Goal: Task Accomplishment & Management: Complete application form

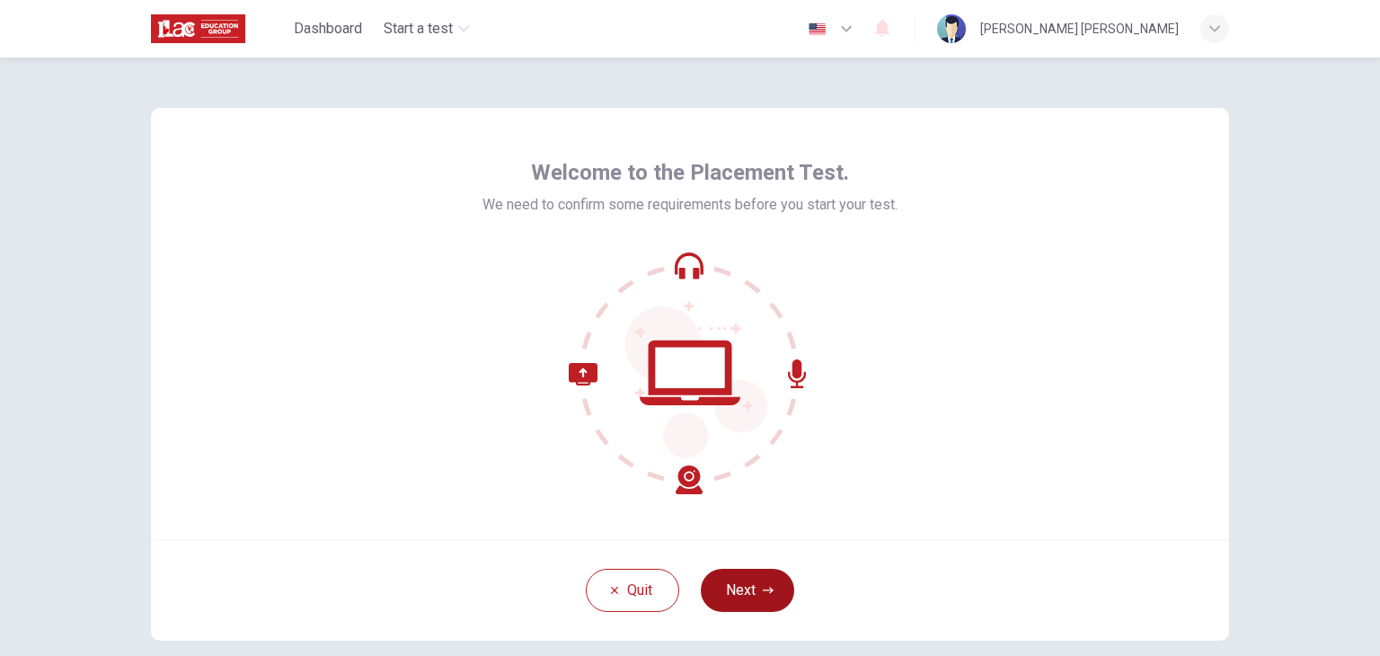
click at [752, 572] on button "Next" at bounding box center [747, 590] width 93 height 43
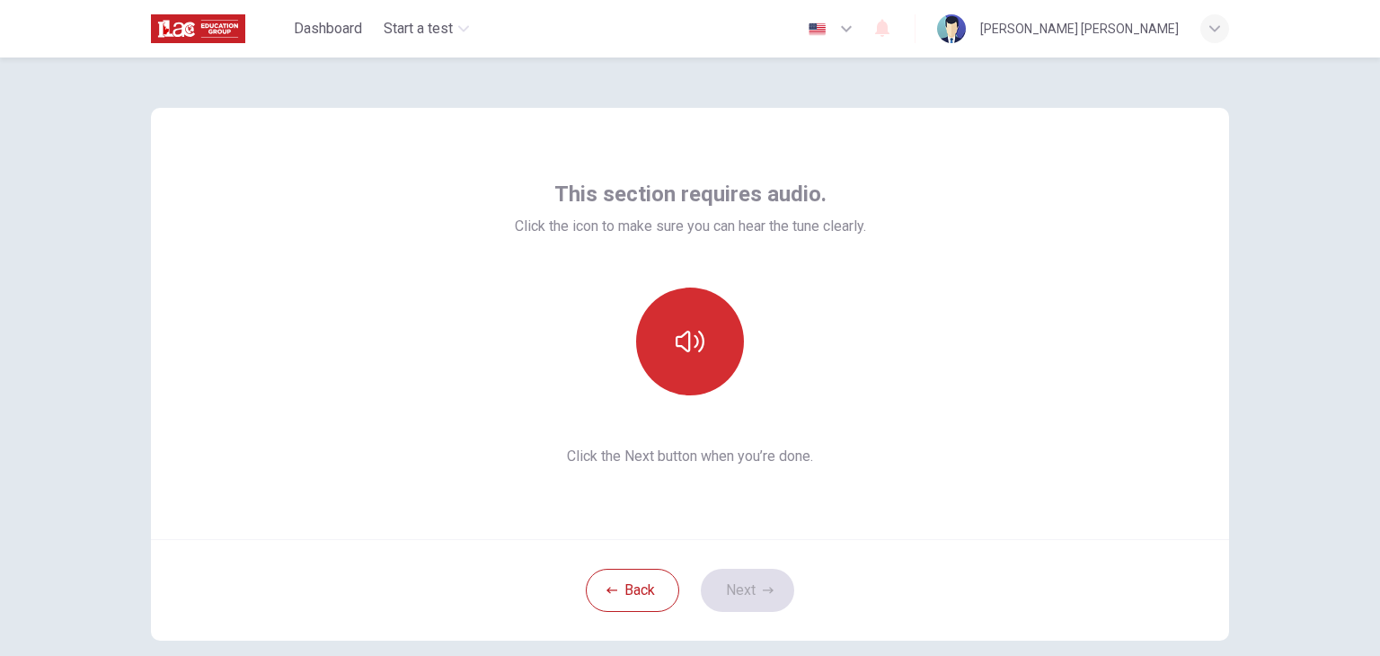
drag, startPoint x: 667, startPoint y: 330, endPoint x: 677, endPoint y: 349, distance: 21.7
click at [676, 346] on button "button" at bounding box center [690, 342] width 108 height 108
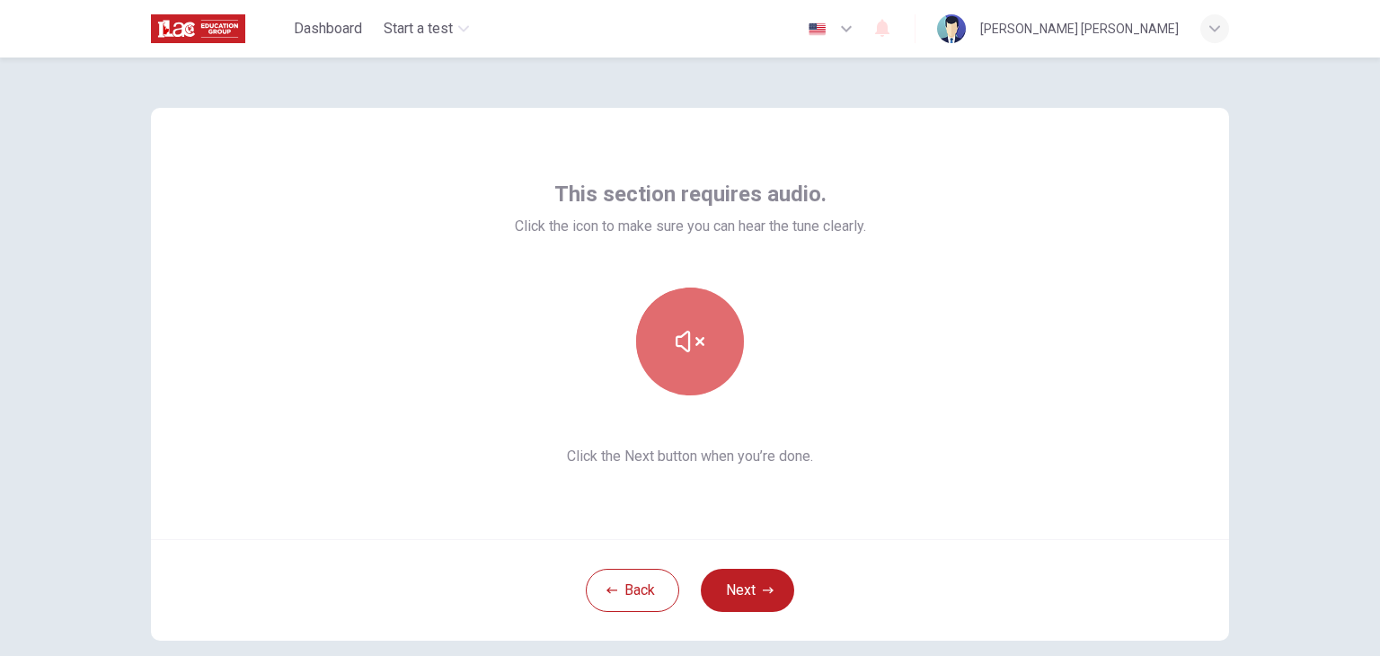
click at [677, 349] on icon "button" at bounding box center [690, 341] width 29 height 29
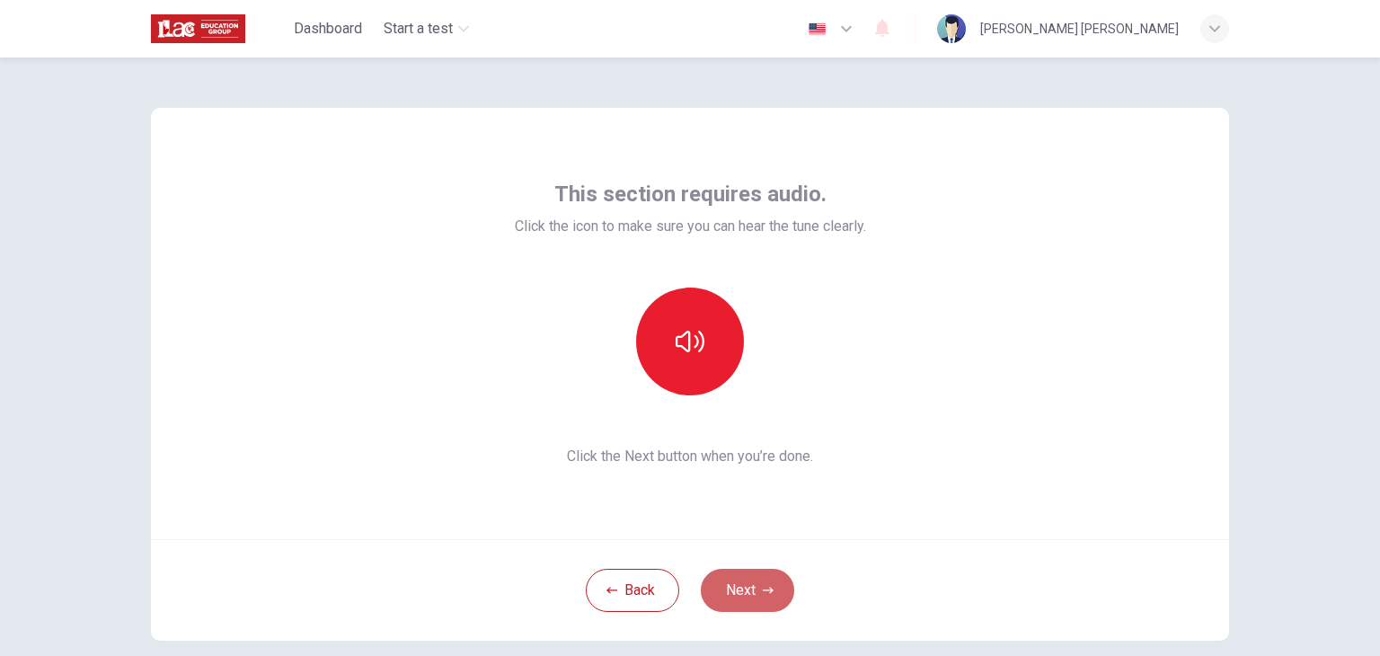
click at [751, 590] on button "Next" at bounding box center [747, 590] width 93 height 43
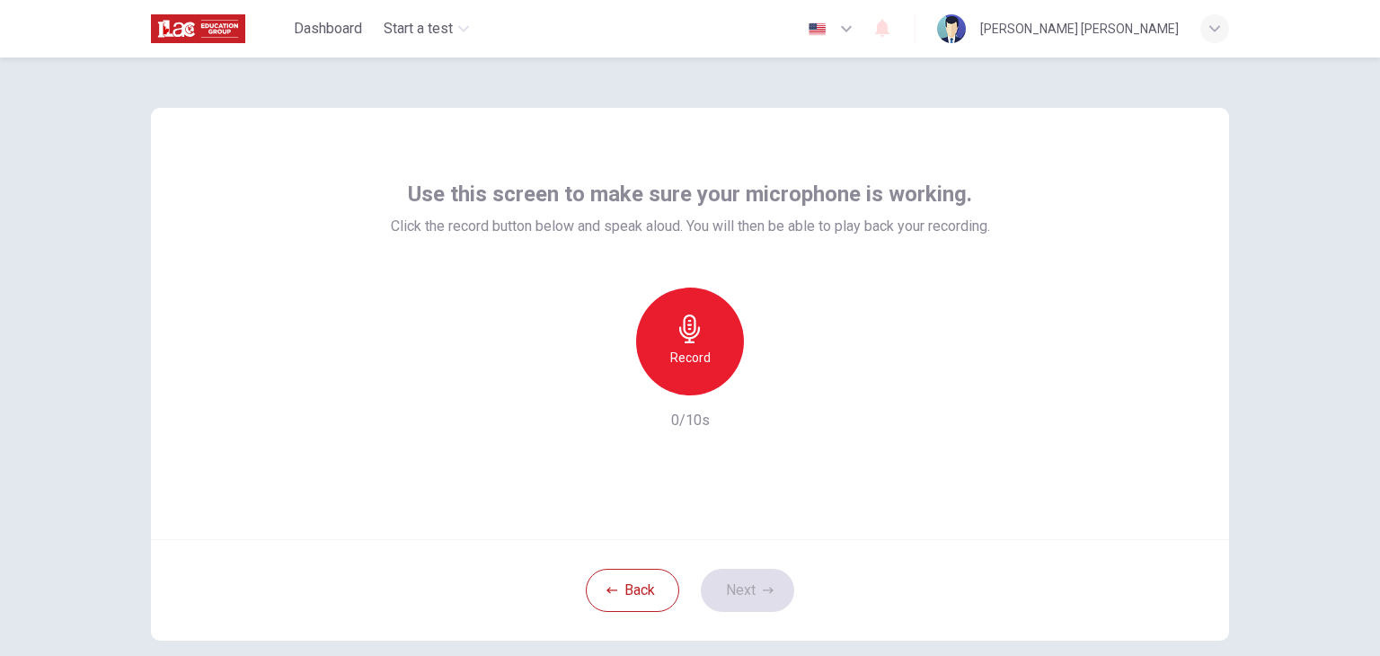
click at [700, 361] on h6 "Record" at bounding box center [690, 358] width 40 height 22
click at [769, 372] on icon "button" at bounding box center [773, 381] width 18 height 18
click at [749, 594] on button "Next" at bounding box center [747, 590] width 93 height 43
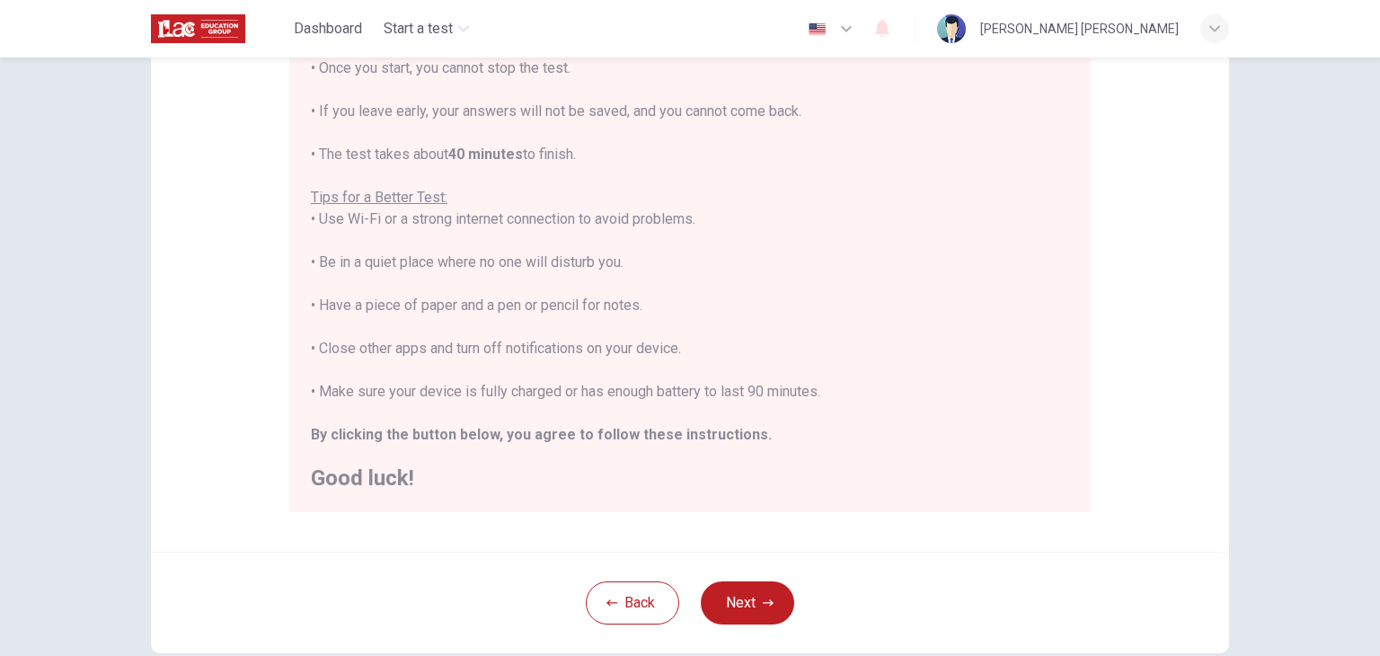
scroll to position [270, 0]
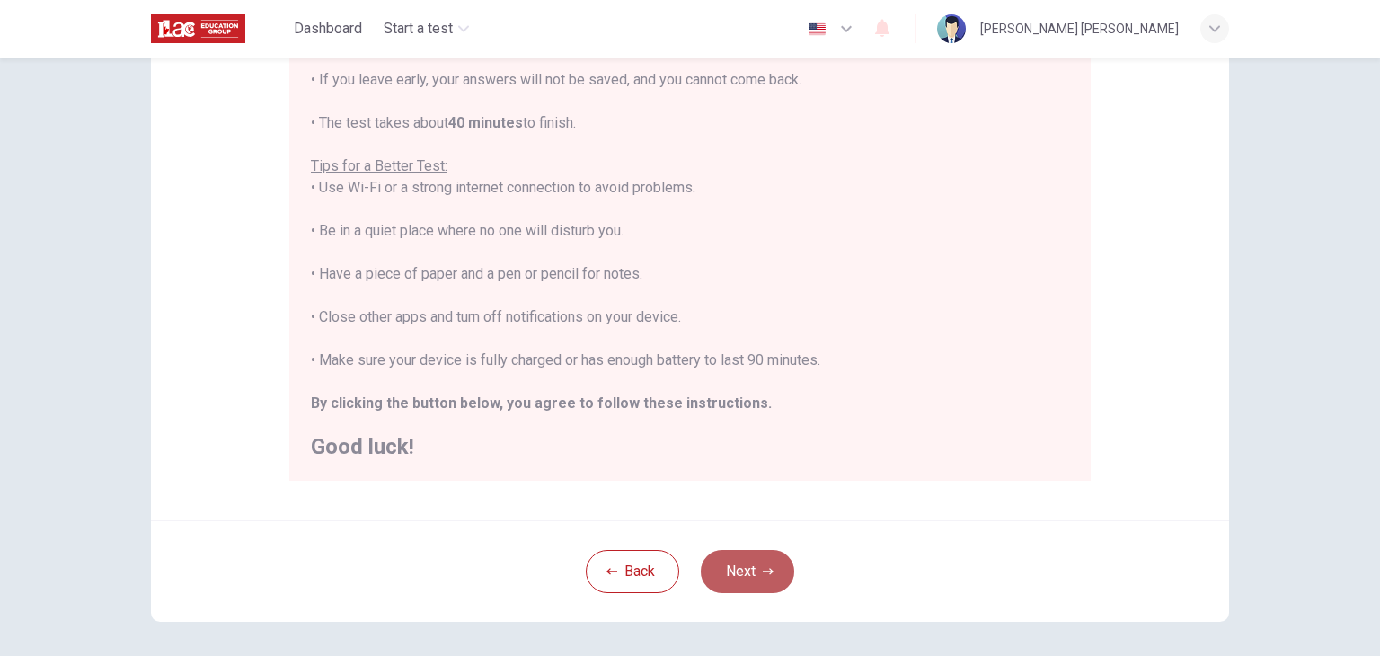
click at [747, 579] on button "Next" at bounding box center [747, 571] width 93 height 43
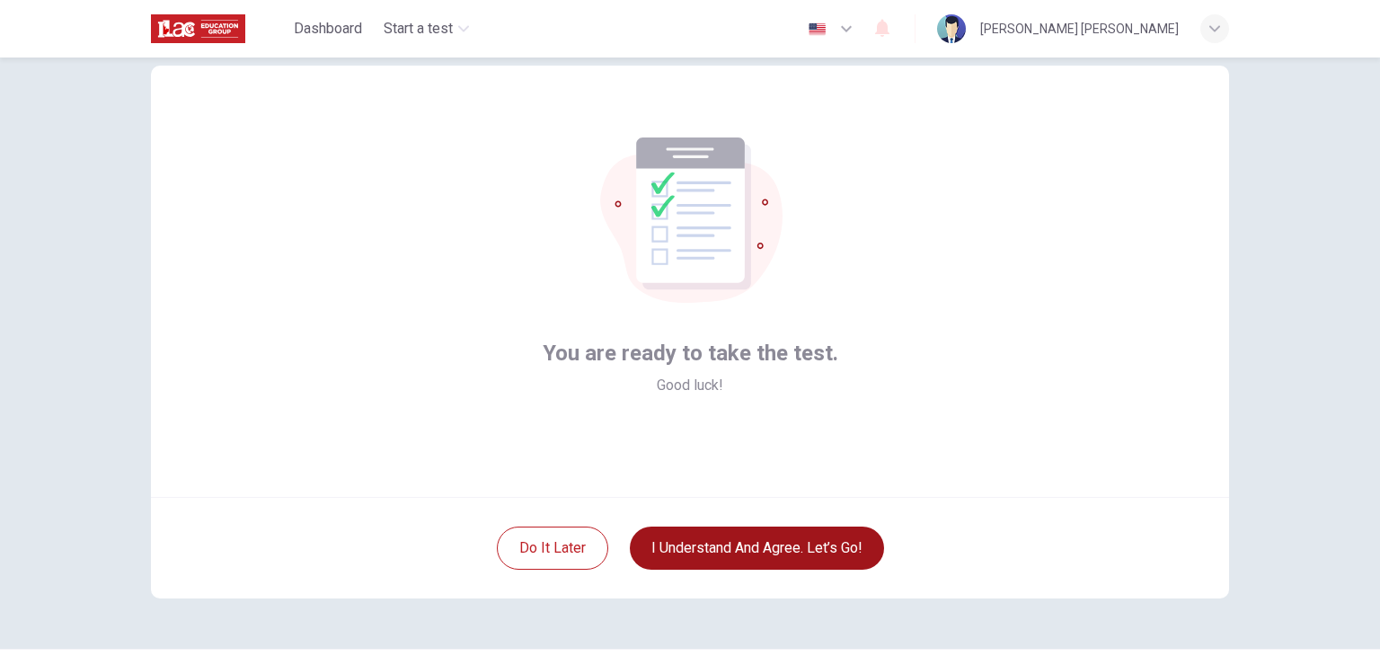
scroll to position [0, 0]
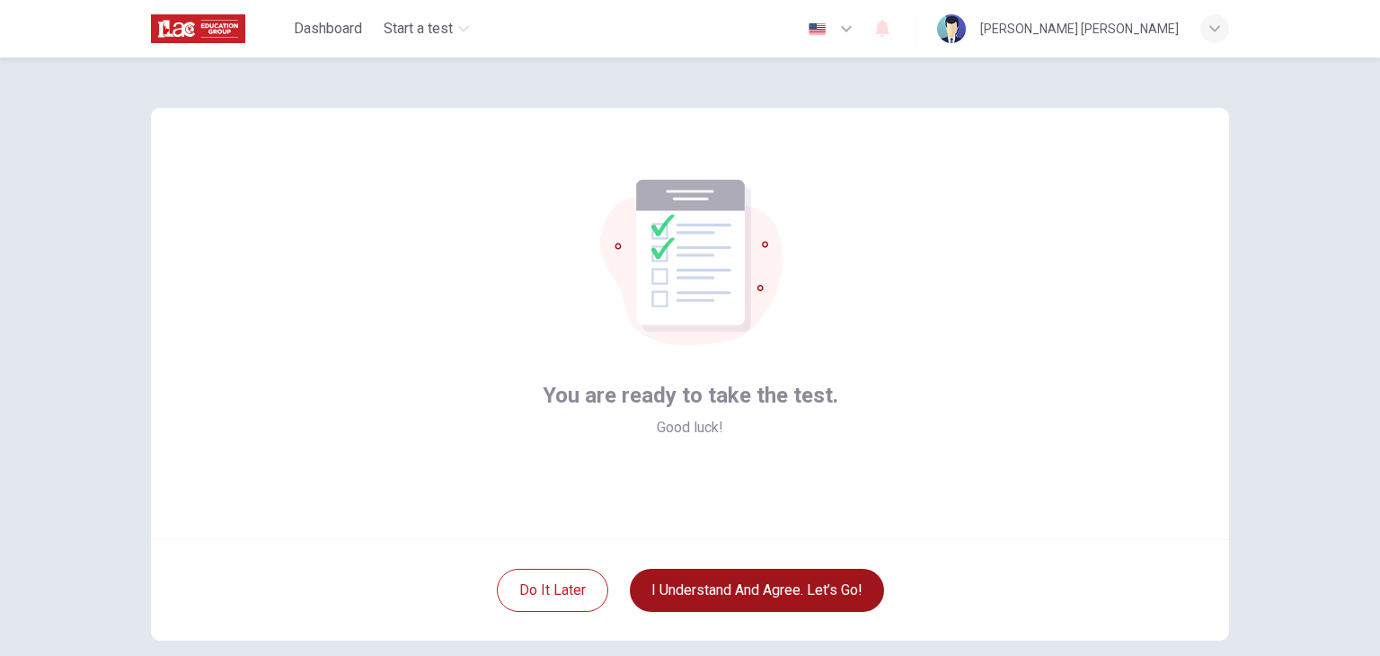
click at [800, 597] on button "I understand and agree. Let’s go!" at bounding box center [757, 590] width 254 height 43
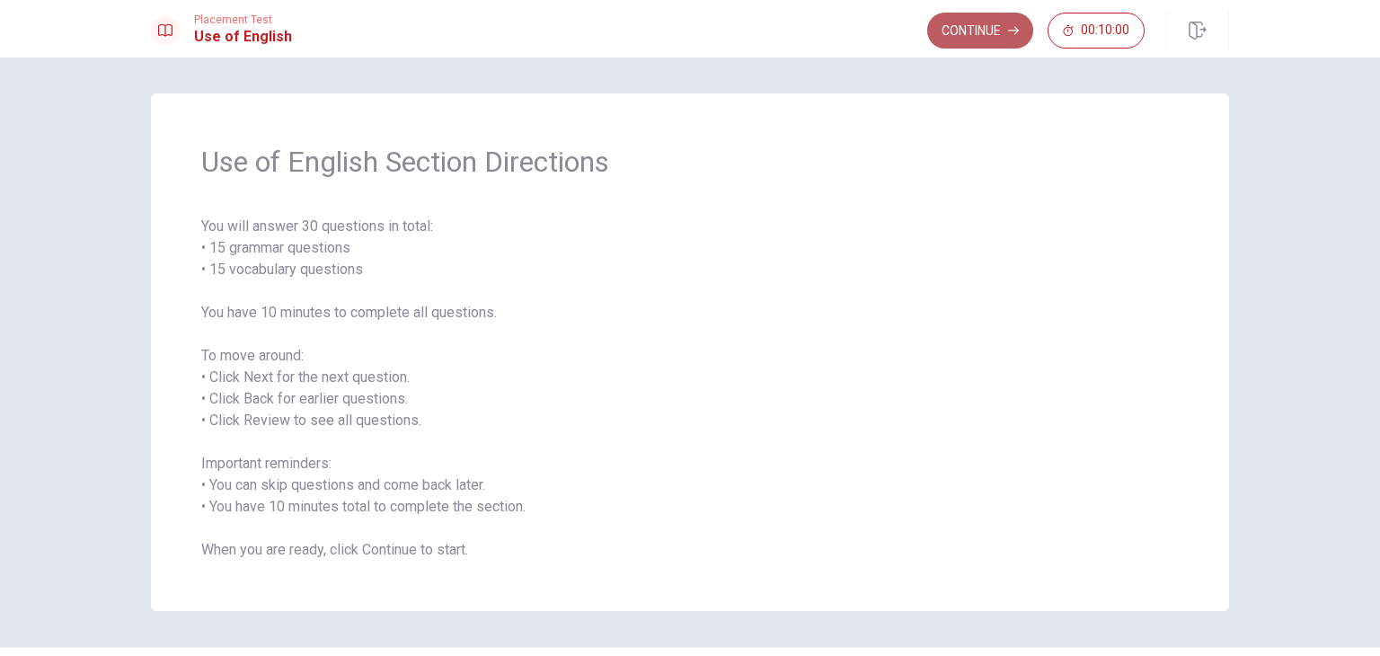
click at [967, 40] on button "Continue" at bounding box center [980, 31] width 106 height 36
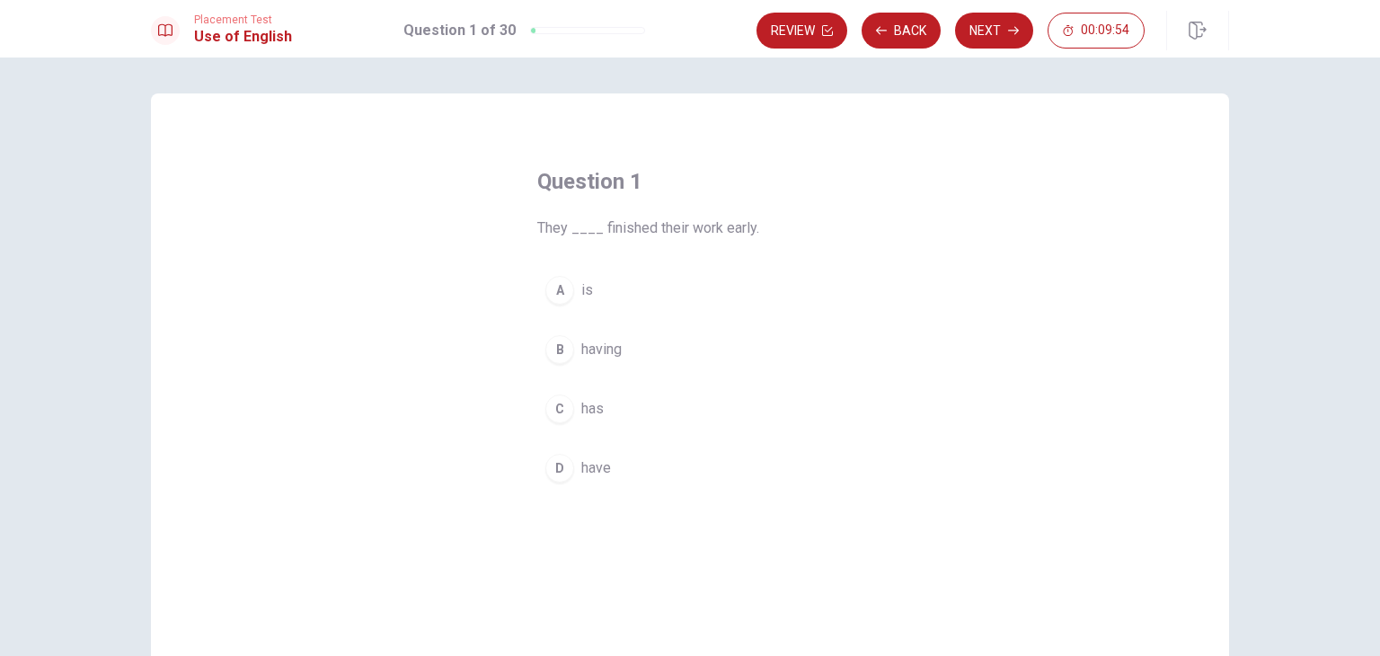
click at [550, 288] on div "A" at bounding box center [559, 290] width 29 height 29
click at [618, 393] on button "C has" at bounding box center [689, 408] width 305 height 45
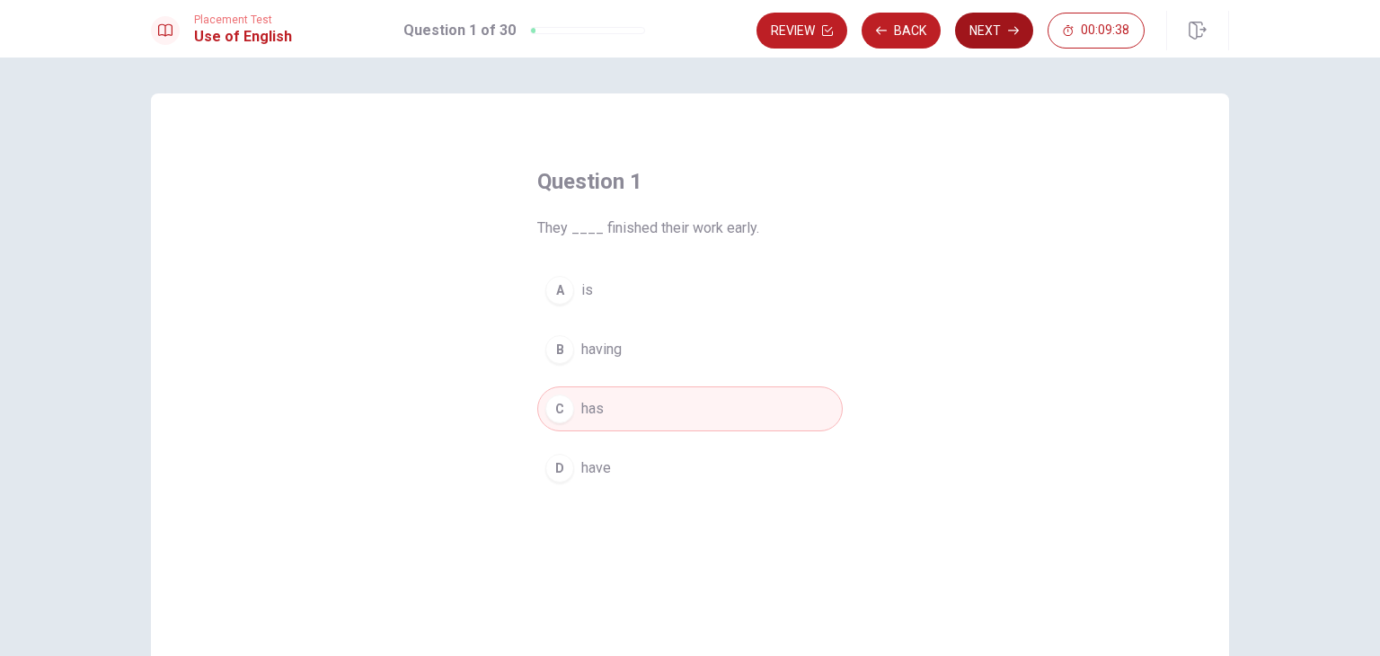
click at [1006, 31] on button "Next" at bounding box center [994, 31] width 78 height 36
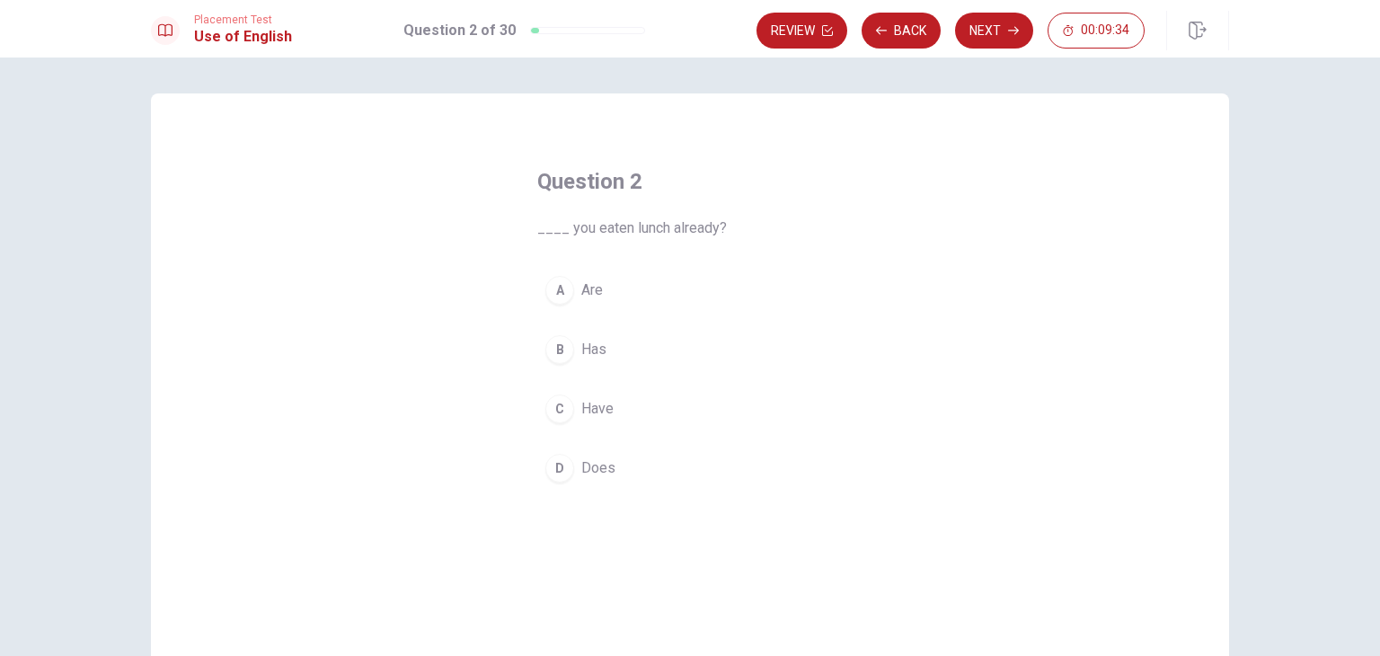
click at [564, 294] on div "A" at bounding box center [559, 290] width 29 height 29
click at [587, 466] on span "Does" at bounding box center [598, 468] width 34 height 22
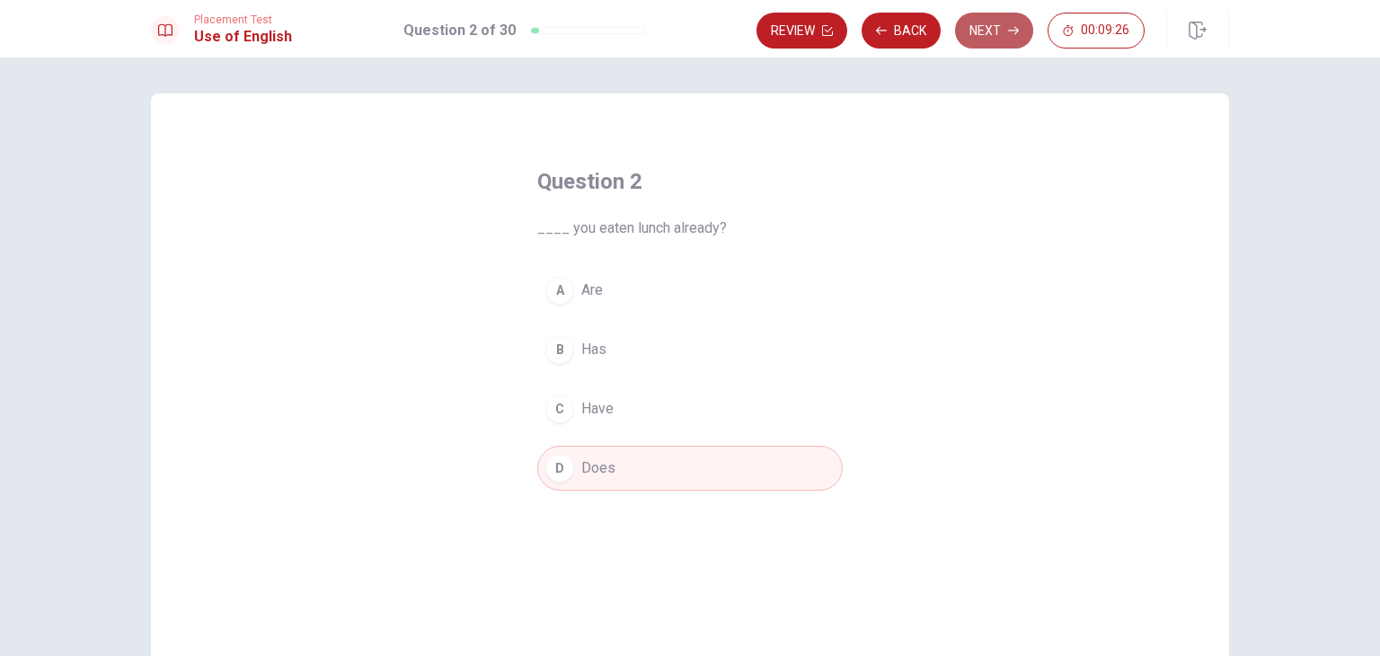
click at [982, 32] on button "Next" at bounding box center [994, 31] width 78 height 36
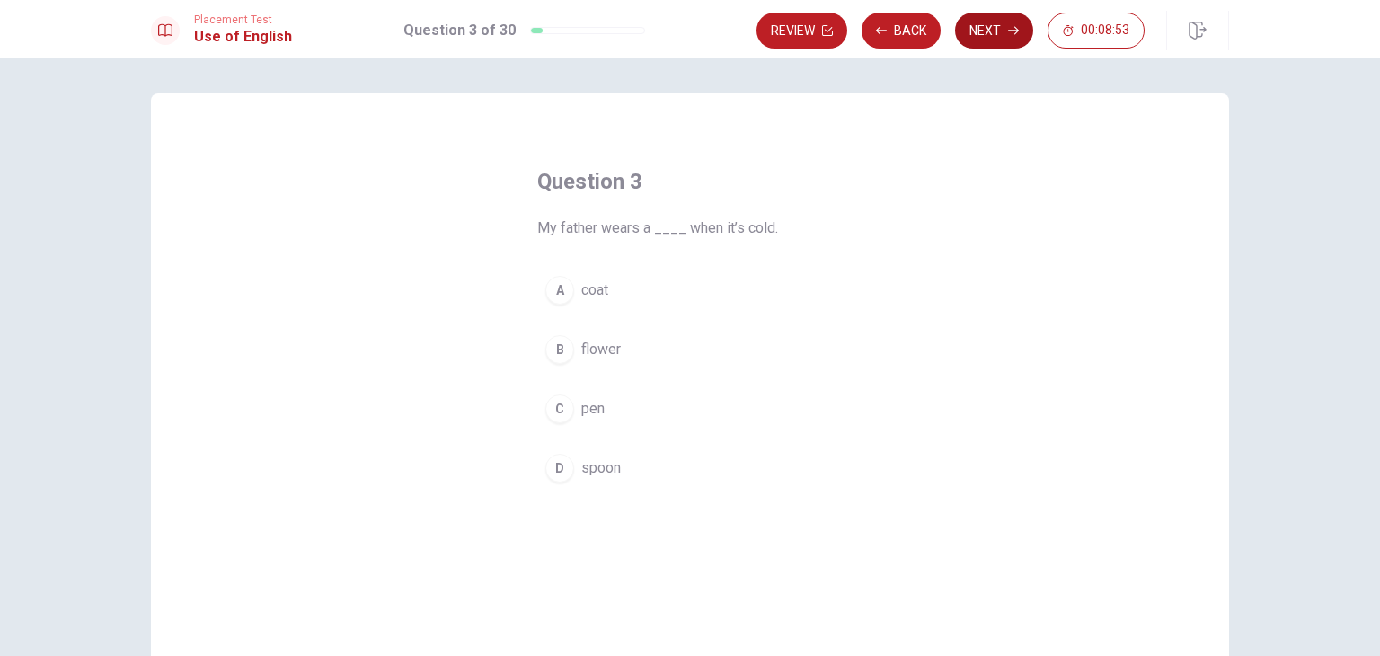
click at [992, 23] on button "Next" at bounding box center [994, 31] width 78 height 36
click at [561, 412] on div "C" at bounding box center [559, 408] width 29 height 29
click at [1003, 36] on button "Next" at bounding box center [994, 31] width 78 height 36
click at [562, 288] on div "A" at bounding box center [559, 290] width 29 height 29
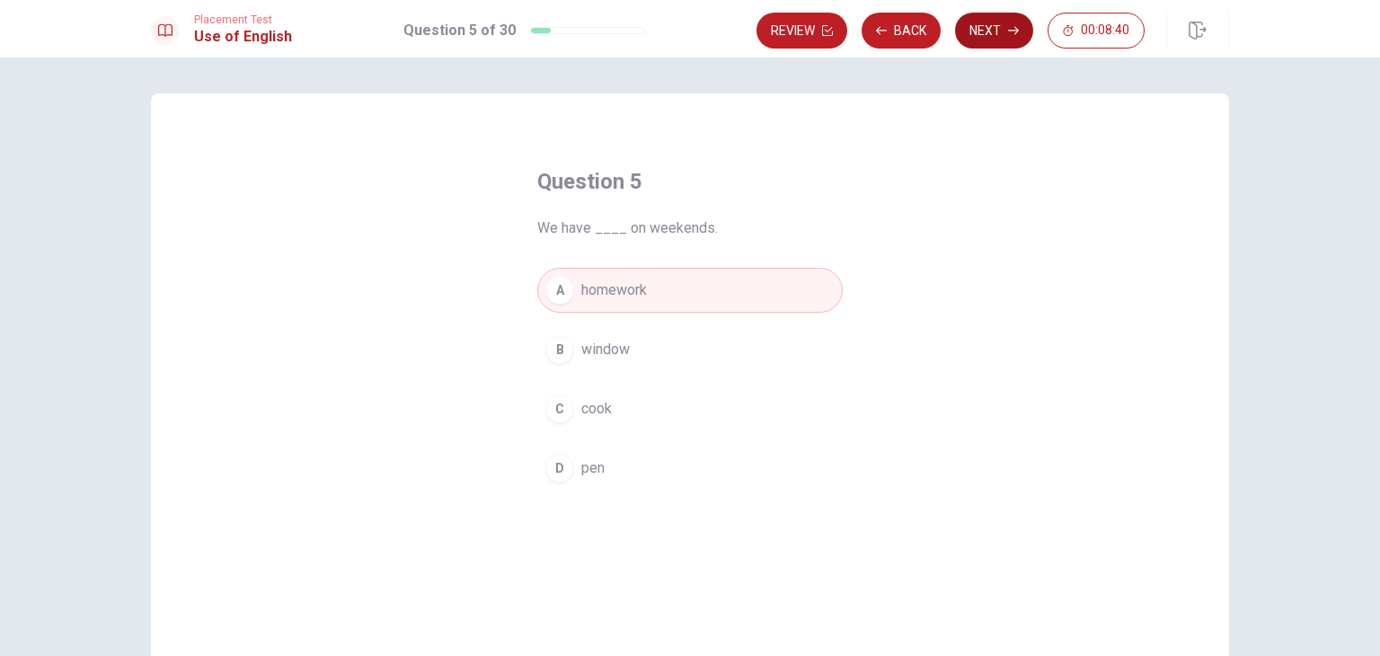
click at [987, 24] on button "Next" at bounding box center [994, 31] width 78 height 36
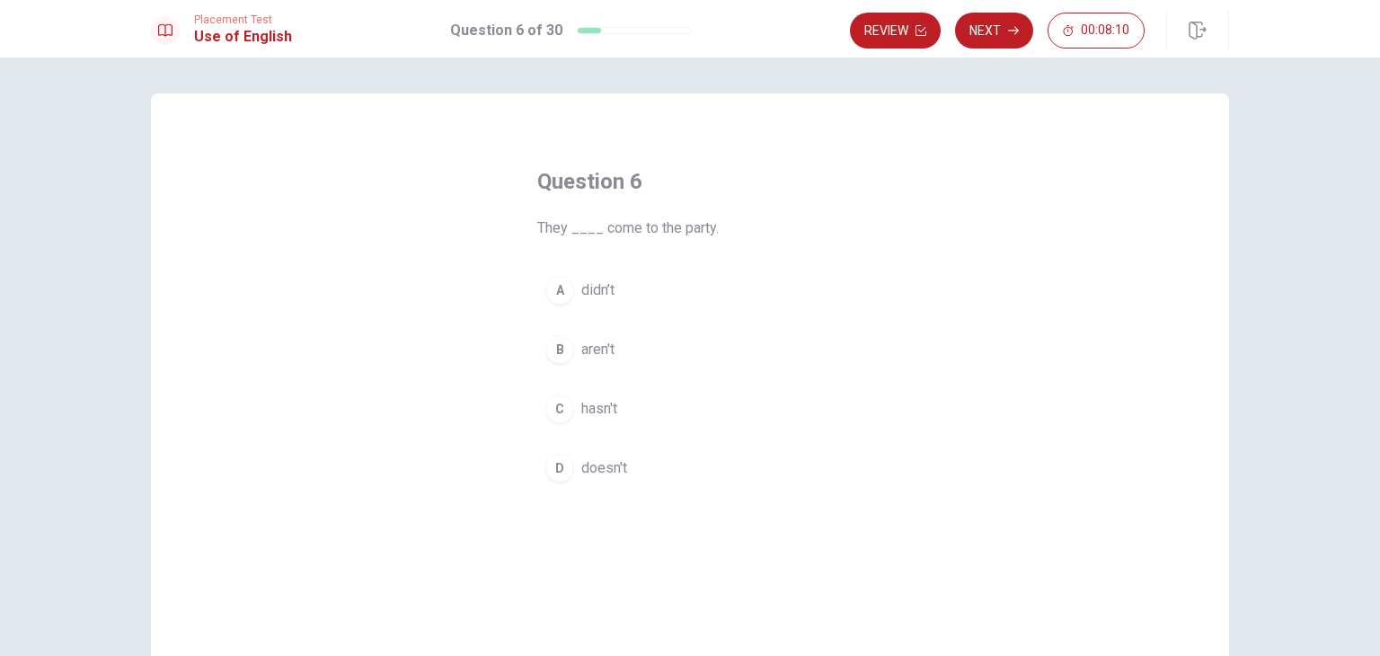
click at [557, 464] on div "D" at bounding box center [559, 468] width 29 height 29
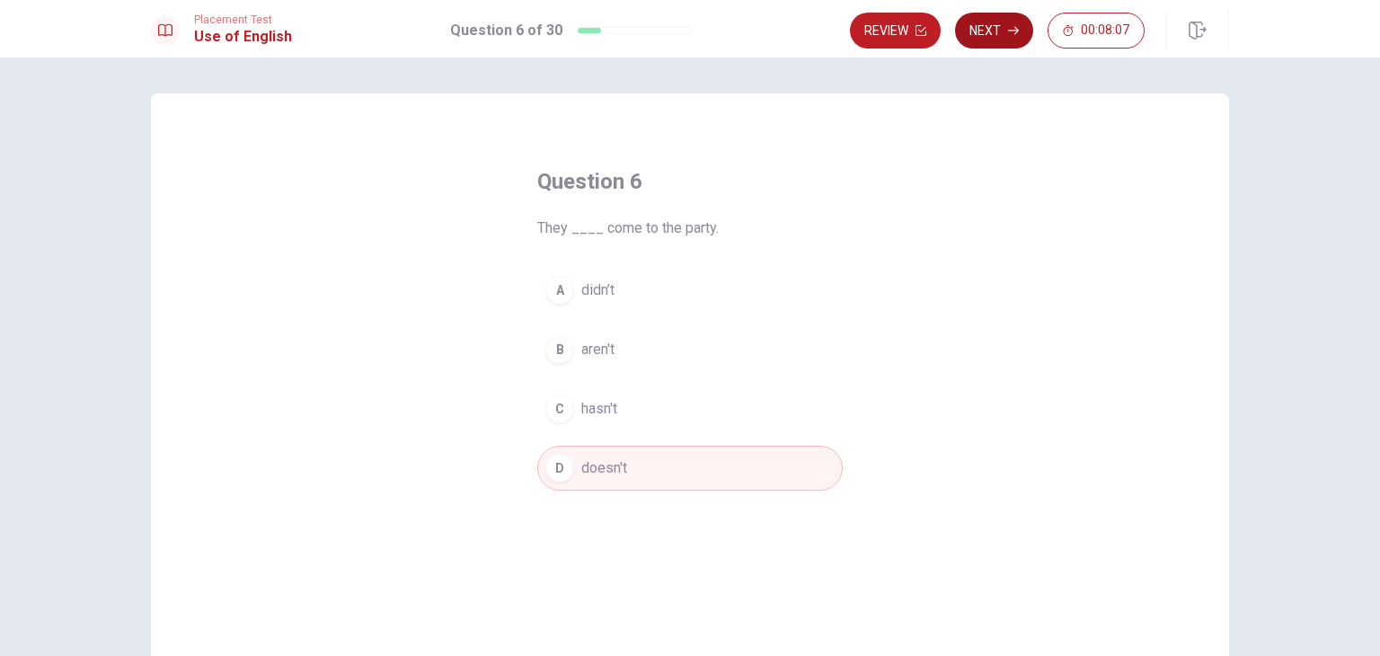
click at [987, 37] on button "Next" at bounding box center [994, 31] width 78 height 36
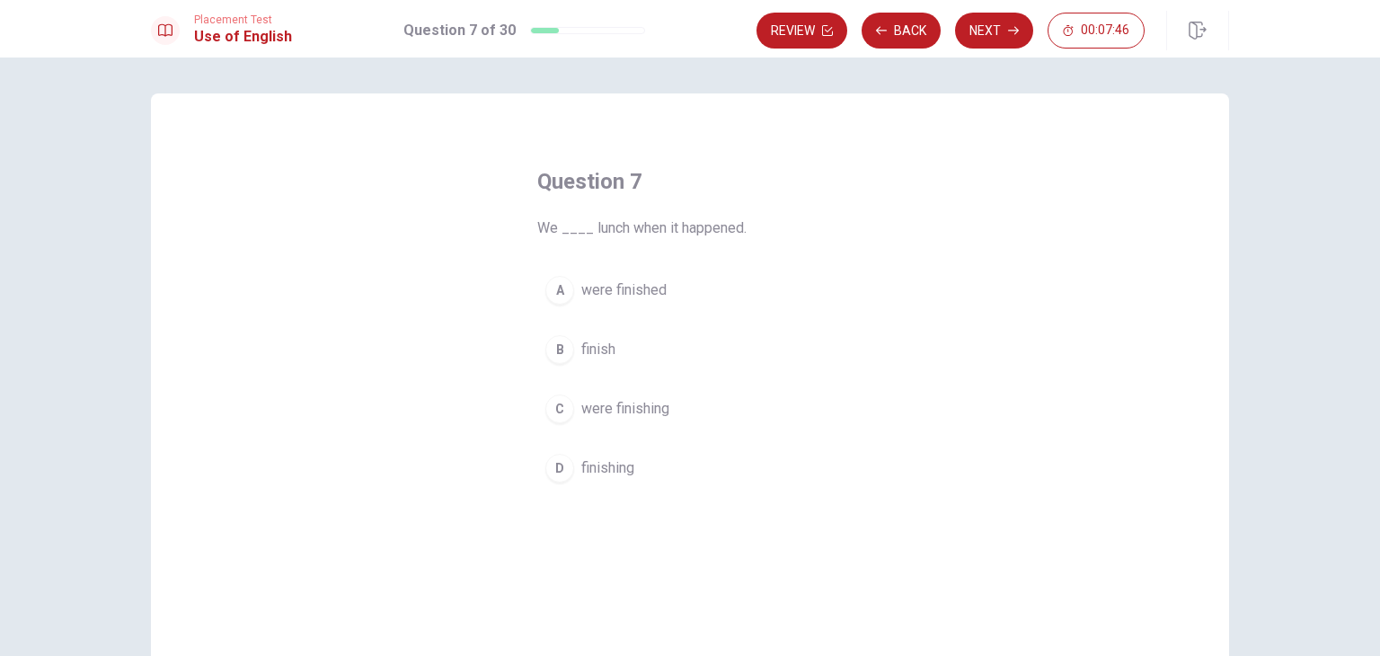
click at [556, 352] on div "B" at bounding box center [559, 349] width 29 height 29
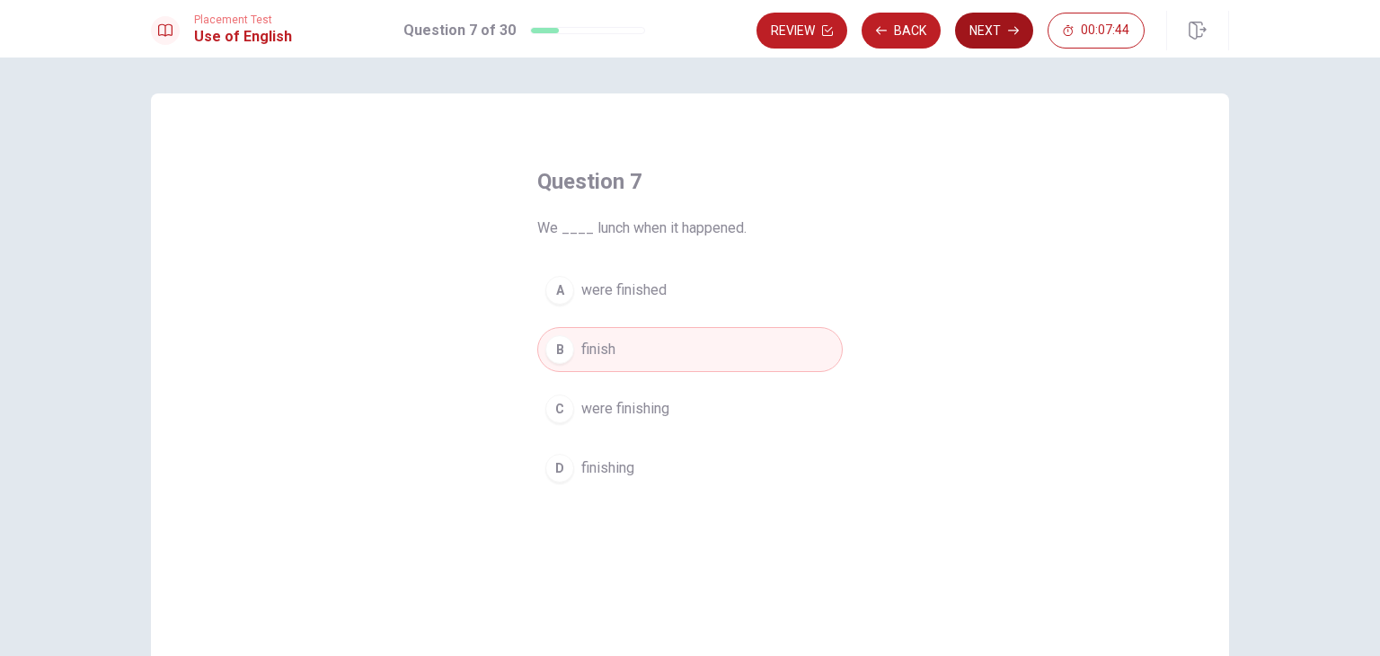
click at [990, 22] on button "Next" at bounding box center [994, 31] width 78 height 36
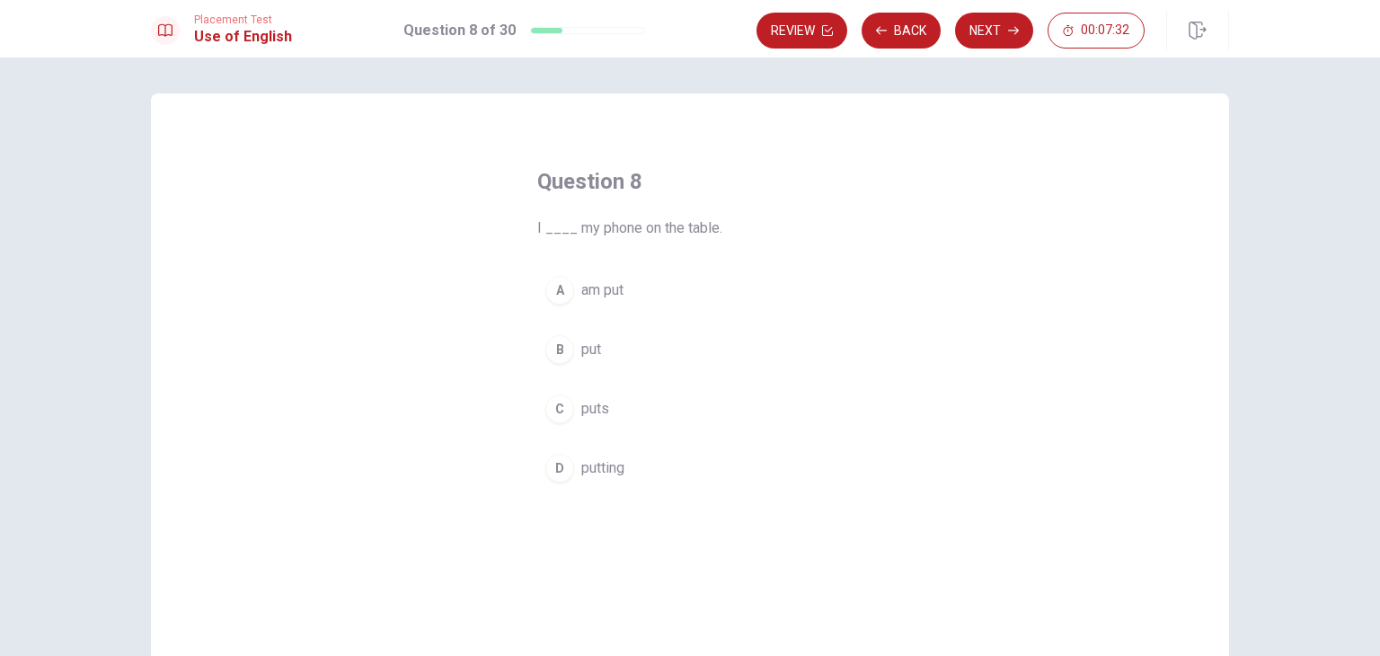
click at [552, 354] on div "B" at bounding box center [559, 349] width 29 height 29
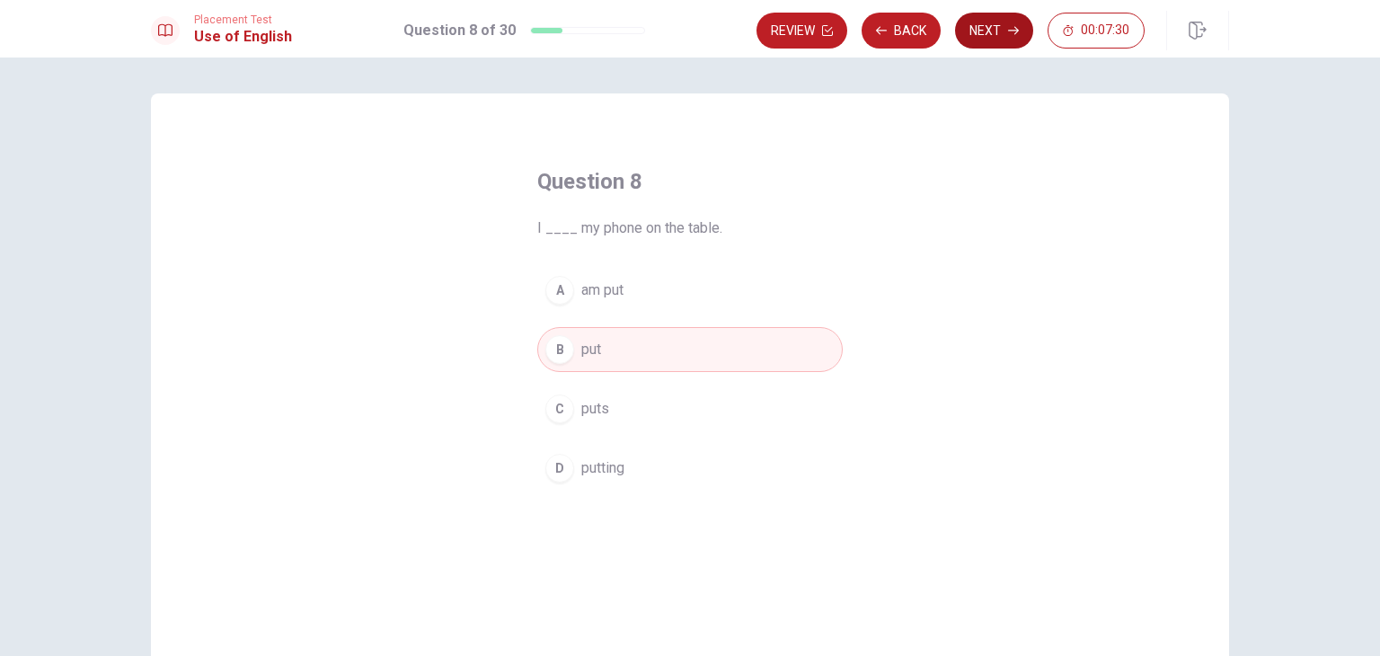
click at [1001, 33] on button "Next" at bounding box center [994, 31] width 78 height 36
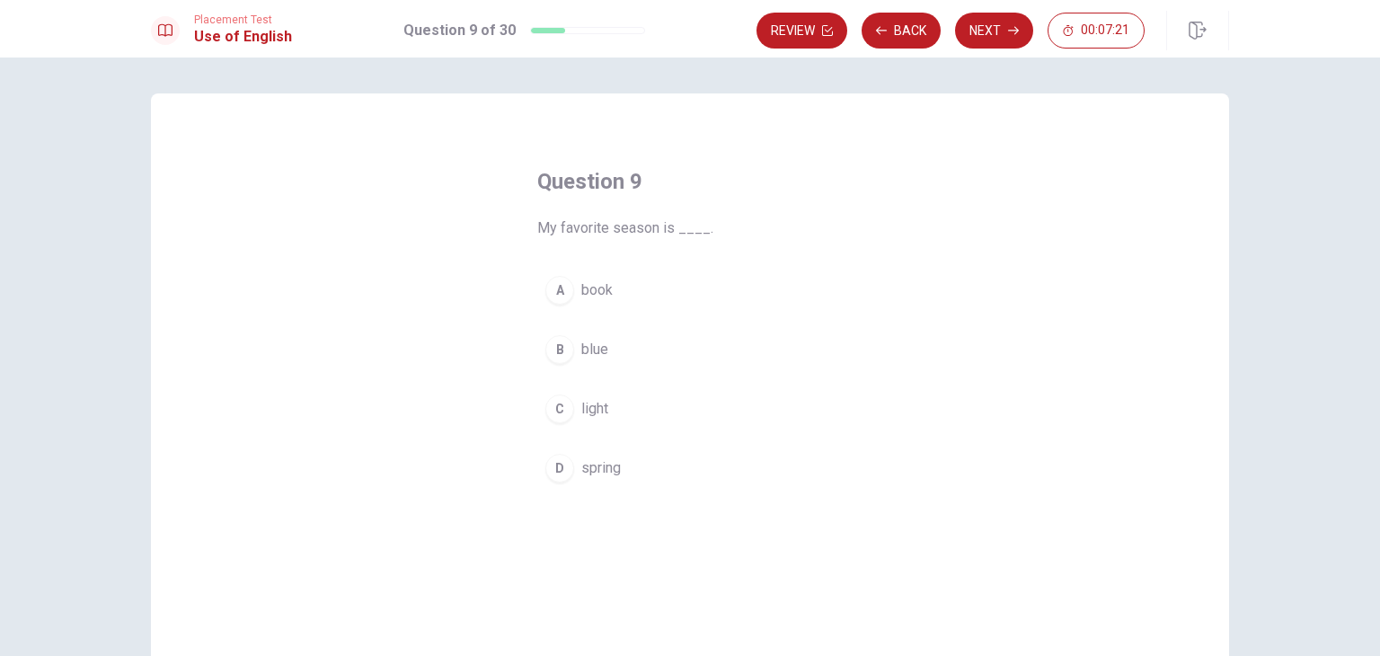
click at [557, 466] on div "D" at bounding box center [559, 468] width 29 height 29
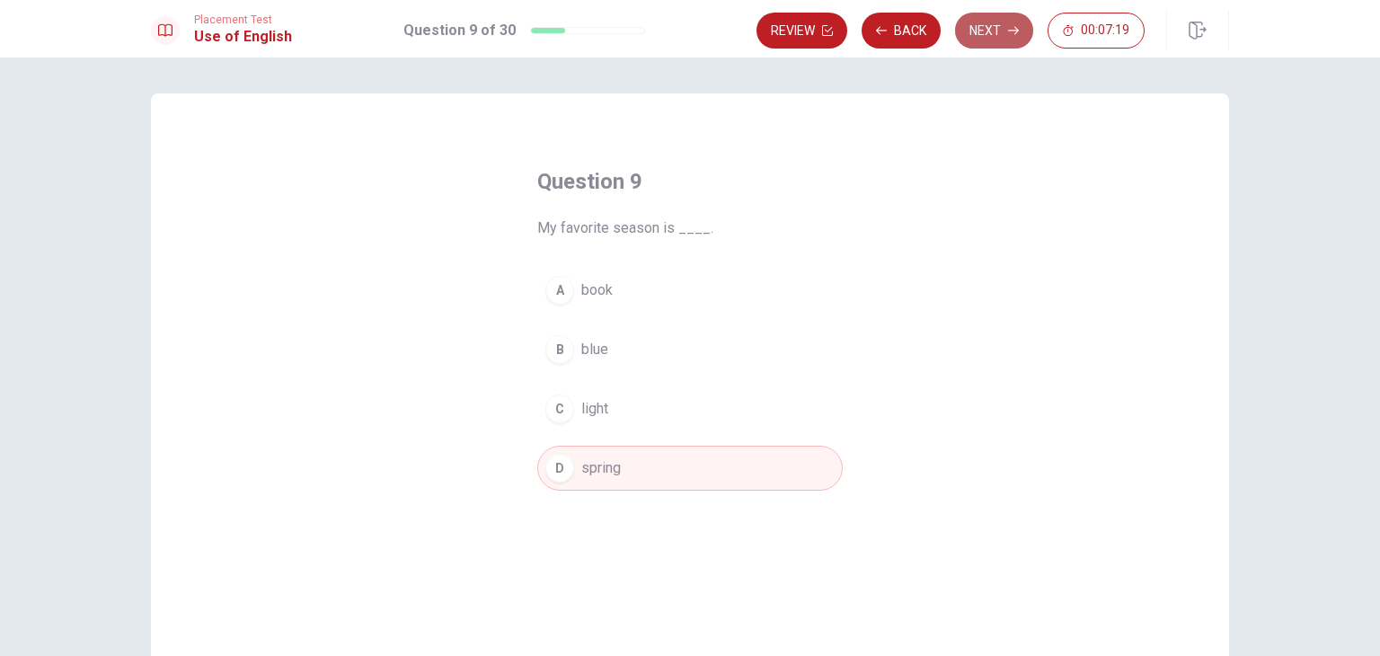
click at [994, 40] on button "Next" at bounding box center [994, 31] width 78 height 36
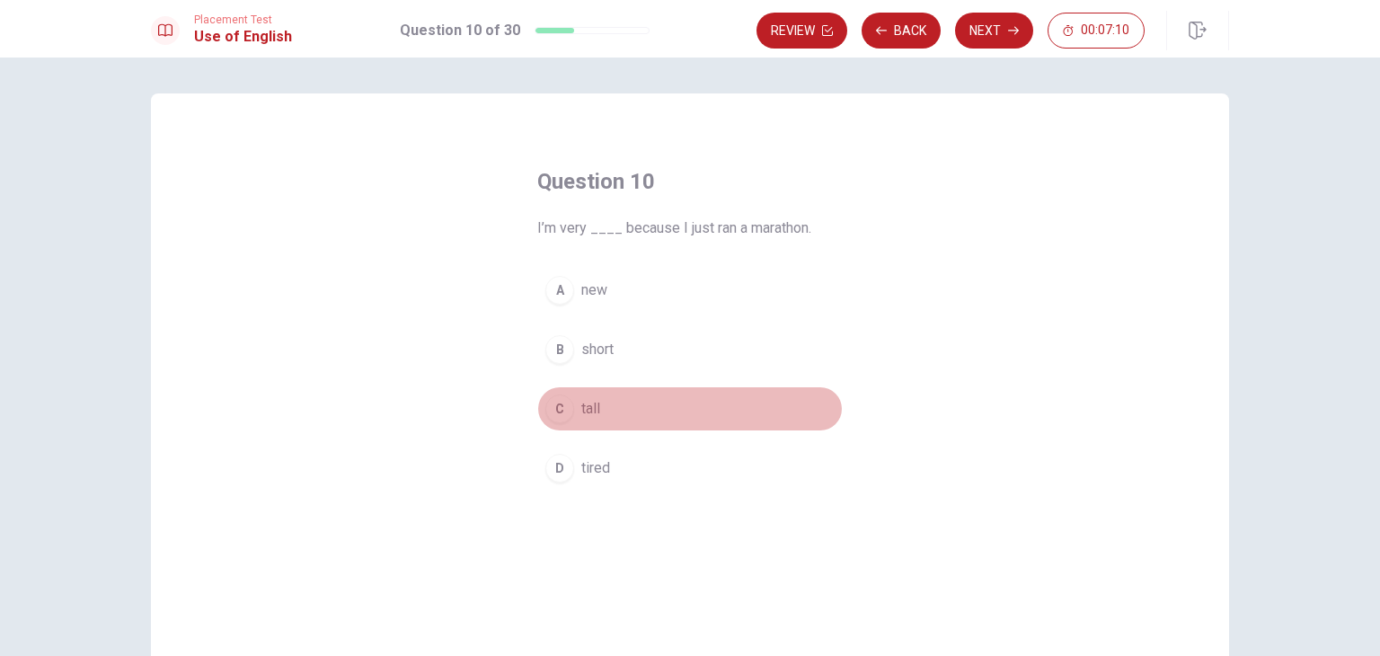
click at [550, 414] on div "C" at bounding box center [559, 408] width 29 height 29
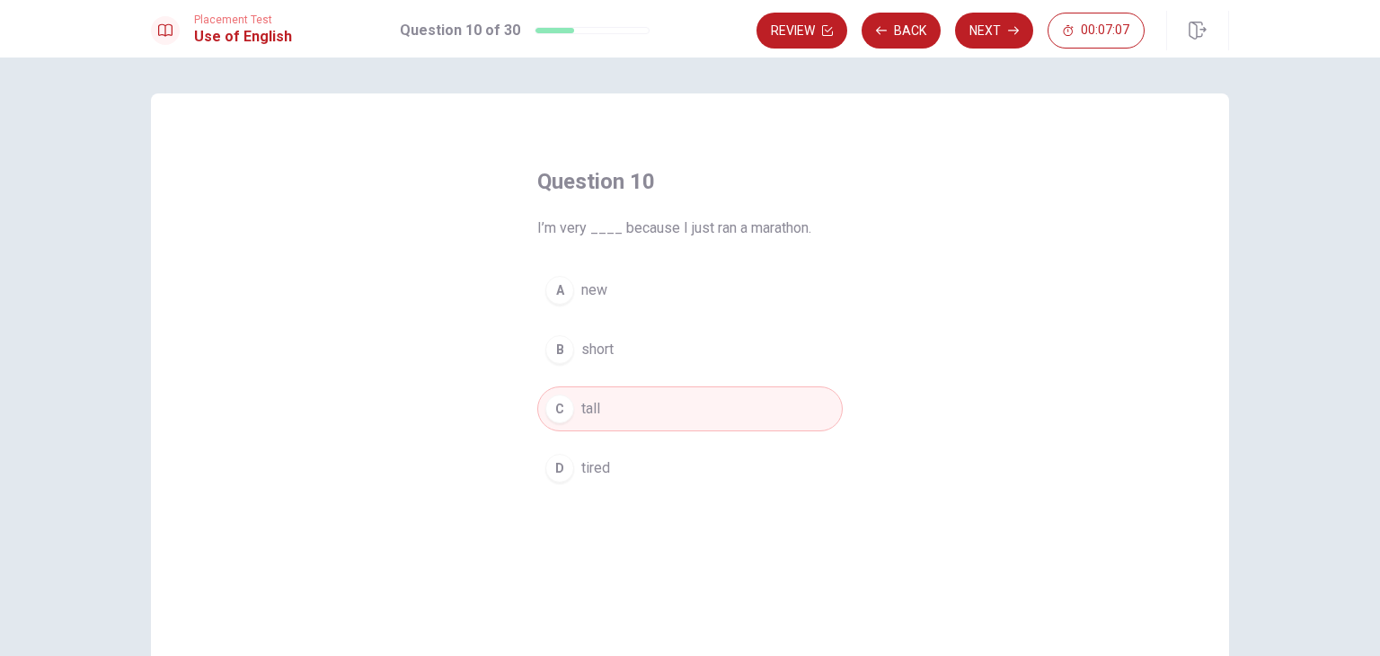
click at [553, 455] on div "D" at bounding box center [559, 468] width 29 height 29
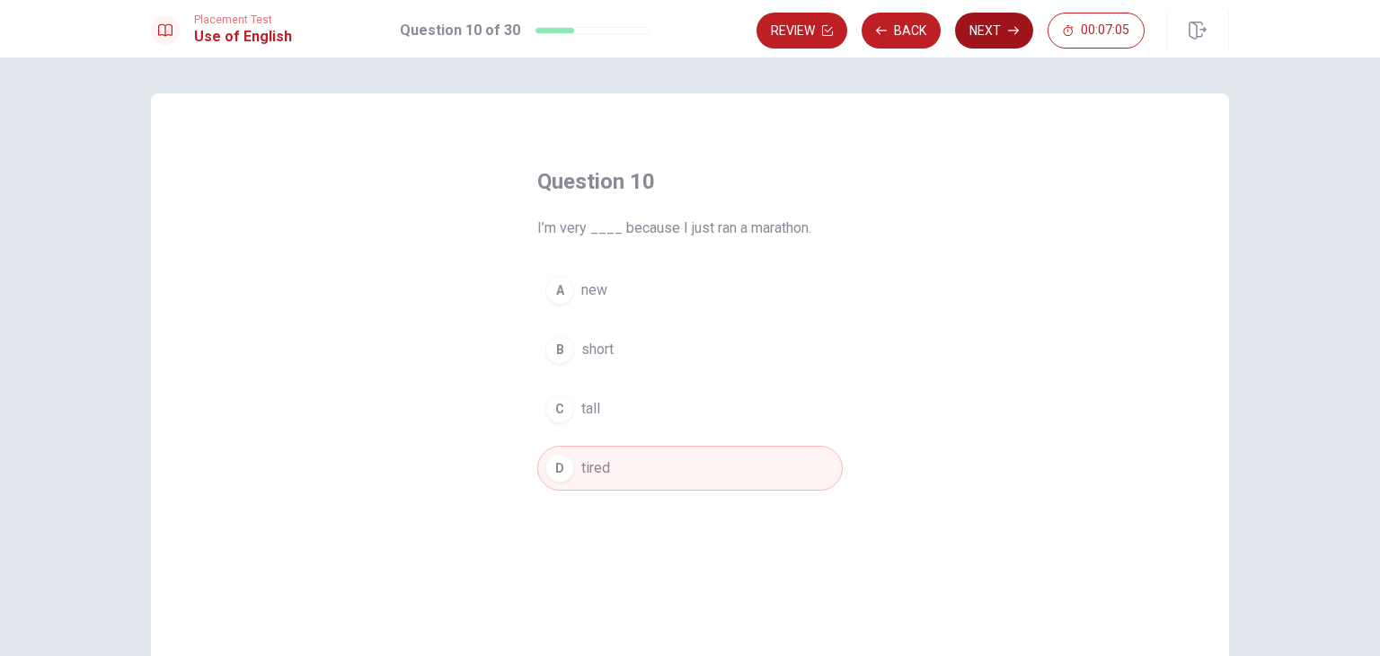
click at [1000, 30] on button "Next" at bounding box center [994, 31] width 78 height 36
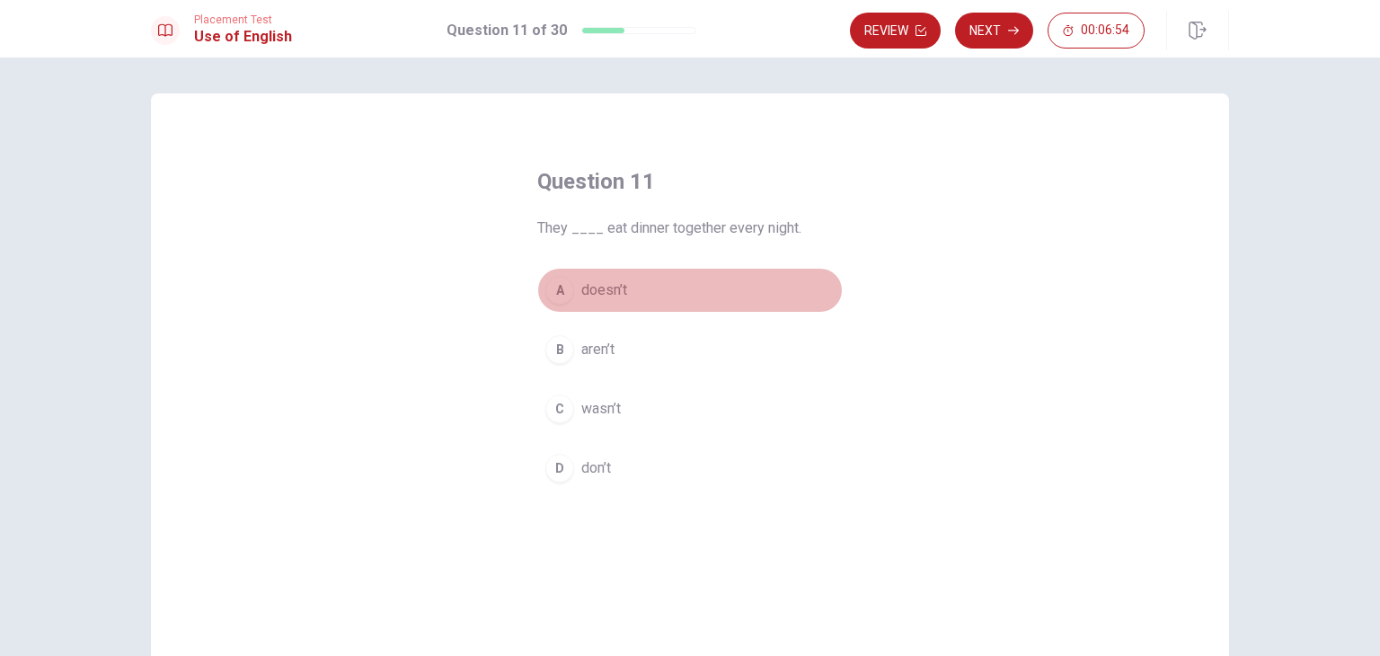
click at [558, 296] on div "A" at bounding box center [559, 290] width 29 height 29
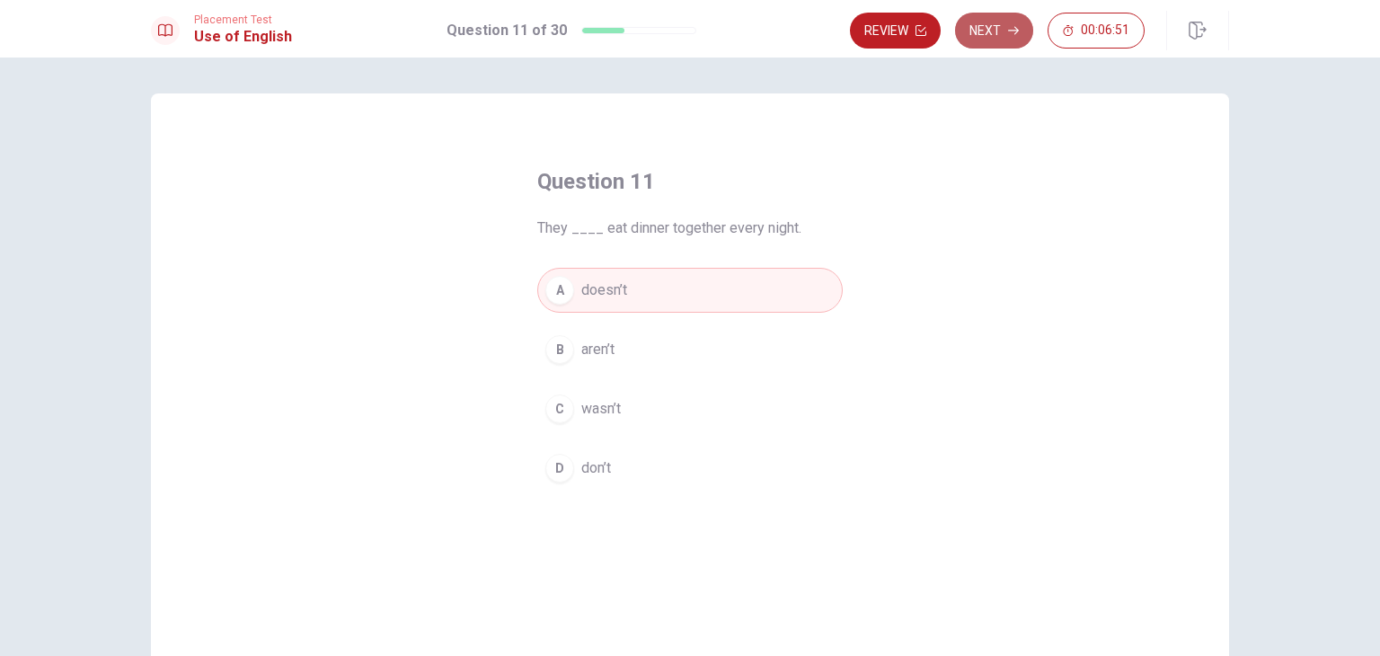
click at [1010, 19] on button "Next" at bounding box center [994, 31] width 78 height 36
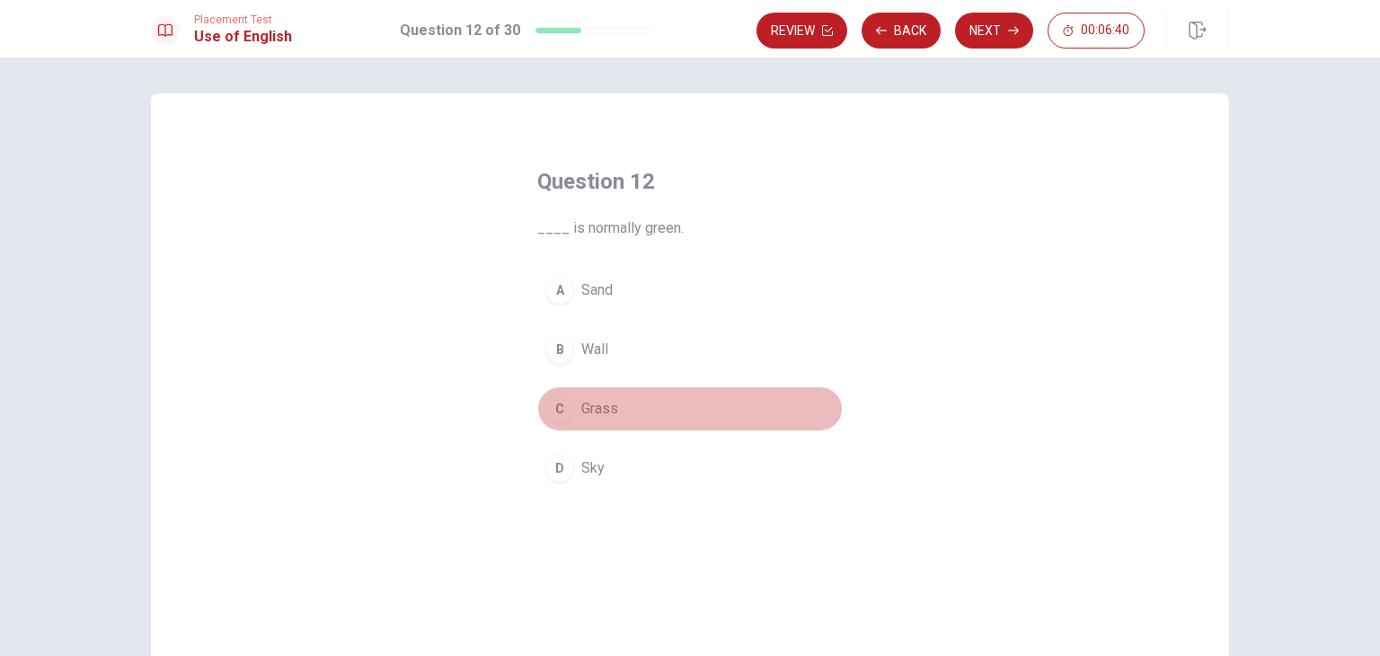
click at [562, 403] on div "C" at bounding box center [559, 408] width 29 height 29
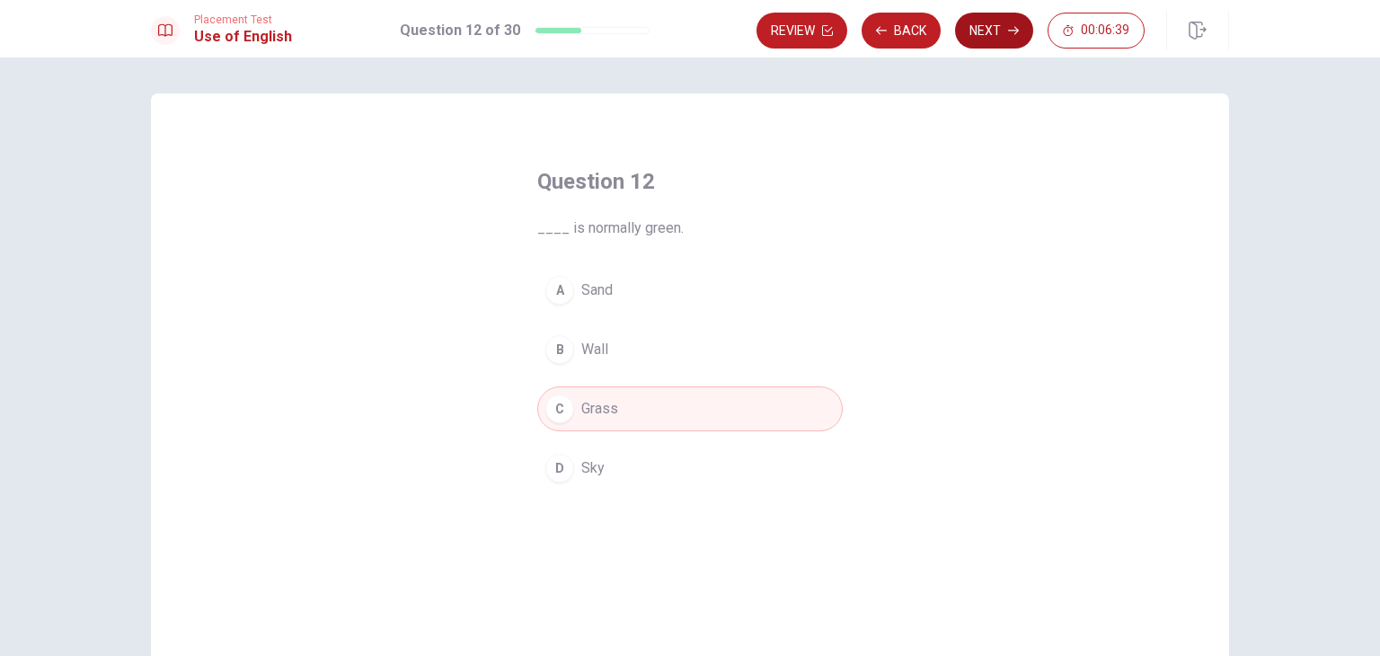
click at [992, 24] on button "Next" at bounding box center [994, 31] width 78 height 36
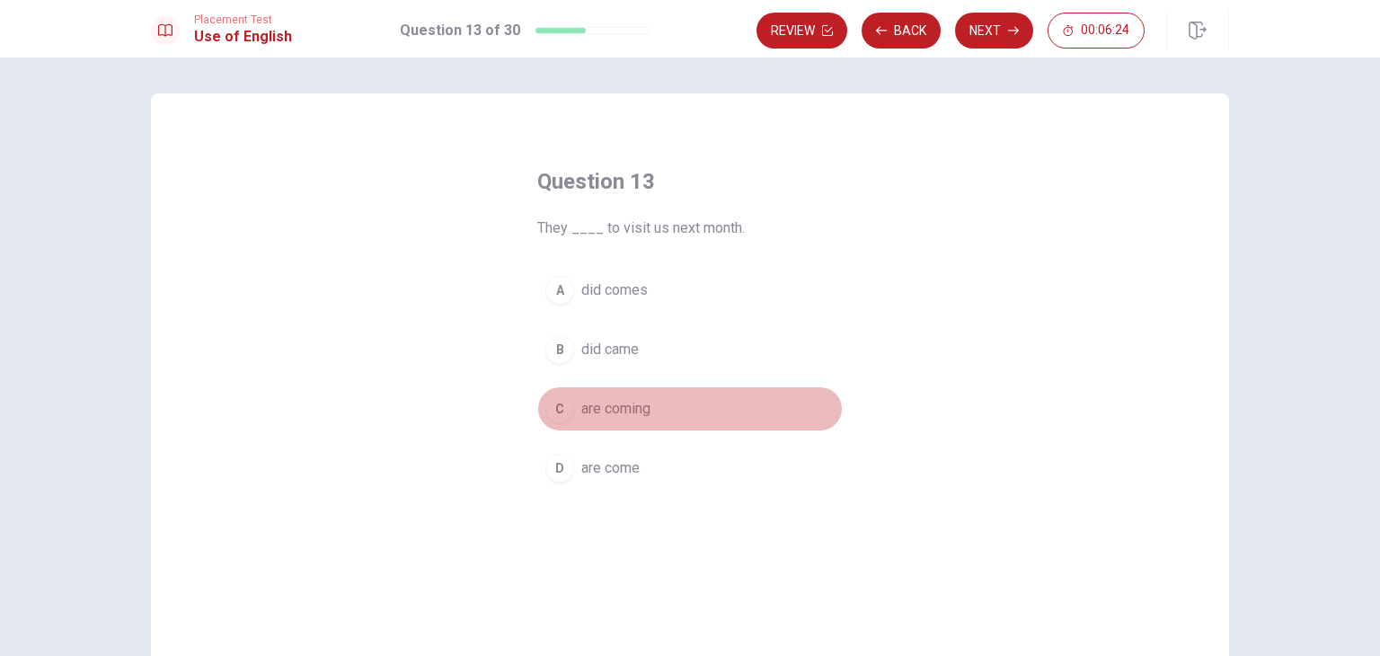
click at [557, 403] on div "C" at bounding box center [559, 408] width 29 height 29
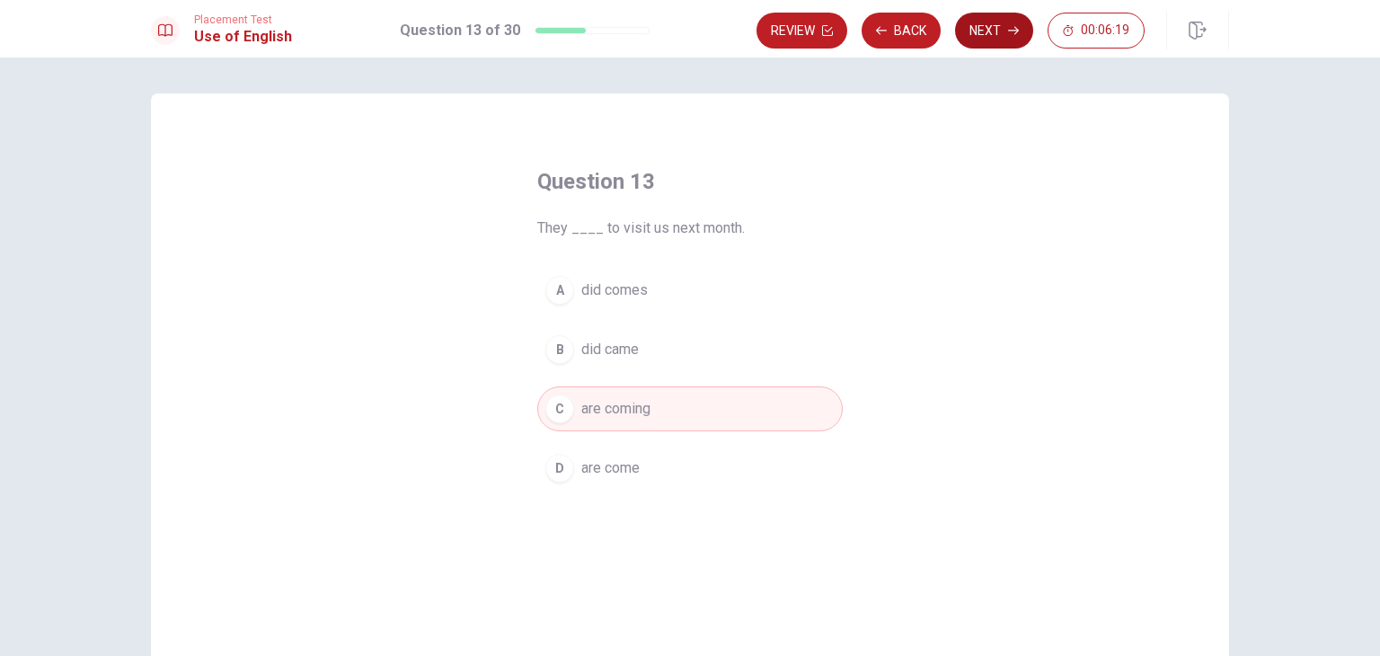
click at [998, 35] on button "Next" at bounding box center [994, 31] width 78 height 36
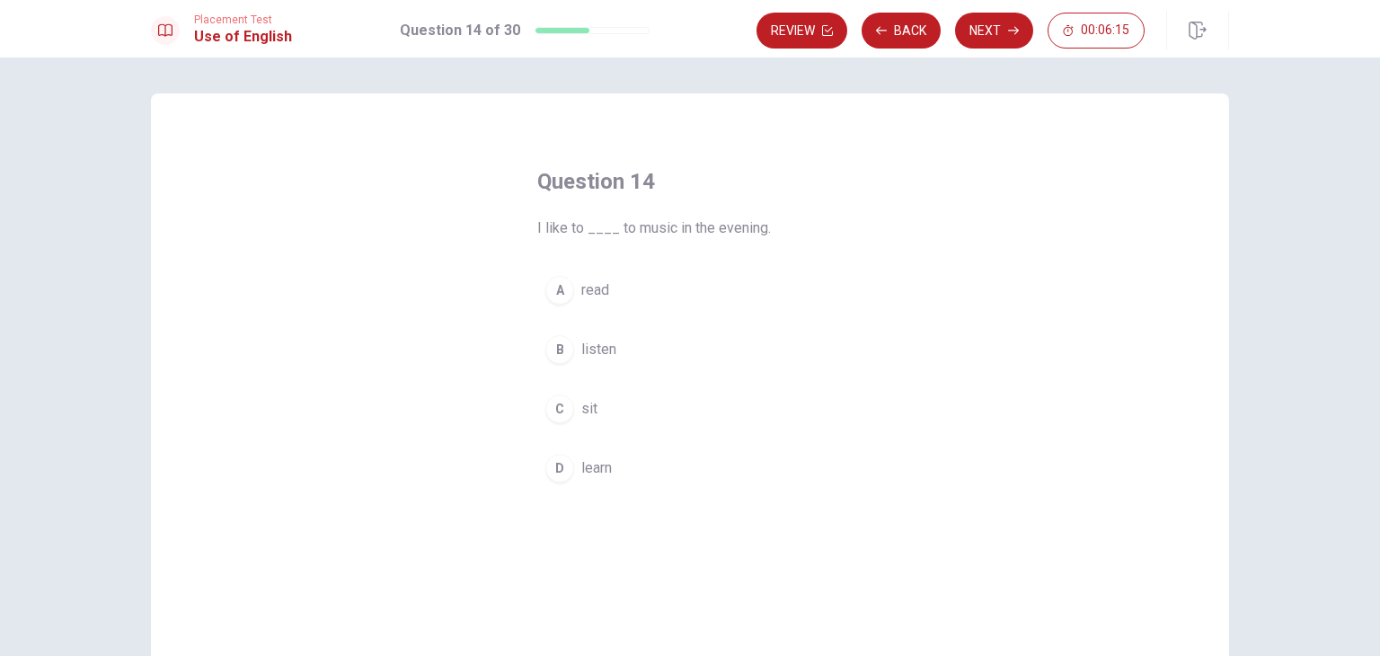
click at [561, 348] on div "B" at bounding box center [559, 349] width 29 height 29
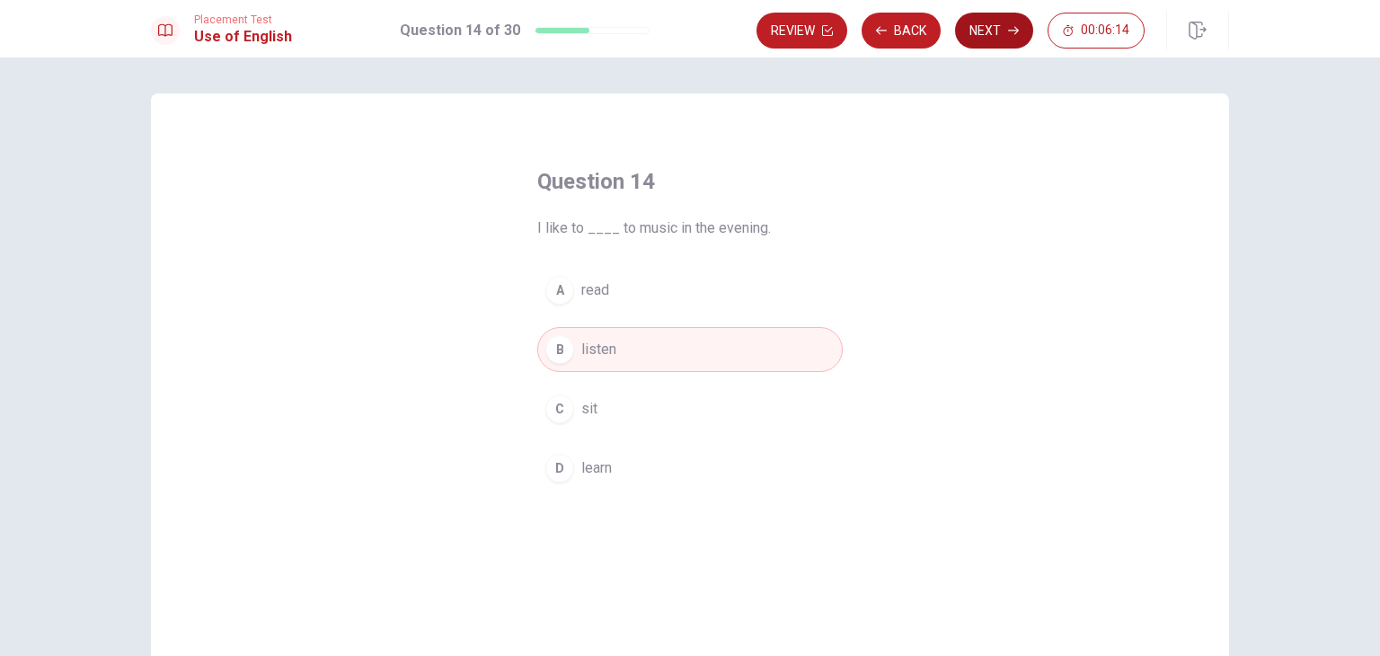
click at [1006, 35] on button "Next" at bounding box center [994, 31] width 78 height 36
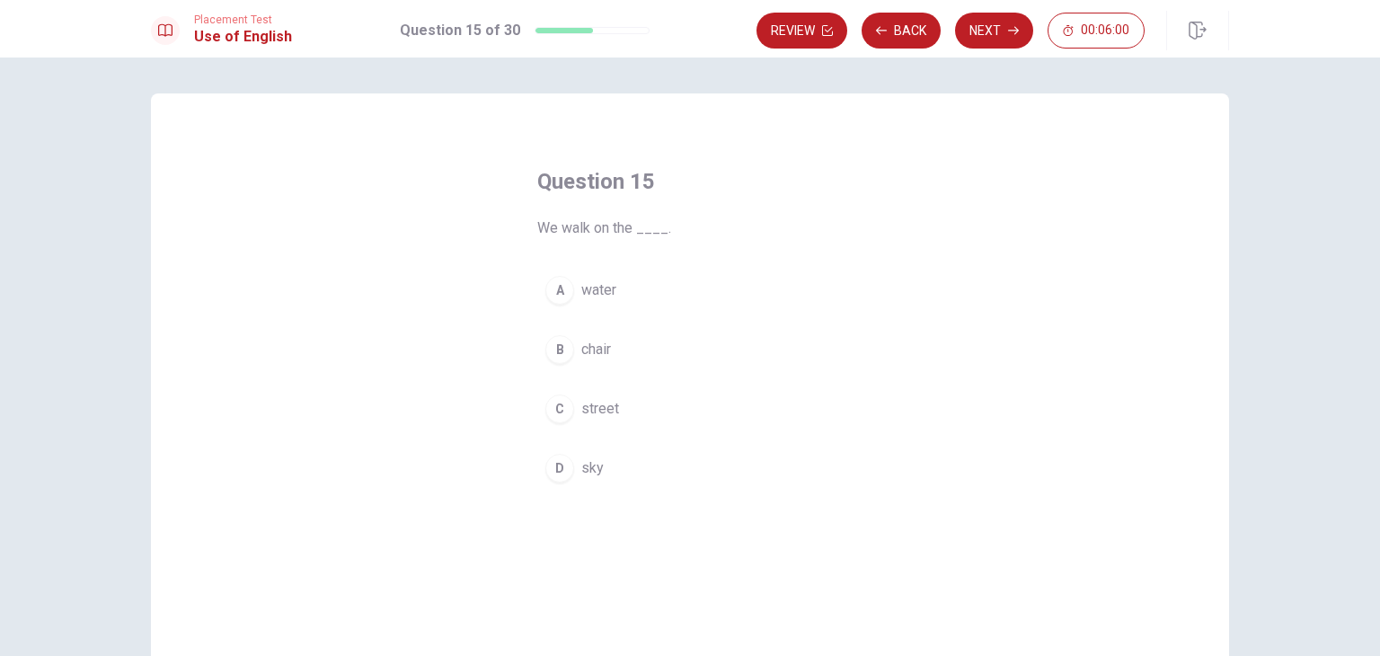
click at [561, 356] on div "B" at bounding box center [559, 349] width 29 height 29
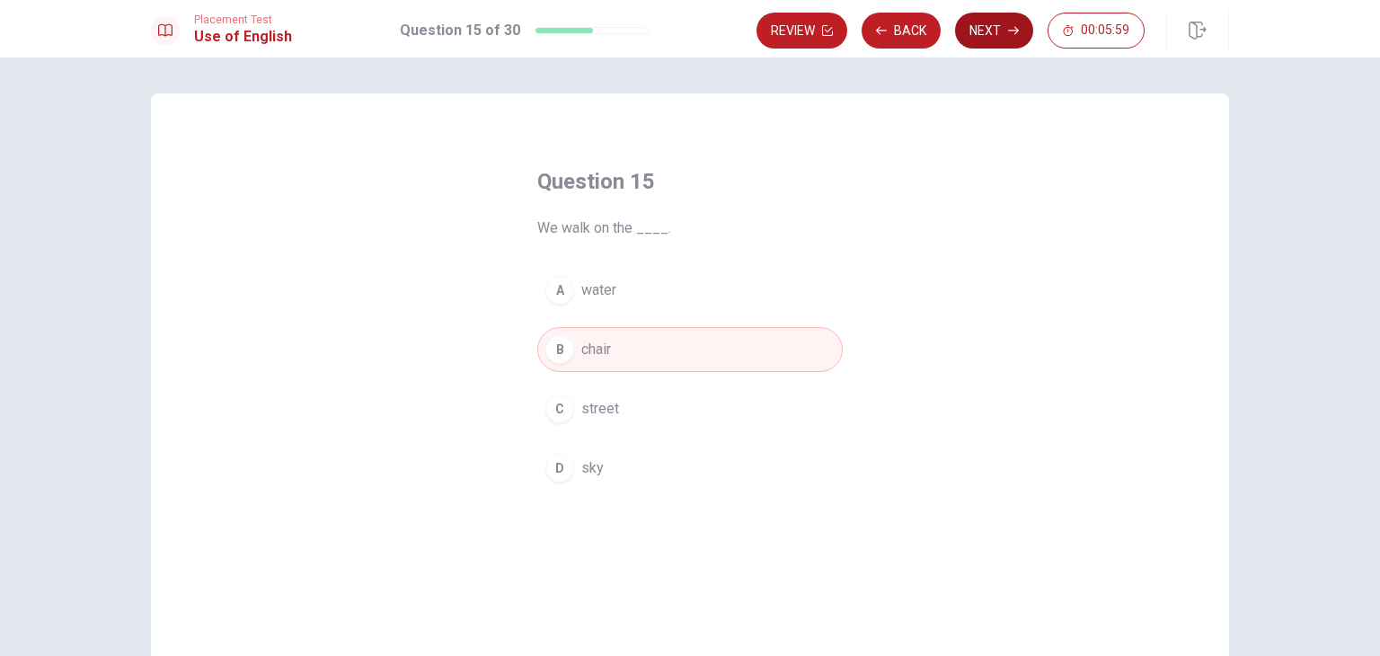
click at [996, 25] on button "Next" at bounding box center [994, 31] width 78 height 36
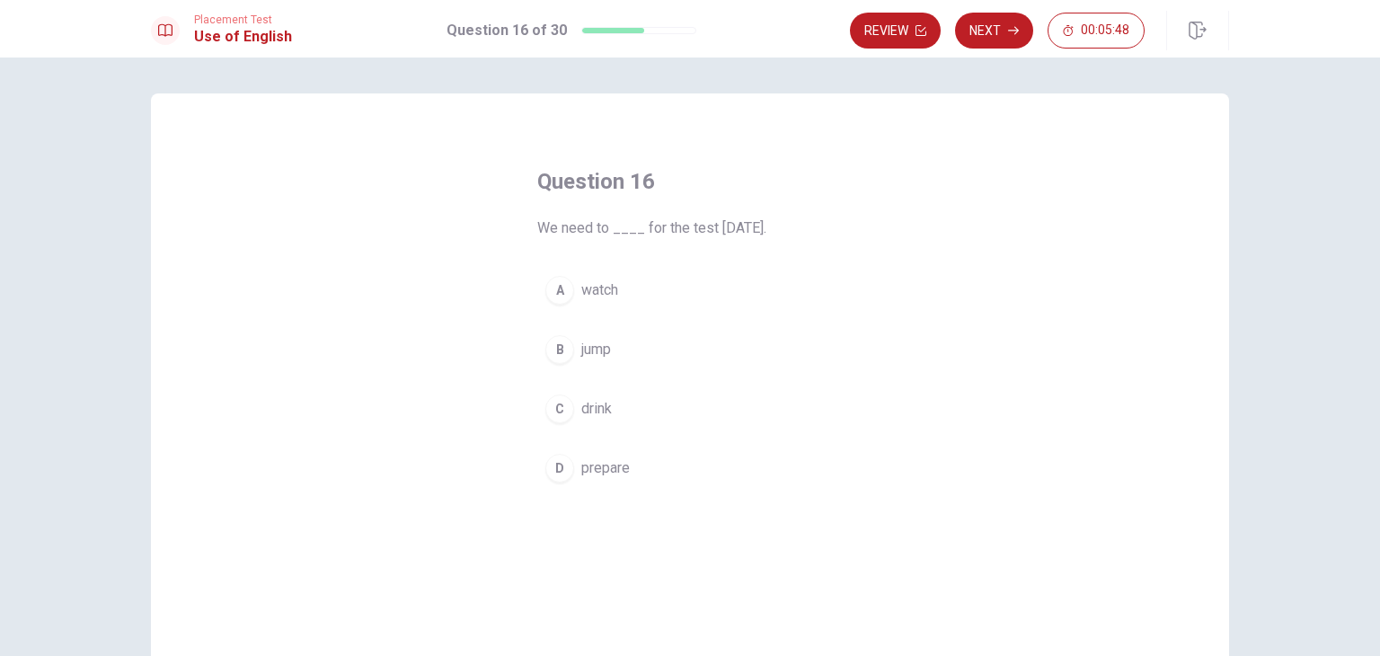
click at [558, 464] on div "D" at bounding box center [559, 468] width 29 height 29
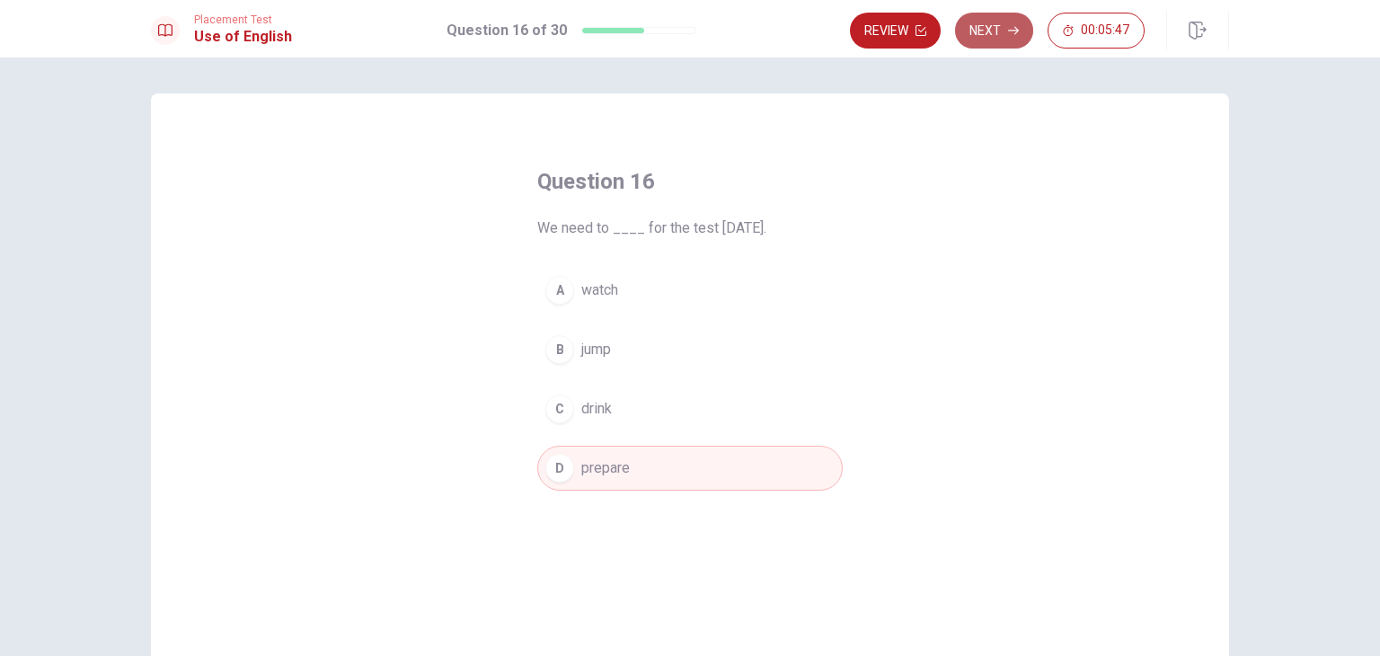
click at [1007, 36] on button "Next" at bounding box center [994, 31] width 78 height 36
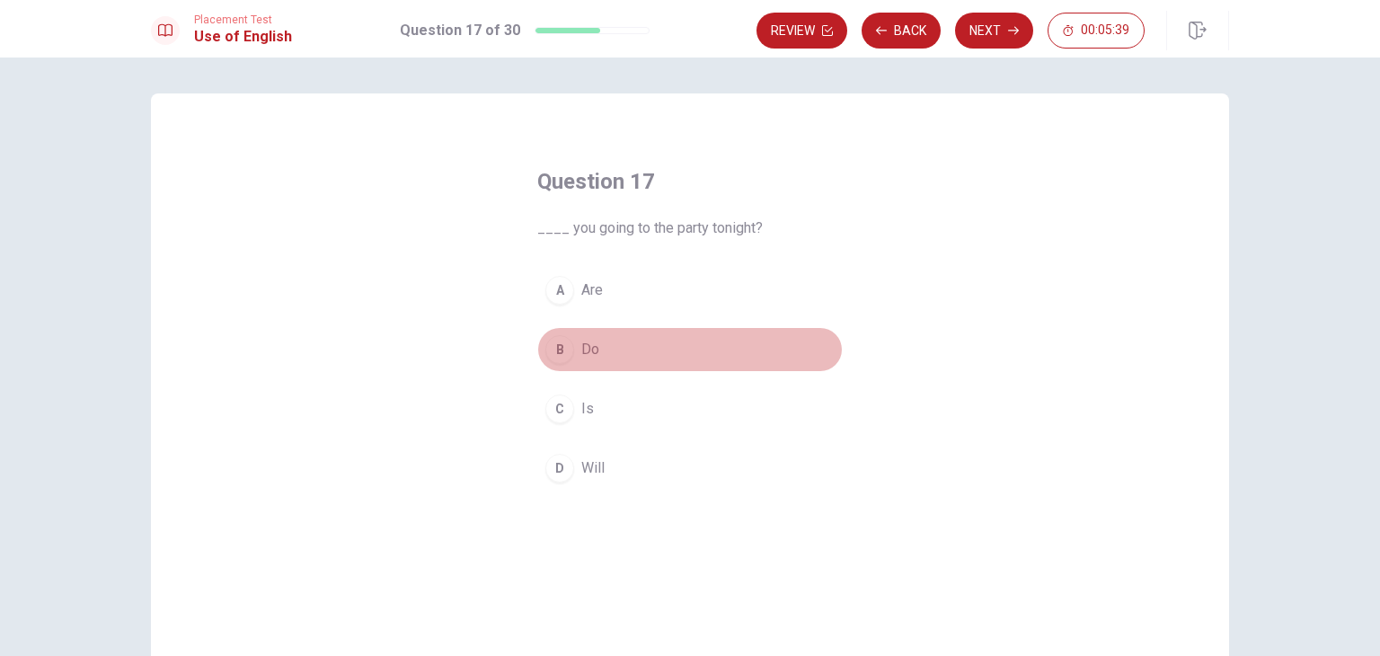
click at [553, 345] on div "B" at bounding box center [559, 349] width 29 height 29
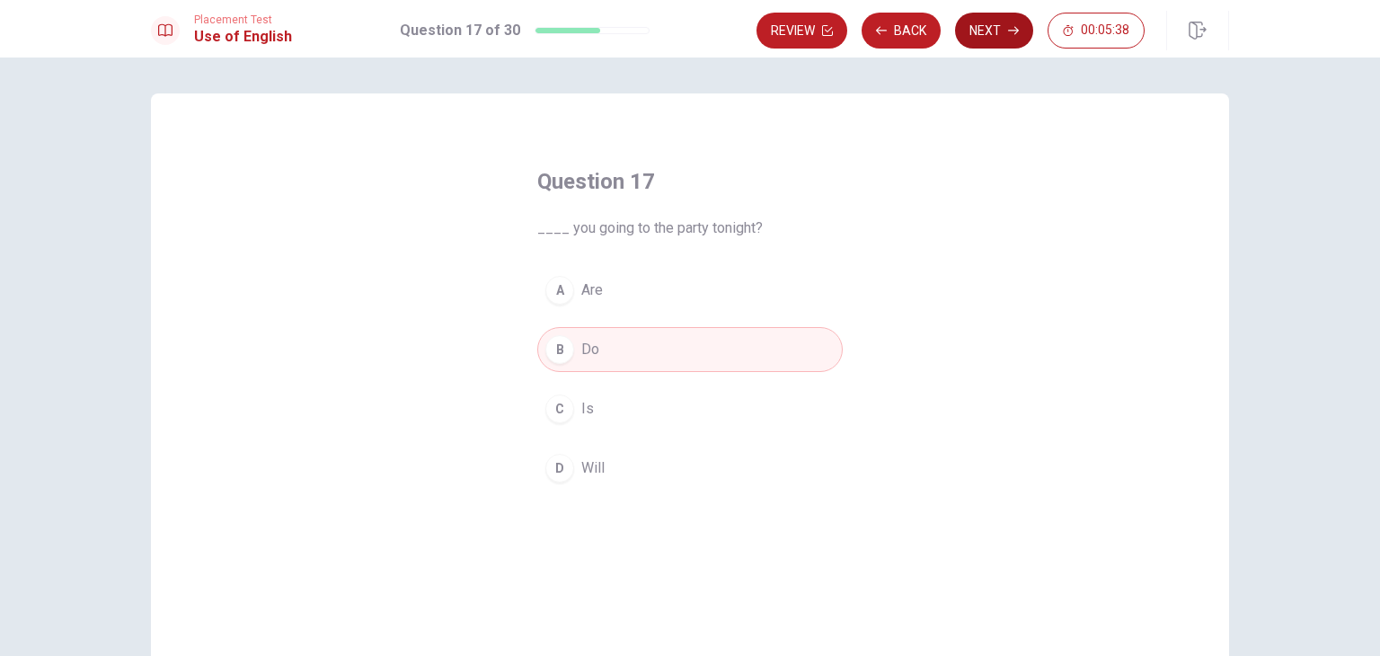
click at [985, 37] on button "Next" at bounding box center [994, 31] width 78 height 36
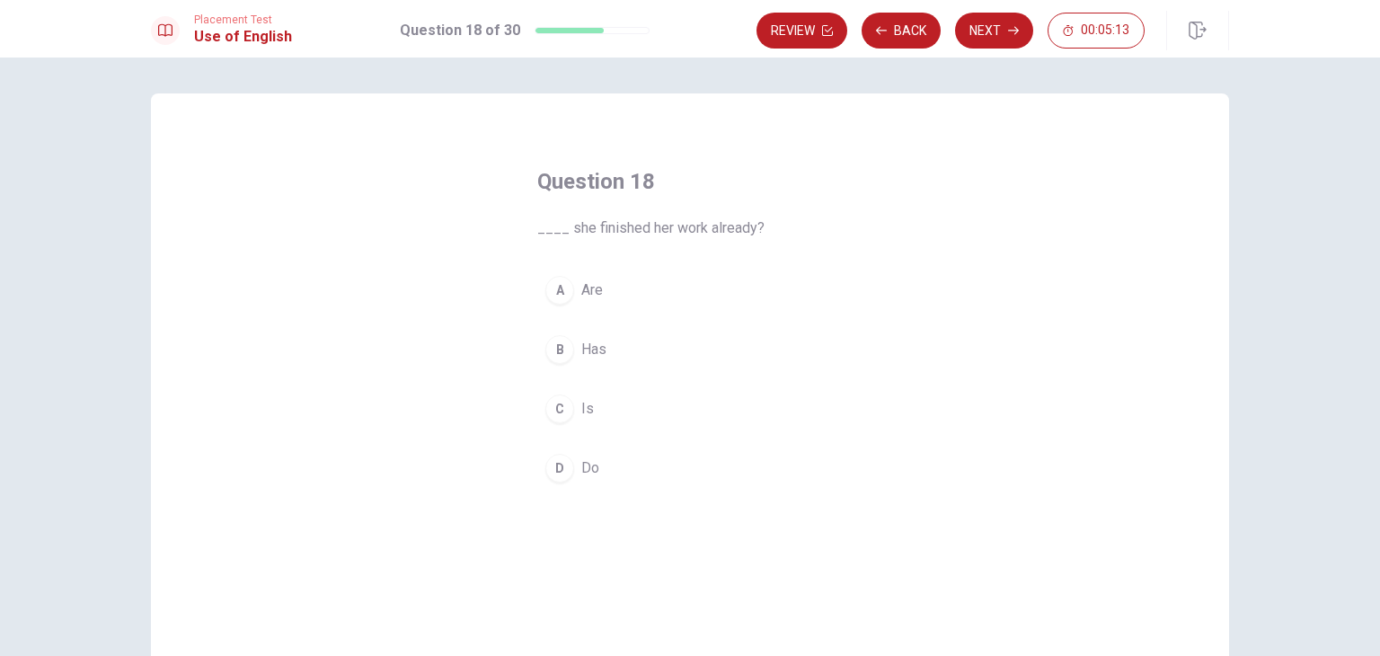
click at [552, 292] on div "A" at bounding box center [559, 290] width 29 height 29
click at [549, 353] on div "B" at bounding box center [559, 349] width 29 height 29
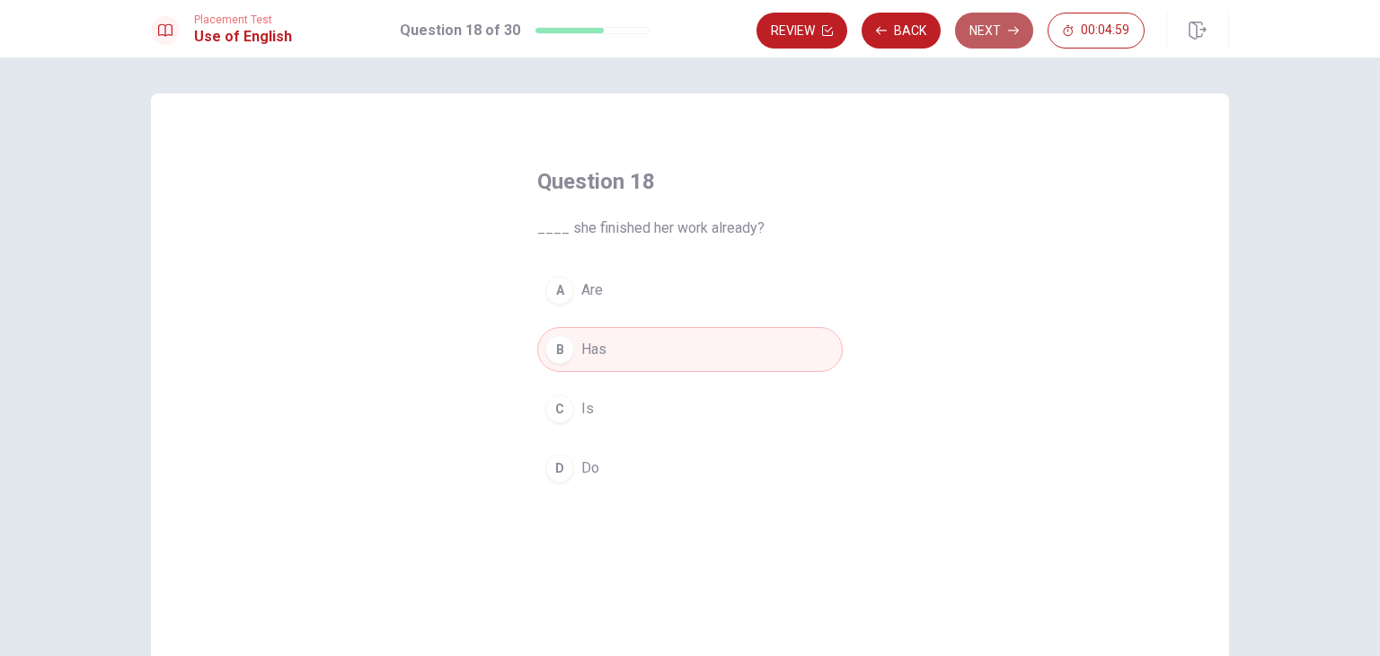
click at [965, 34] on button "Next" at bounding box center [994, 31] width 78 height 36
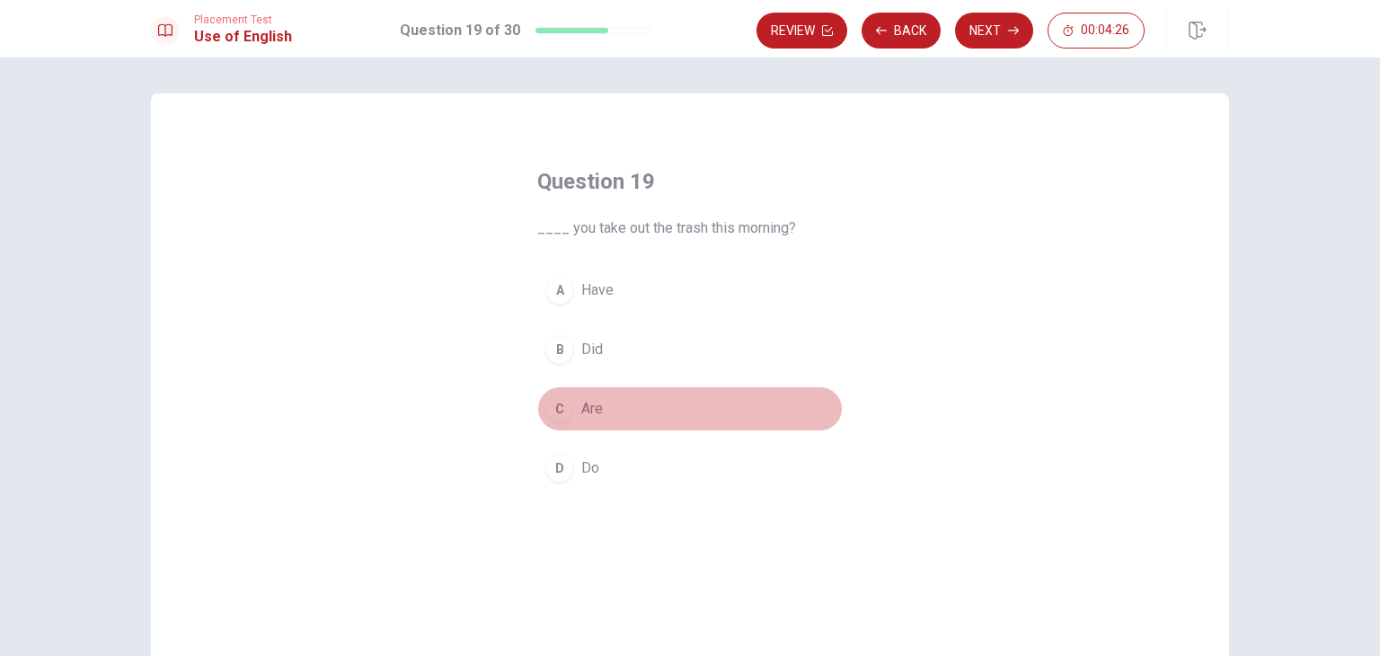
click at [554, 412] on div "C" at bounding box center [559, 408] width 29 height 29
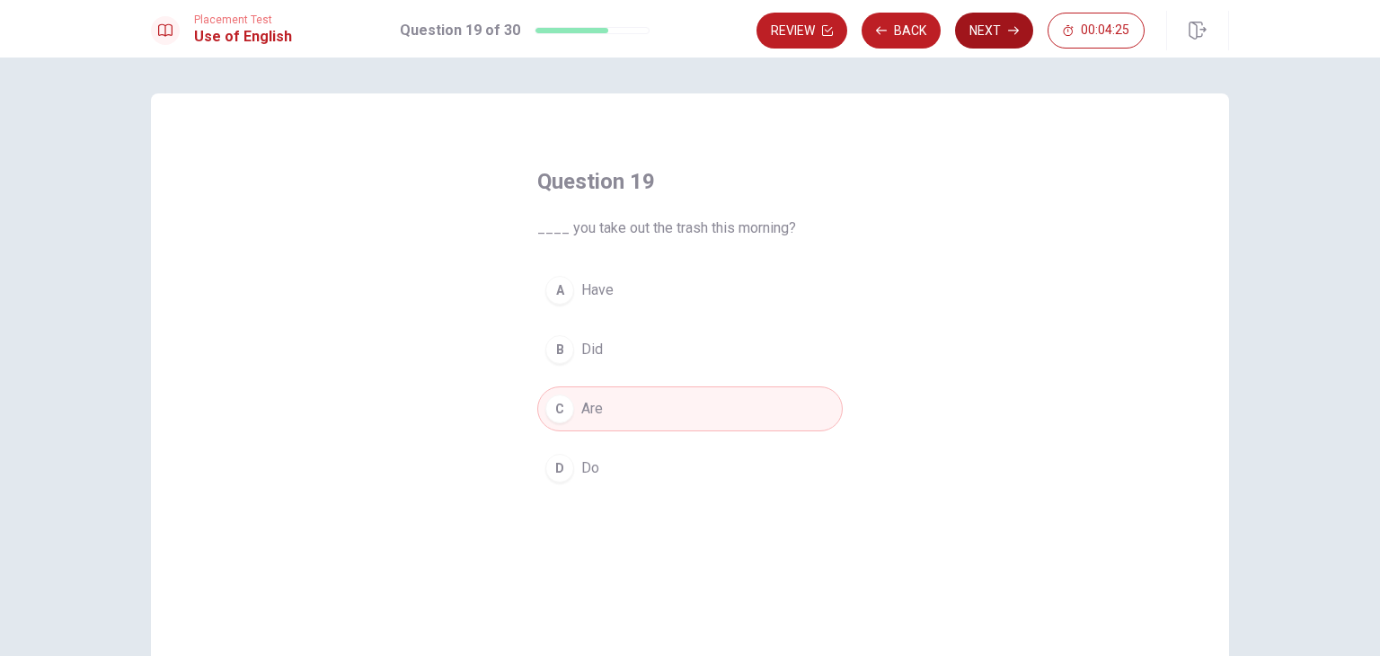
click at [987, 33] on button "Next" at bounding box center [994, 31] width 78 height 36
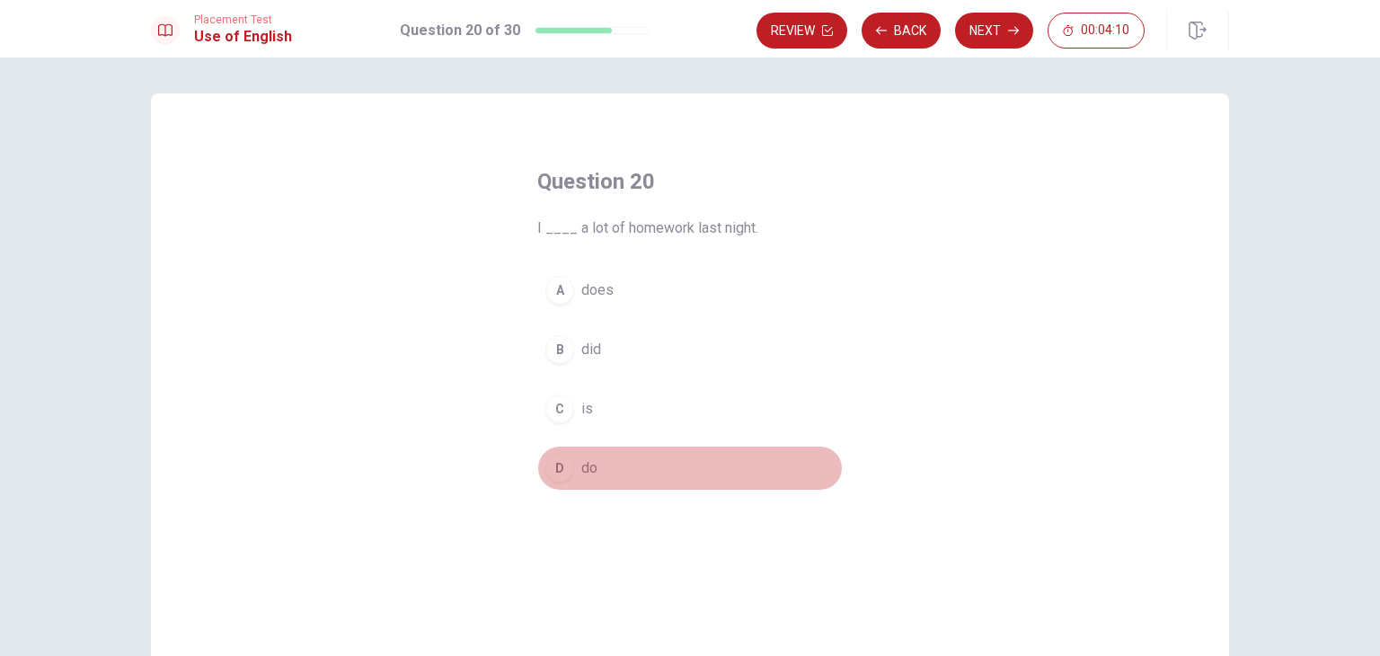
click at [553, 465] on div "D" at bounding box center [559, 468] width 29 height 29
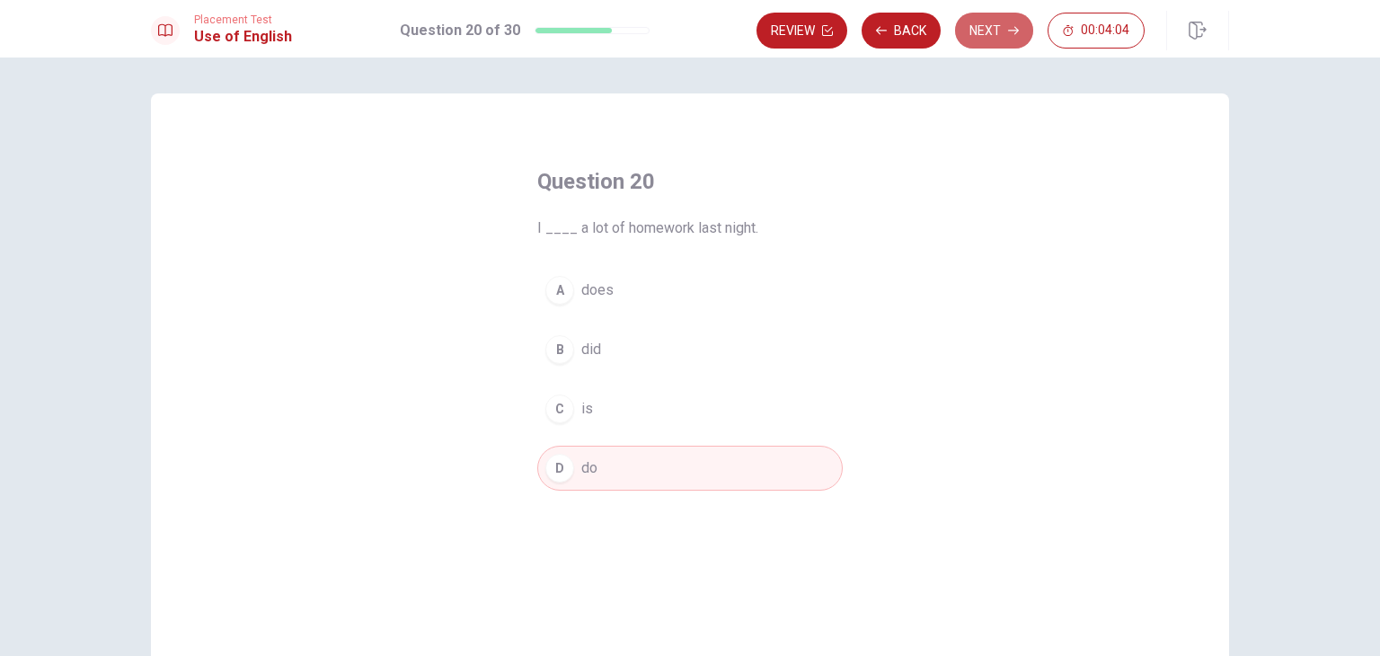
click at [994, 33] on button "Next" at bounding box center [994, 31] width 78 height 36
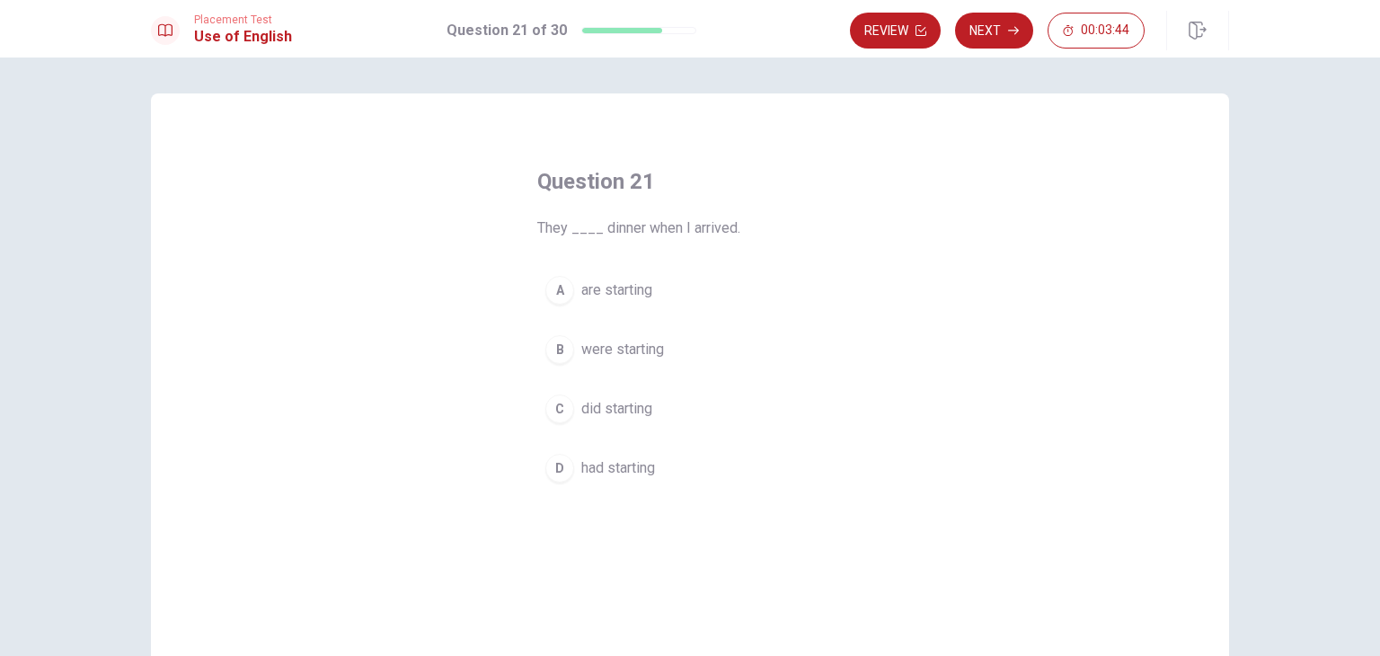
click at [553, 346] on div "B" at bounding box center [559, 349] width 29 height 29
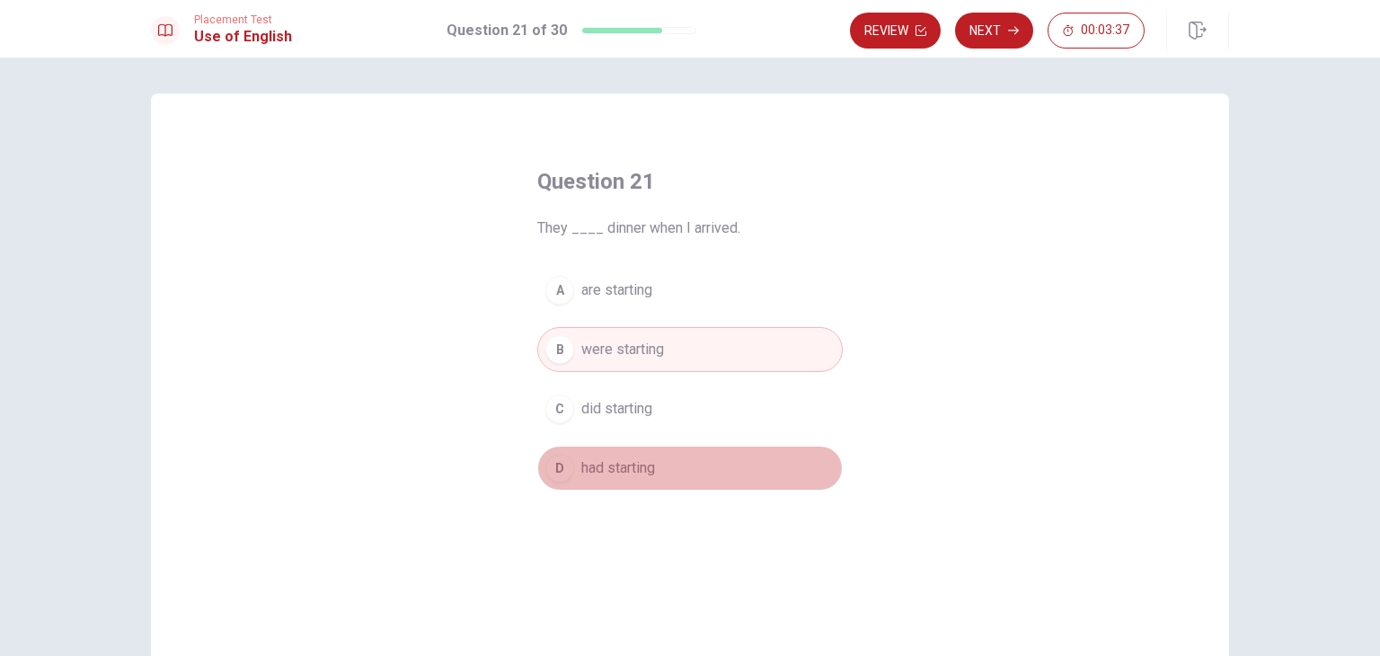
click at [545, 465] on div "D" at bounding box center [559, 468] width 29 height 29
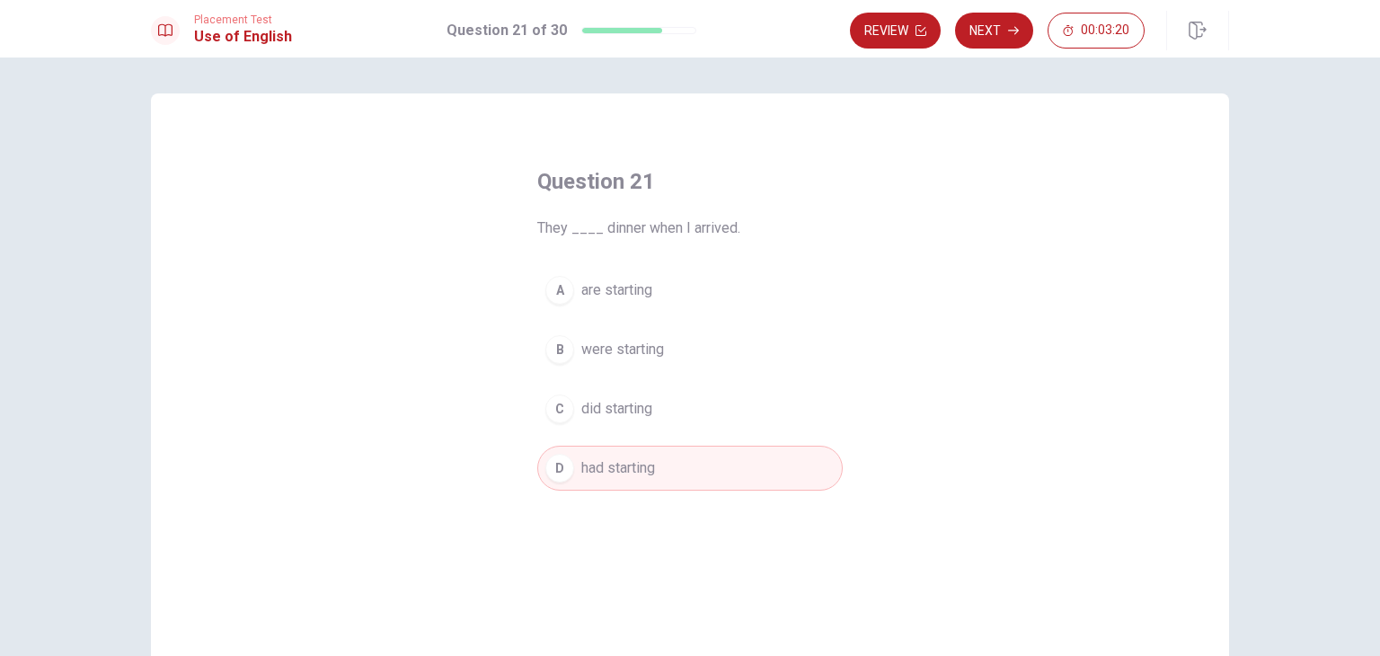
click at [1003, 23] on button "Next" at bounding box center [994, 31] width 78 height 36
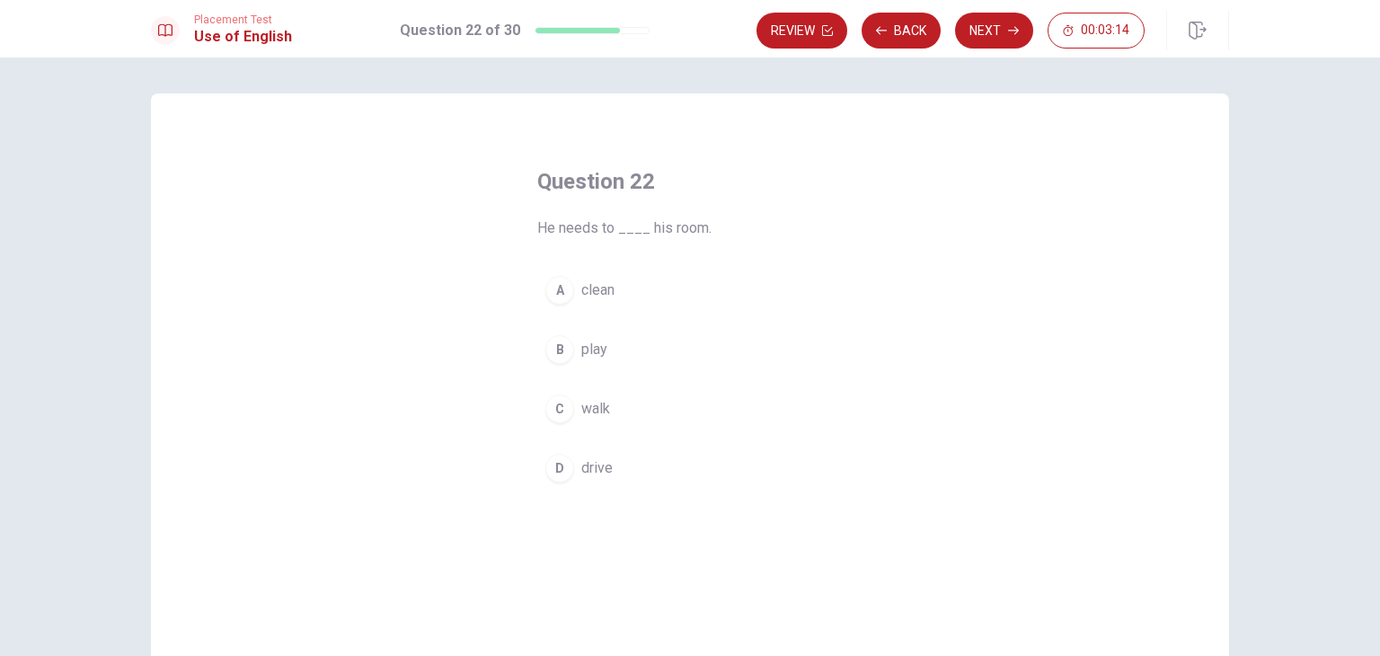
click at [557, 296] on div "A" at bounding box center [559, 290] width 29 height 29
click at [989, 28] on button "Next" at bounding box center [994, 31] width 78 height 36
click at [561, 350] on div "B" at bounding box center [559, 349] width 29 height 29
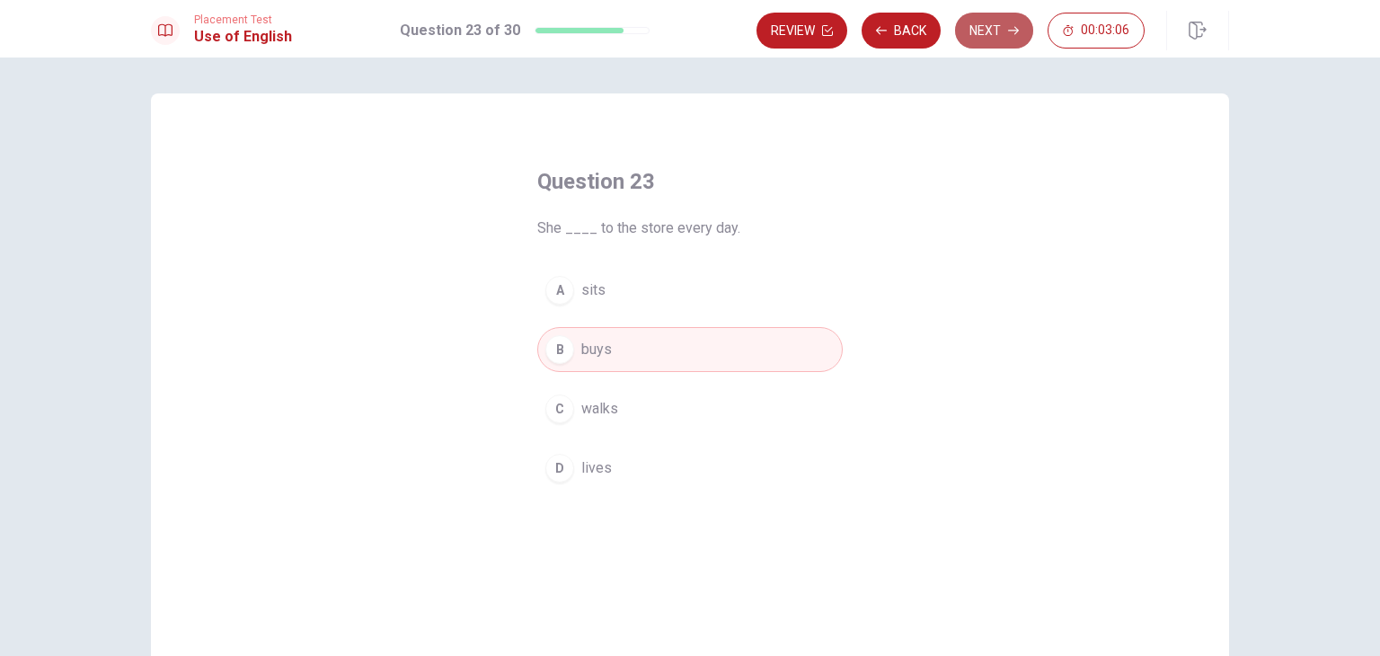
click at [1006, 32] on button "Next" at bounding box center [994, 31] width 78 height 36
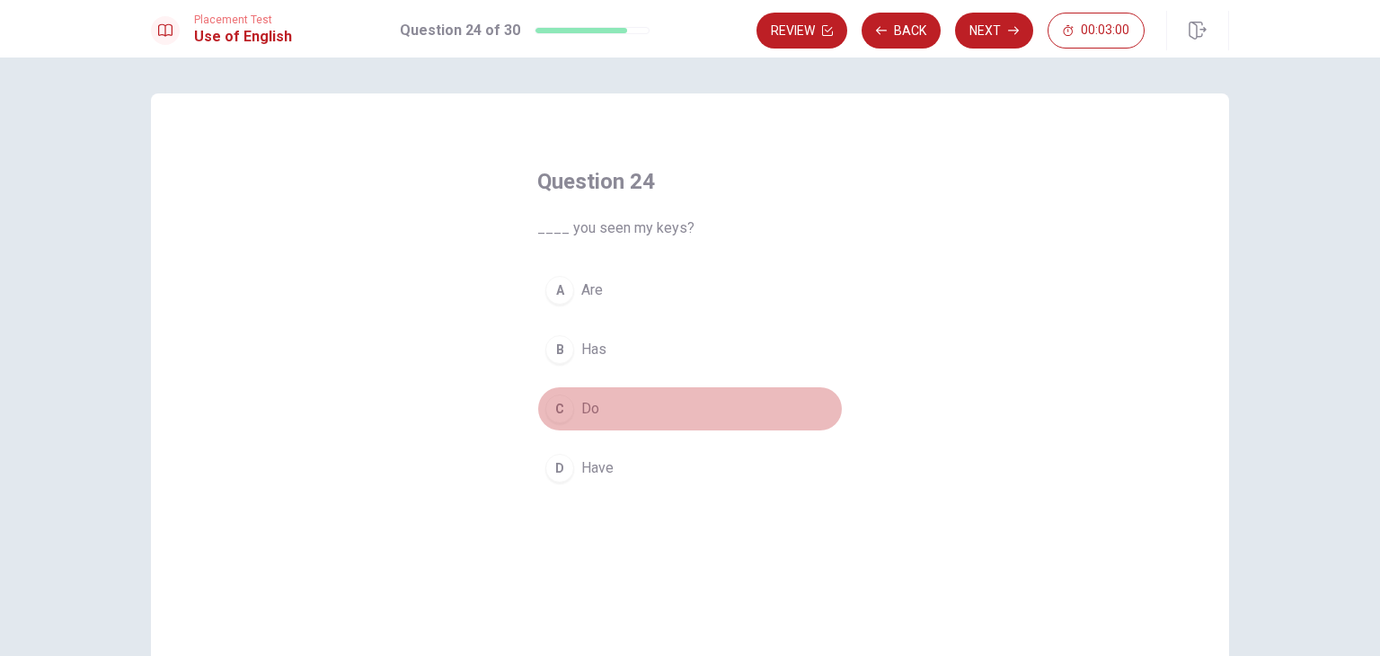
click at [557, 414] on div "C" at bounding box center [559, 408] width 29 height 29
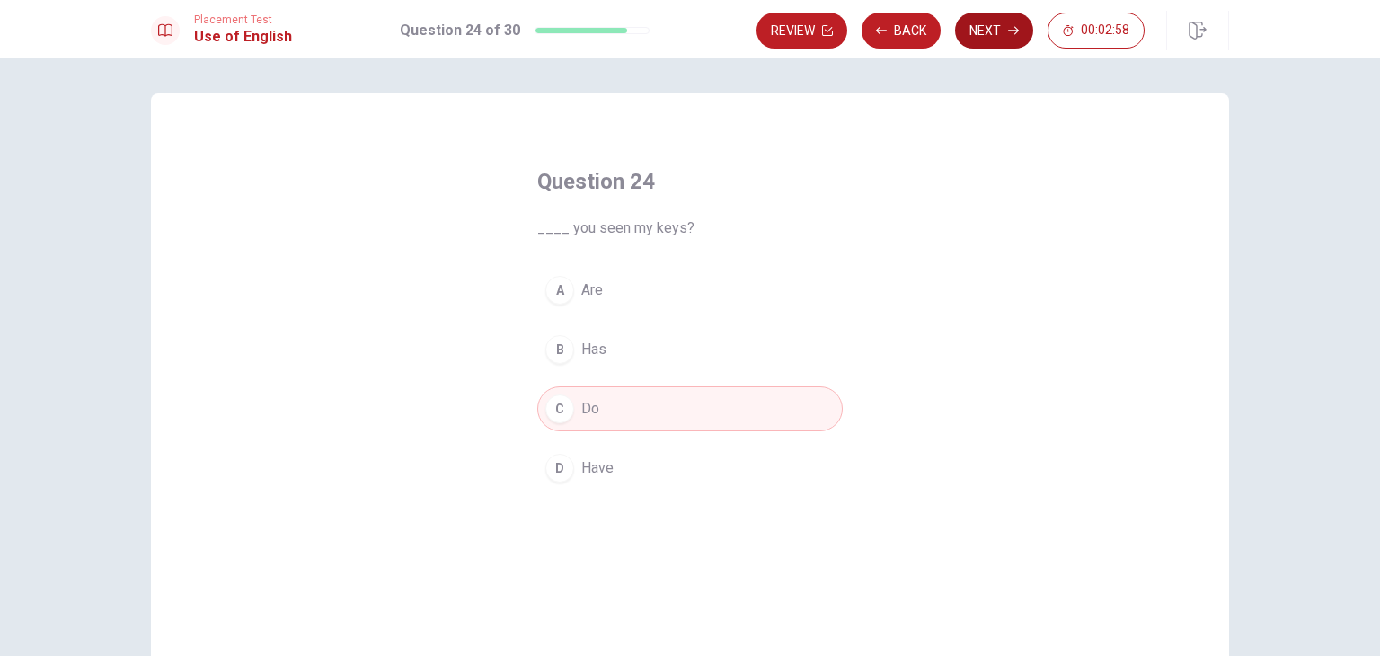
click at [992, 24] on button "Next" at bounding box center [994, 31] width 78 height 36
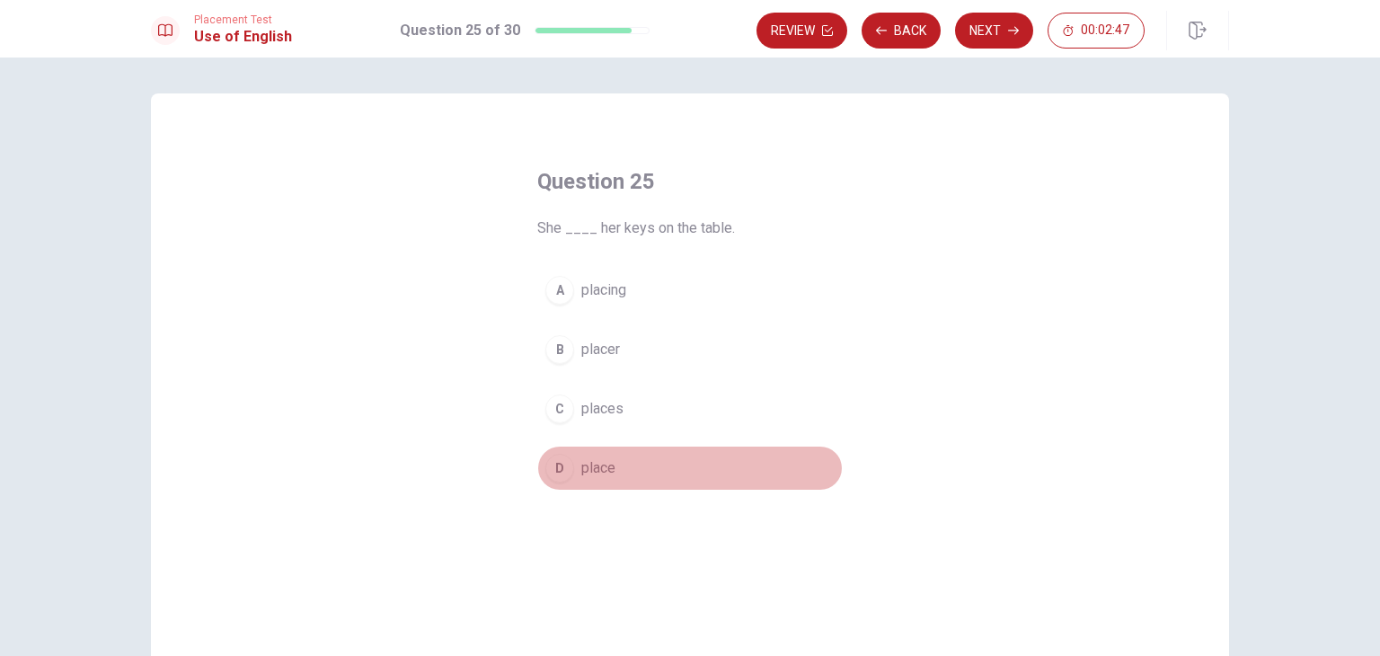
click at [557, 466] on div "D" at bounding box center [559, 468] width 29 height 29
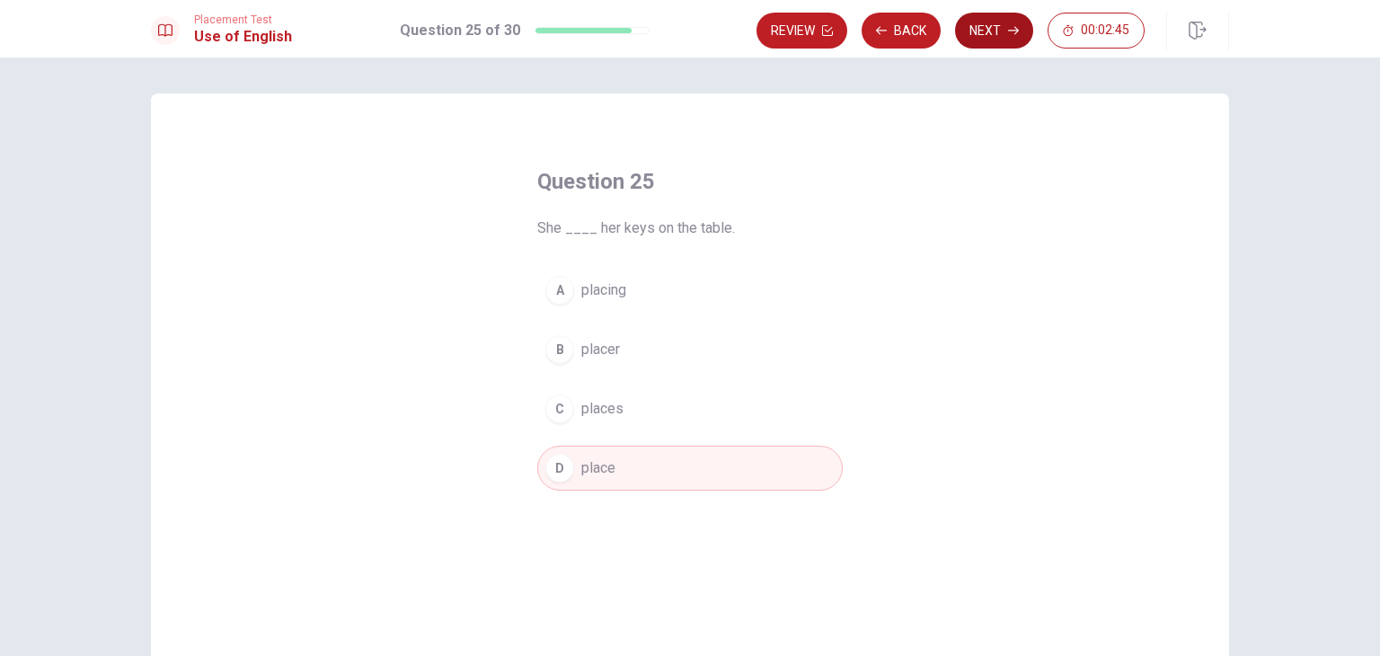
click at [1011, 31] on icon "button" at bounding box center [1013, 30] width 11 height 11
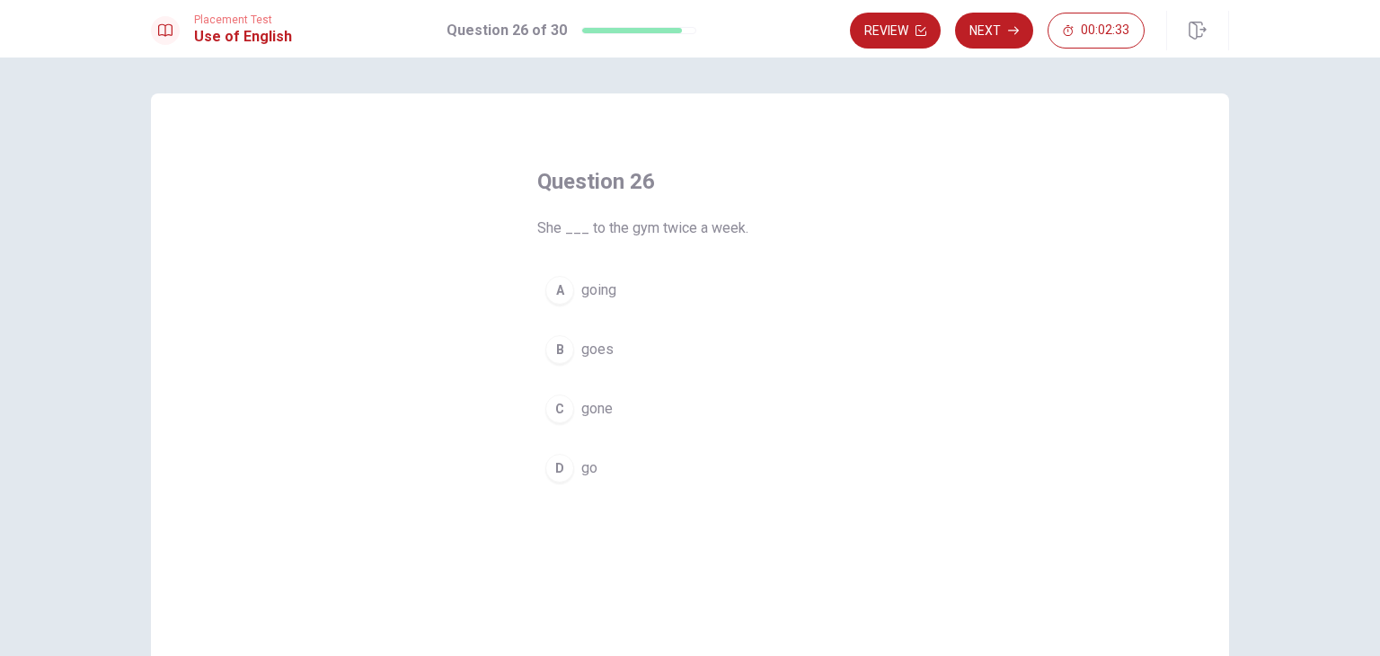
click at [553, 471] on div "D" at bounding box center [559, 468] width 29 height 29
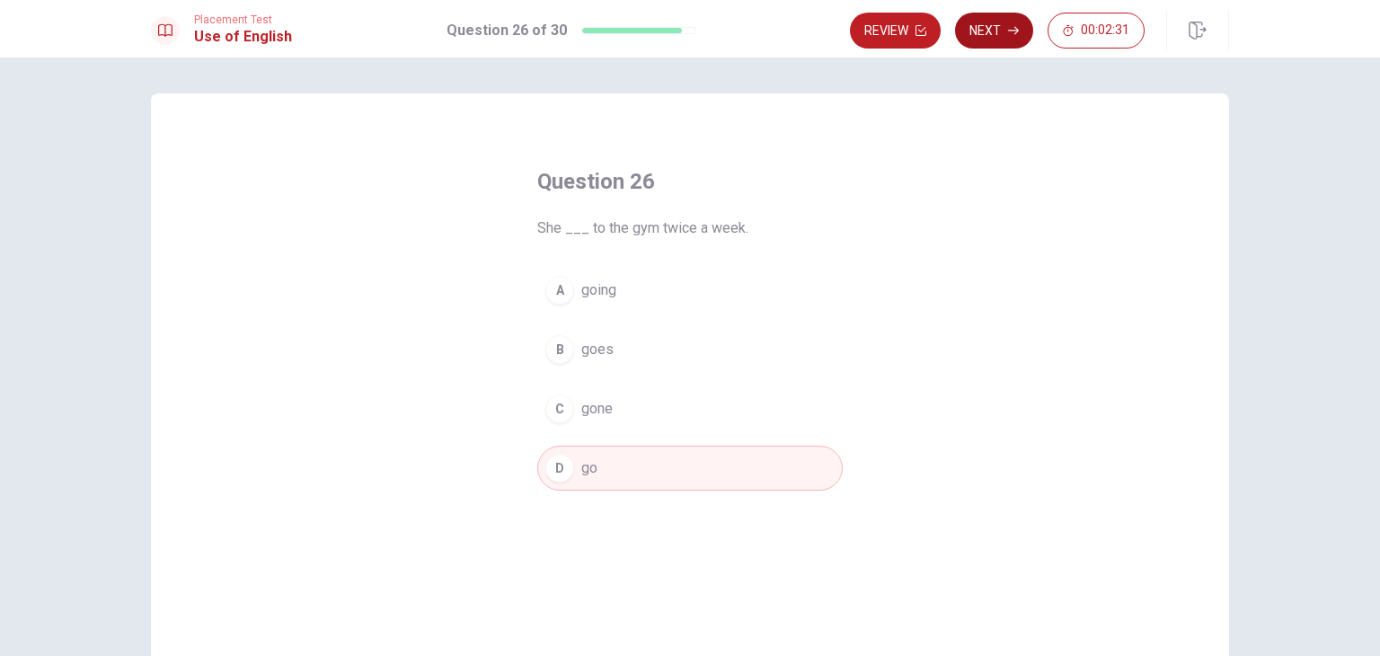
click at [1001, 32] on button "Next" at bounding box center [994, 31] width 78 height 36
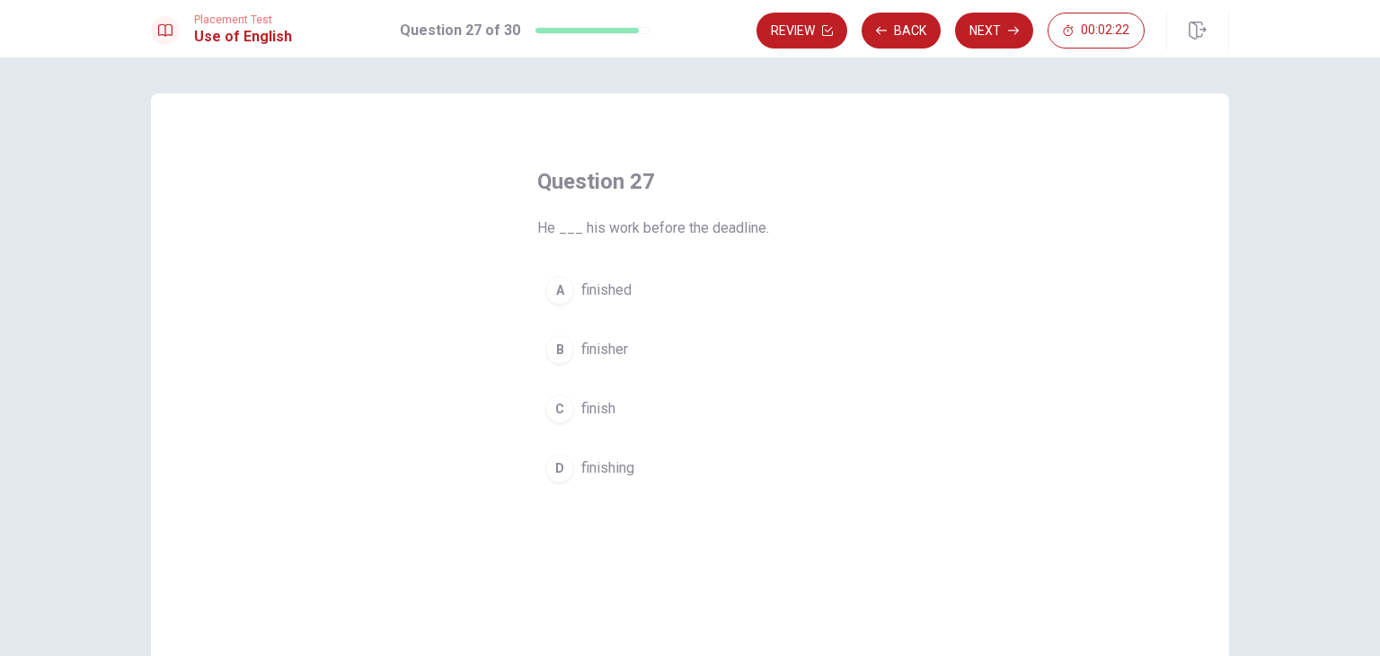
click at [642, 403] on button "C finish" at bounding box center [689, 408] width 305 height 45
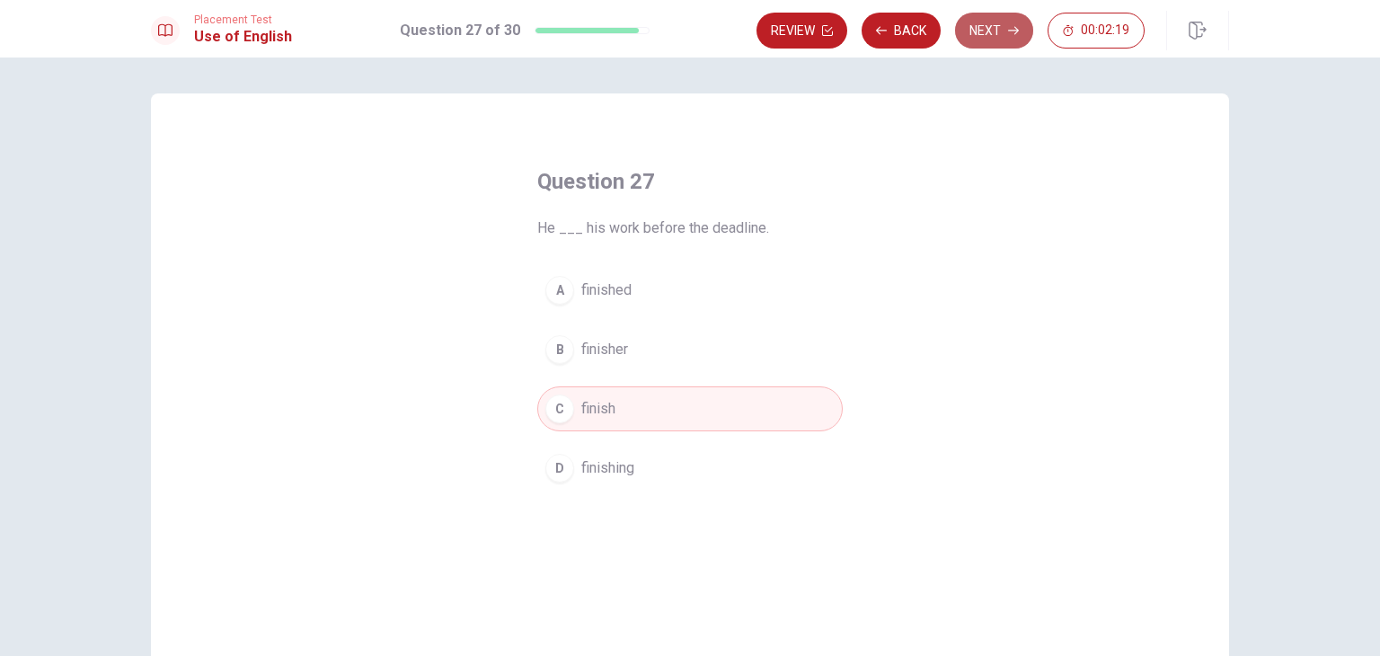
click at [992, 21] on button "Next" at bounding box center [994, 31] width 78 height 36
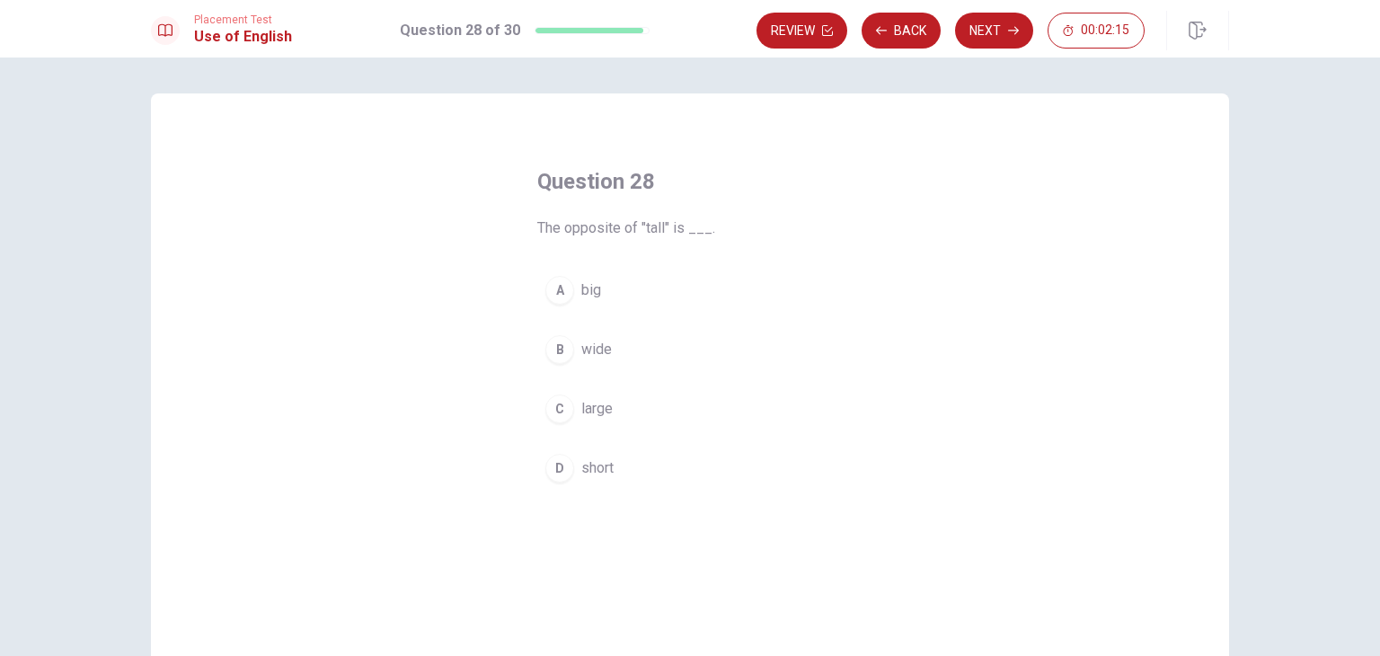
drag, startPoint x: 597, startPoint y: 417, endPoint x: 606, endPoint y: 404, distance: 16.0
click at [598, 417] on span "large" at bounding box center [596, 409] width 31 height 22
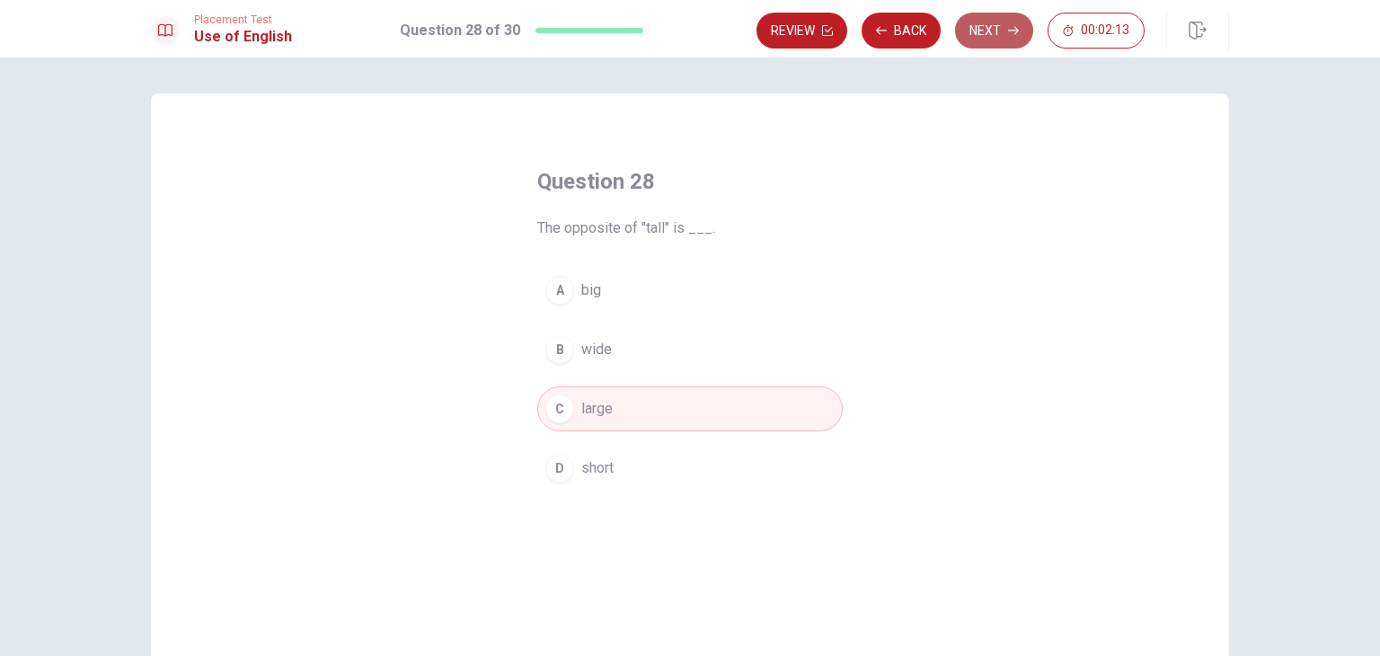
click at [1003, 37] on button "Next" at bounding box center [994, 31] width 78 height 36
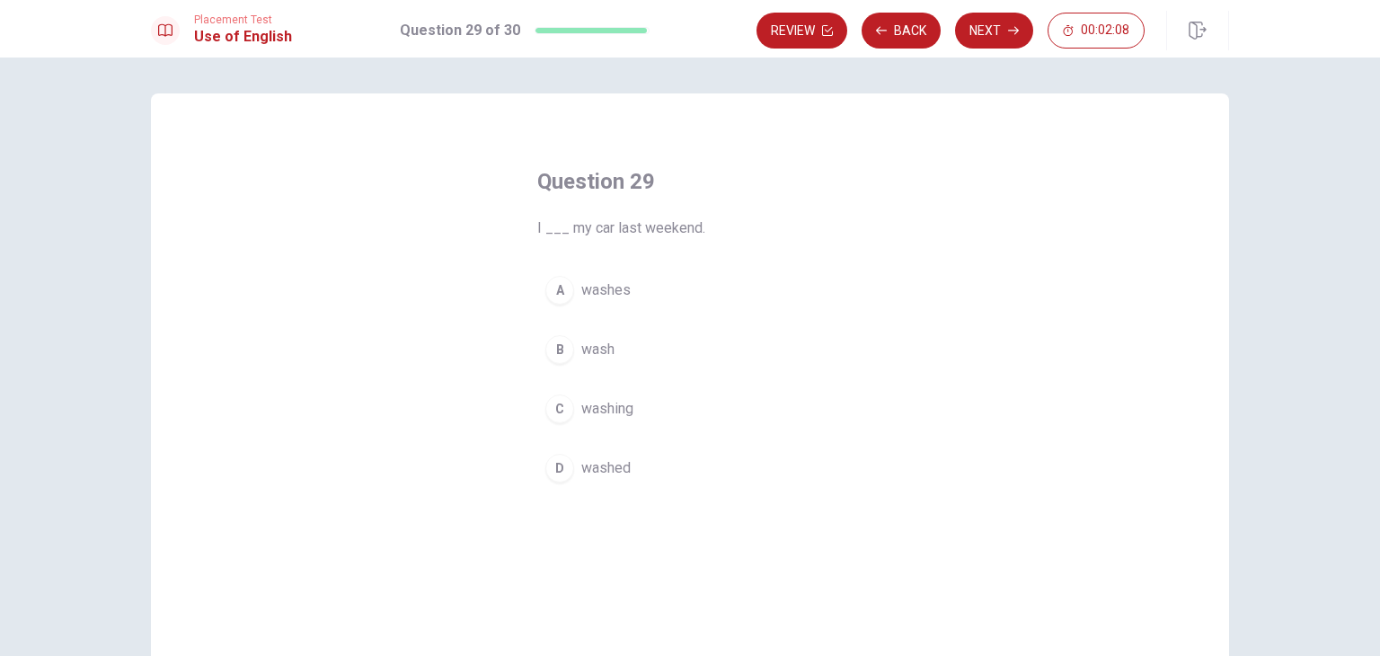
click at [557, 344] on div "B" at bounding box center [559, 349] width 29 height 29
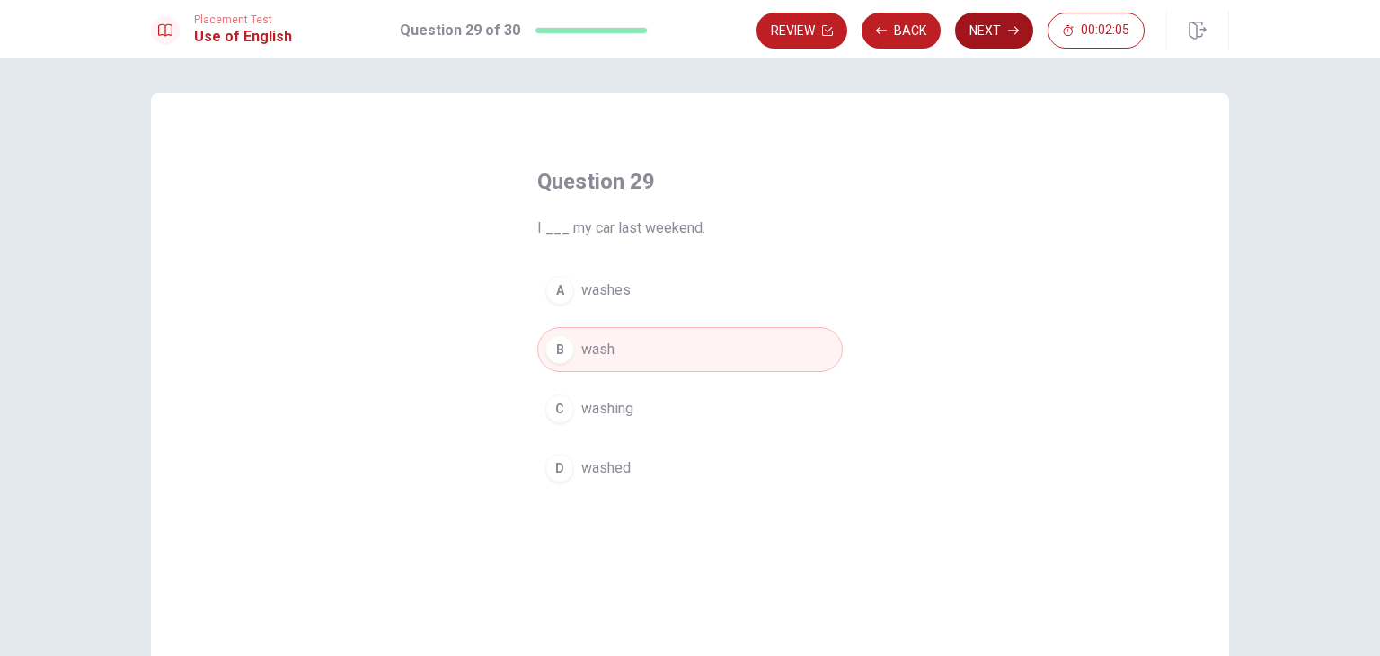
click at [988, 26] on button "Next" at bounding box center [994, 31] width 78 height 36
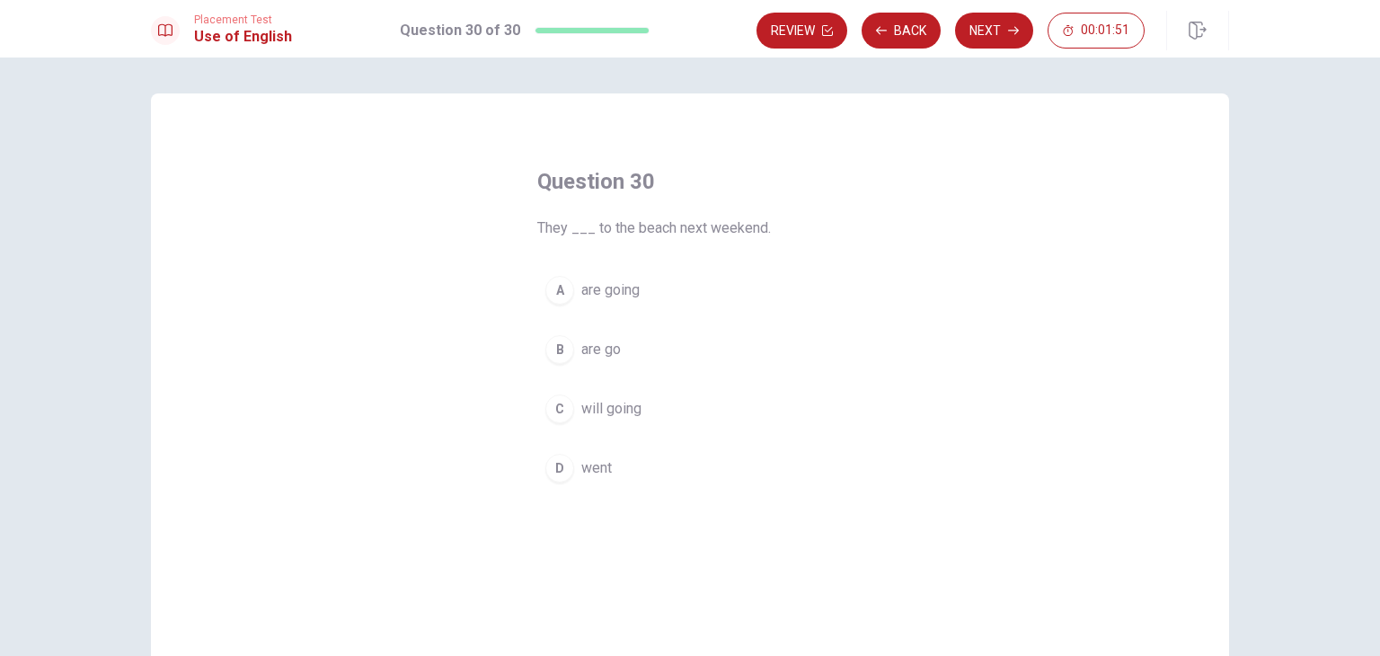
click at [561, 412] on div "C" at bounding box center [559, 408] width 29 height 29
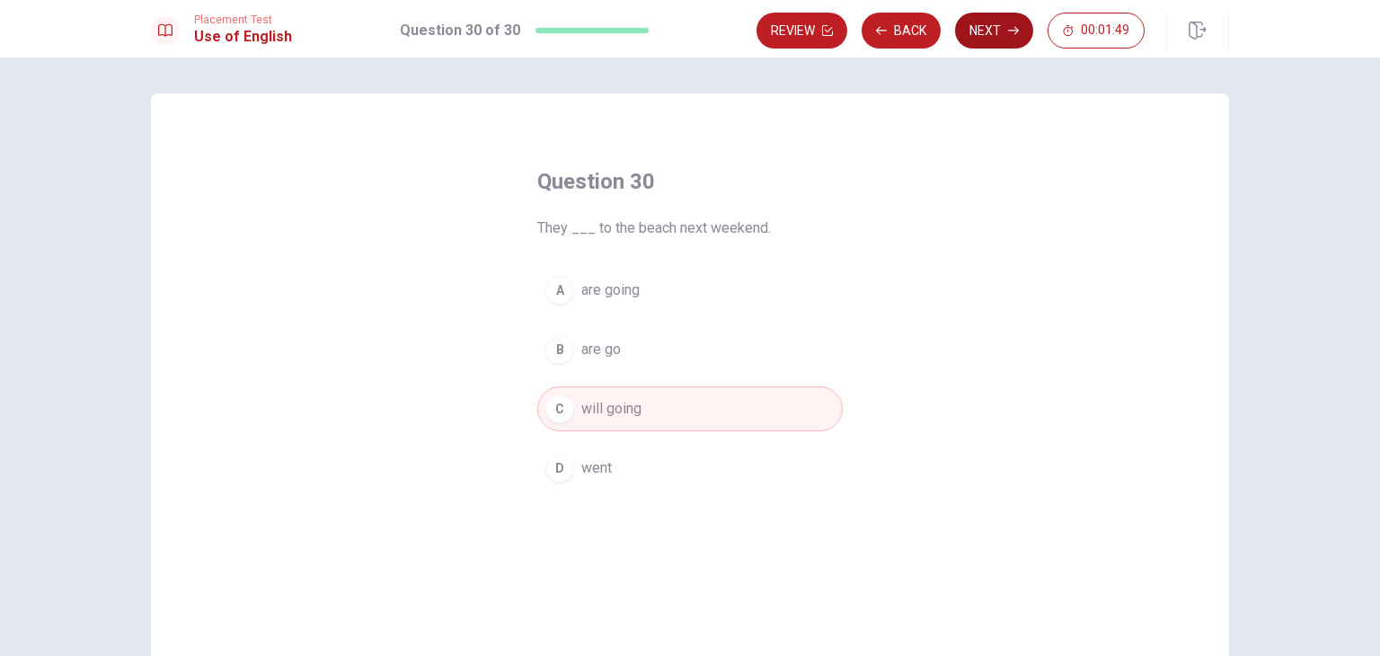
click at [981, 41] on button "Next" at bounding box center [994, 31] width 78 height 36
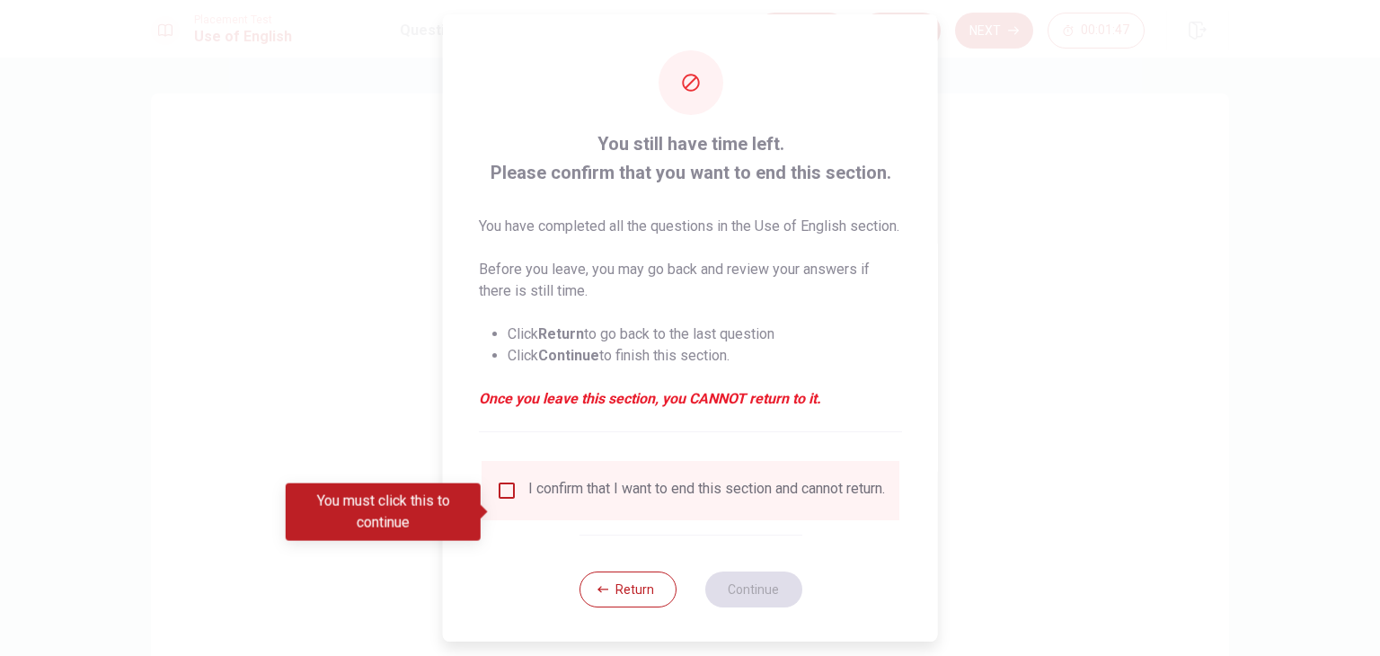
click at [509, 501] on input "You must click this to continue" at bounding box center [507, 491] width 22 height 22
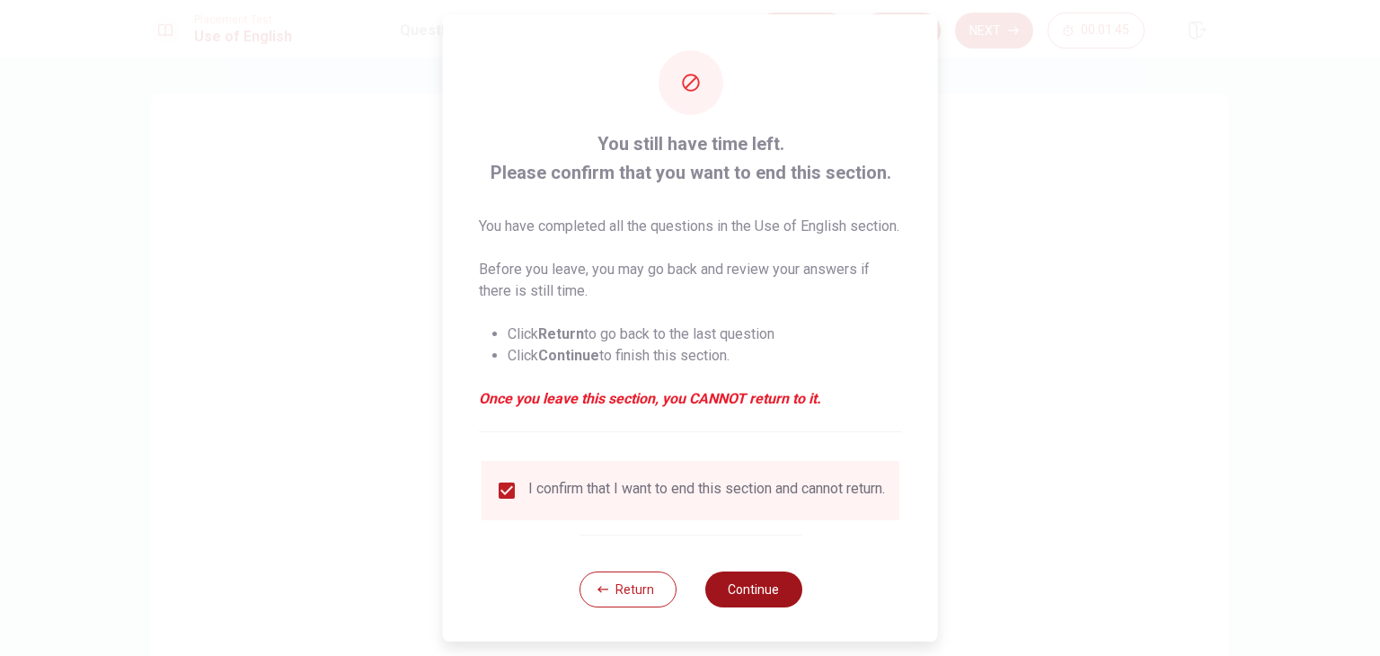
click at [754, 607] on button "Continue" at bounding box center [752, 589] width 97 height 36
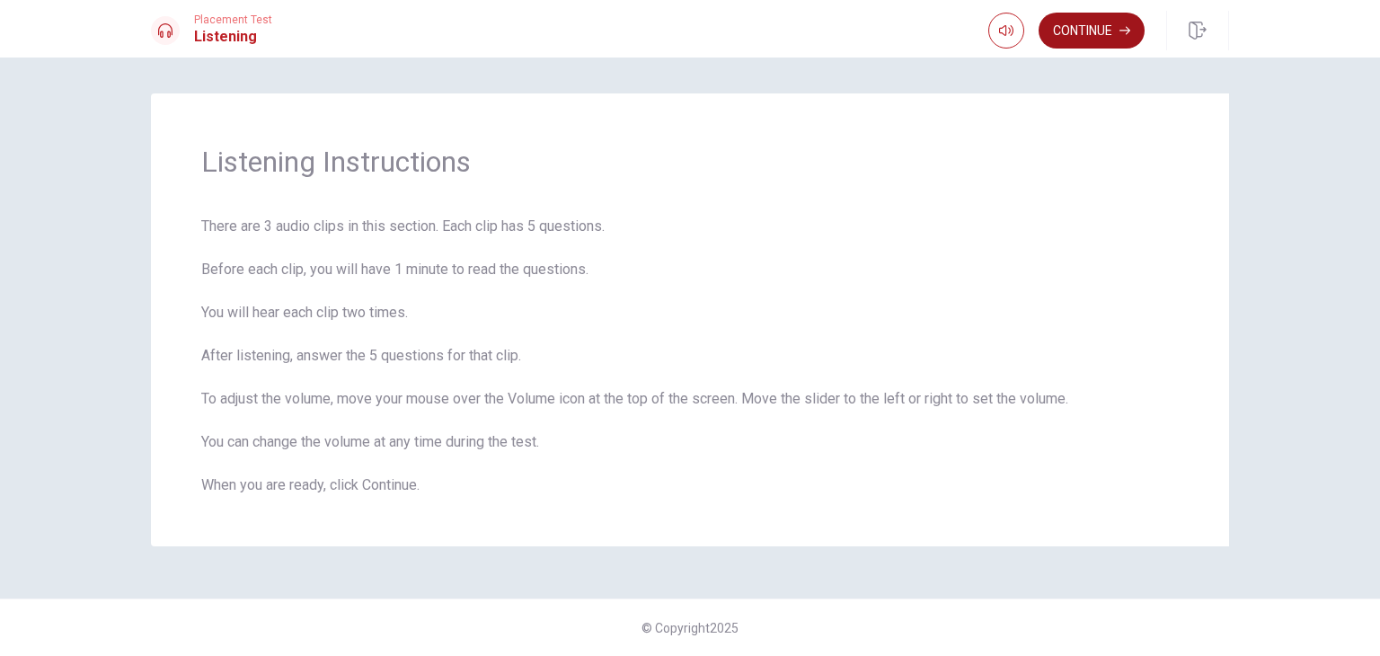
click at [1100, 33] on button "Continue" at bounding box center [1092, 31] width 106 height 36
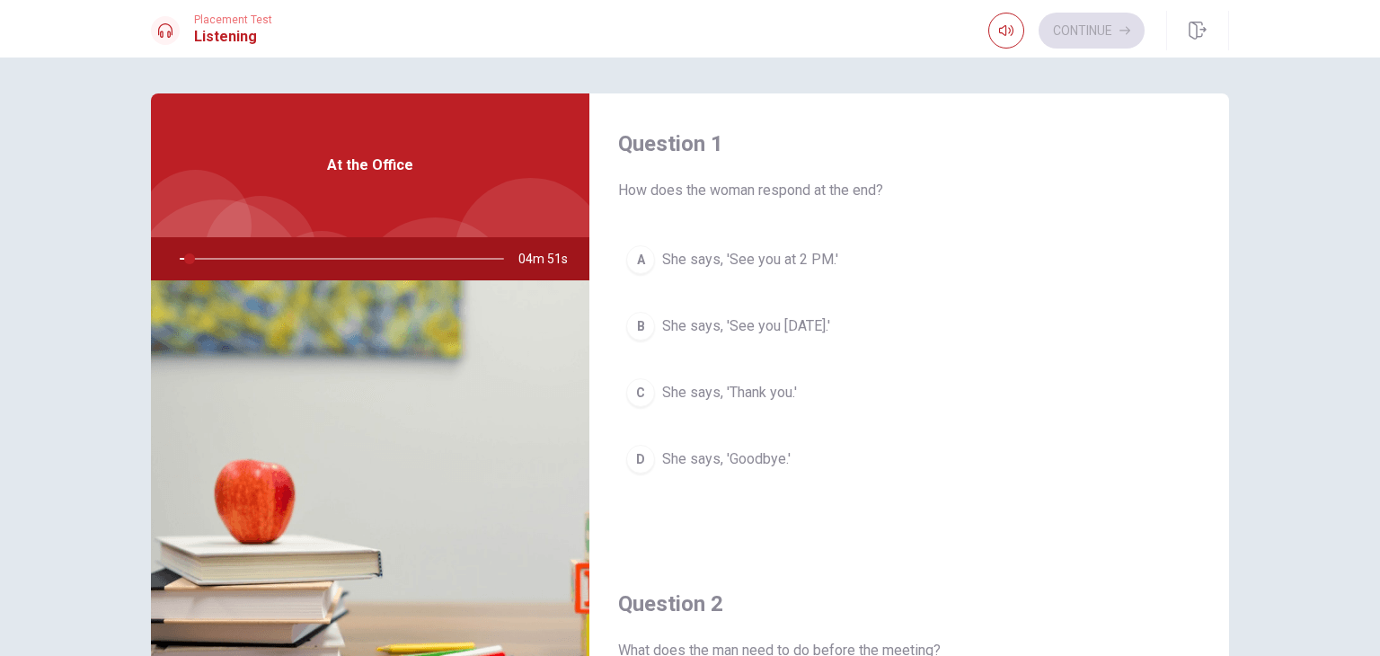
click at [177, 262] on div at bounding box center [338, 258] width 360 height 43
drag, startPoint x: 185, startPoint y: 257, endPoint x: 163, endPoint y: 262, distance: 23.1
click at [163, 262] on div at bounding box center [338, 258] width 360 height 43
drag, startPoint x: 199, startPoint y: 260, endPoint x: 169, endPoint y: 260, distance: 29.6
click at [169, 260] on div at bounding box center [338, 258] width 360 height 43
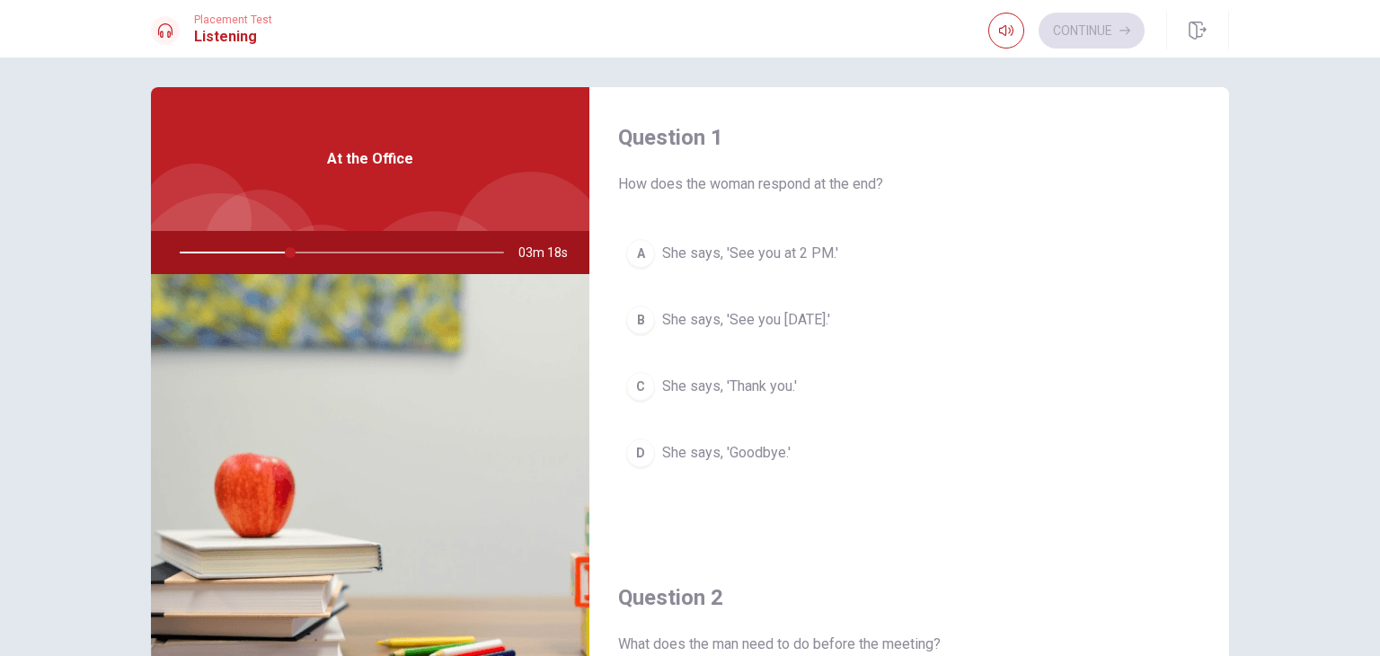
click at [753, 248] on span "She says, 'See you at 2 PM.'" at bounding box center [750, 254] width 176 height 22
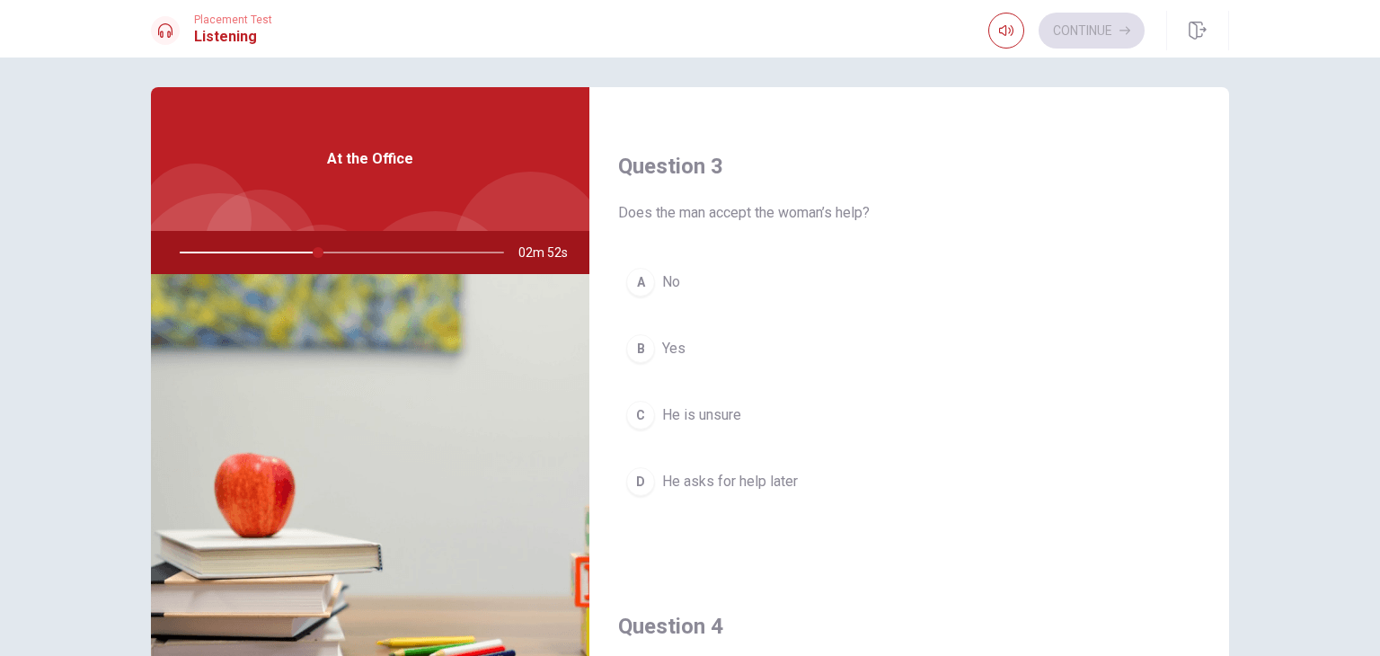
scroll to position [898, 0]
click at [647, 270] on div "A" at bounding box center [640, 275] width 29 height 29
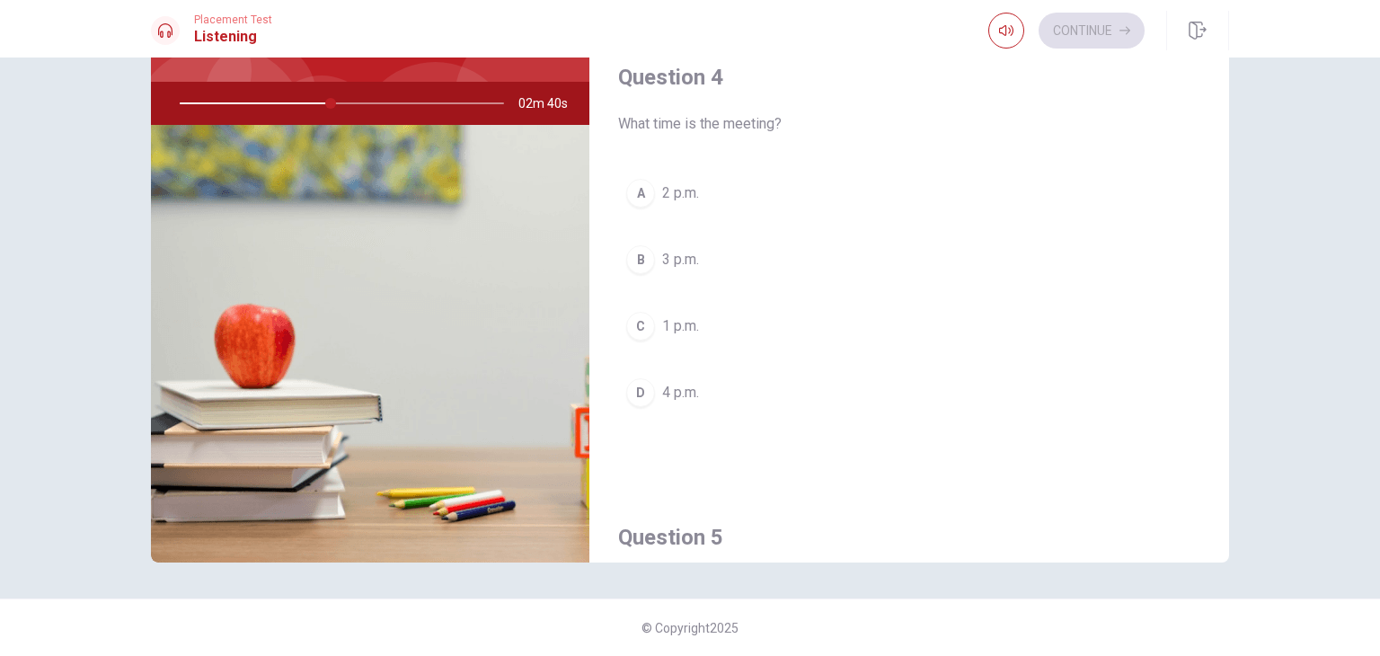
scroll to position [1294, 0]
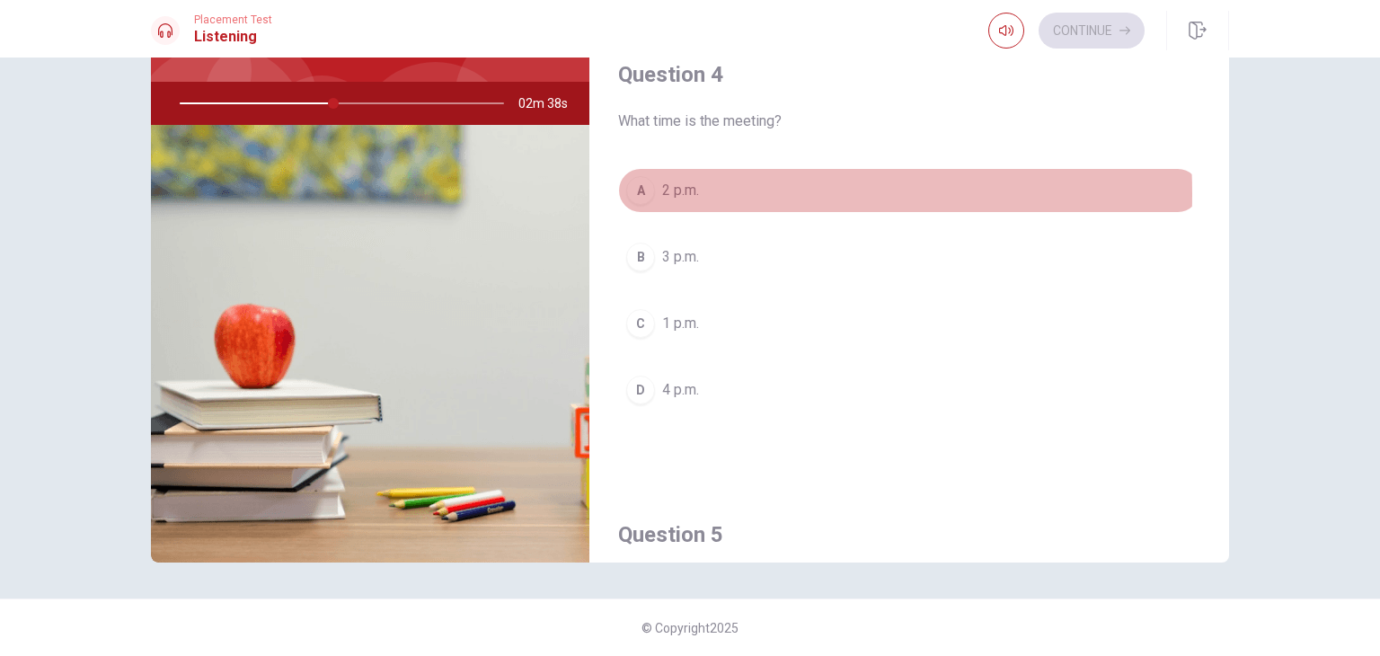
click at [643, 189] on div "A" at bounding box center [640, 190] width 29 height 29
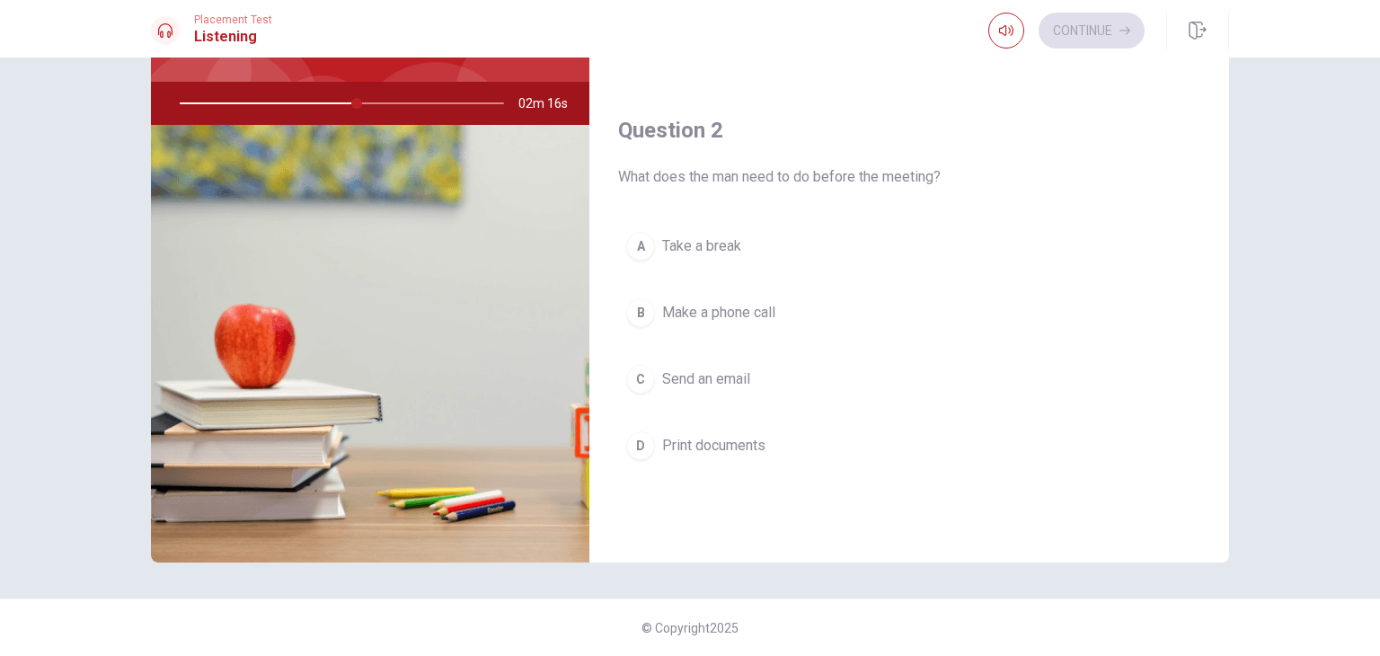
scroll to position [359, 0]
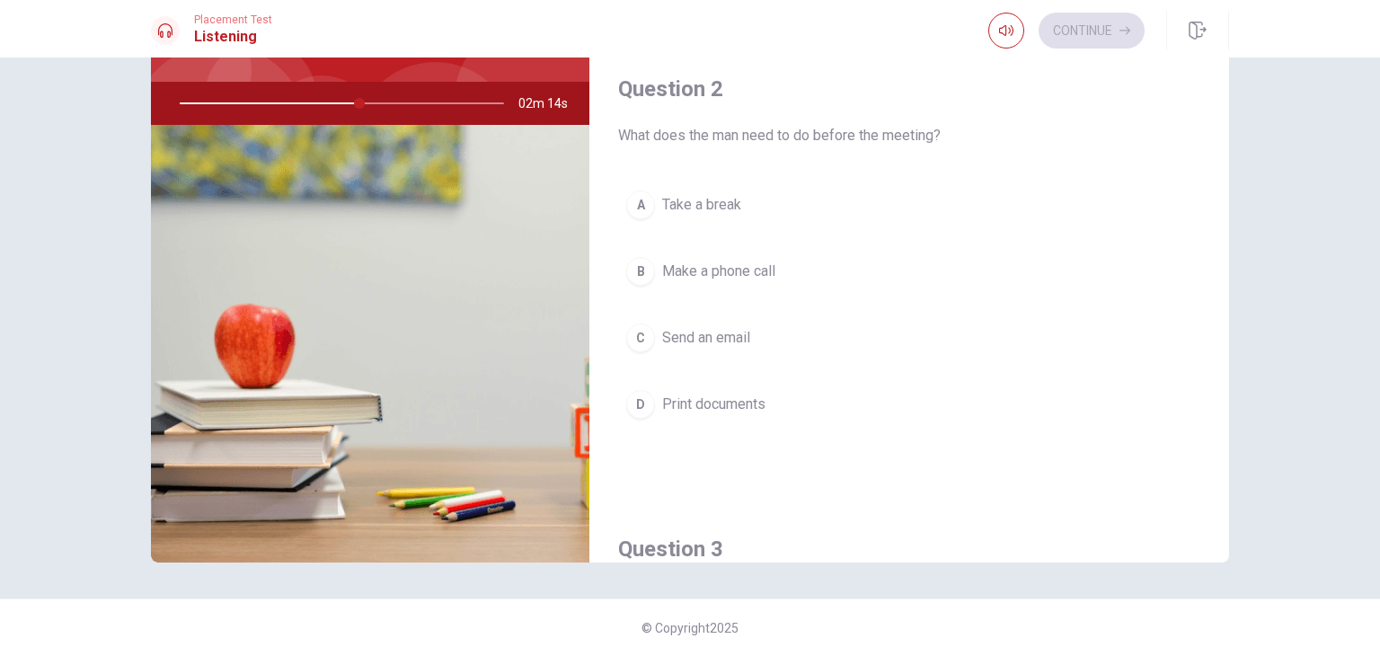
drag, startPoint x: 354, startPoint y: 104, endPoint x: 335, endPoint y: 104, distance: 18.9
click at [335, 104] on div at bounding box center [338, 103] width 360 height 43
drag, startPoint x: 359, startPoint y: 104, endPoint x: 413, endPoint y: 103, distance: 53.9
click at [413, 103] on div at bounding box center [338, 103] width 360 height 43
click at [518, 102] on span "02m 12s" at bounding box center [550, 103] width 64 height 43
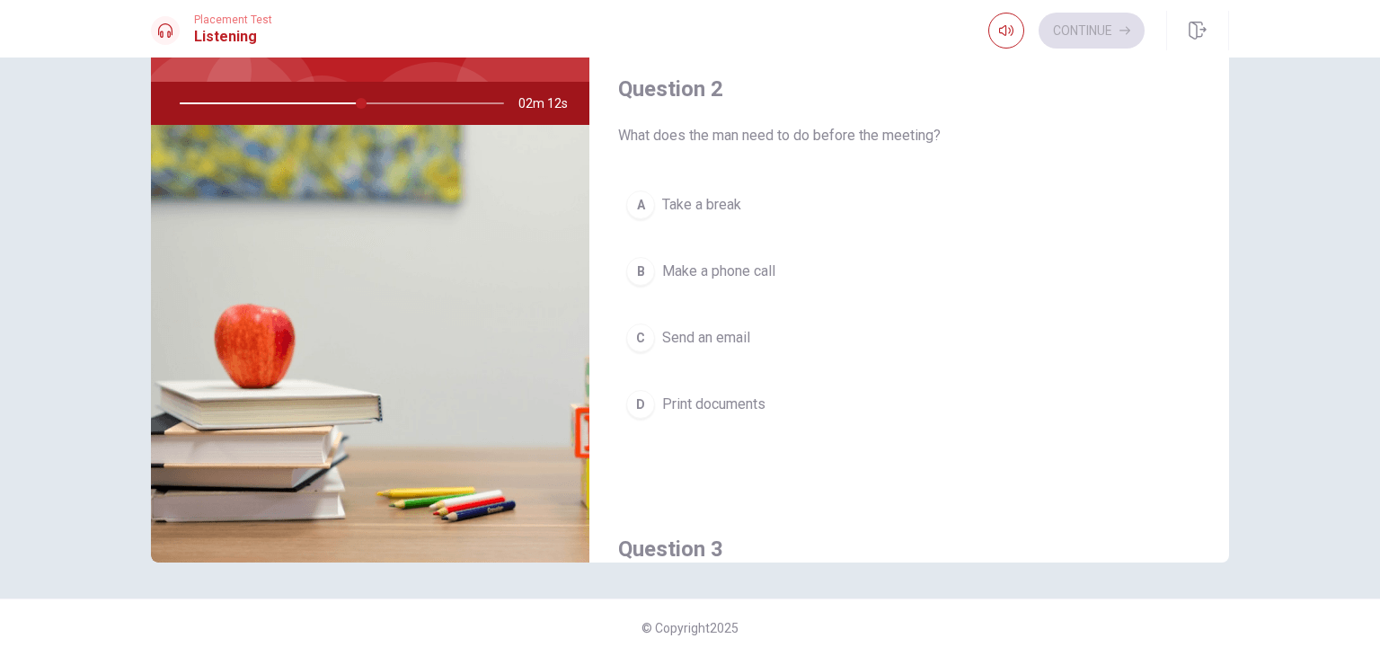
click at [518, 102] on span "02m 12s" at bounding box center [550, 103] width 64 height 43
click at [325, 100] on div at bounding box center [338, 103] width 360 height 43
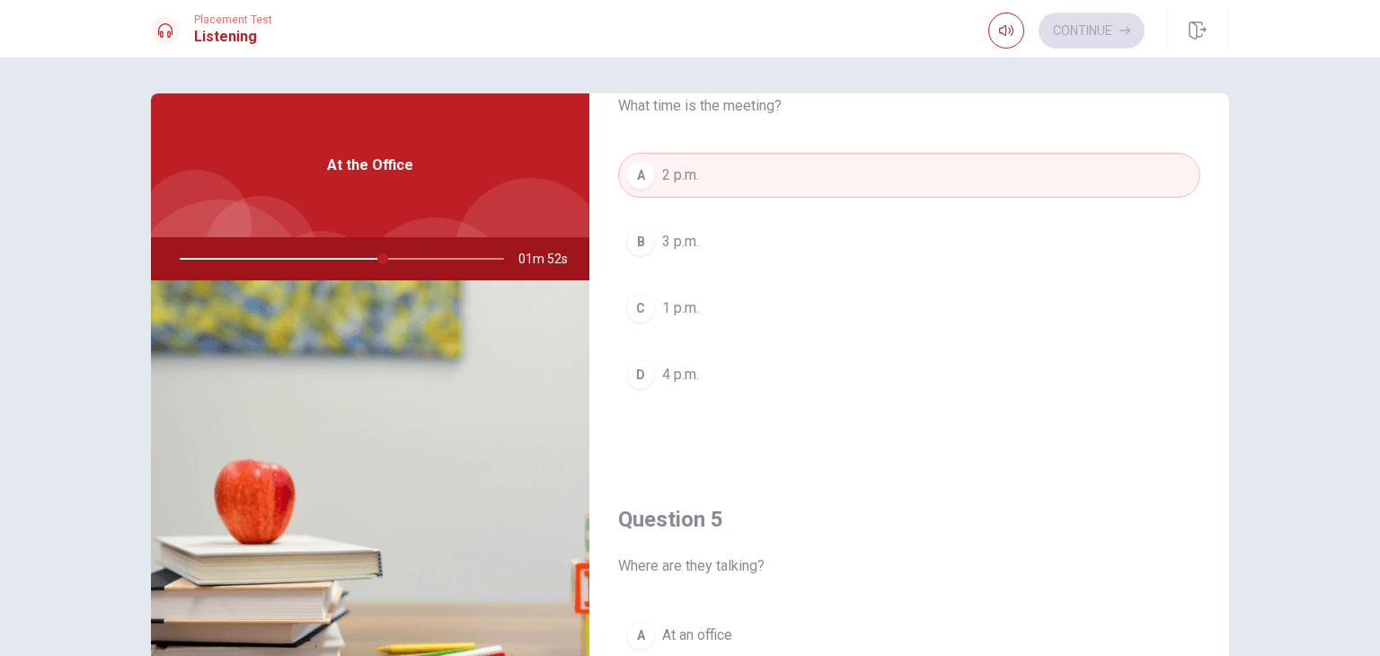
scroll to position [1668, 0]
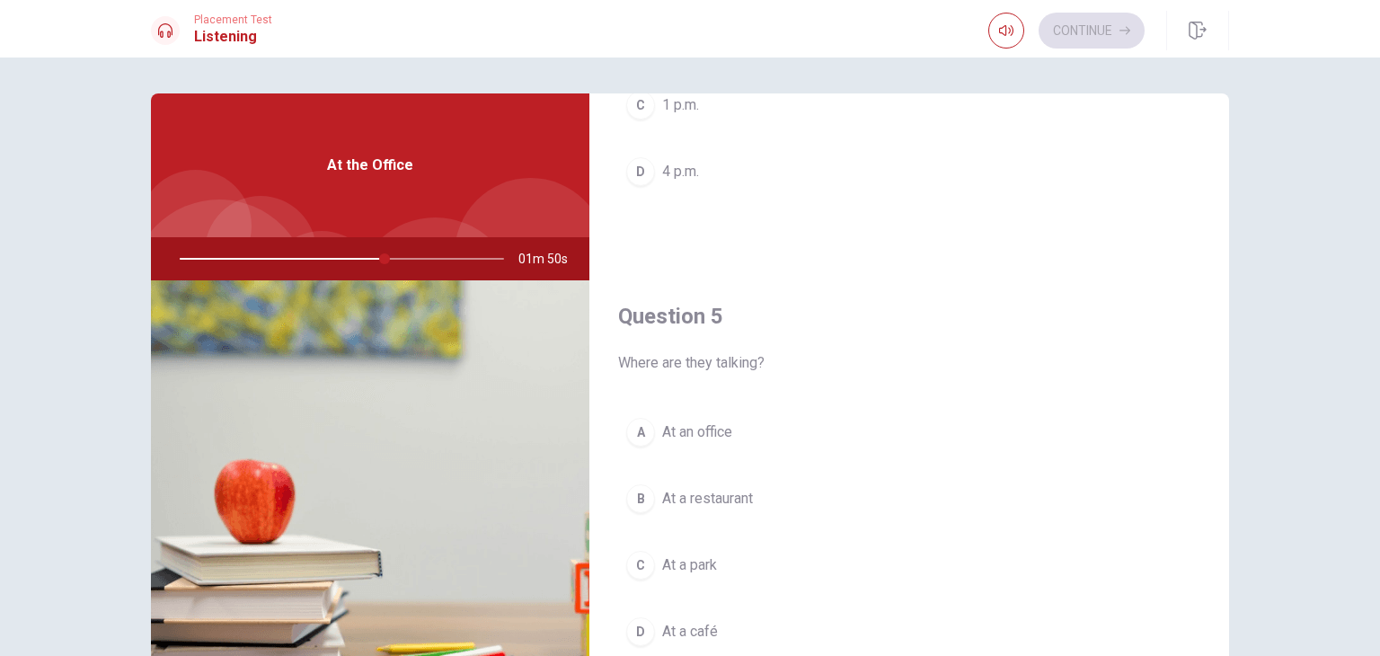
click at [733, 431] on button "A At an office" at bounding box center [909, 432] width 582 height 45
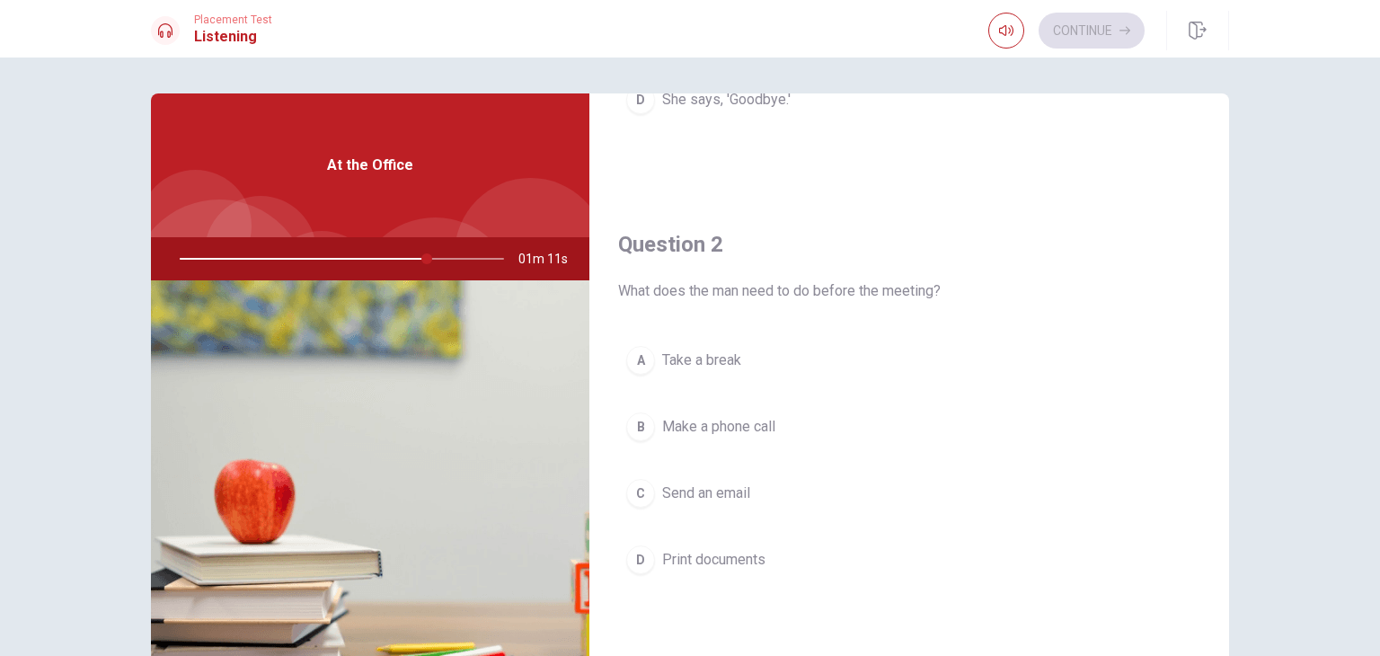
scroll to position [449, 0]
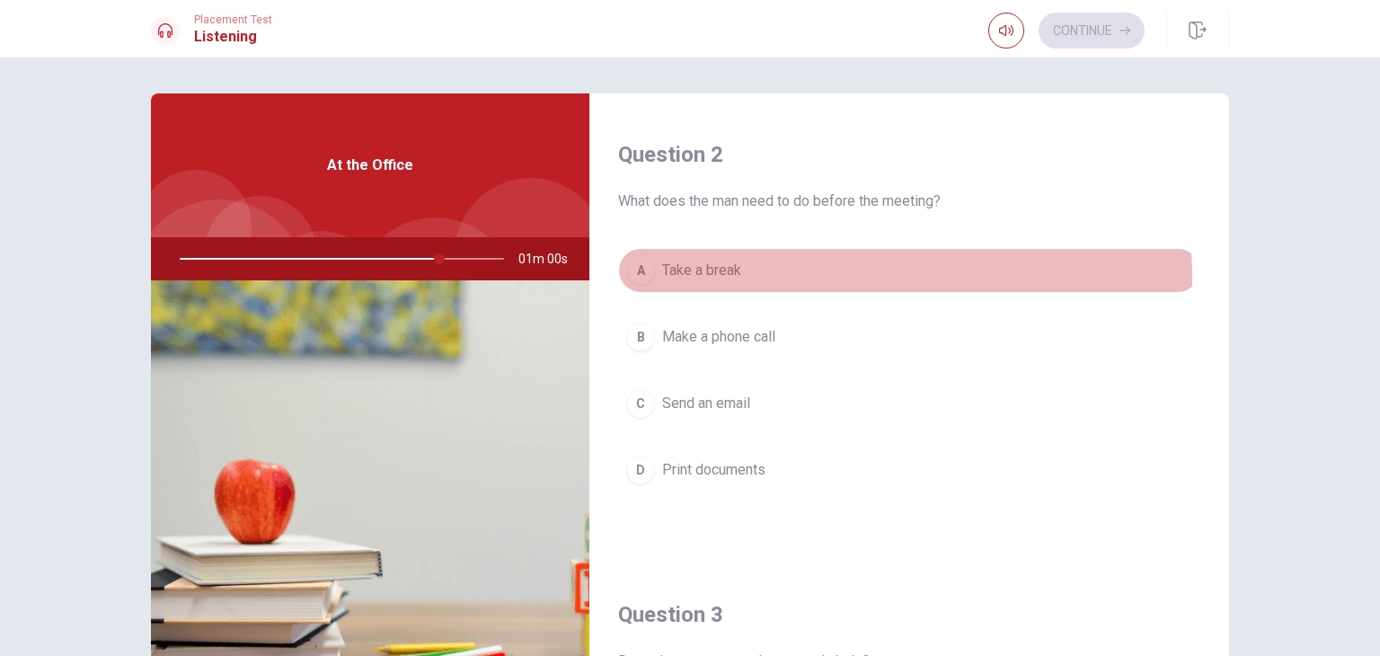
click at [712, 277] on span "Take a break" at bounding box center [701, 271] width 79 height 22
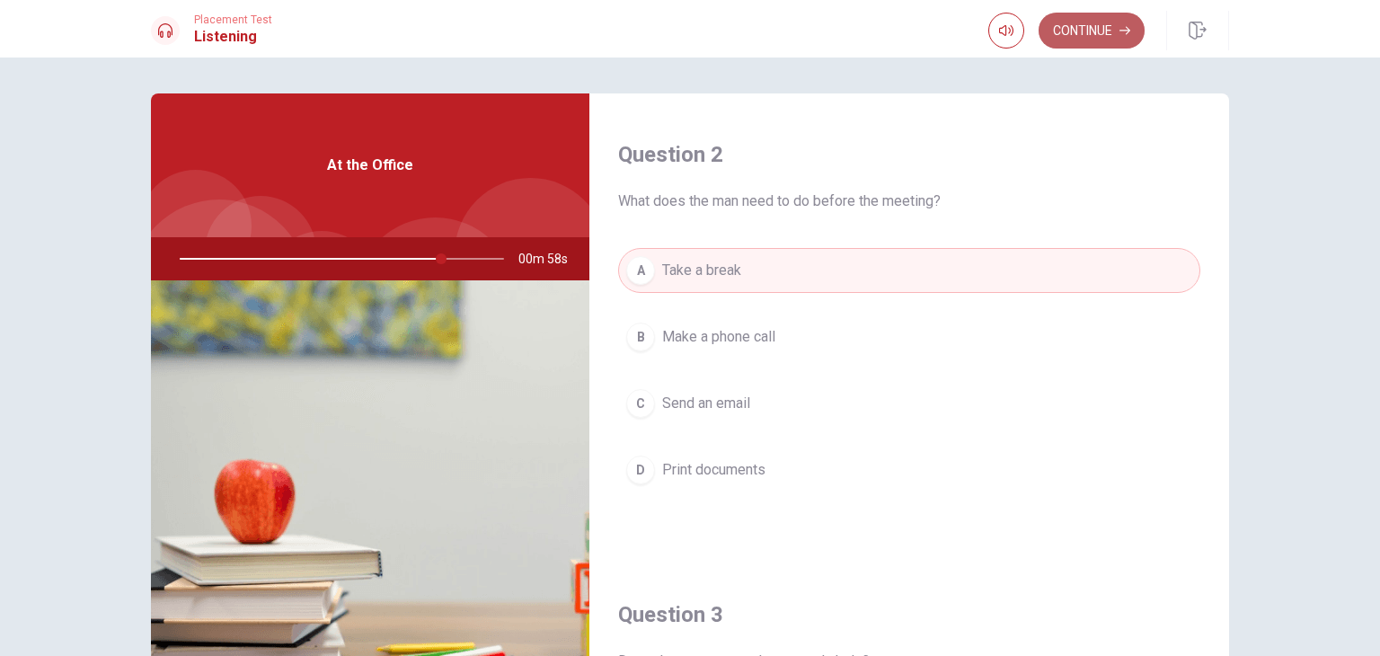
click at [1072, 26] on button "Continue" at bounding box center [1092, 31] width 106 height 36
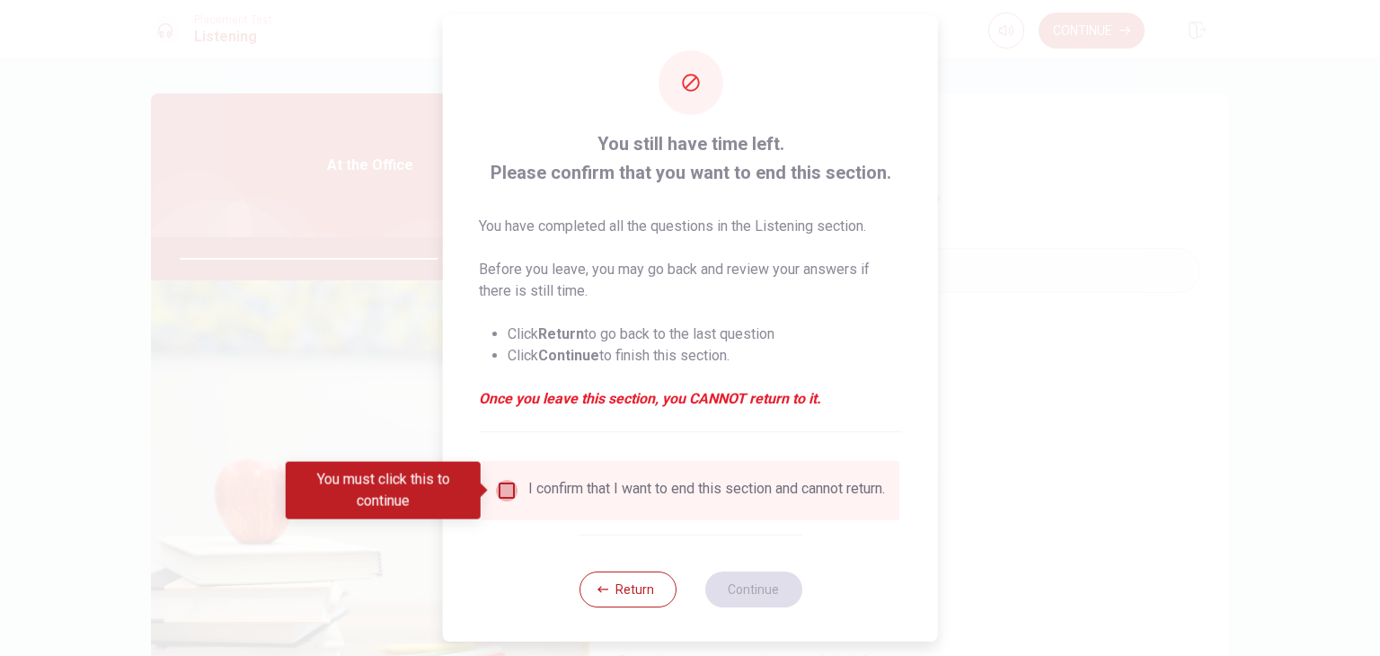
click at [502, 489] on input "You must click this to continue" at bounding box center [507, 491] width 22 height 22
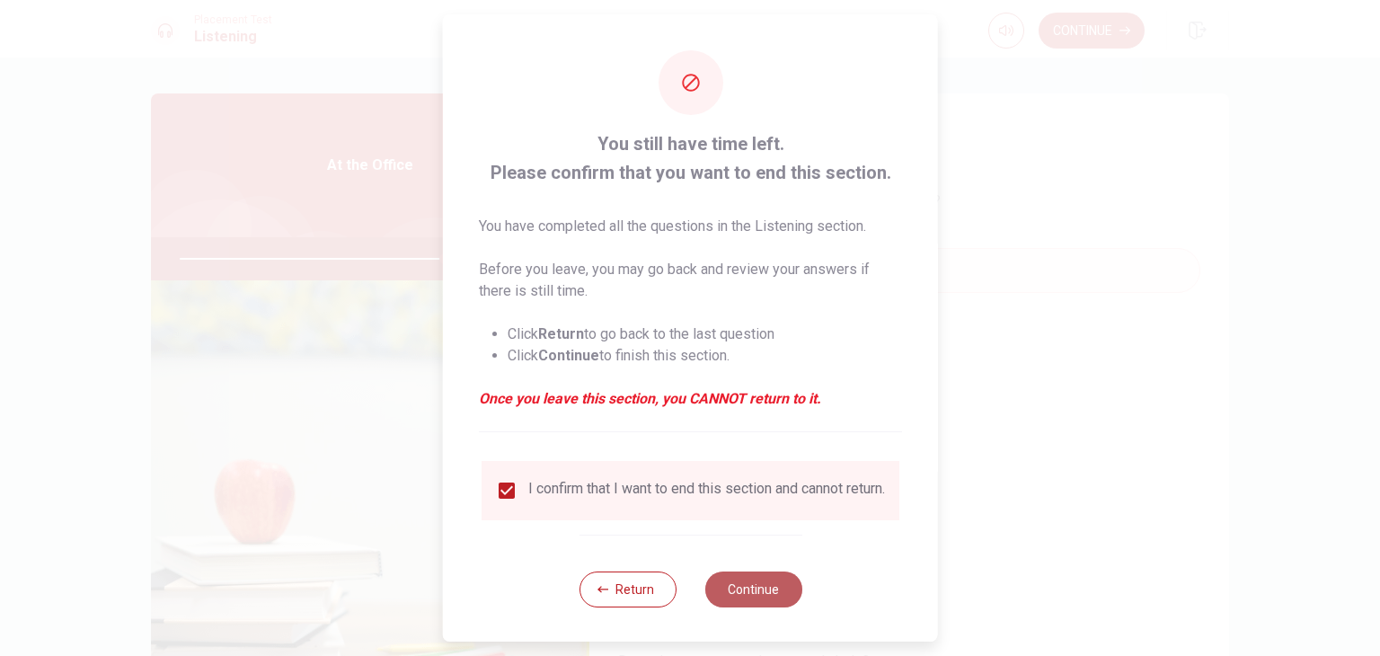
click at [738, 599] on button "Continue" at bounding box center [752, 589] width 97 height 36
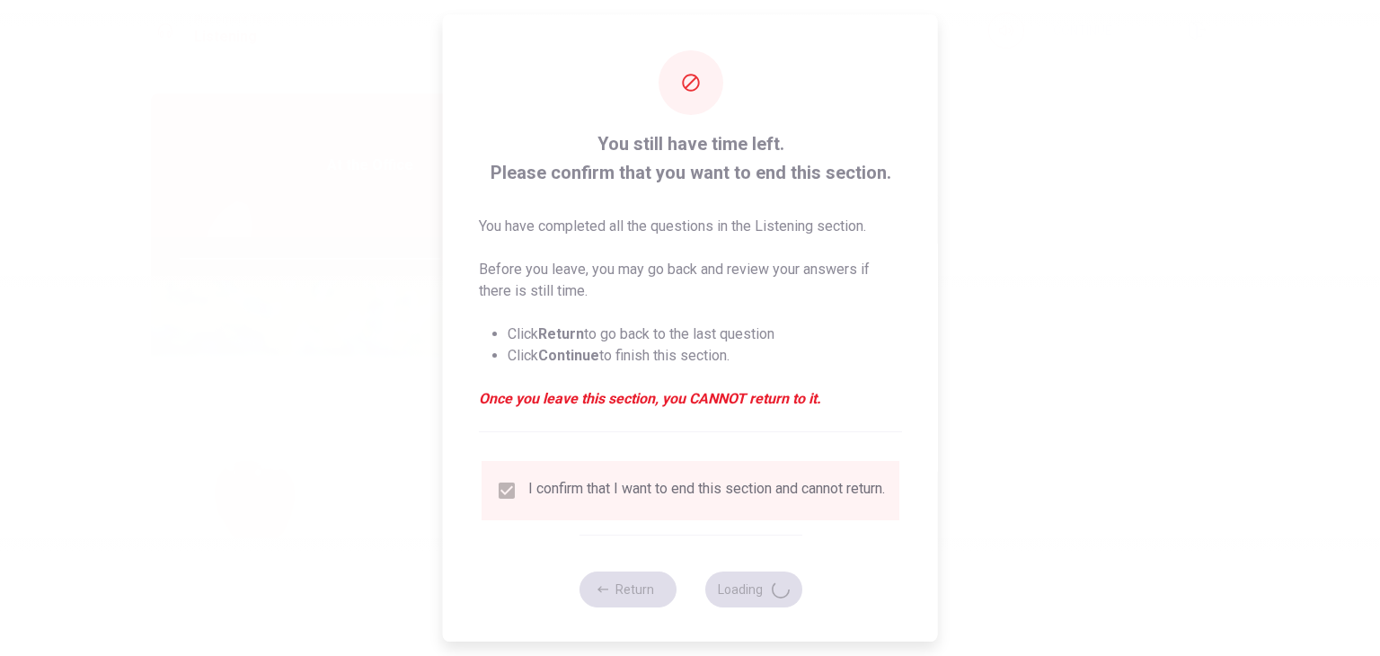
type input "82"
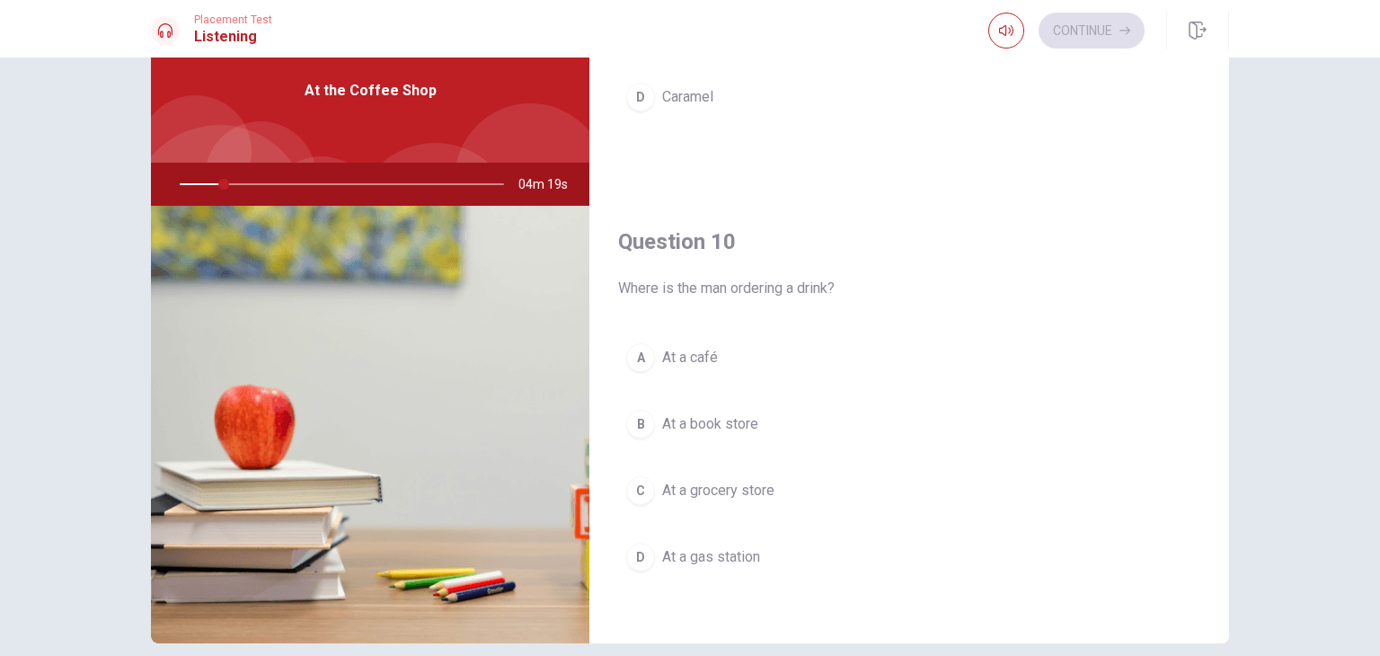
scroll to position [155, 0]
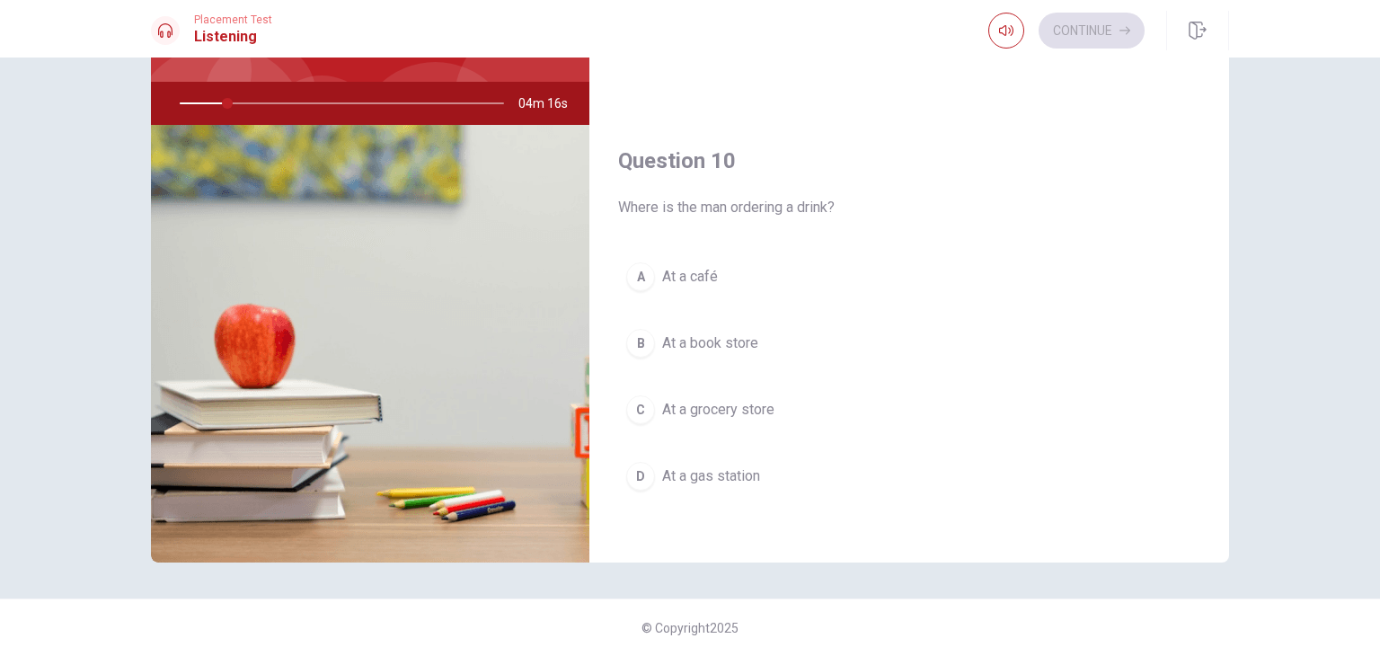
click at [668, 266] on span "At a café" at bounding box center [690, 277] width 56 height 22
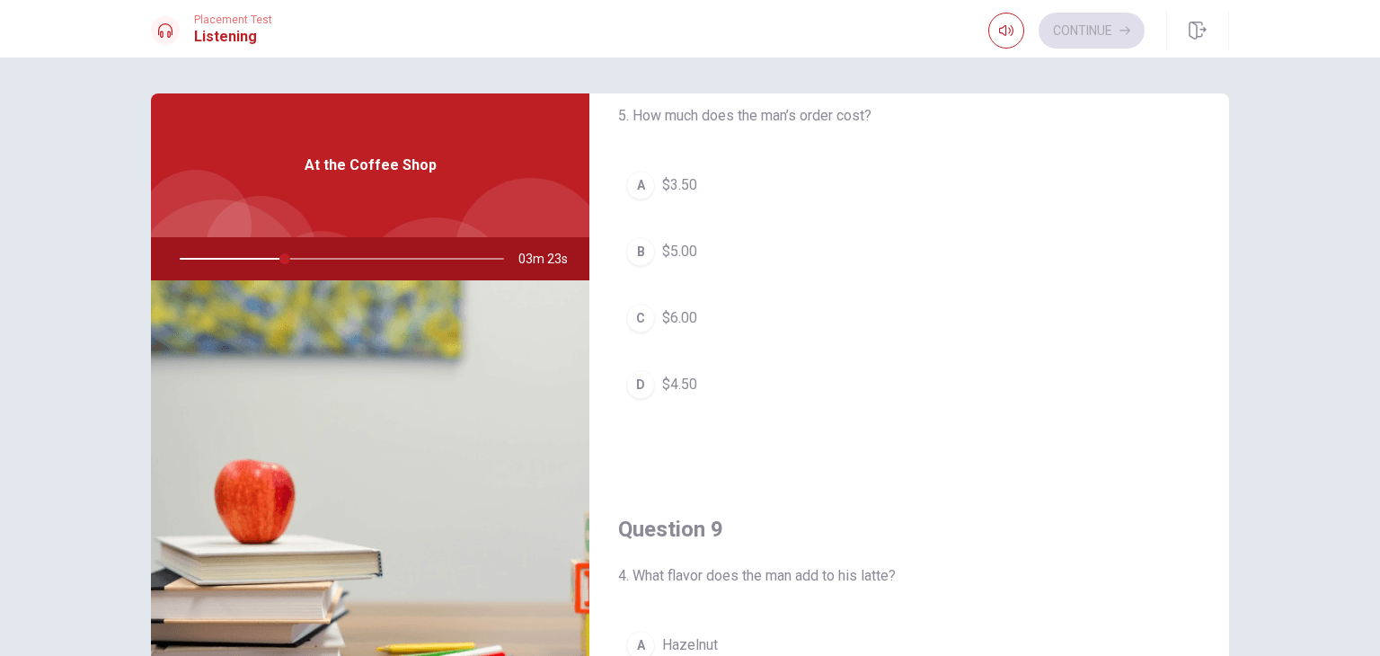
scroll to position [898, 0]
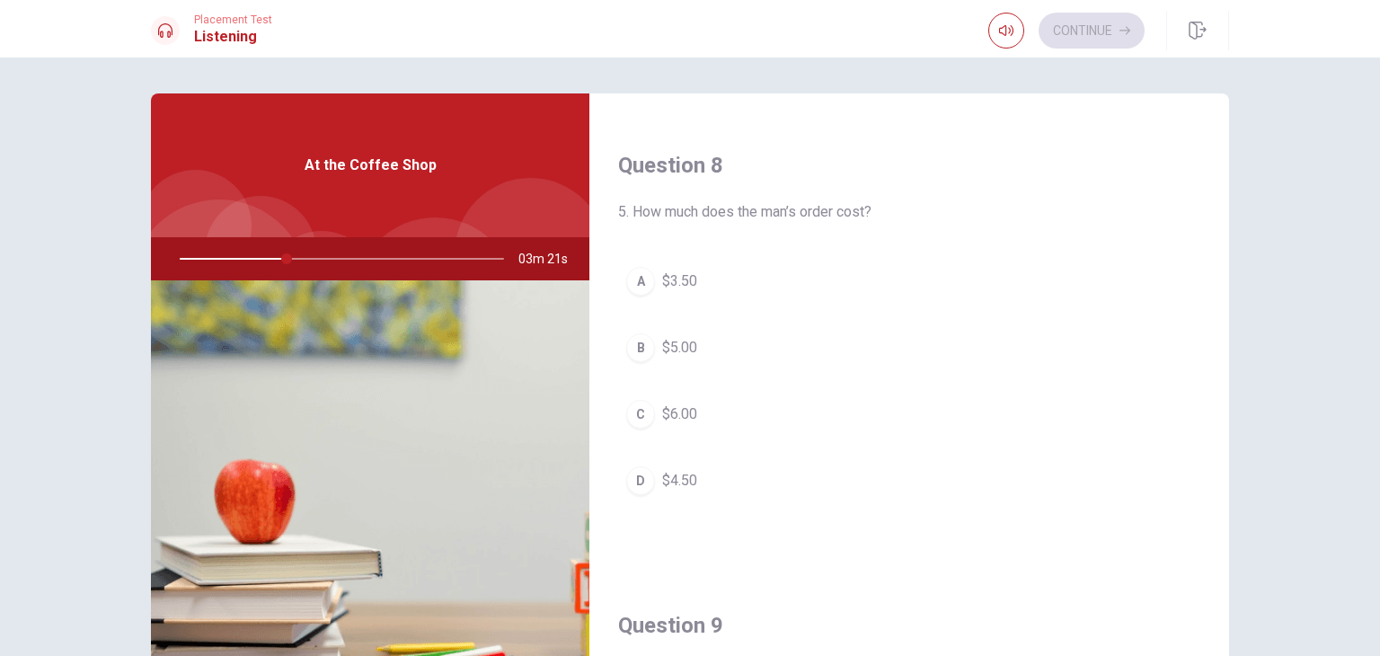
click at [635, 473] on div "D" at bounding box center [640, 480] width 29 height 29
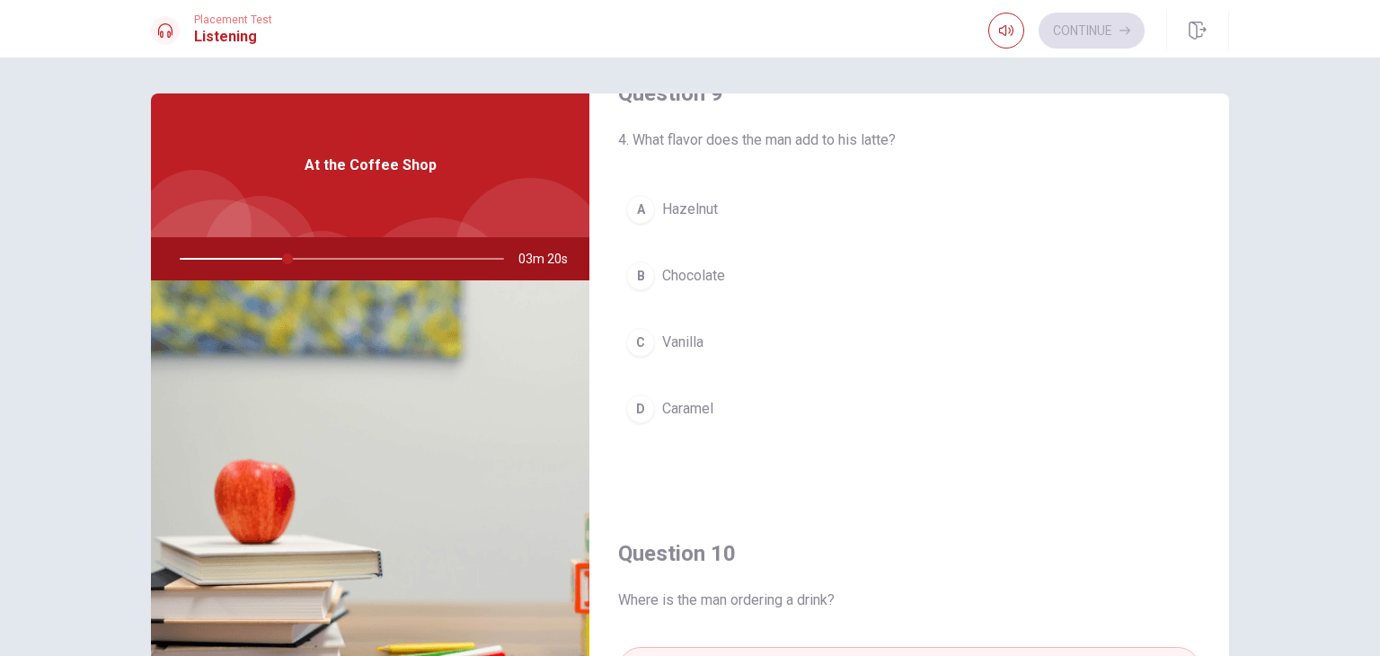
scroll to position [1438, 0]
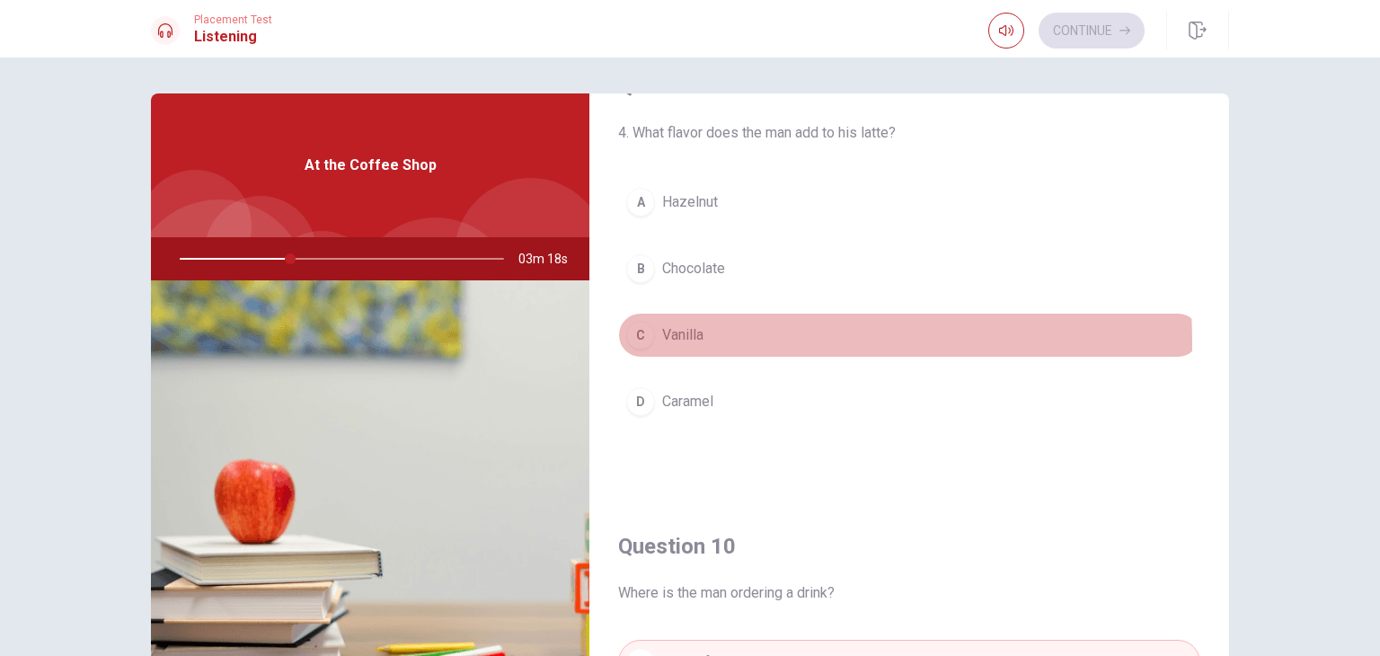
drag, startPoint x: 659, startPoint y: 338, endPoint x: 683, endPoint y: 344, distance: 25.1
click at [662, 337] on span "Vanilla" at bounding box center [682, 335] width 41 height 22
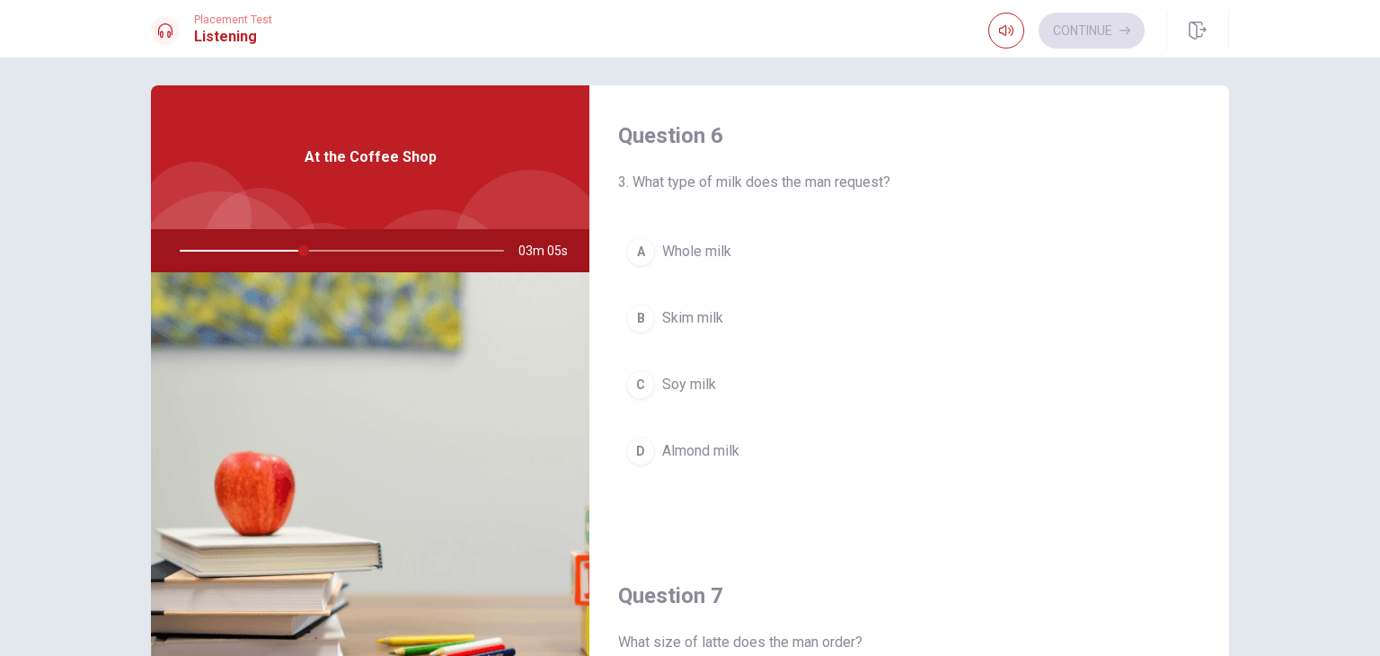
scroll to position [0, 0]
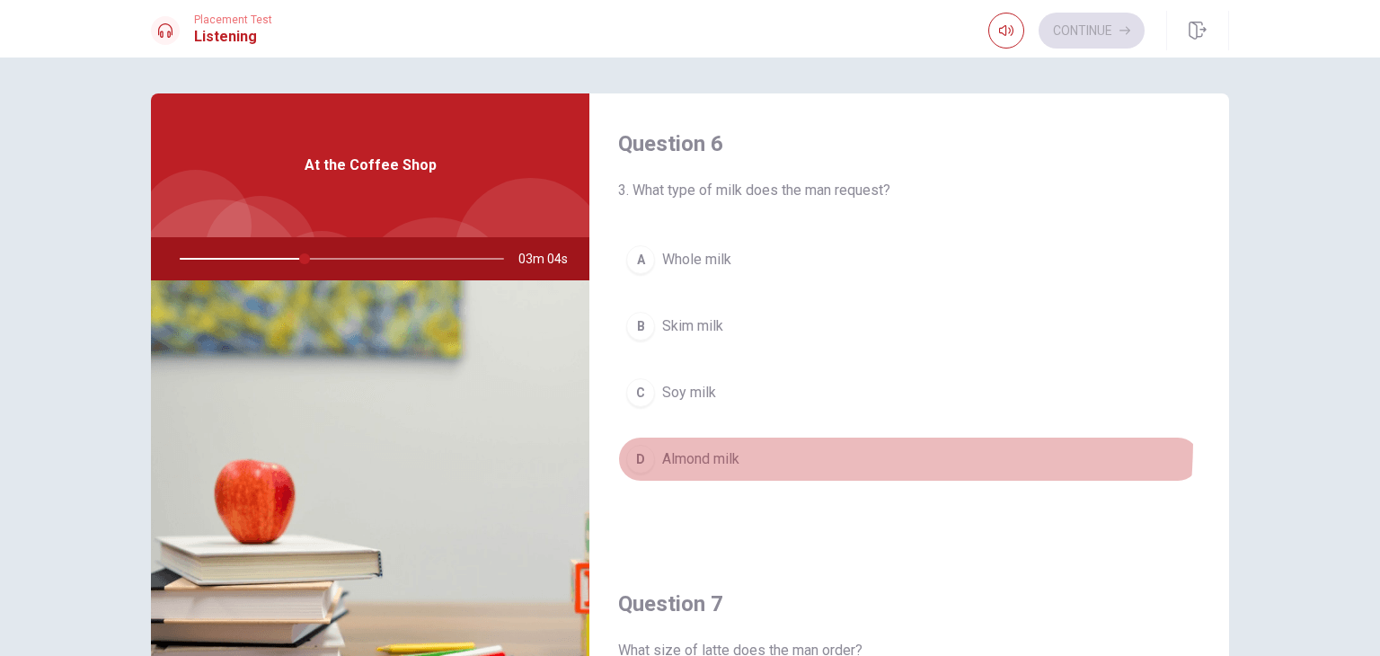
drag, startPoint x: 636, startPoint y: 437, endPoint x: 648, endPoint y: 452, distance: 19.2
click at [636, 437] on button "D Almond milk" at bounding box center [909, 459] width 582 height 45
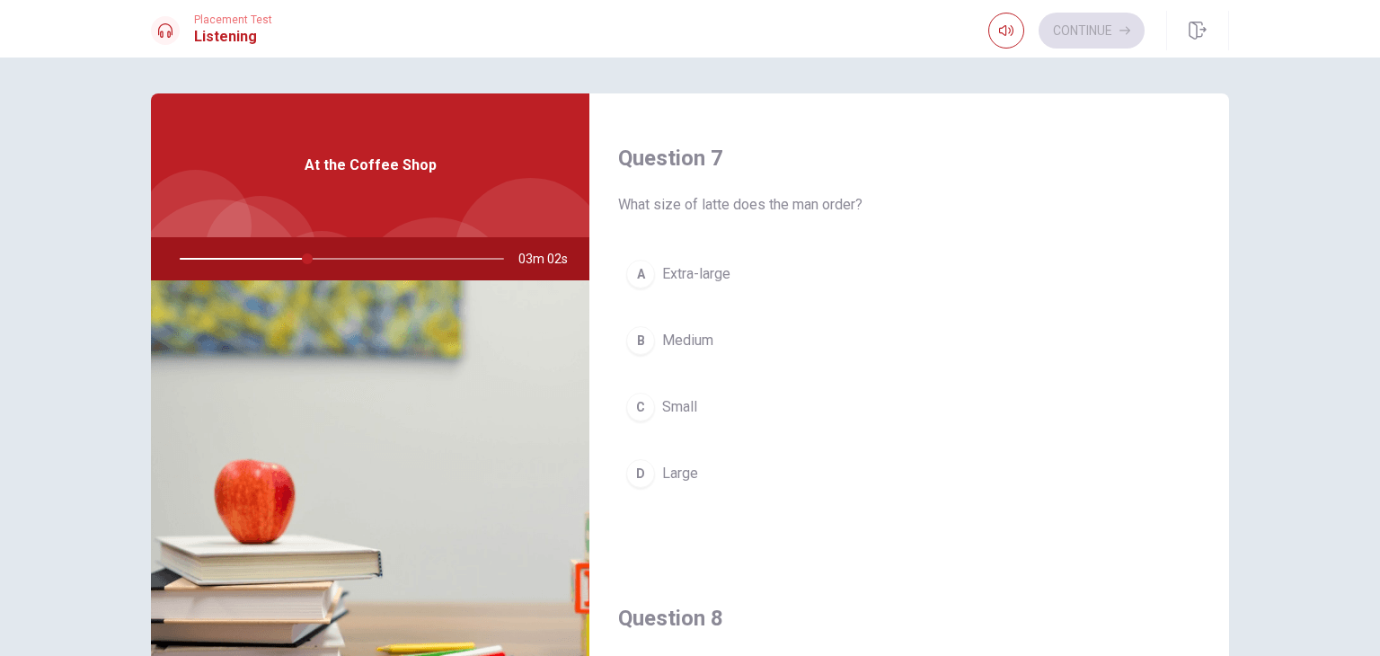
scroll to position [449, 0]
click at [664, 466] on span "Large" at bounding box center [680, 470] width 36 height 22
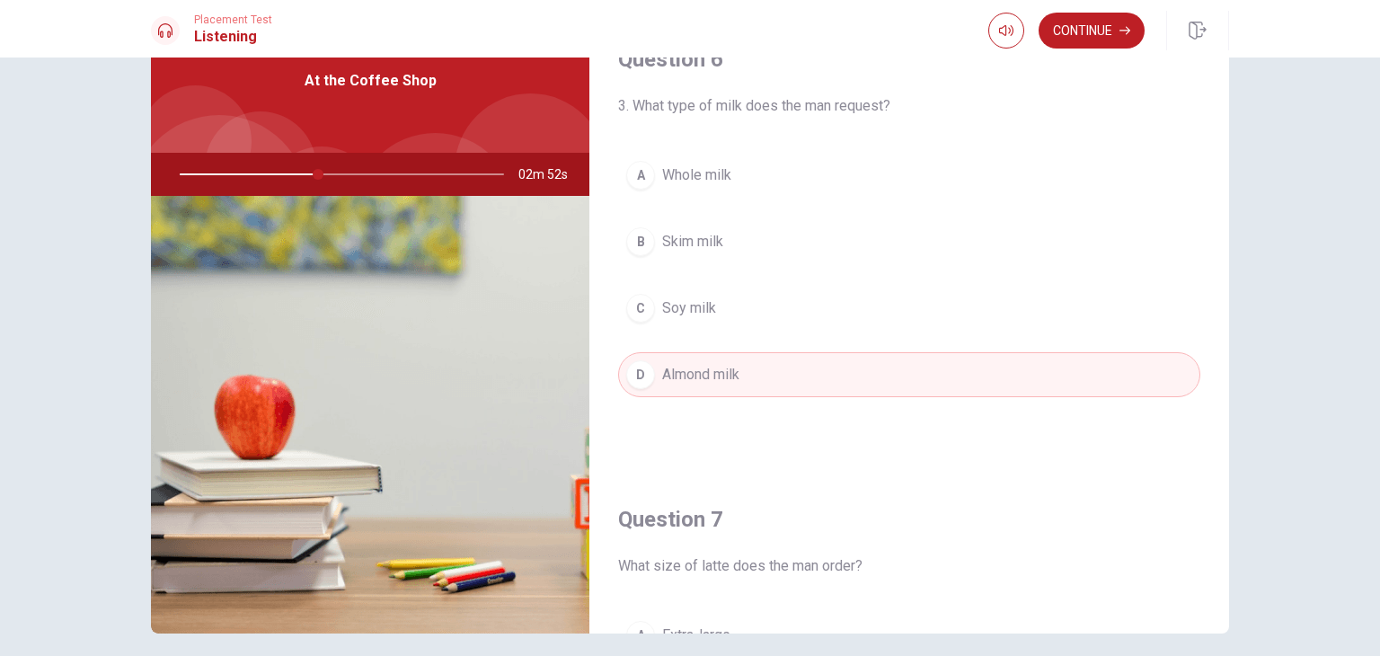
scroll to position [0, 0]
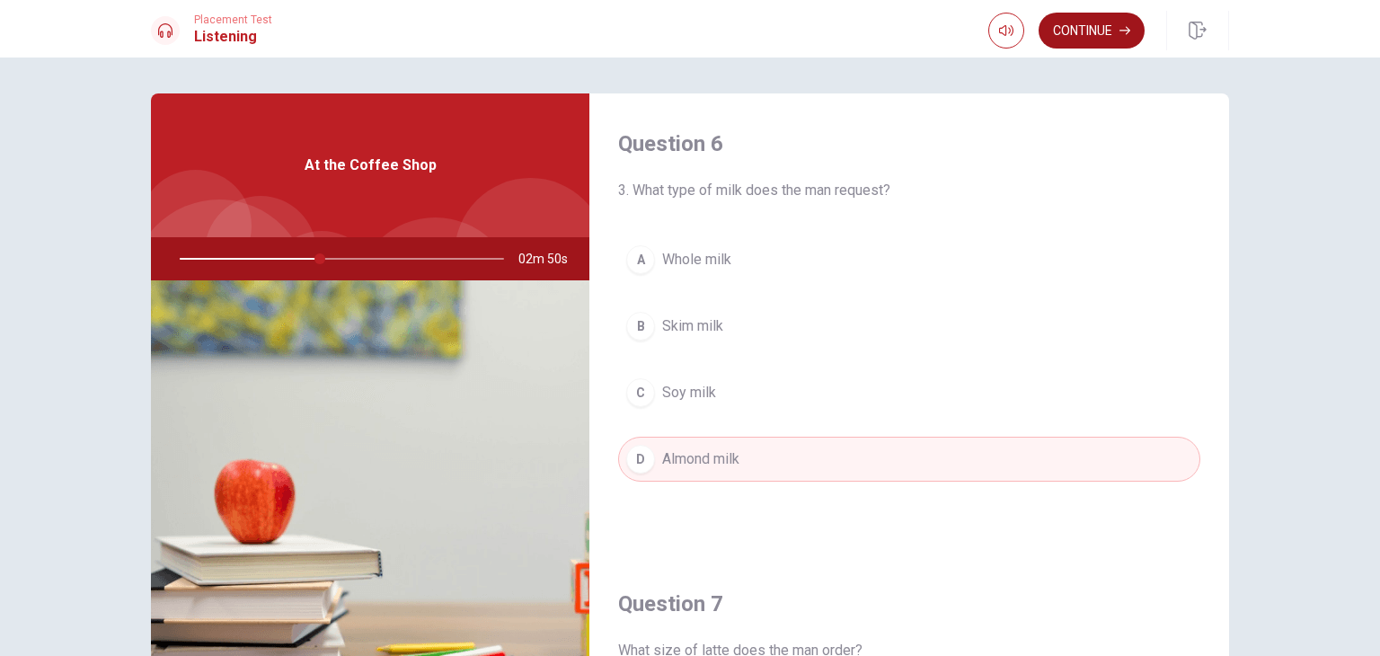
click at [1128, 32] on icon "button" at bounding box center [1124, 31] width 11 height 8
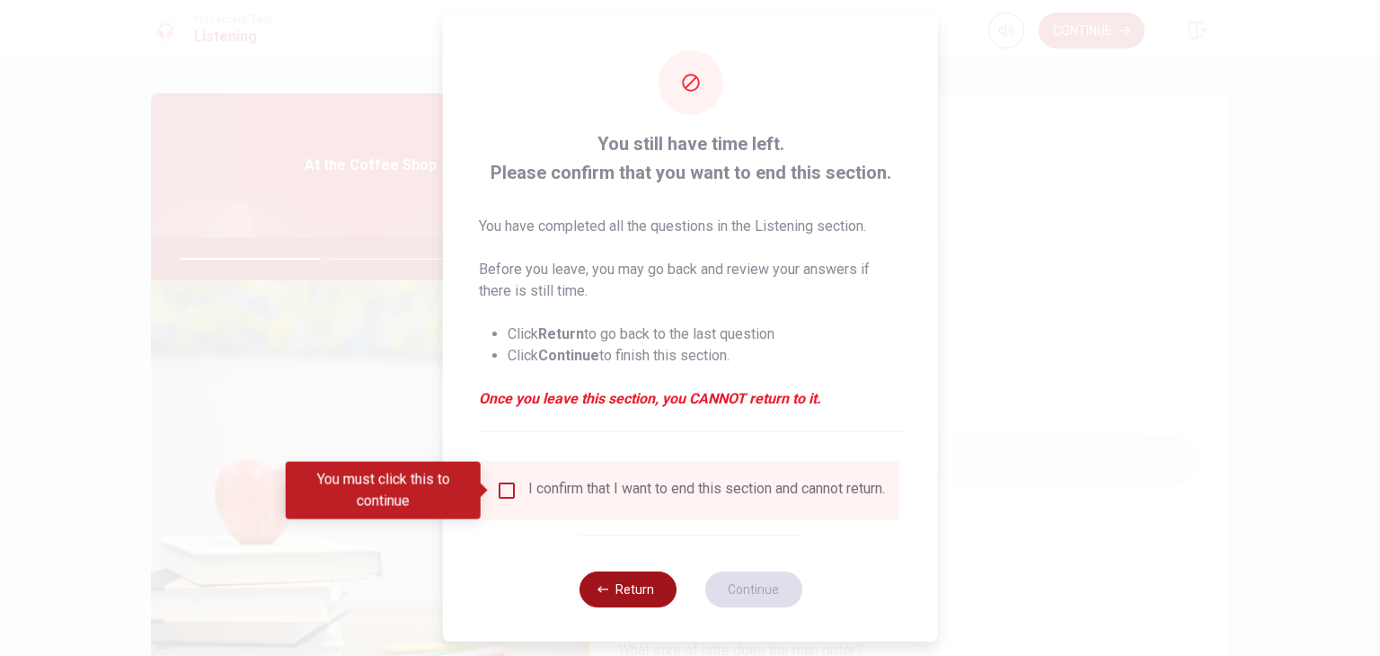
click at [618, 589] on button "Return" at bounding box center [627, 589] width 97 height 36
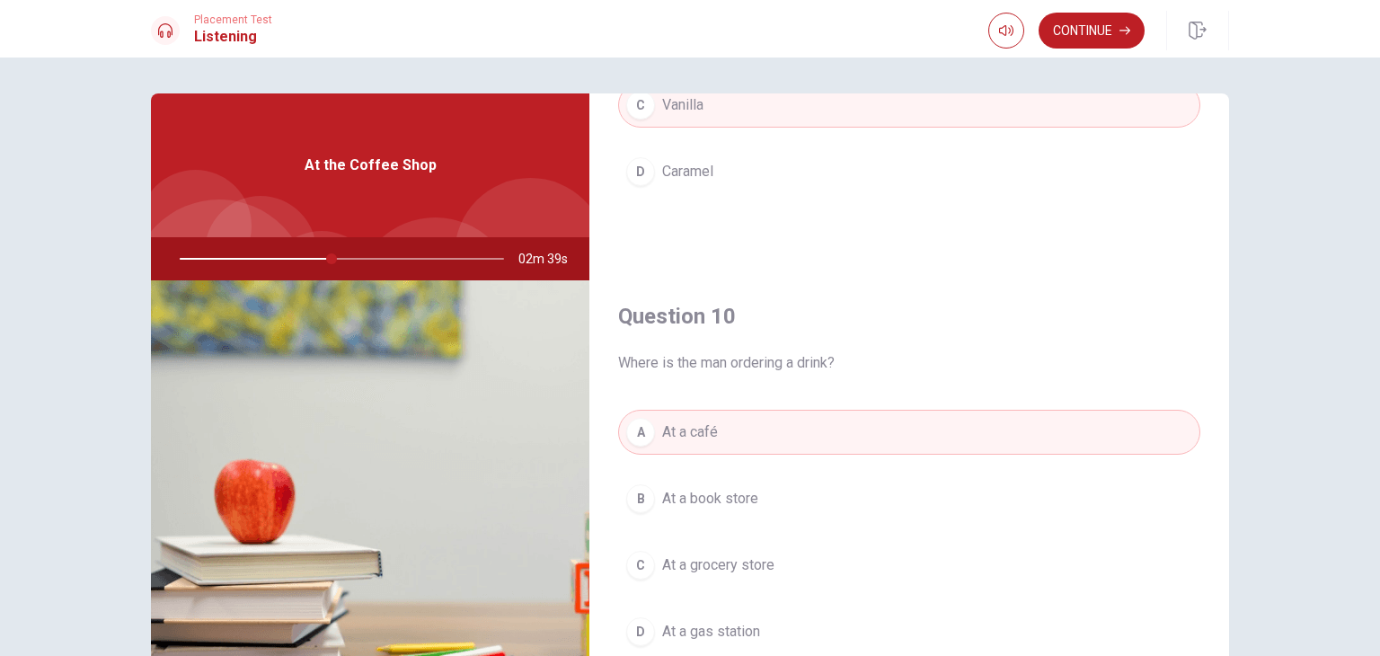
scroll to position [1668, 0]
click at [1092, 33] on button "Continue" at bounding box center [1092, 31] width 106 height 36
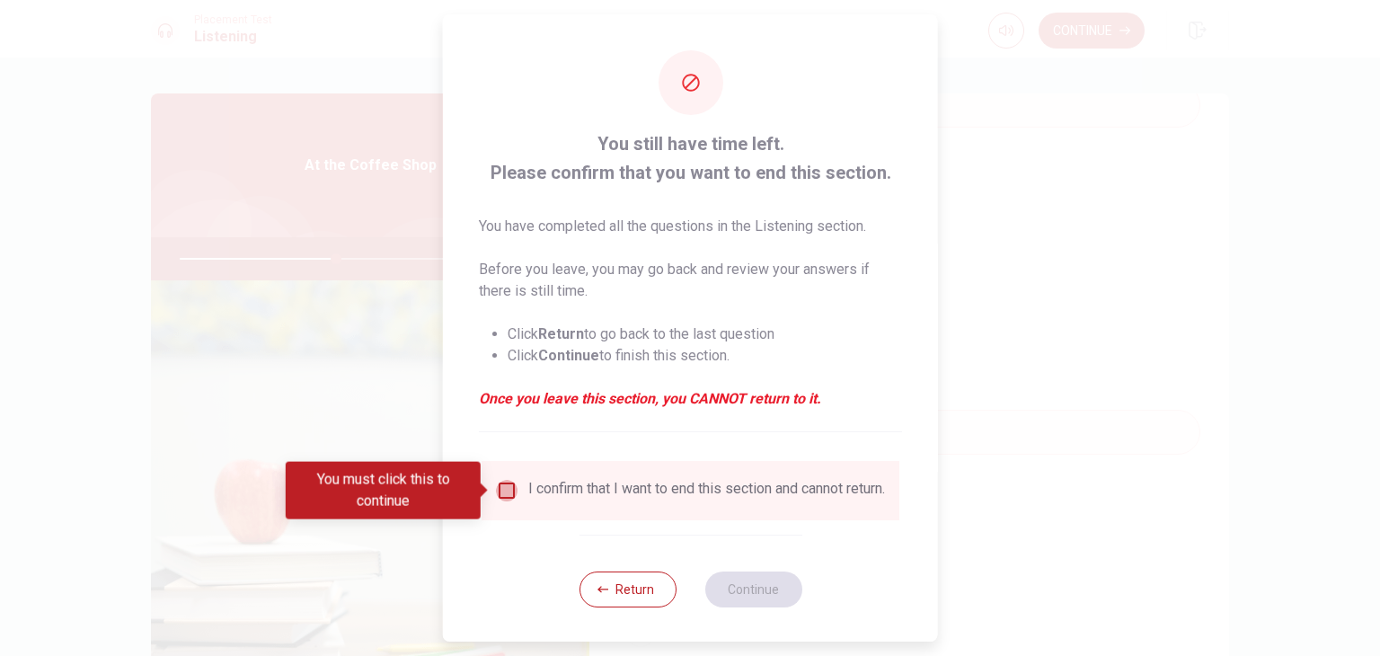
click at [506, 482] on input "You must click this to continue" at bounding box center [507, 491] width 22 height 22
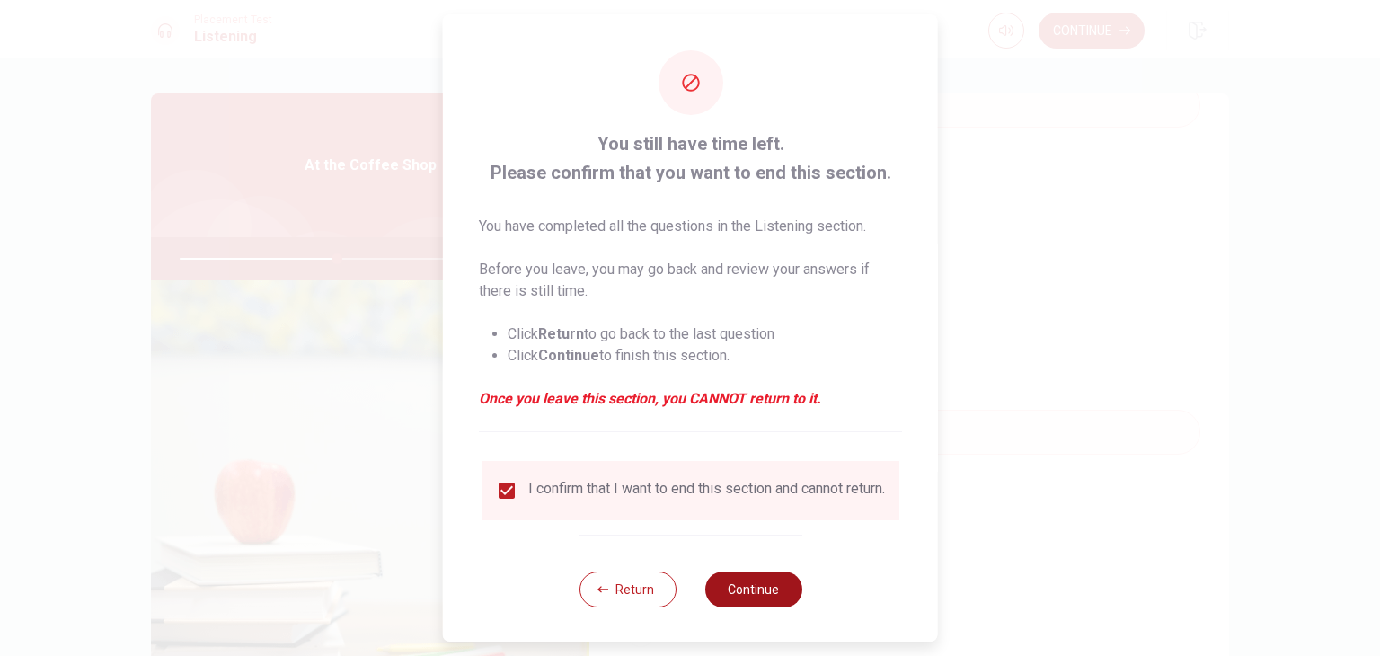
click at [771, 605] on button "Continue" at bounding box center [752, 589] width 97 height 36
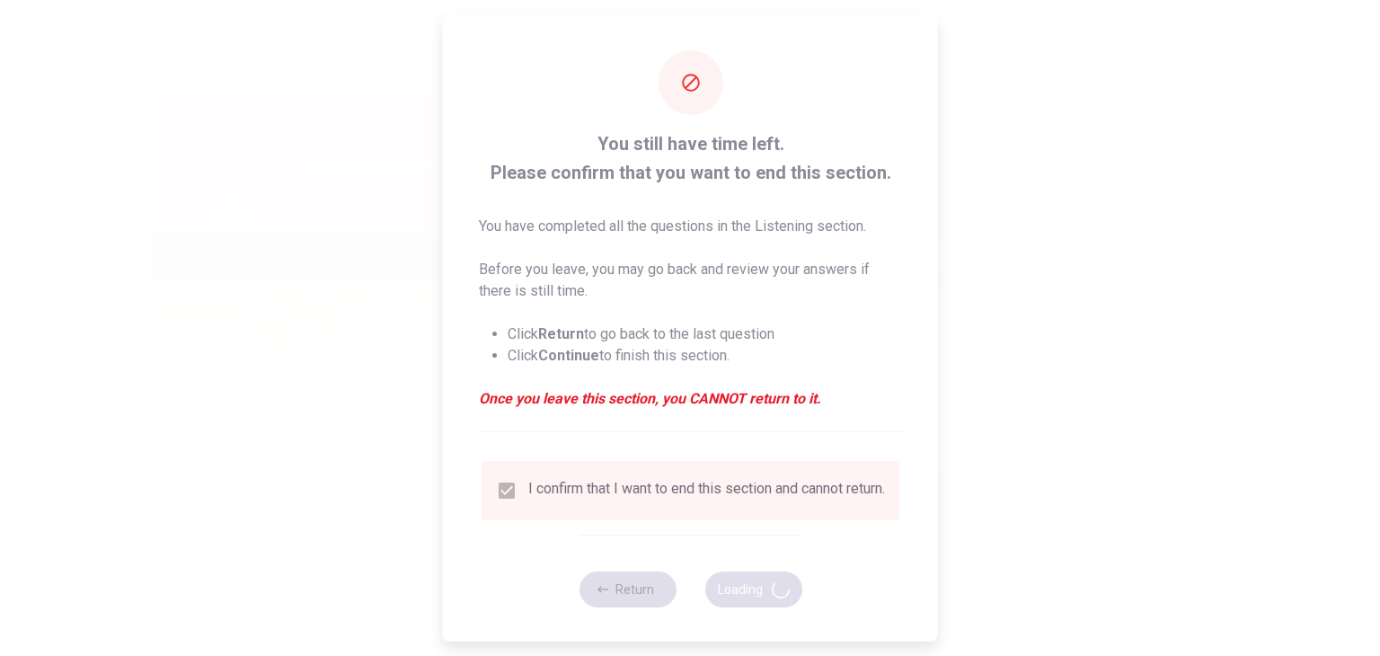
type input "49"
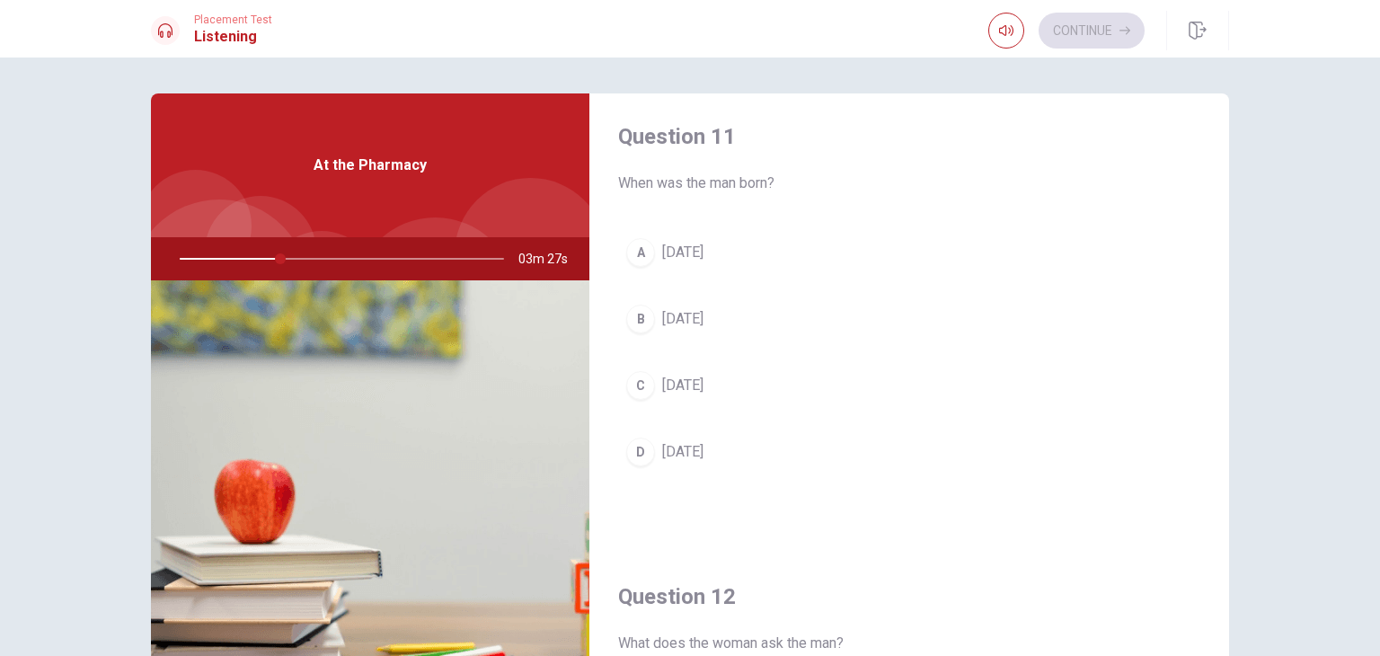
scroll to position [0, 0]
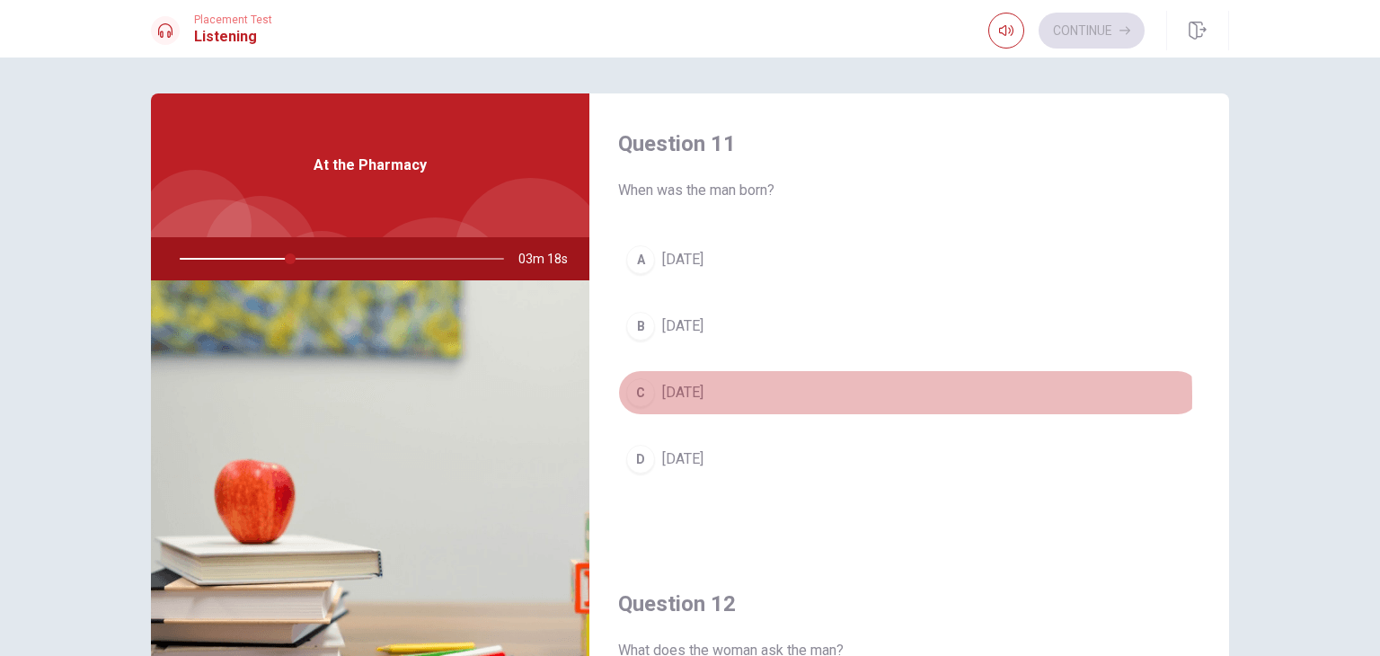
click at [704, 395] on span "[DATE]" at bounding box center [682, 393] width 41 height 22
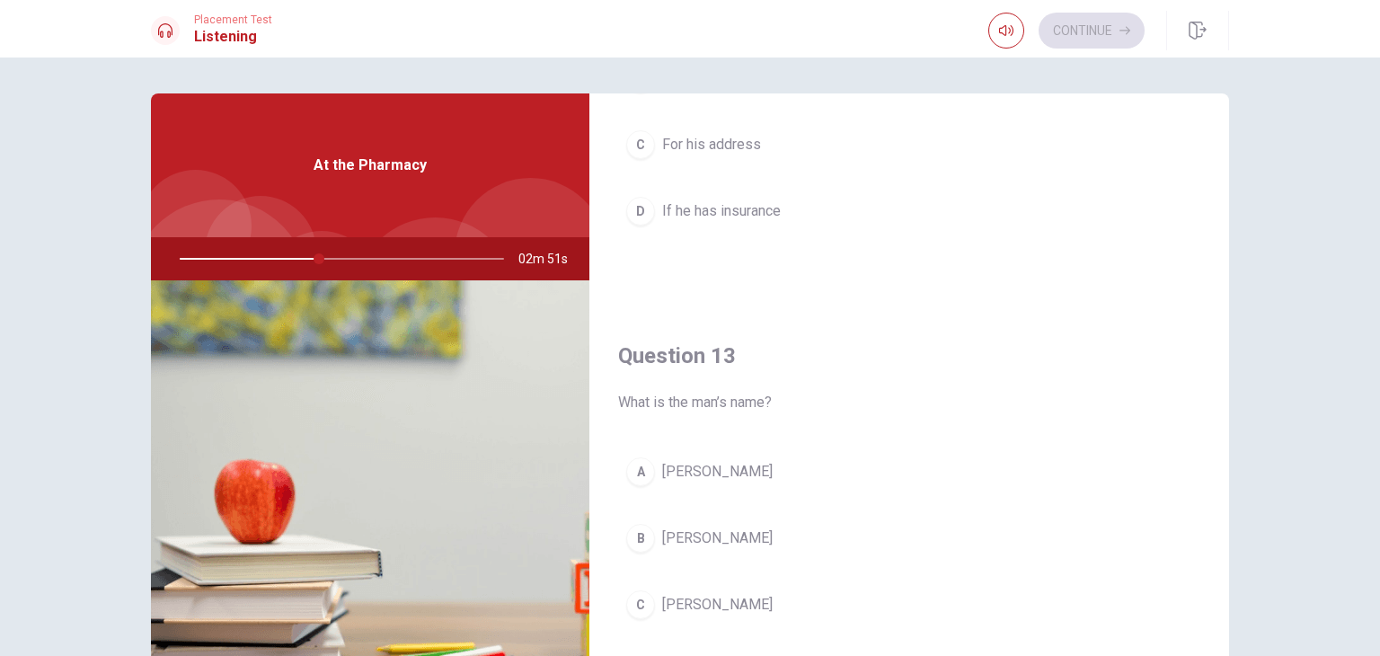
scroll to position [809, 0]
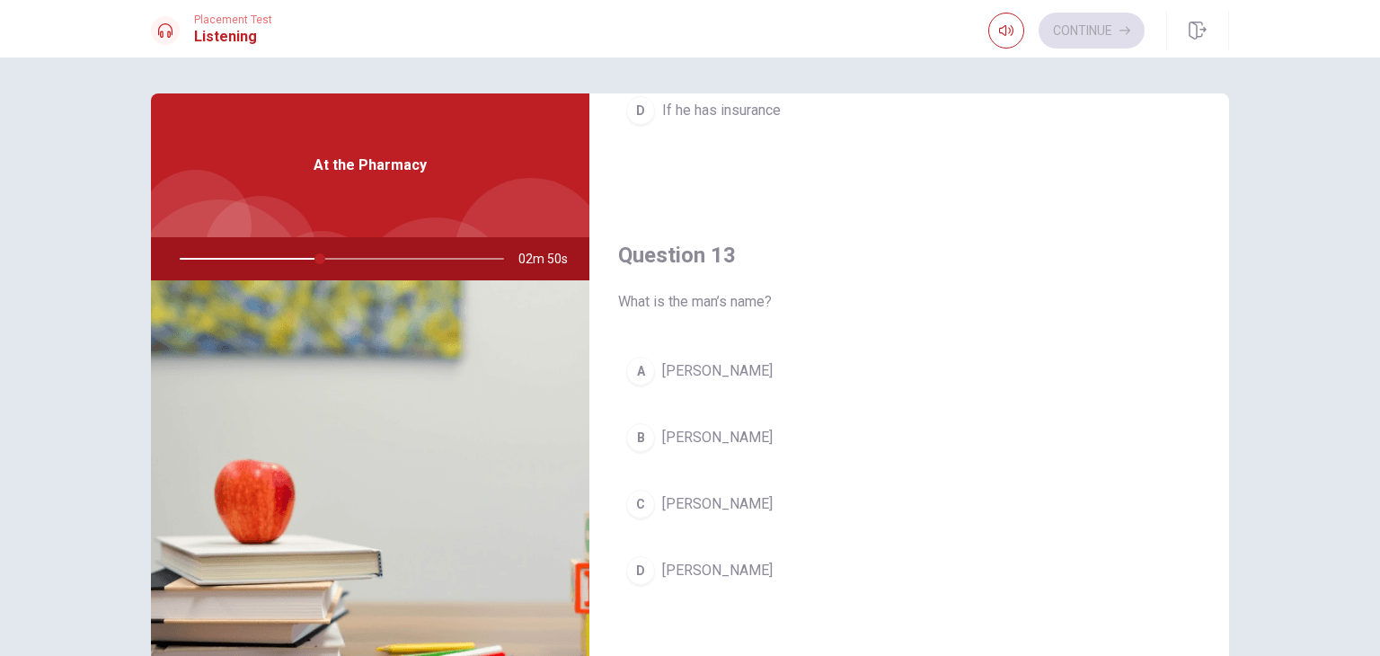
drag, startPoint x: 722, startPoint y: 367, endPoint x: 732, endPoint y: 353, distance: 17.4
click at [719, 367] on span "[PERSON_NAME]" at bounding box center [717, 371] width 111 height 22
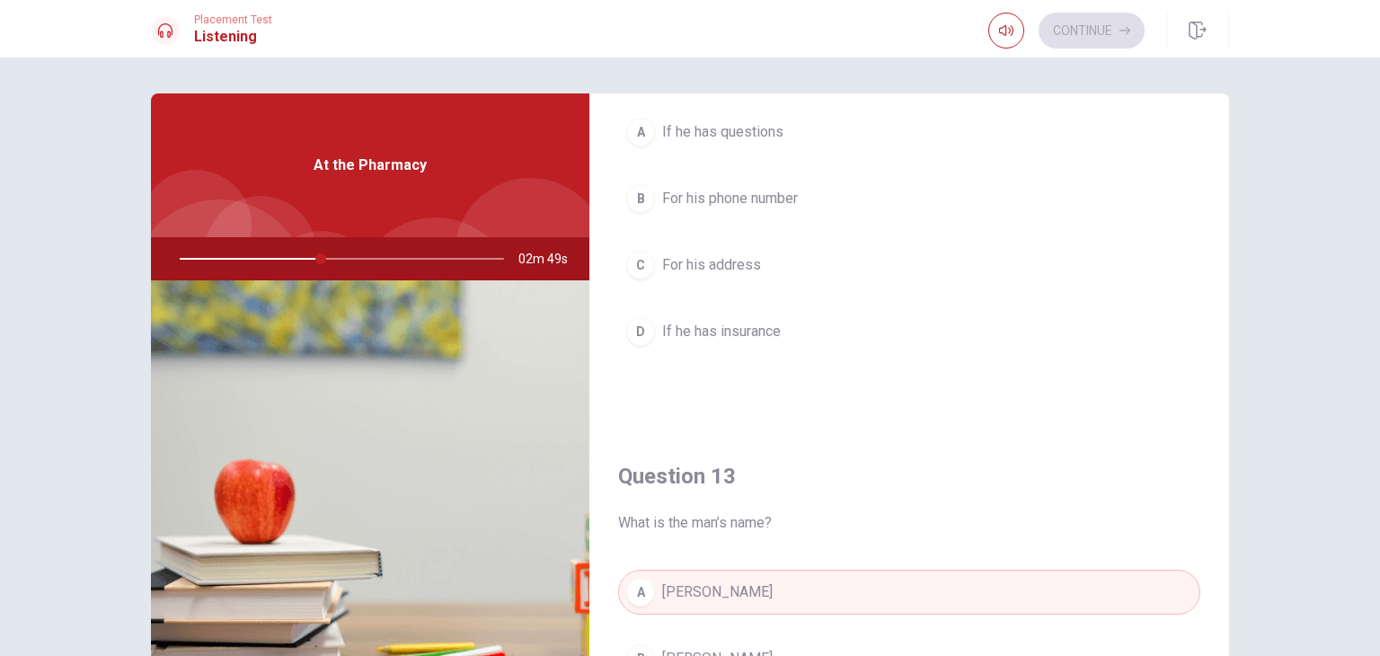
scroll to position [449, 0]
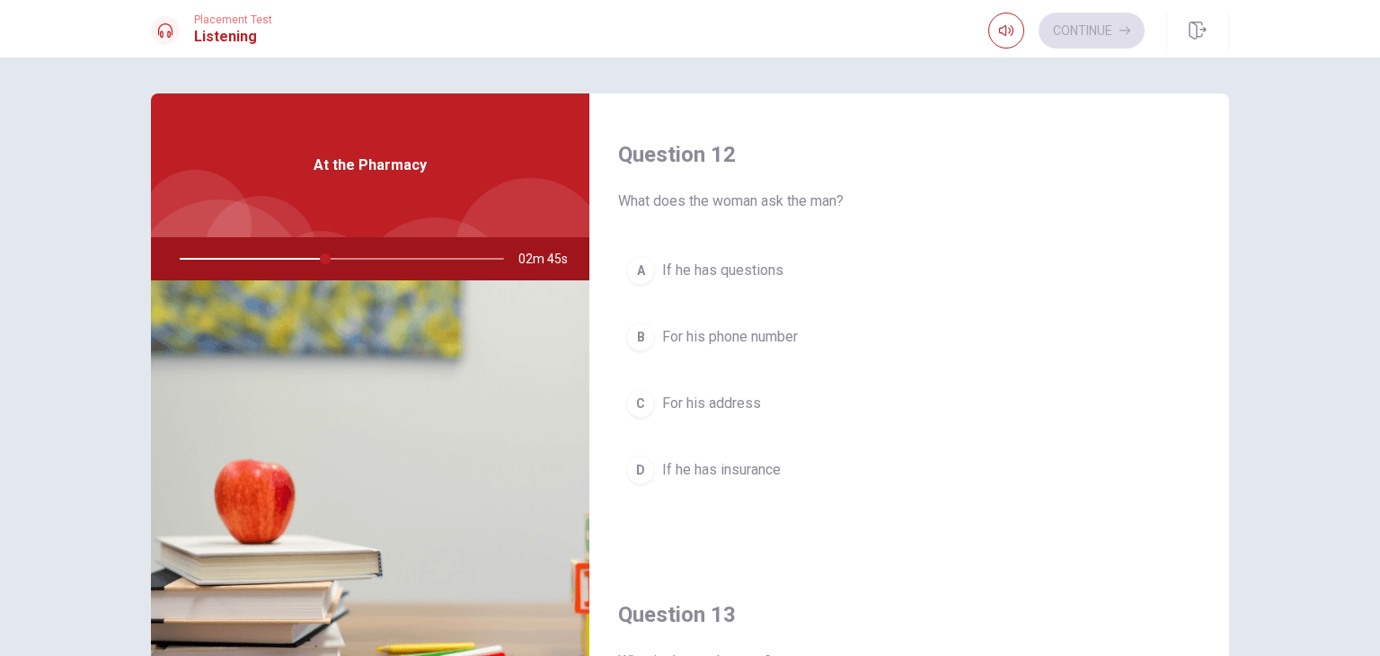
click at [739, 262] on span "If he has questions" at bounding box center [722, 271] width 121 height 22
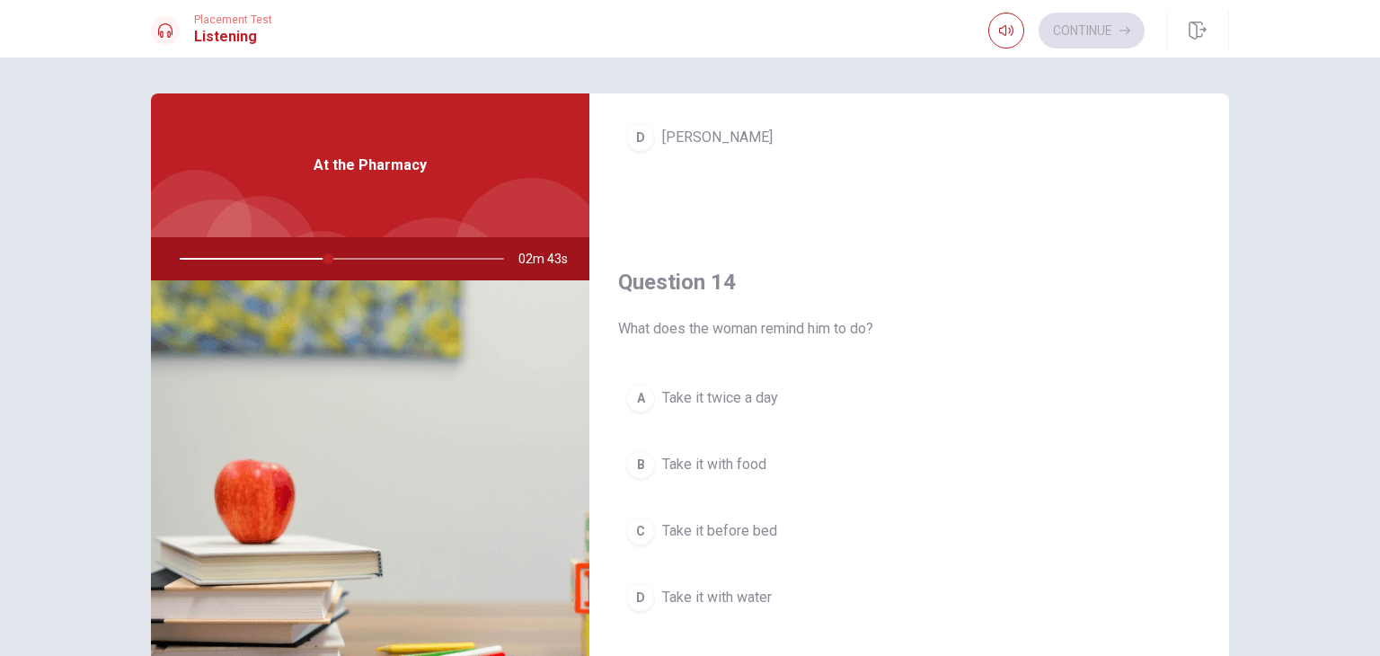
scroll to position [1348, 0]
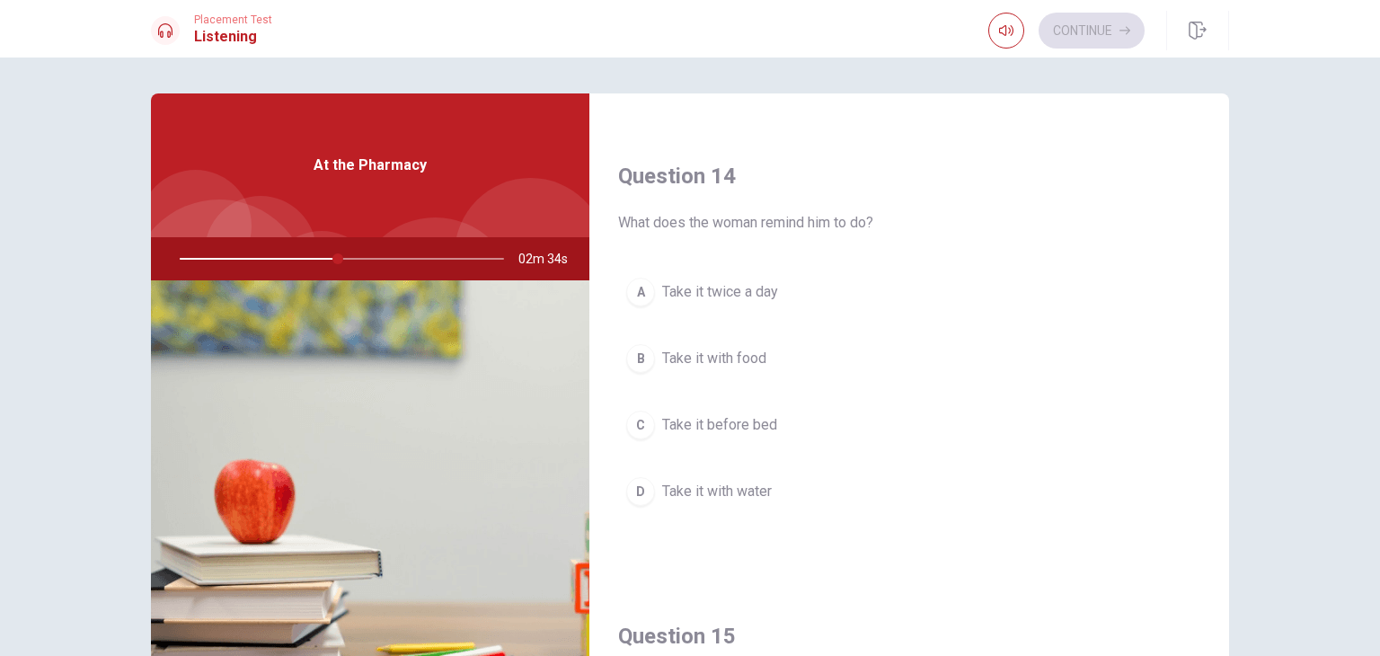
click at [710, 348] on span "Take it with food" at bounding box center [714, 359] width 104 height 22
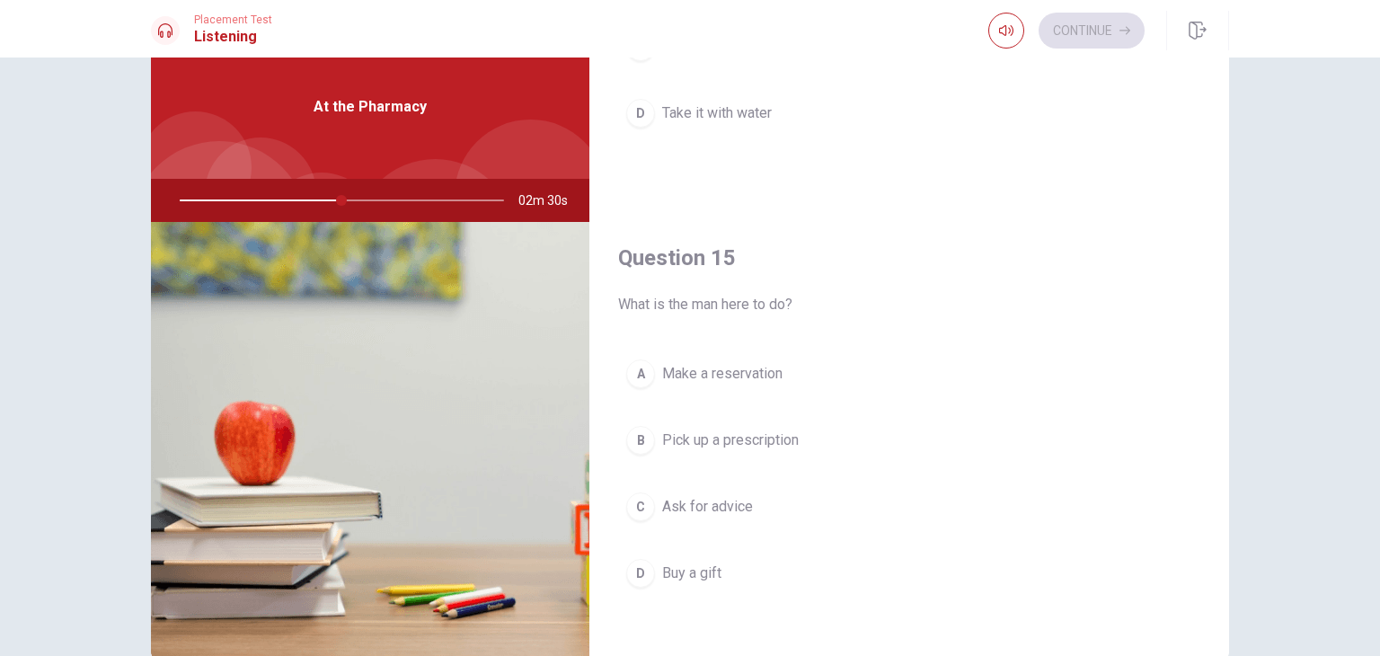
scroll to position [90, 0]
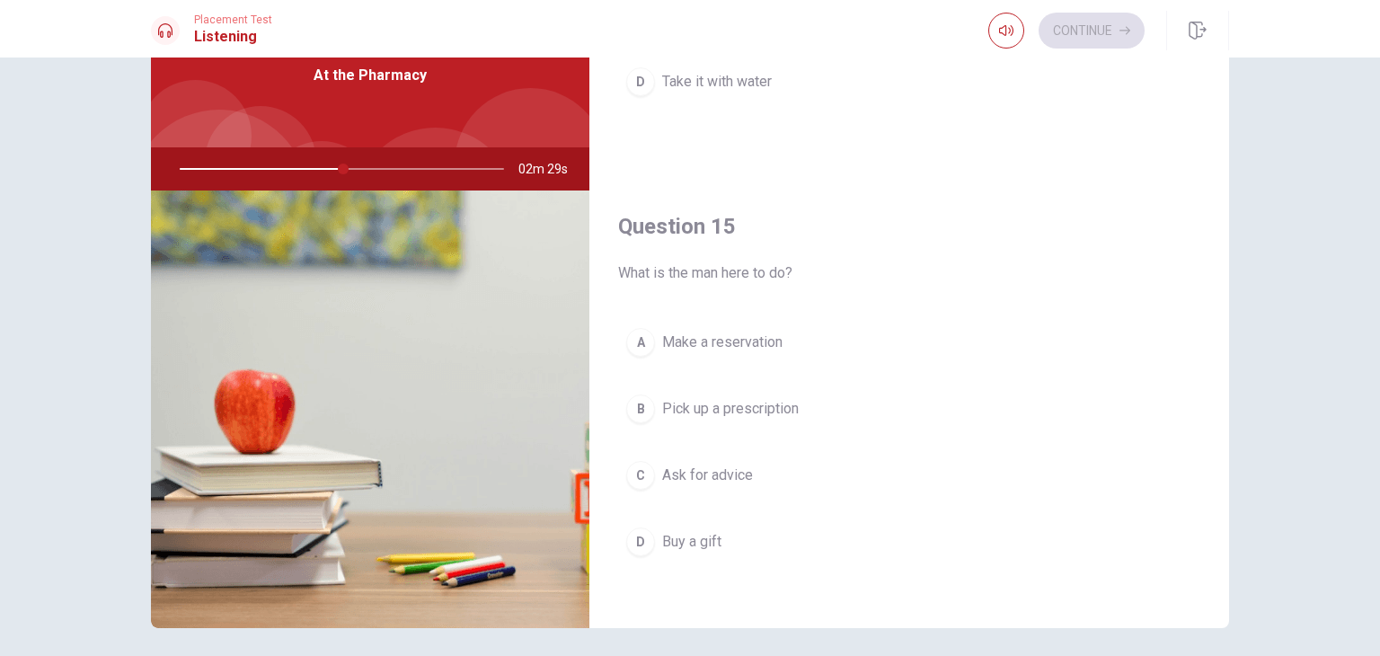
click at [695, 404] on span "Pick up a prescription" at bounding box center [730, 409] width 137 height 22
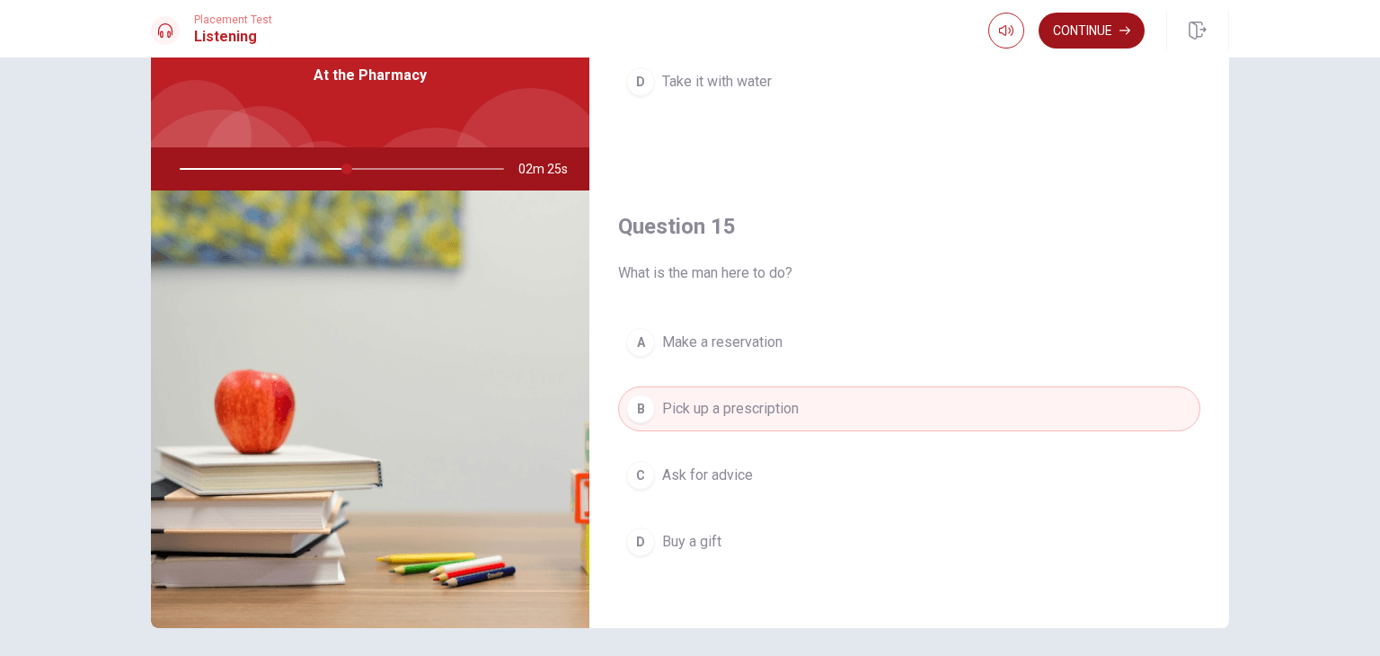
click at [1096, 15] on button "Continue" at bounding box center [1092, 31] width 106 height 36
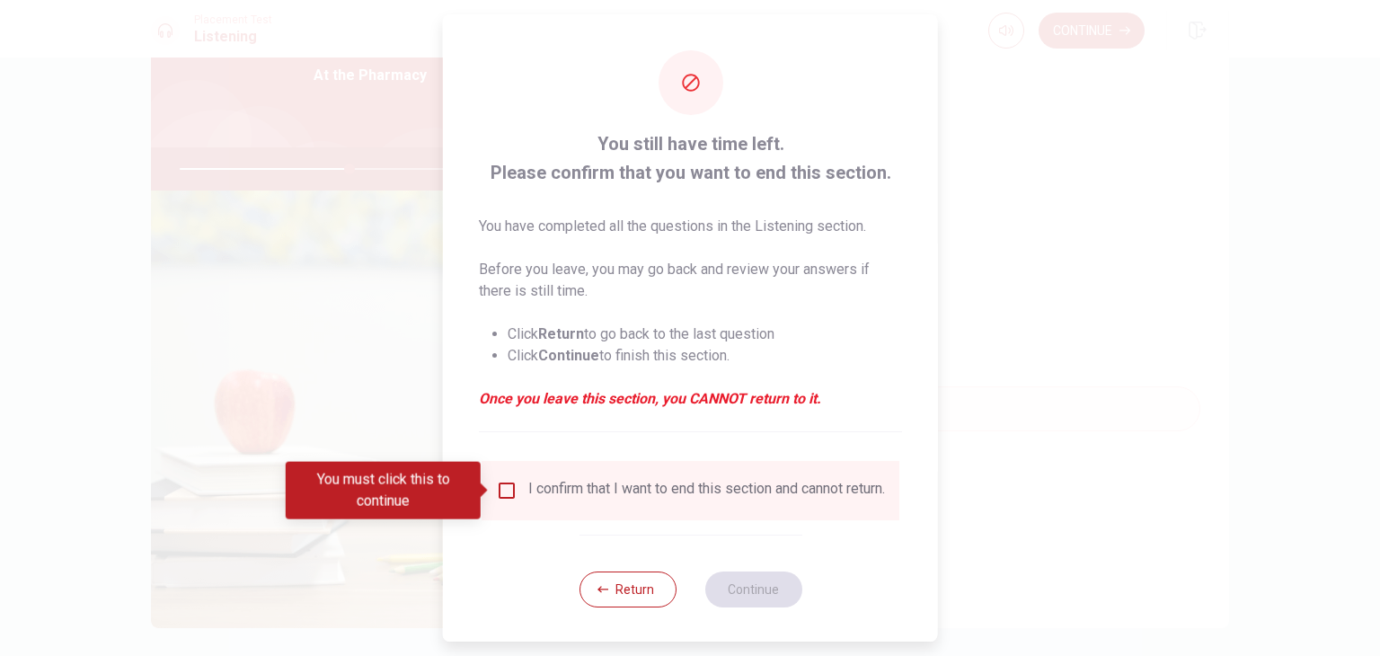
click at [506, 500] on input "You must click this to continue" at bounding box center [507, 491] width 22 height 22
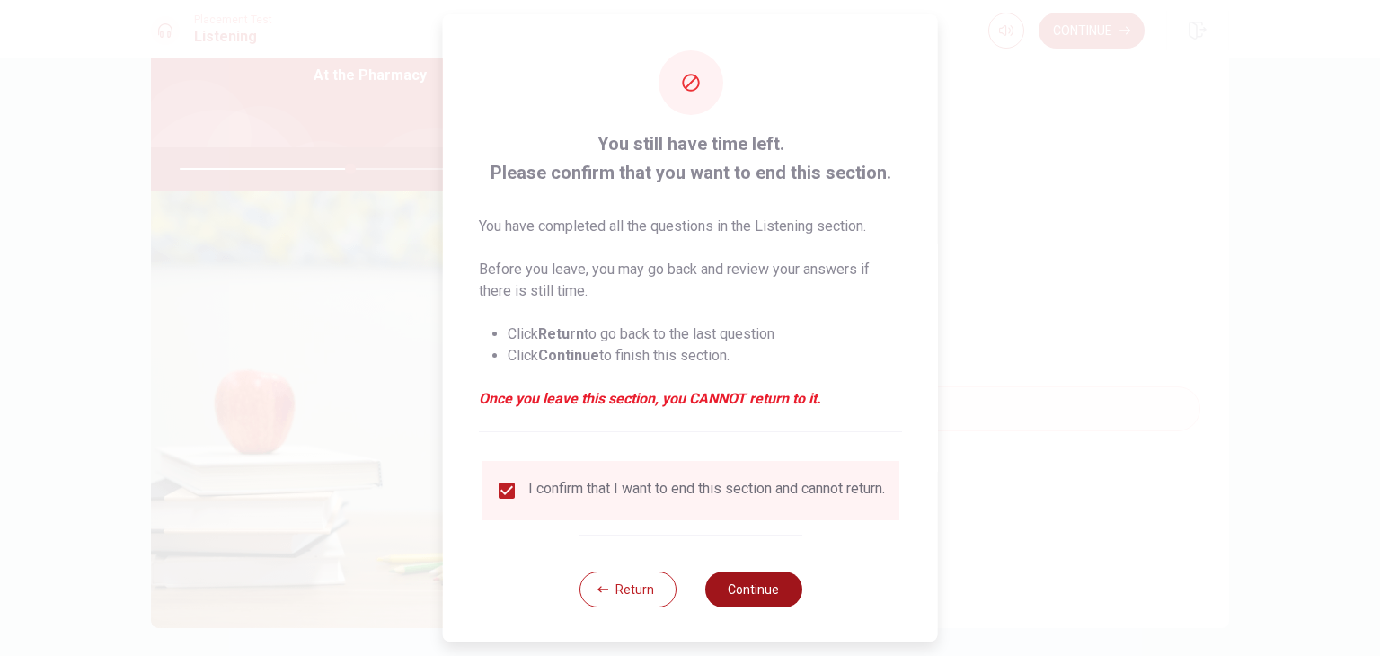
click at [788, 607] on button "Continue" at bounding box center [752, 589] width 97 height 36
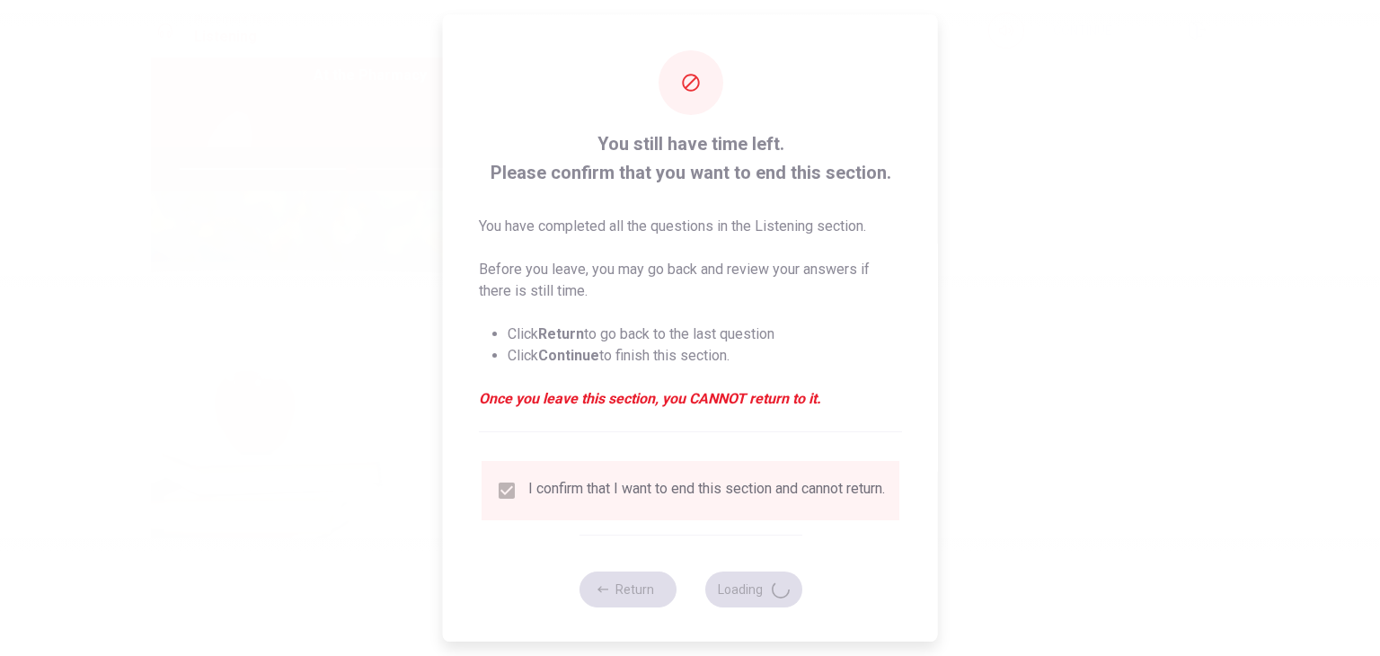
type input "53"
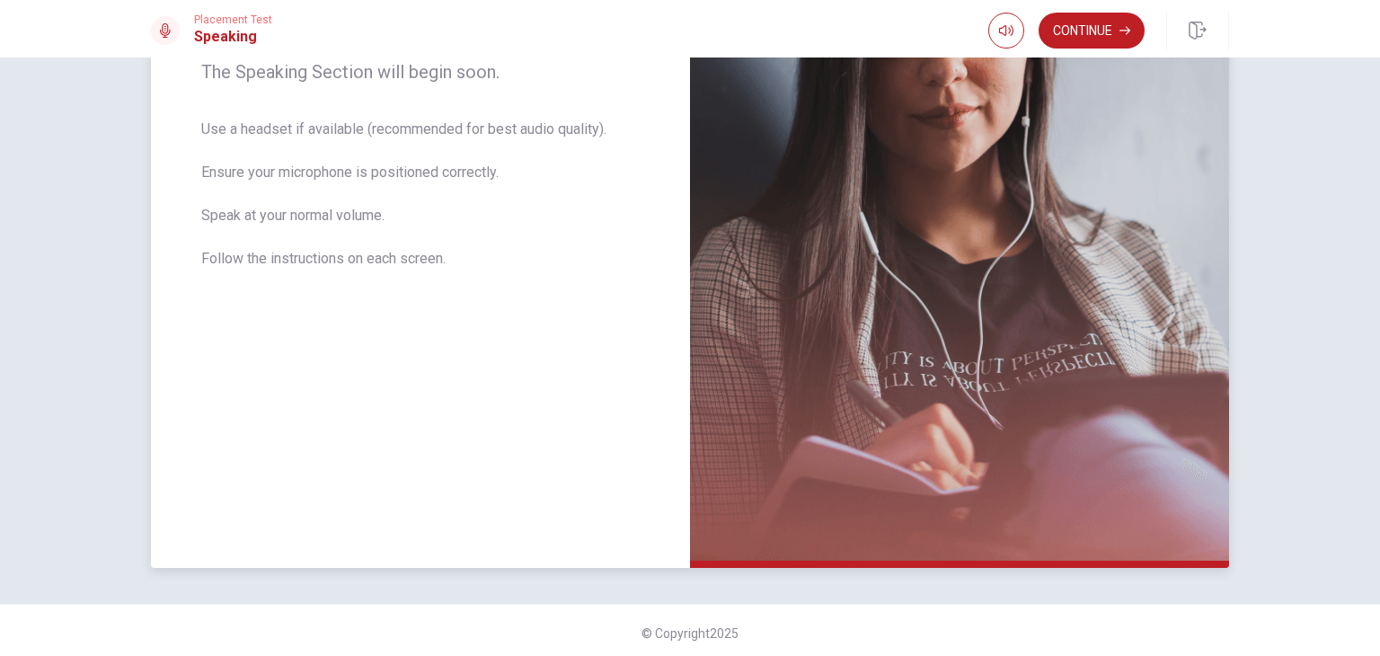
scroll to position [314, 0]
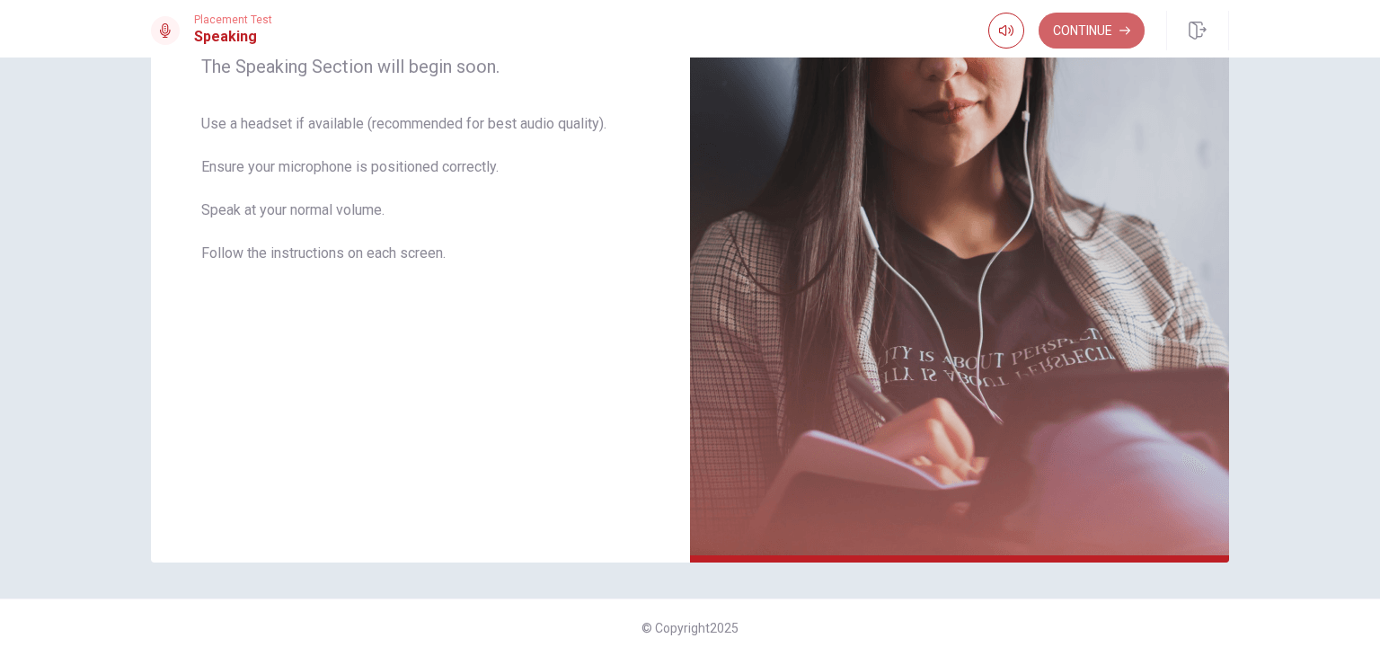
drag, startPoint x: 1118, startPoint y: 30, endPoint x: 1107, endPoint y: 23, distance: 12.5
click at [1107, 24] on button "Continue" at bounding box center [1092, 31] width 106 height 36
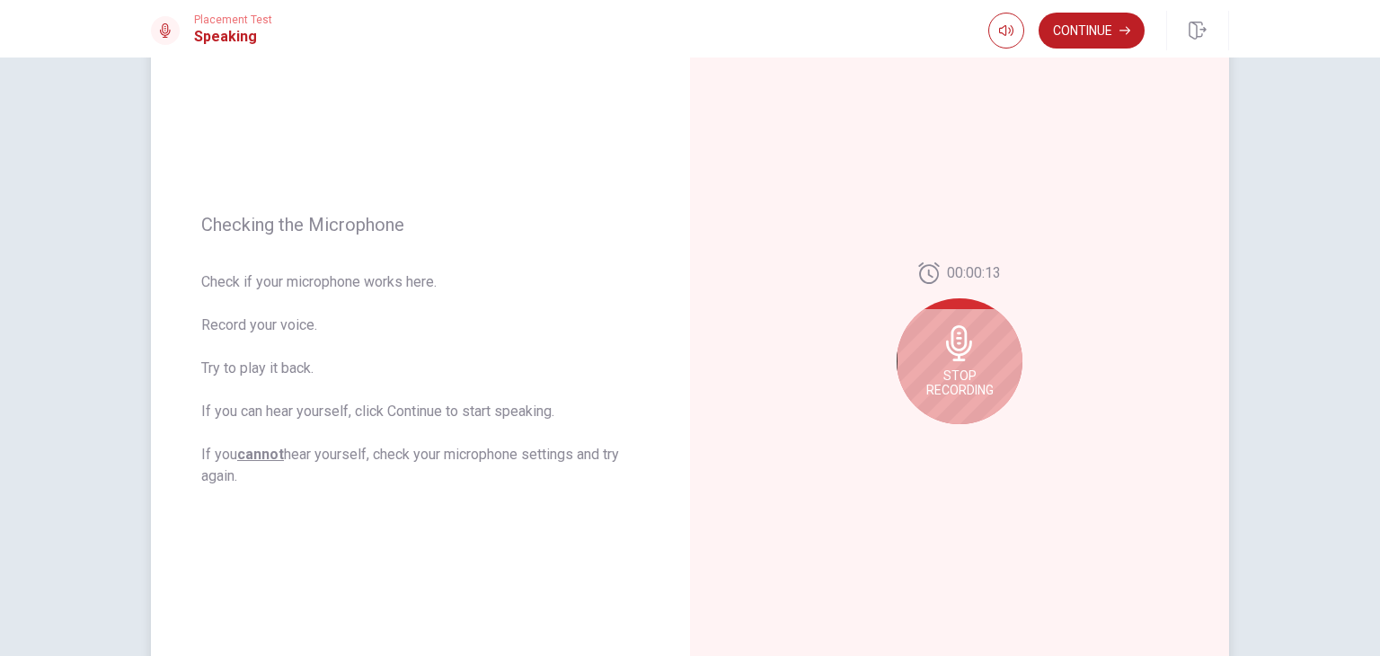
scroll to position [225, 0]
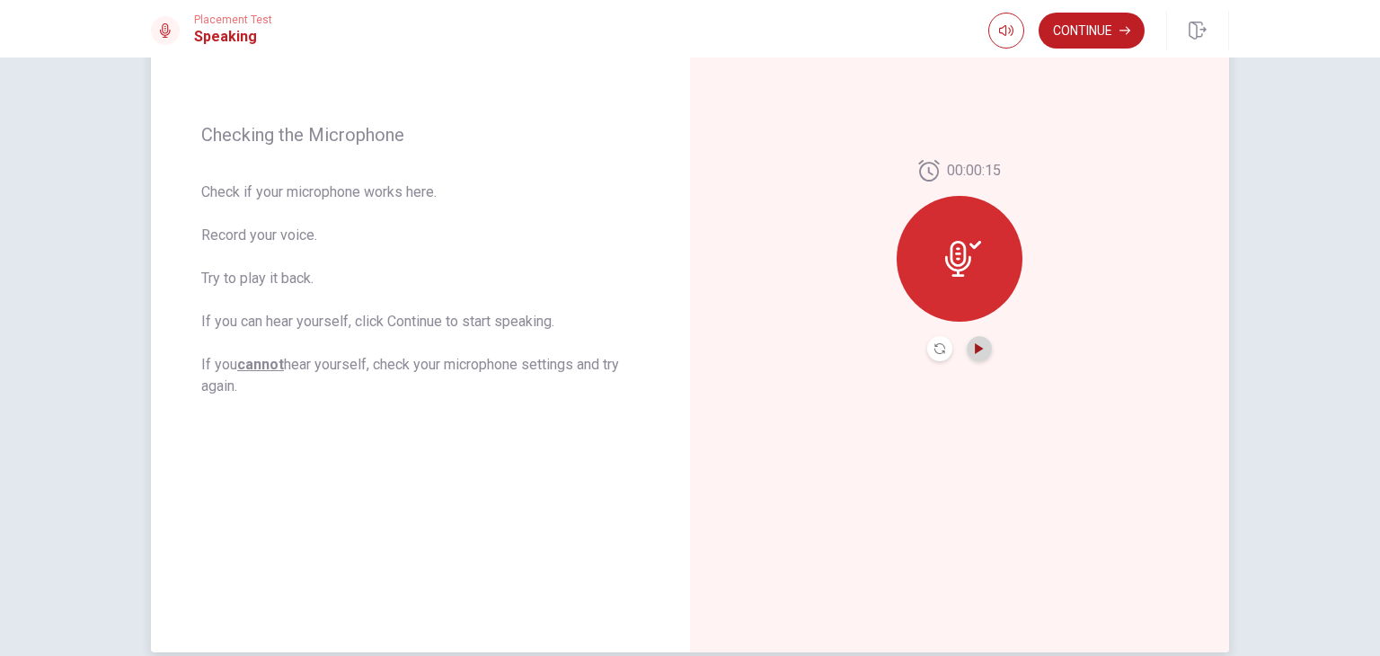
click at [975, 350] on icon "Play Audio" at bounding box center [979, 348] width 8 height 11
click at [975, 350] on icon "Pause Audio" at bounding box center [979, 348] width 11 height 11
click at [963, 277] on div at bounding box center [960, 259] width 126 height 126
click at [948, 204] on div at bounding box center [960, 259] width 126 height 126
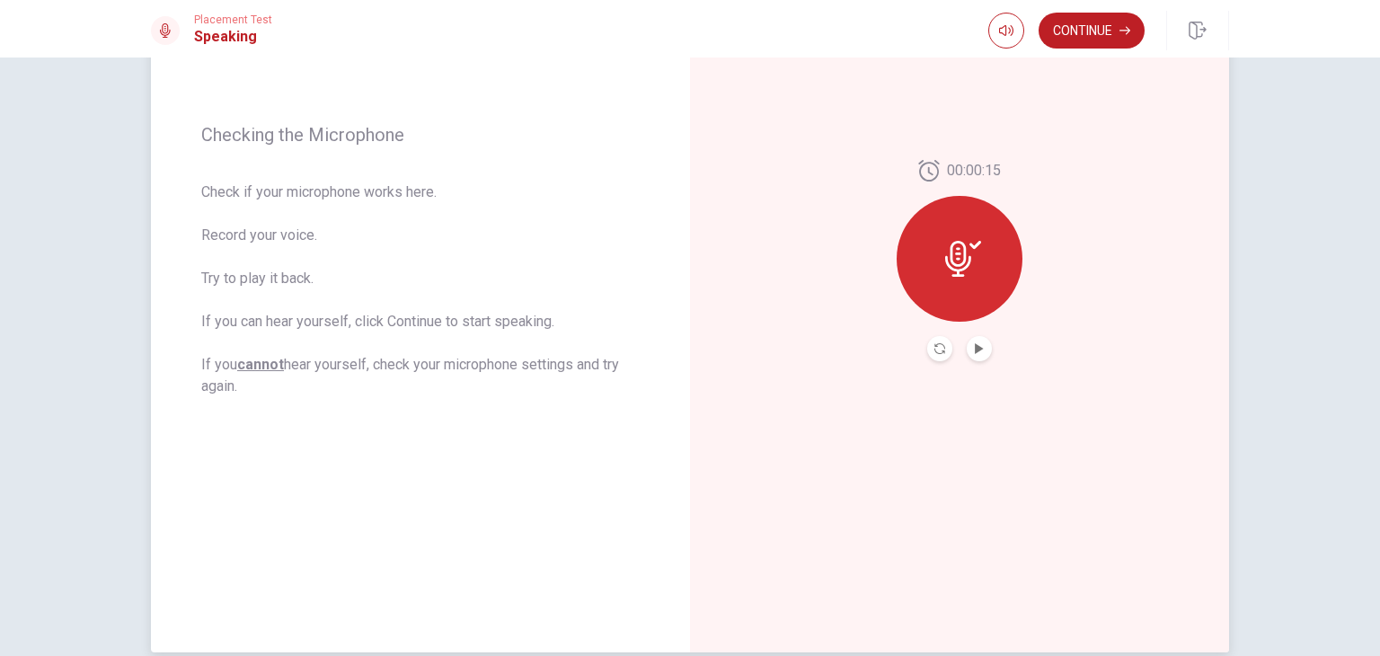
click at [968, 235] on div at bounding box center [960, 259] width 126 height 126
click at [960, 238] on div at bounding box center [960, 259] width 126 height 126
click at [957, 242] on icon at bounding box center [963, 259] width 36 height 36
click at [956, 242] on icon at bounding box center [958, 259] width 26 height 36
click at [951, 239] on div at bounding box center [960, 259] width 126 height 126
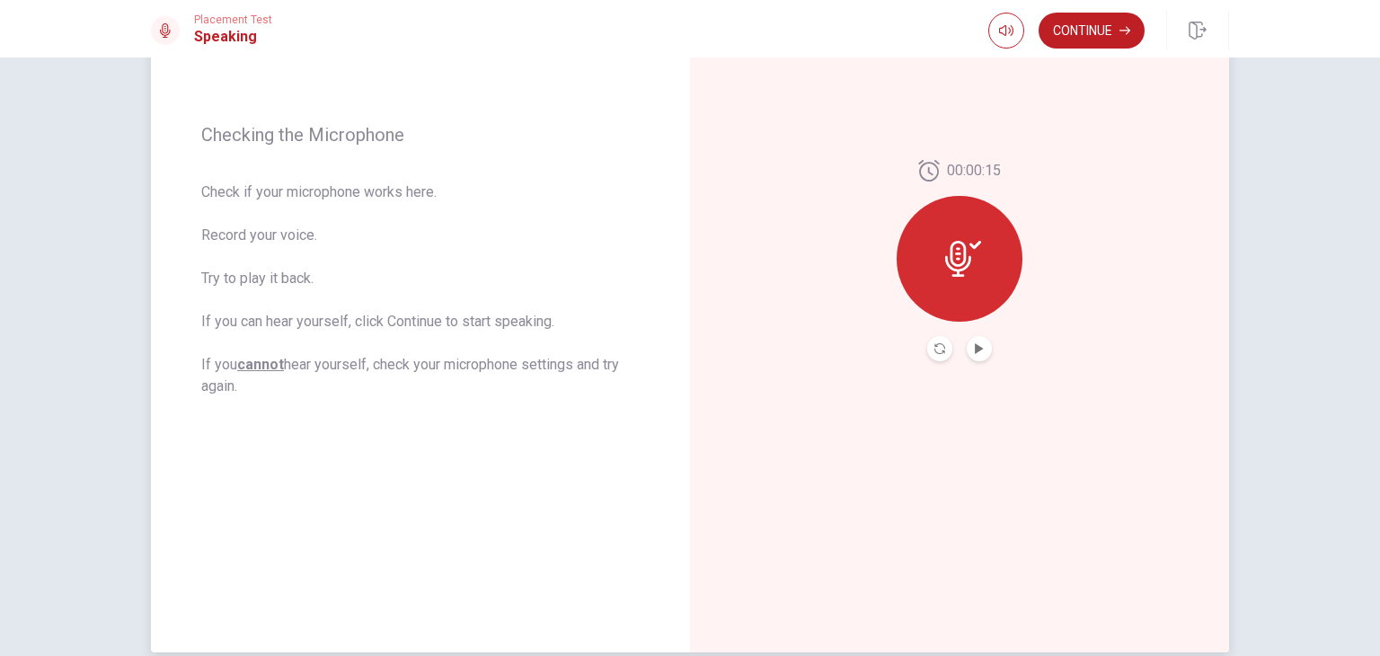
drag, startPoint x: 938, startPoint y: 254, endPoint x: 929, endPoint y: 256, distance: 9.2
click at [934, 256] on div at bounding box center [960, 259] width 126 height 126
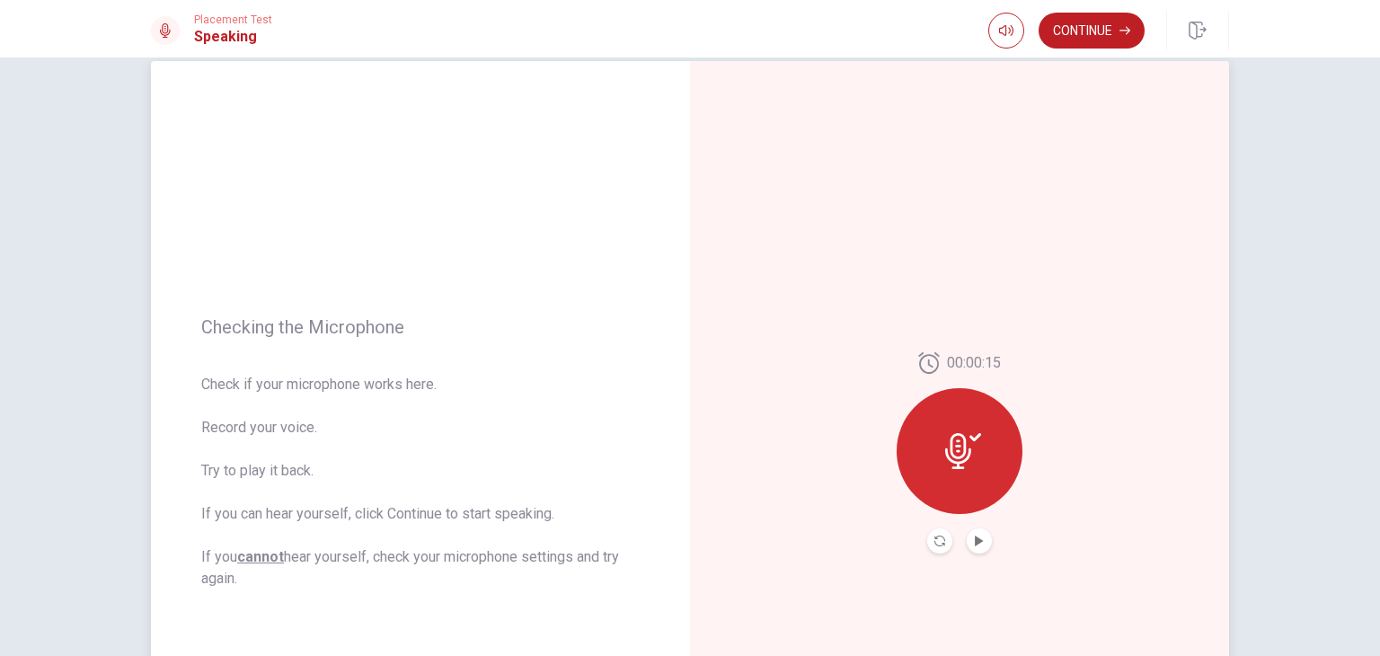
scroll to position [0, 0]
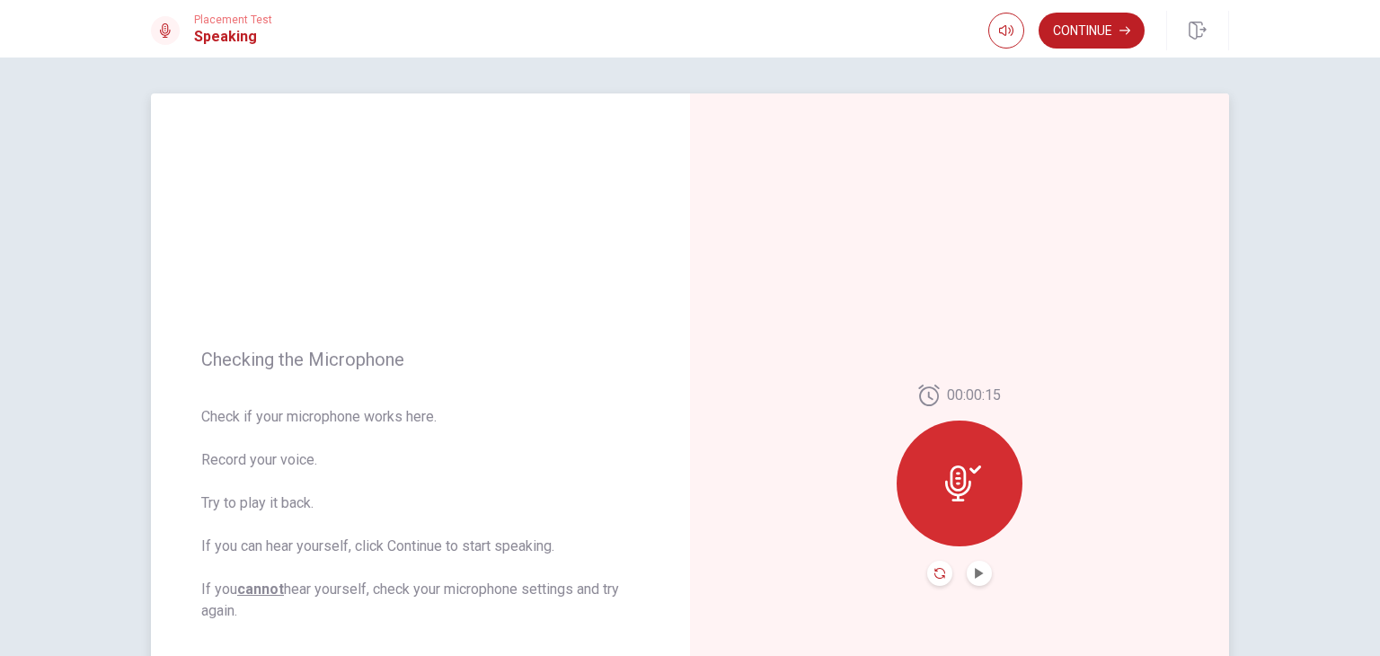
click at [934, 570] on icon "Record Again" at bounding box center [939, 573] width 11 height 11
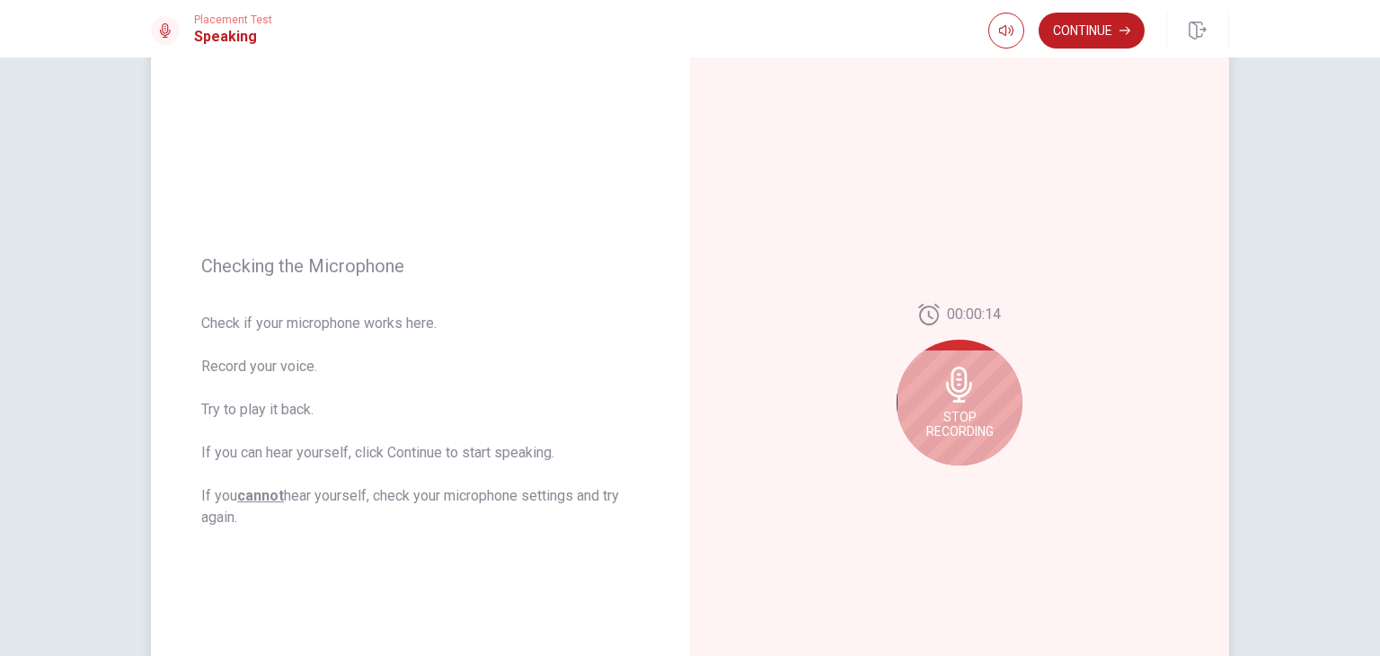
scroll to position [90, 0]
click at [956, 436] on span "Stop Recording" at bounding box center [959, 427] width 67 height 29
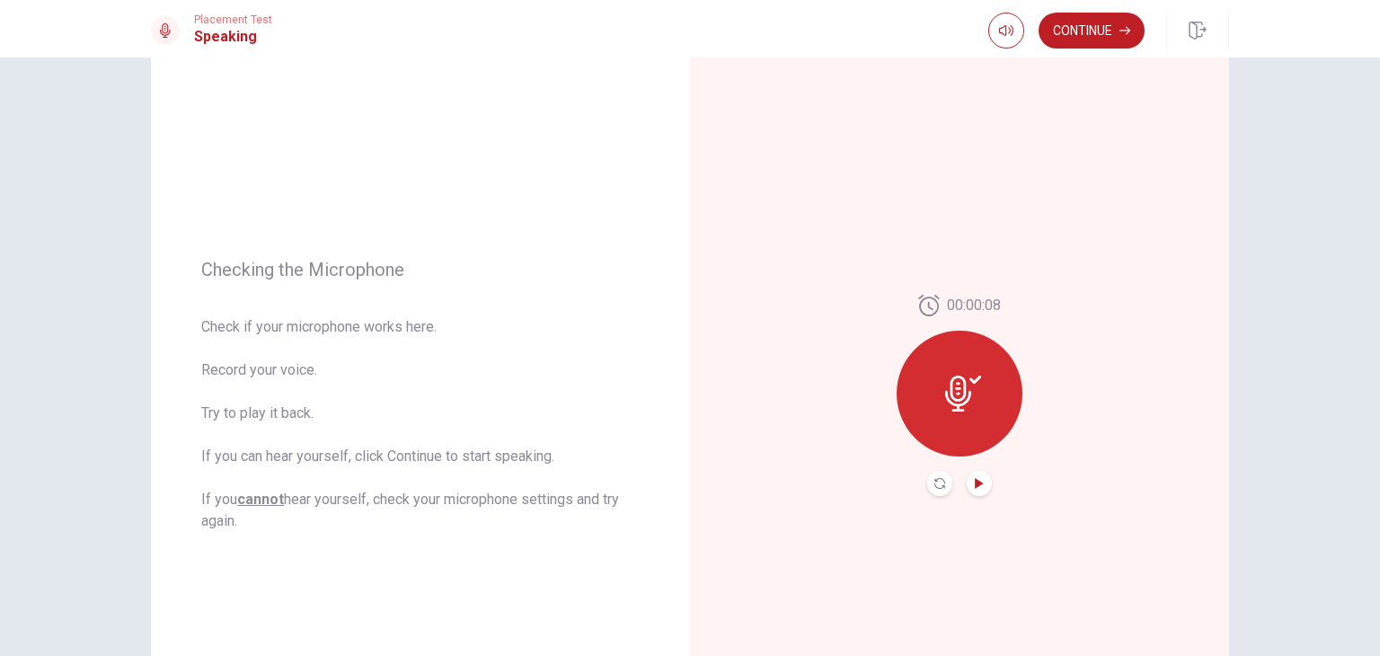
click at [975, 479] on icon "Play Audio" at bounding box center [979, 483] width 8 height 11
click at [939, 482] on icon "Record Again" at bounding box center [939, 483] width 11 height 11
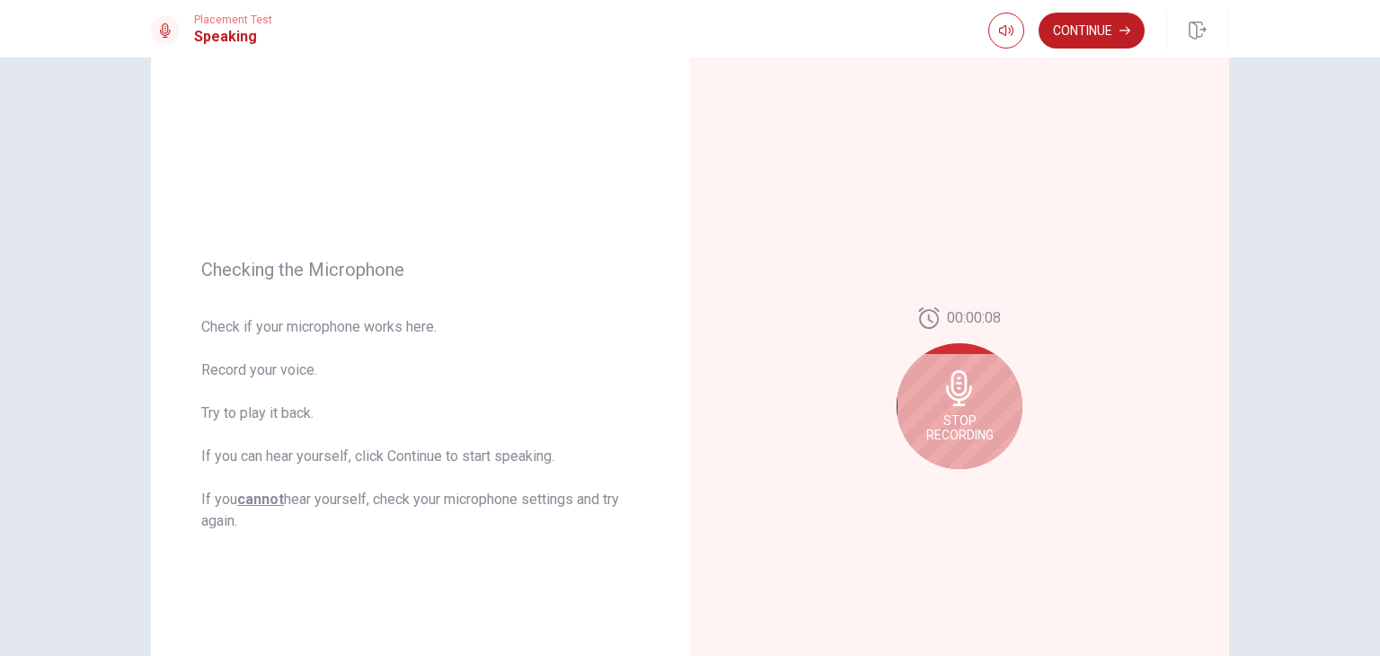
click at [945, 432] on span "Stop Recording" at bounding box center [959, 427] width 67 height 29
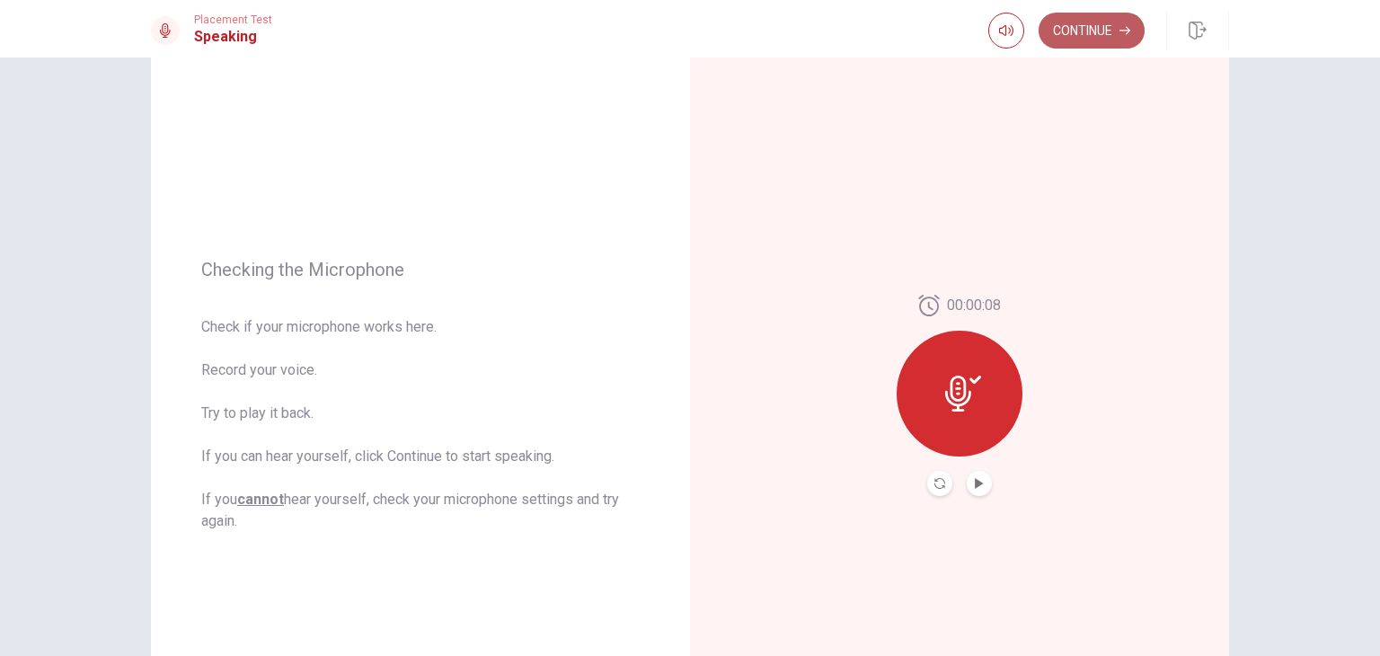
click at [1093, 19] on button "Continue" at bounding box center [1092, 31] width 106 height 36
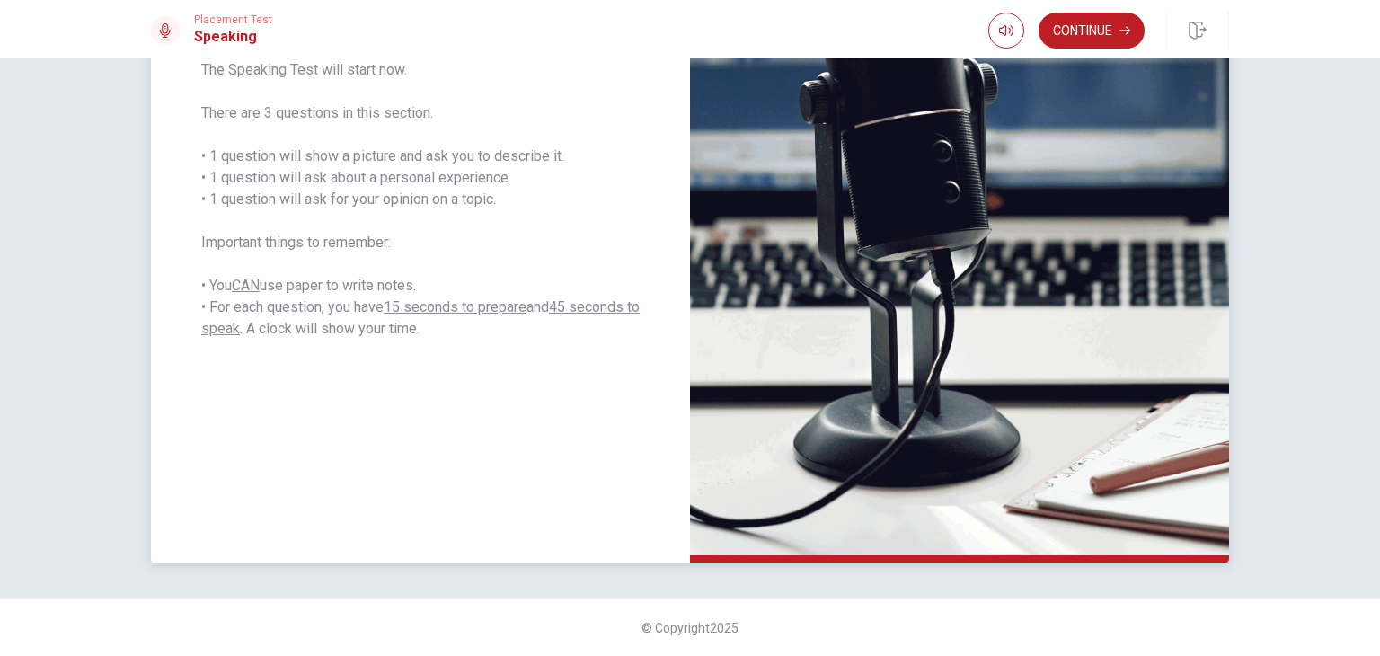
scroll to position [0, 0]
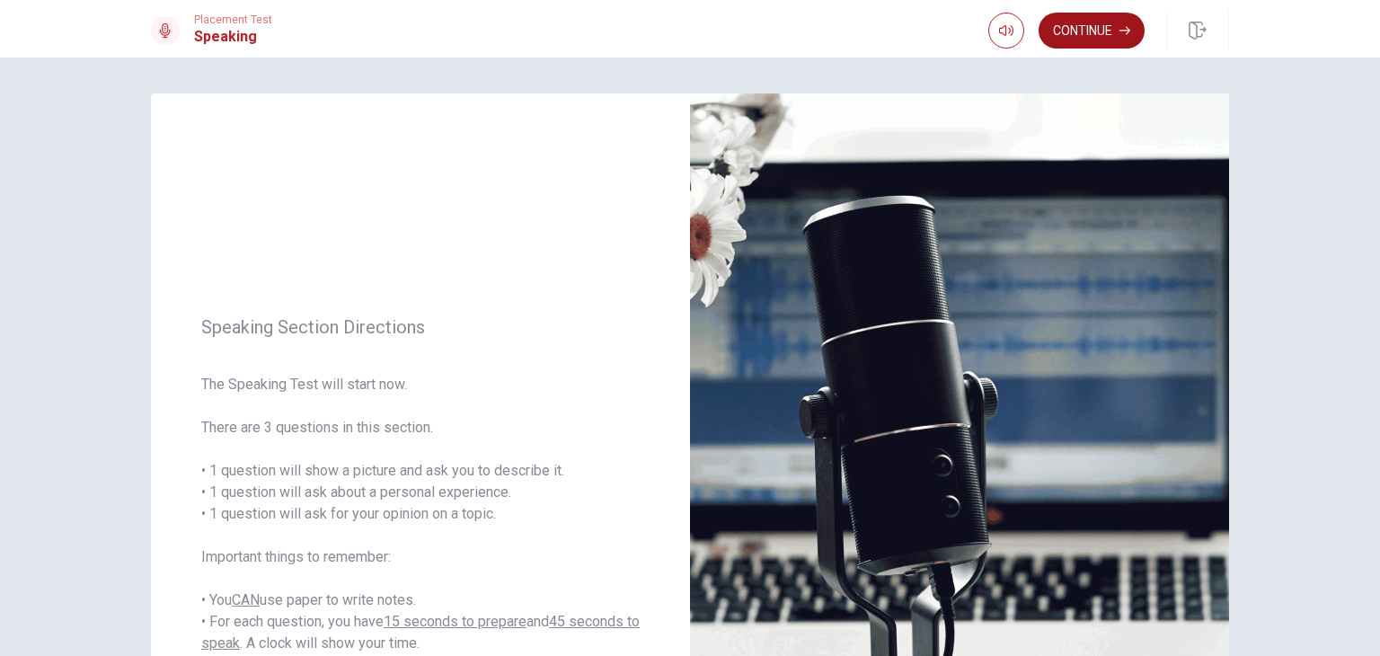
click at [1089, 23] on button "Continue" at bounding box center [1092, 31] width 106 height 36
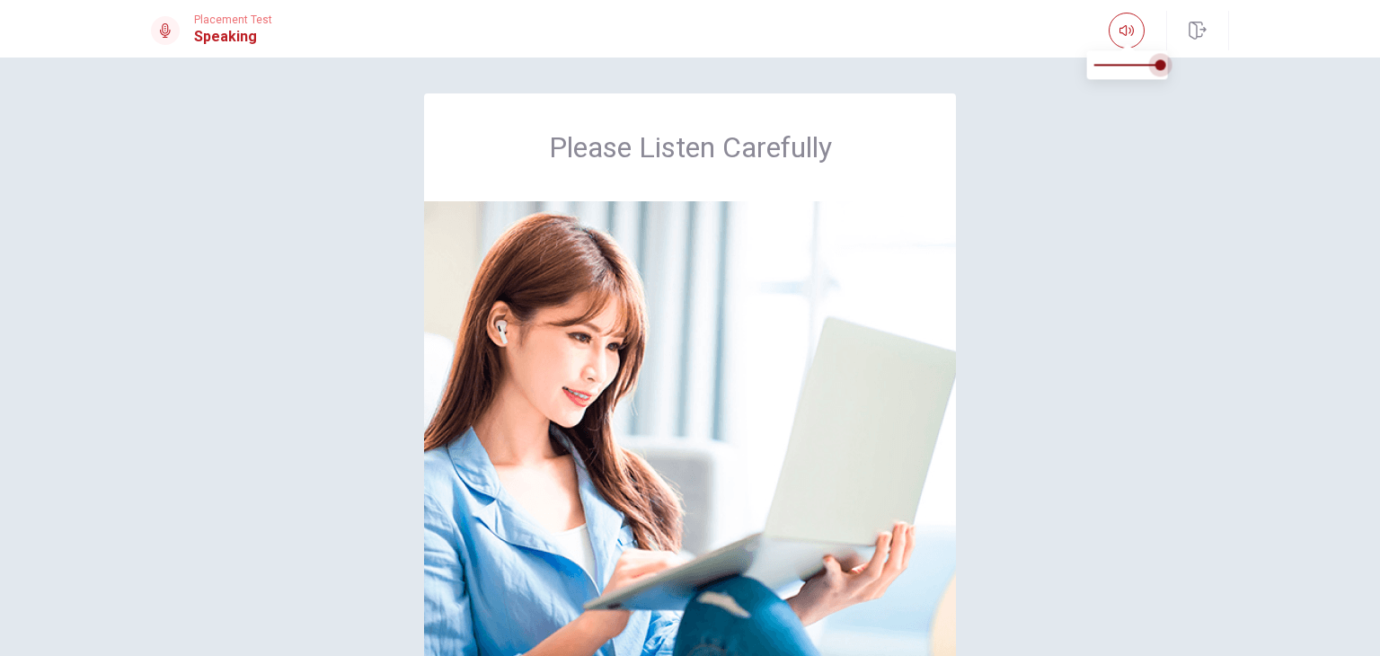
drag, startPoint x: 1161, startPoint y: 67, endPoint x: 1190, endPoint y: 62, distance: 29.3
click at [1190, 62] on body "This site uses cookies, as explained in our Privacy Policy . If you agree to th…" at bounding box center [690, 328] width 1380 height 656
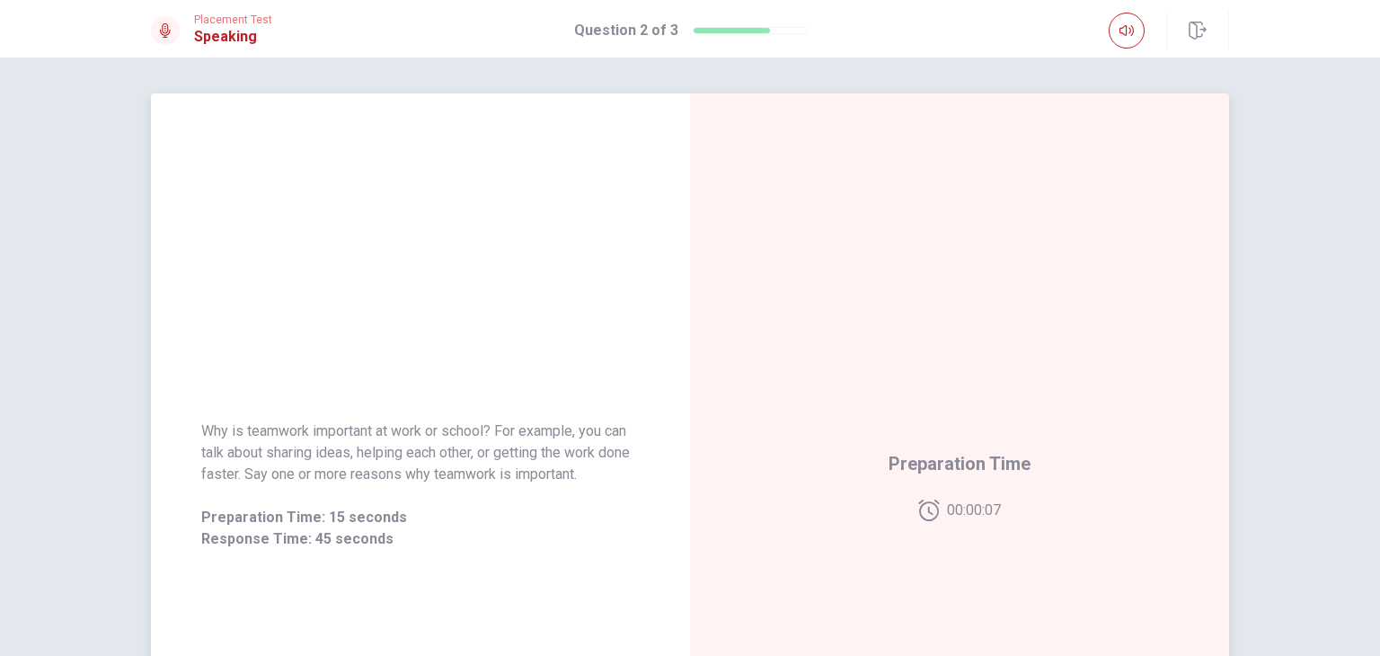
click at [1188, 176] on div "Preparation Time 00:00:07" at bounding box center [959, 484] width 539 height 783
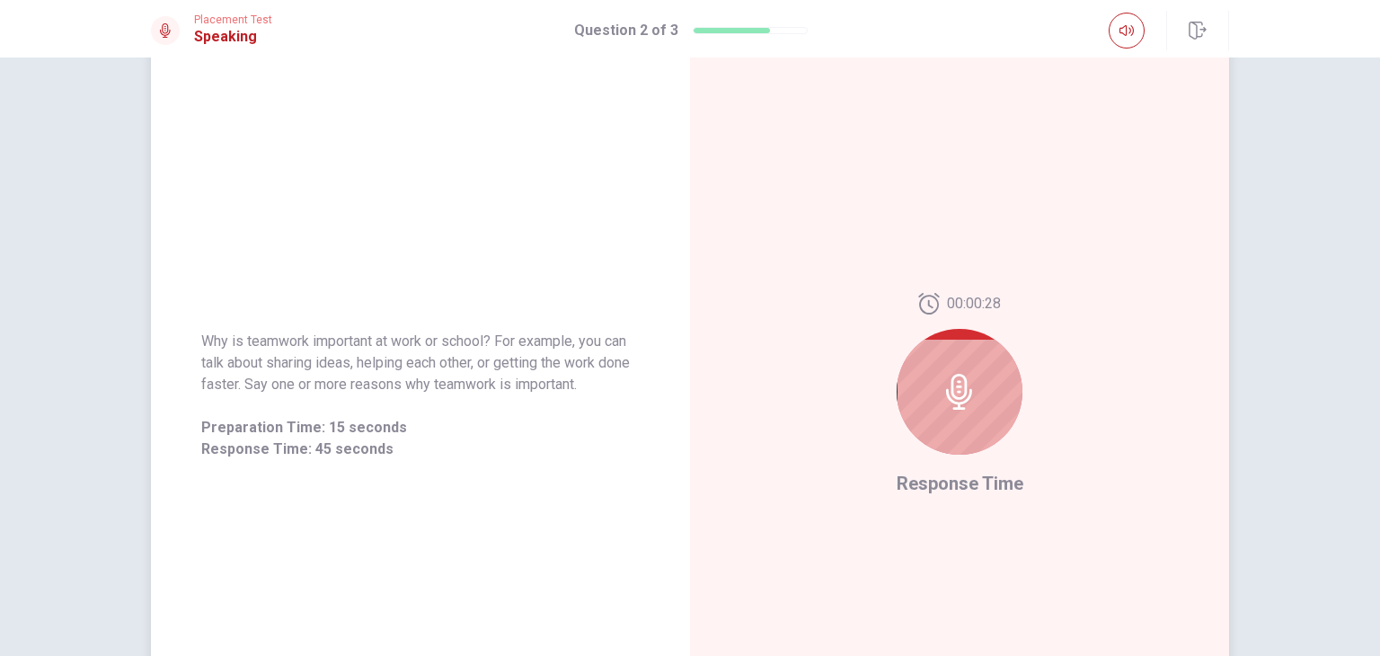
click at [942, 399] on icon at bounding box center [960, 392] width 36 height 36
click at [972, 478] on span "Response Time" at bounding box center [960, 484] width 127 height 22
click at [979, 482] on span "Response Time" at bounding box center [960, 484] width 127 height 22
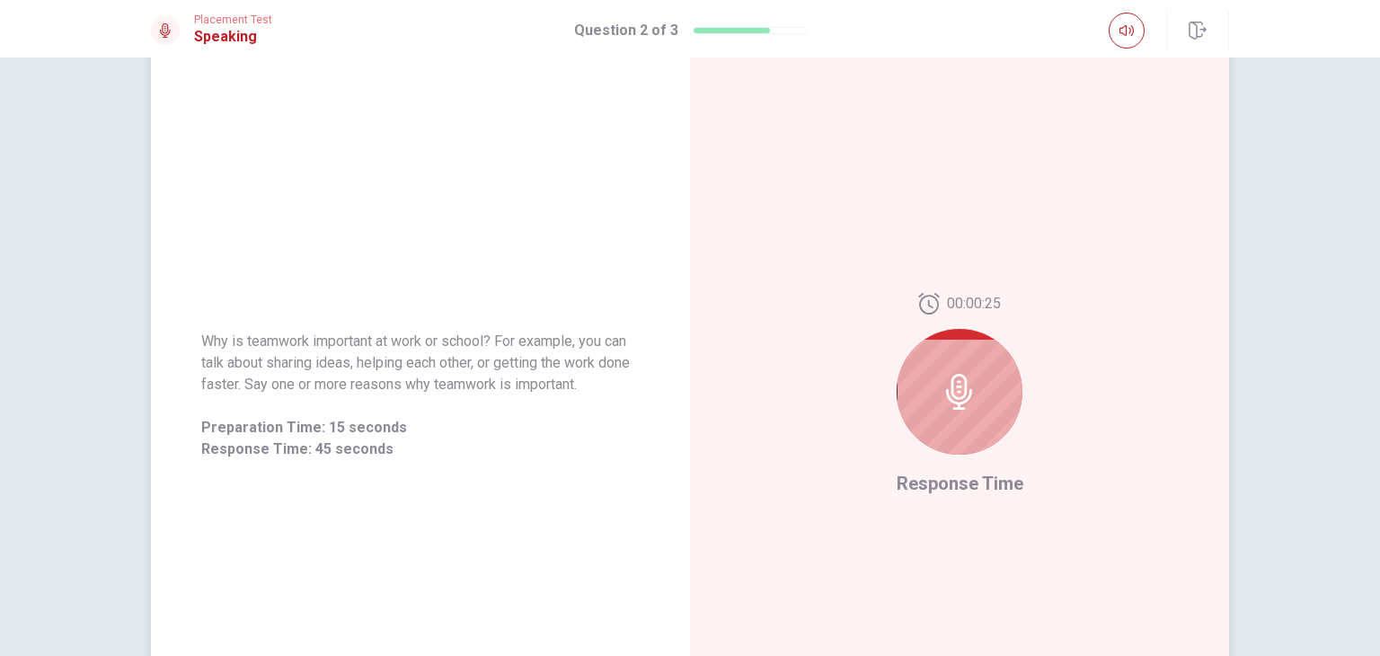
click at [935, 484] on span "Response Time" at bounding box center [960, 484] width 127 height 22
click at [934, 484] on span "Response Time" at bounding box center [960, 484] width 127 height 22
click at [934, 486] on span "Response Time" at bounding box center [960, 484] width 127 height 22
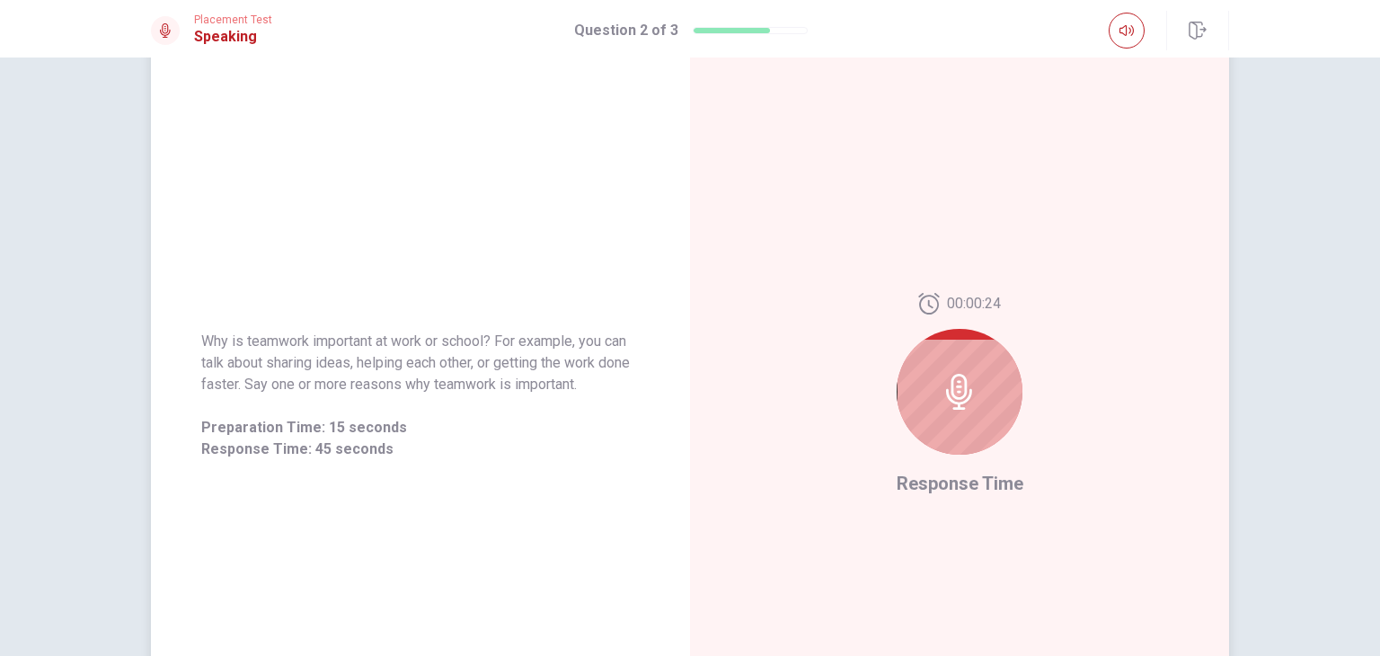
click at [934, 486] on span "Response Time" at bounding box center [960, 484] width 127 height 22
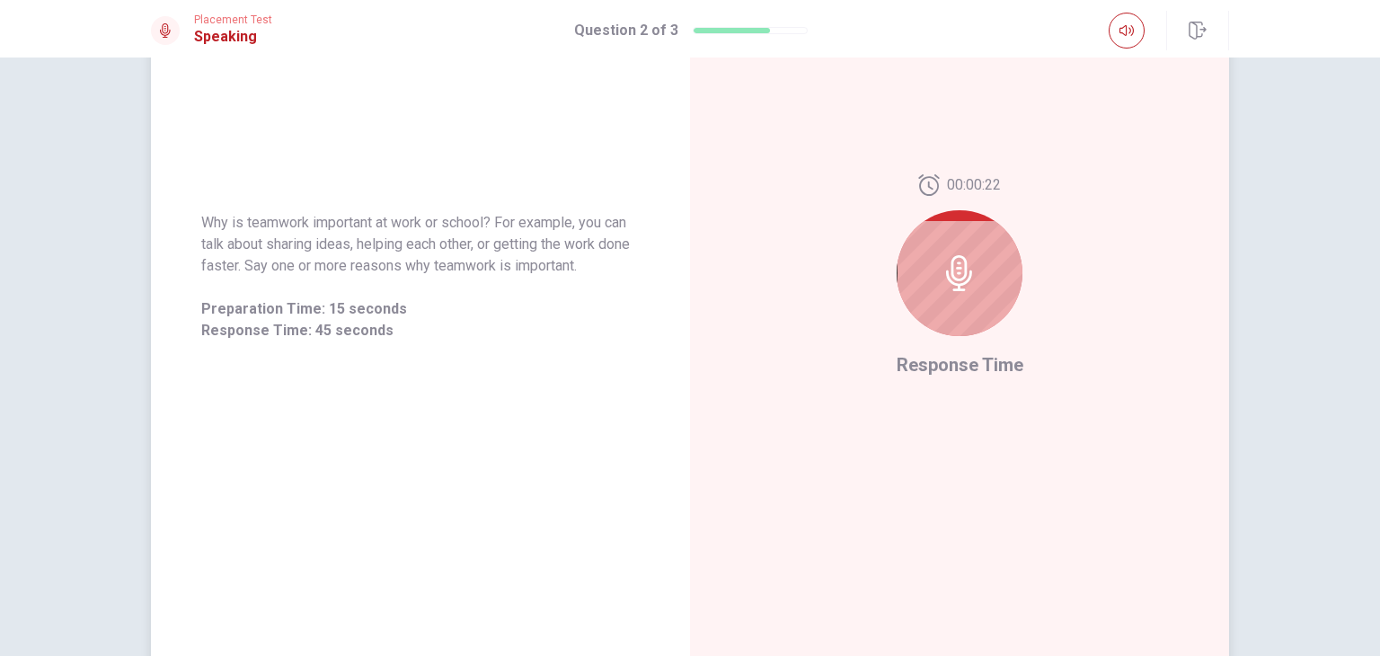
scroll to position [314, 0]
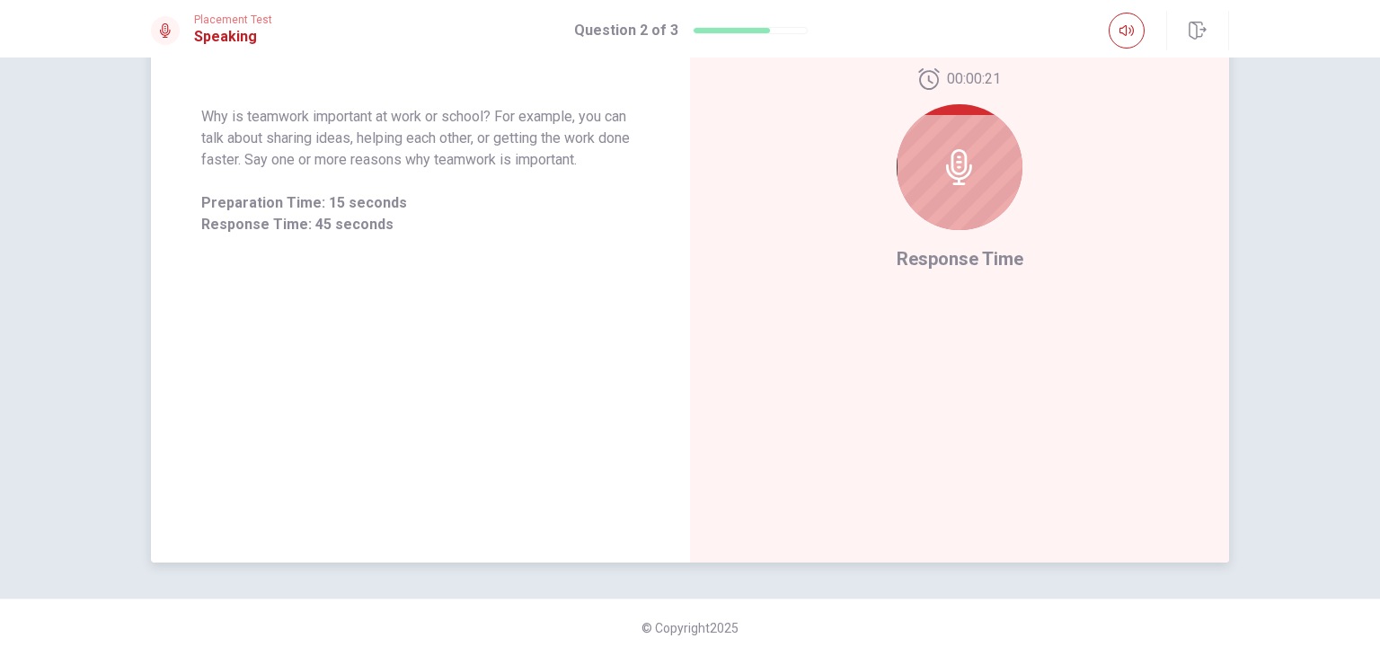
click at [934, 243] on div "00:00:21" at bounding box center [960, 156] width 126 height 176
click at [934, 241] on div "00:00:21" at bounding box center [960, 156] width 126 height 176
click at [938, 225] on div "00:00:20" at bounding box center [960, 156] width 126 height 176
click at [938, 224] on div at bounding box center [960, 167] width 126 height 126
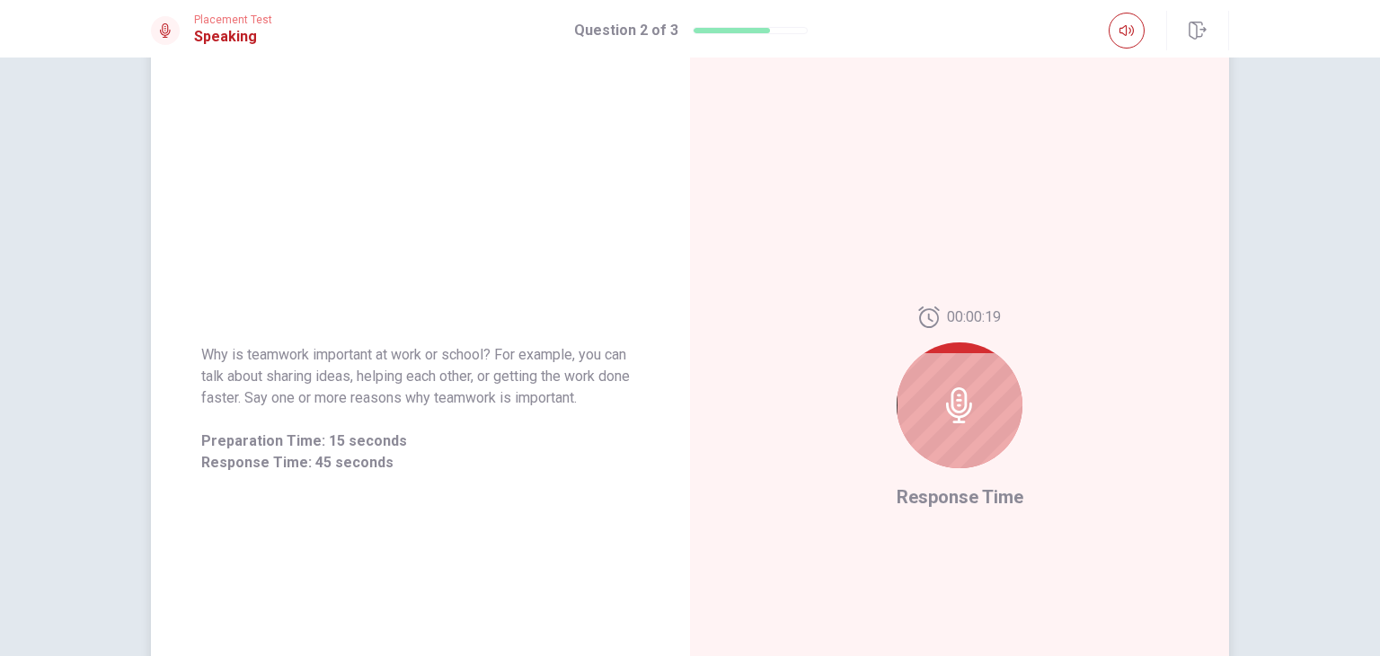
scroll to position [45, 0]
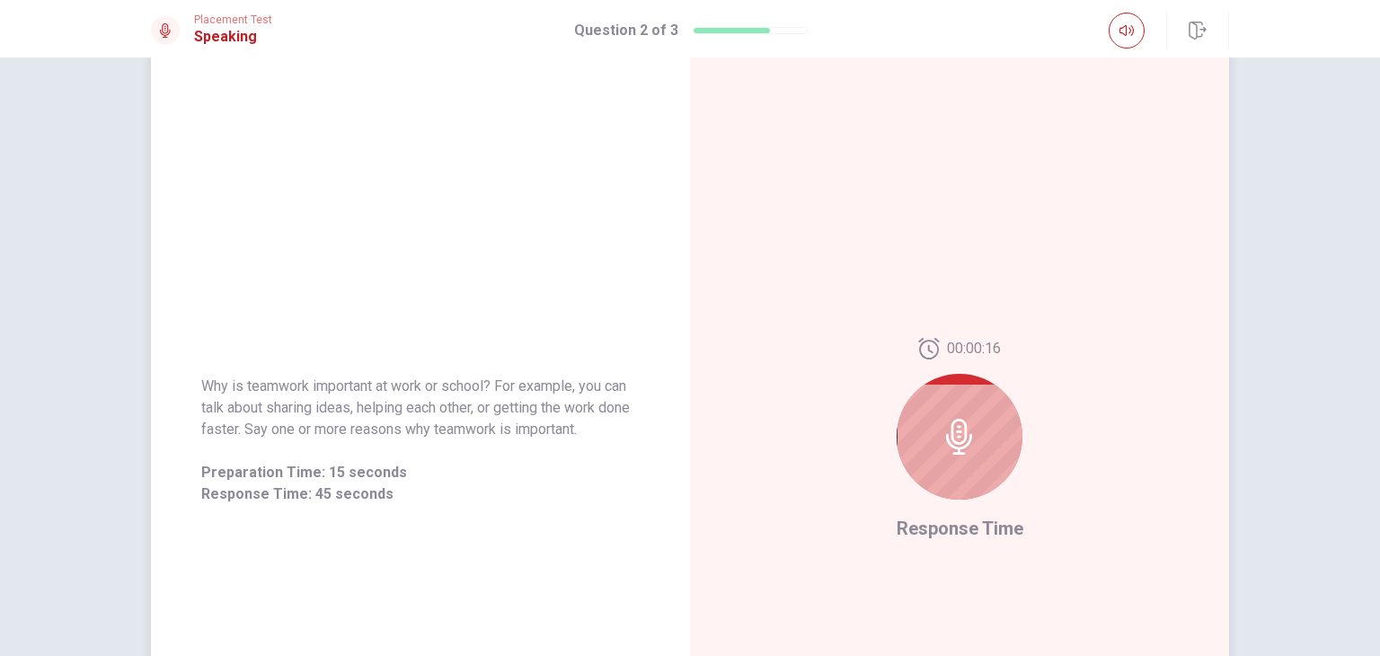
click at [956, 454] on div at bounding box center [960, 437] width 126 height 126
click at [976, 444] on div at bounding box center [960, 437] width 126 height 126
click at [976, 439] on div at bounding box center [960, 437] width 126 height 126
click at [981, 433] on div at bounding box center [960, 437] width 126 height 126
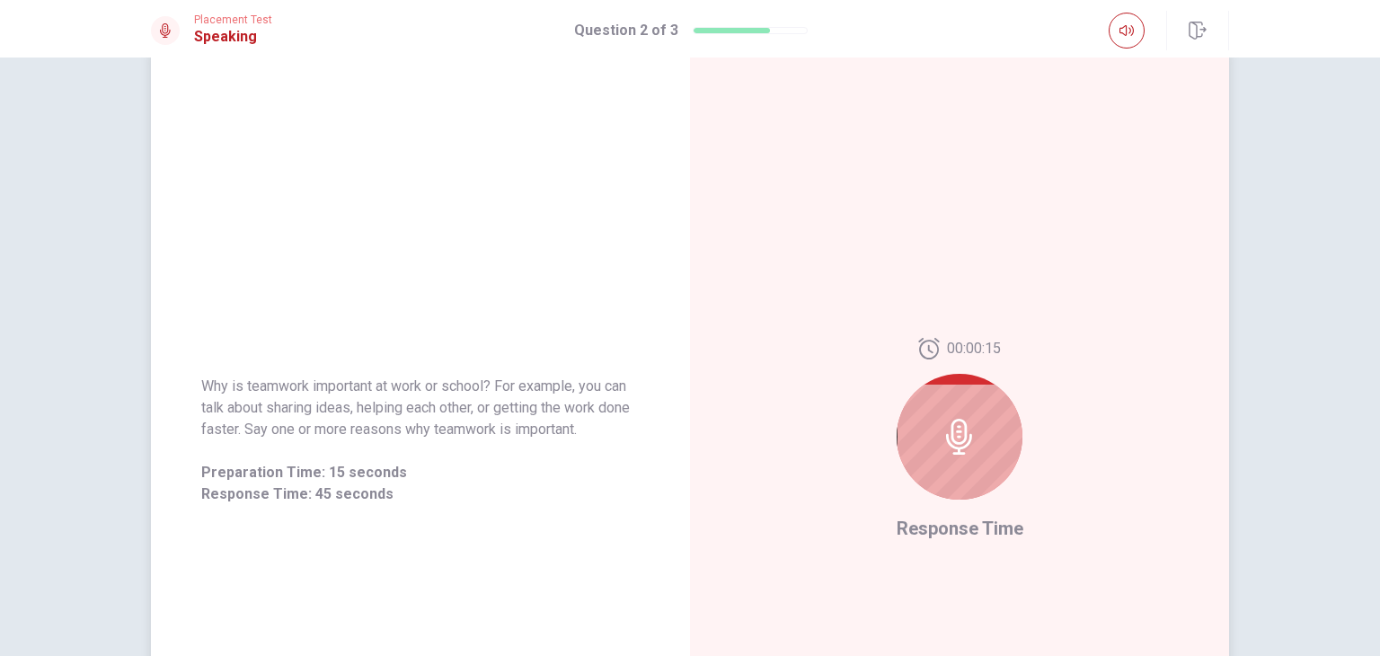
click at [981, 432] on div at bounding box center [960, 437] width 126 height 126
click at [980, 432] on div at bounding box center [960, 437] width 126 height 126
click at [976, 432] on div at bounding box center [960, 437] width 126 height 126
drag, startPoint x: 976, startPoint y: 432, endPoint x: 961, endPoint y: 443, distance: 18.0
click at [961, 443] on div at bounding box center [960, 437] width 126 height 126
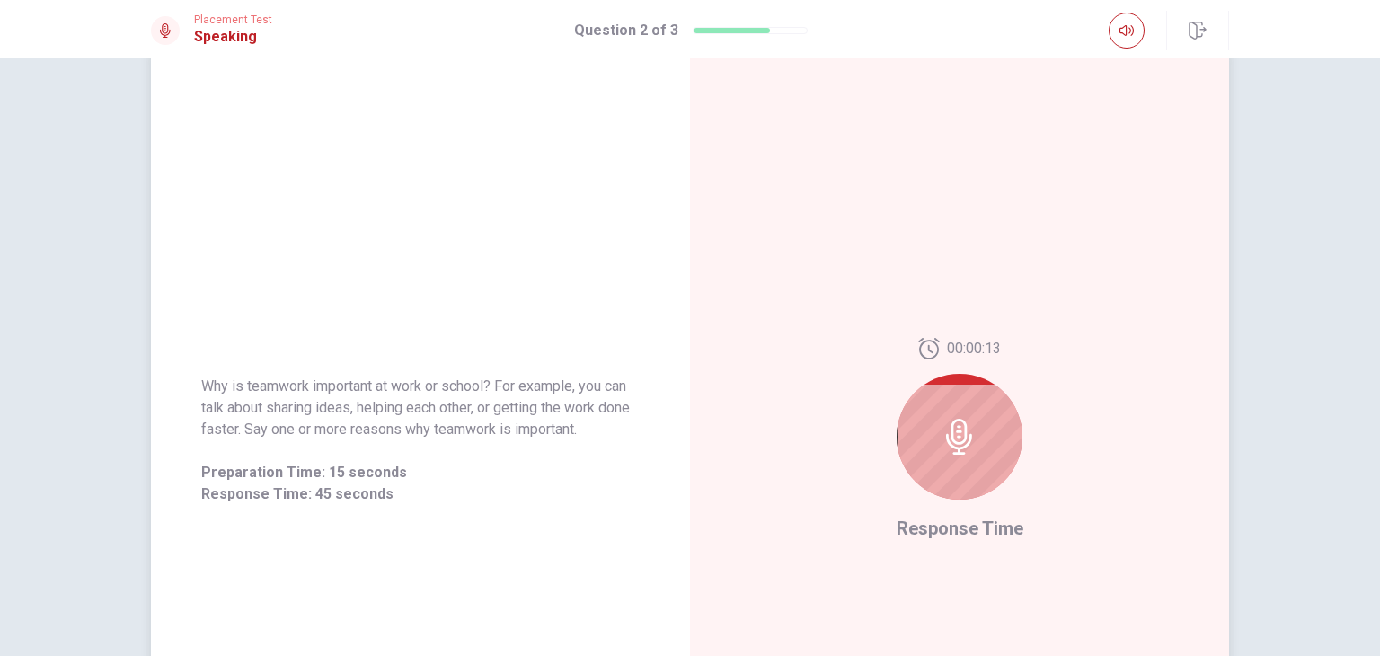
click at [942, 447] on icon at bounding box center [960, 437] width 36 height 36
drag, startPoint x: 941, startPoint y: 447, endPoint x: 812, endPoint y: 36, distance: 430.2
click at [915, 270] on div "00:00:13 Response Time" at bounding box center [959, 440] width 539 height 783
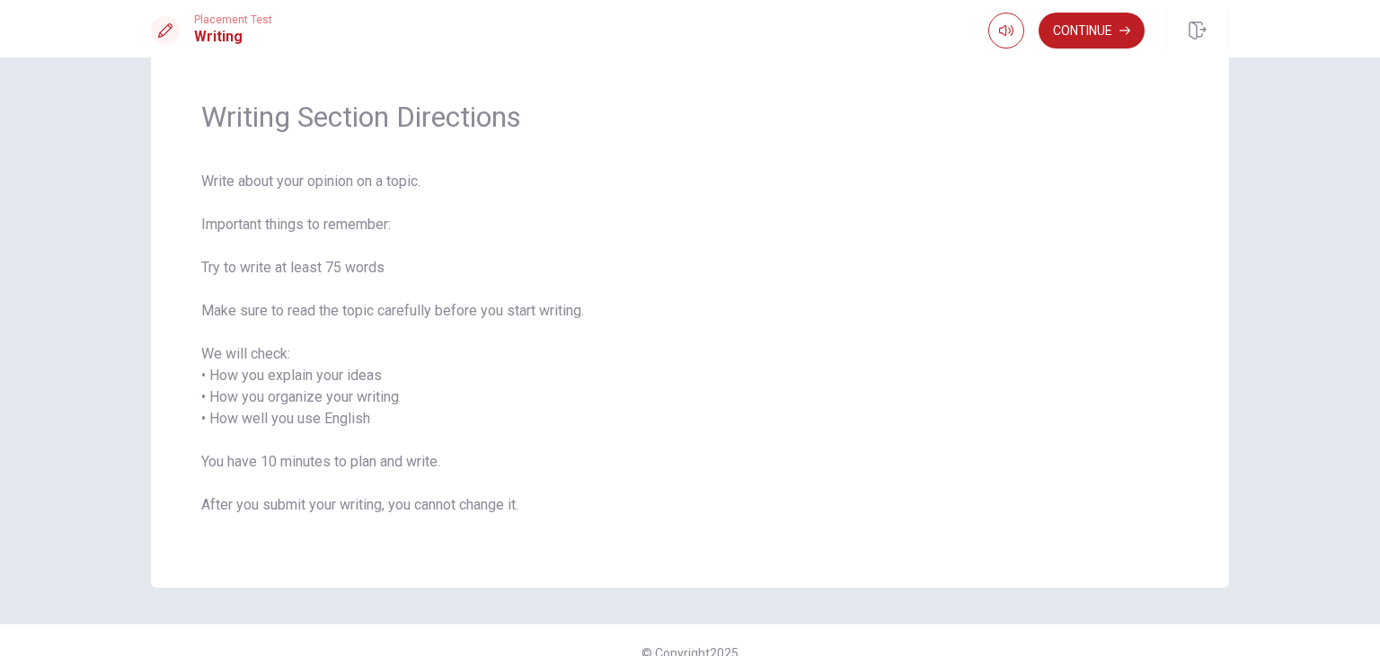
scroll to position [70, 0]
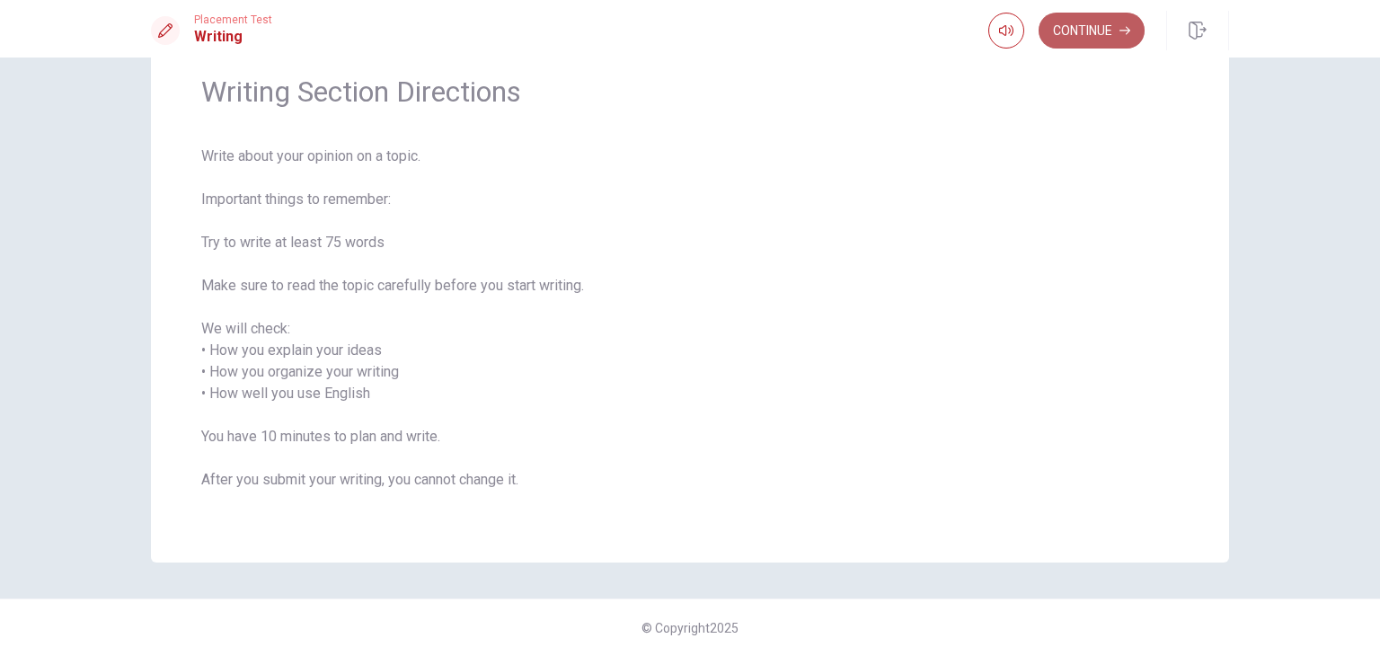
click at [1100, 42] on button "Continue" at bounding box center [1092, 31] width 106 height 36
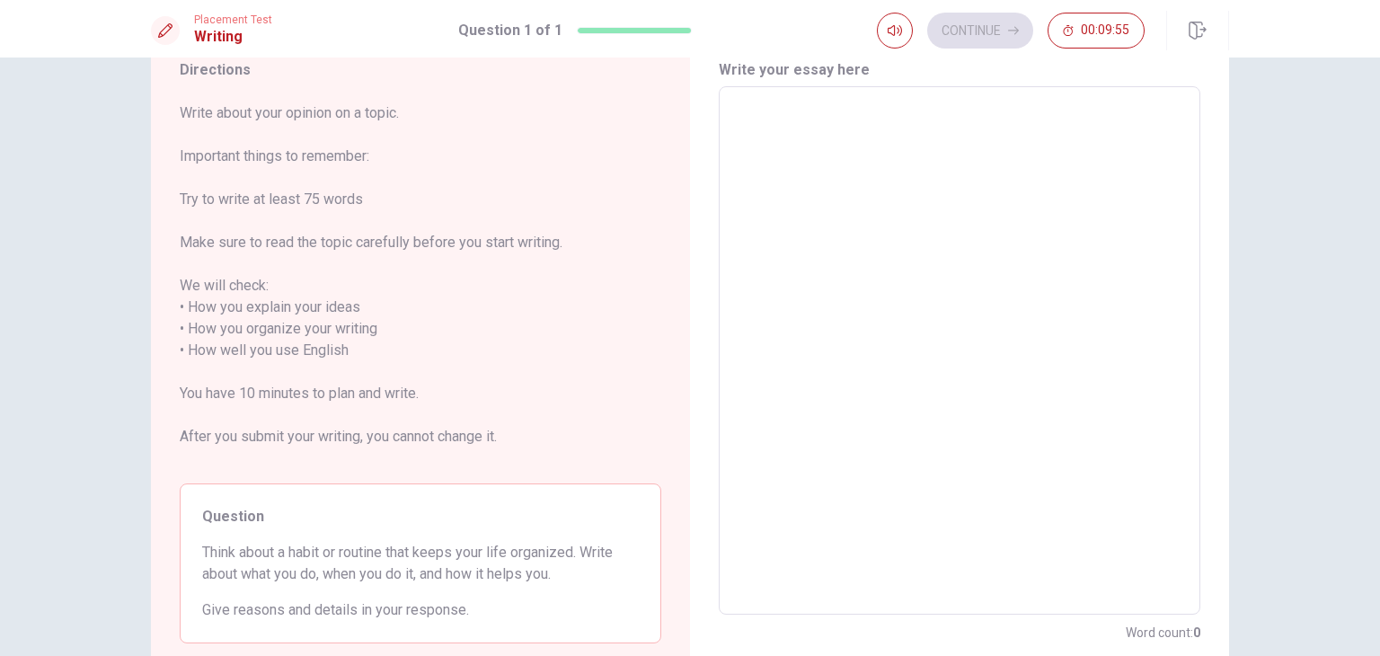
click at [731, 102] on textarea at bounding box center [959, 351] width 456 height 499
click at [527, 576] on span "Think about a habit or routine that keeps your life organized. Write about what…" at bounding box center [420, 563] width 437 height 43
click at [739, 107] on textarea at bounding box center [959, 351] width 456 height 499
type textarea "i"
type textarea "x"
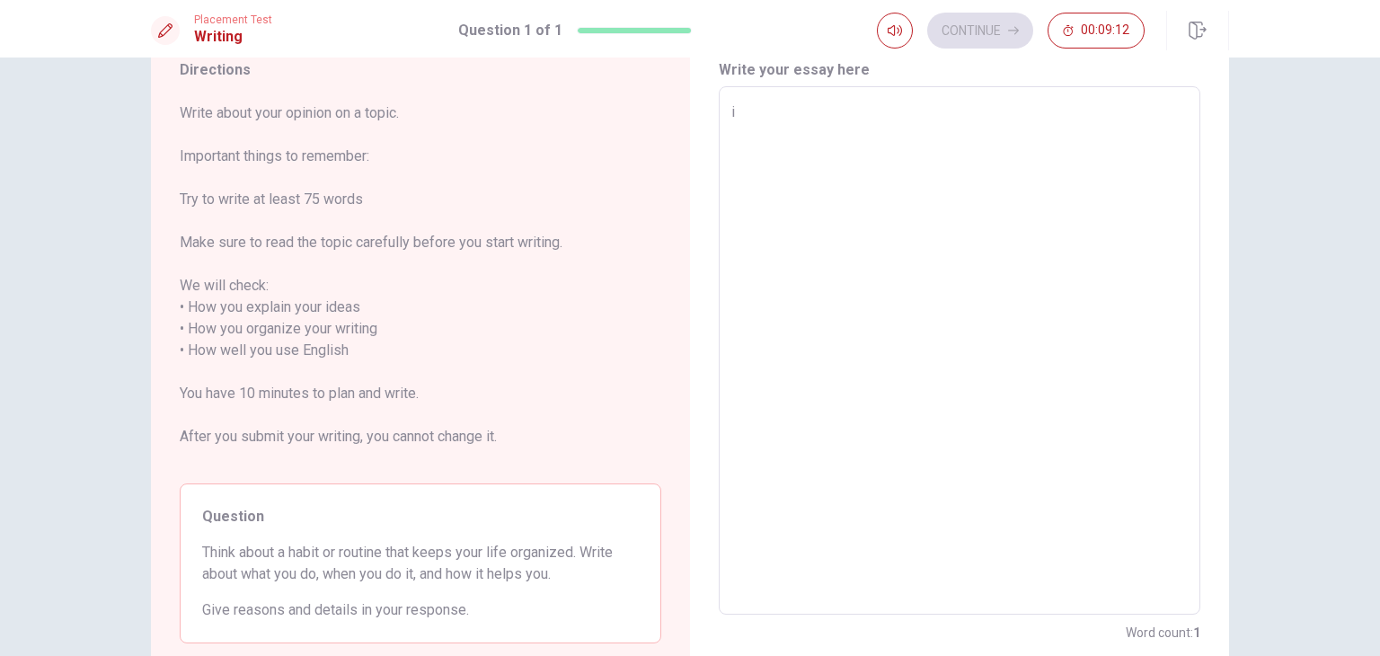
type textarea "i"
type textarea "x"
type textarea "i t"
type textarea "x"
type textarea "i th"
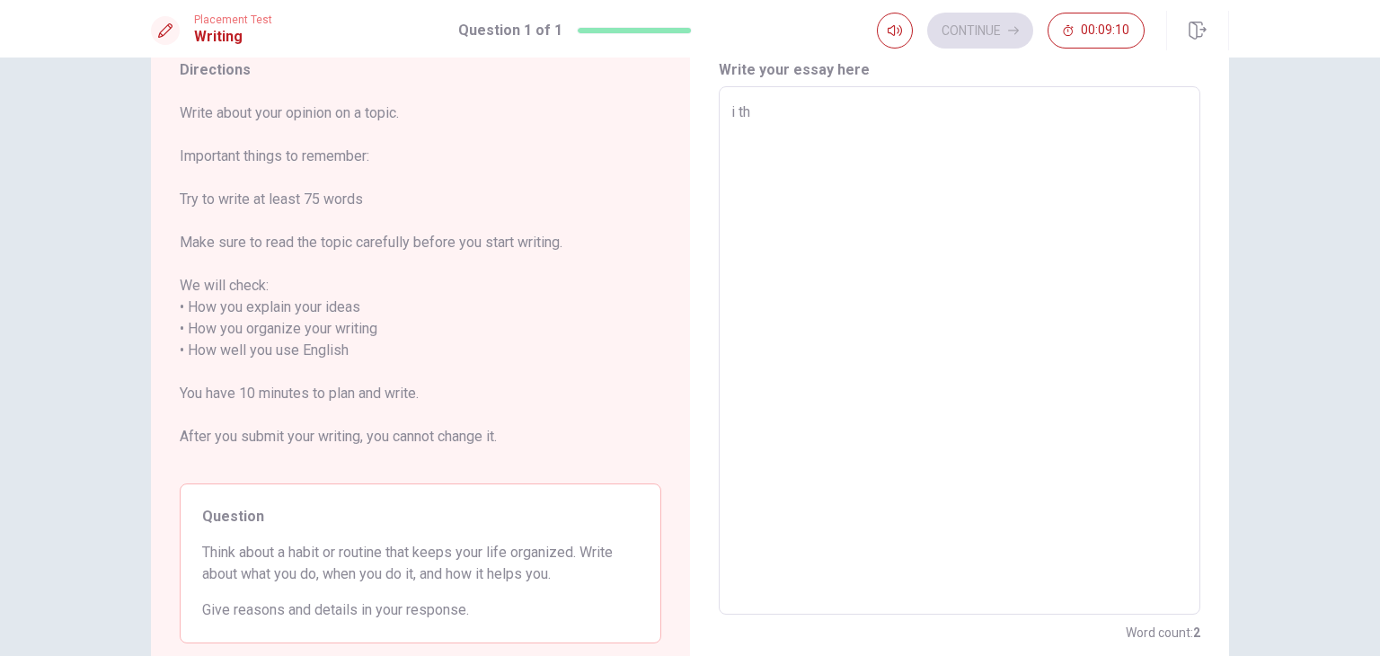
type textarea "x"
type textarea "i thi"
type textarea "x"
type textarea "i thin"
type textarea "x"
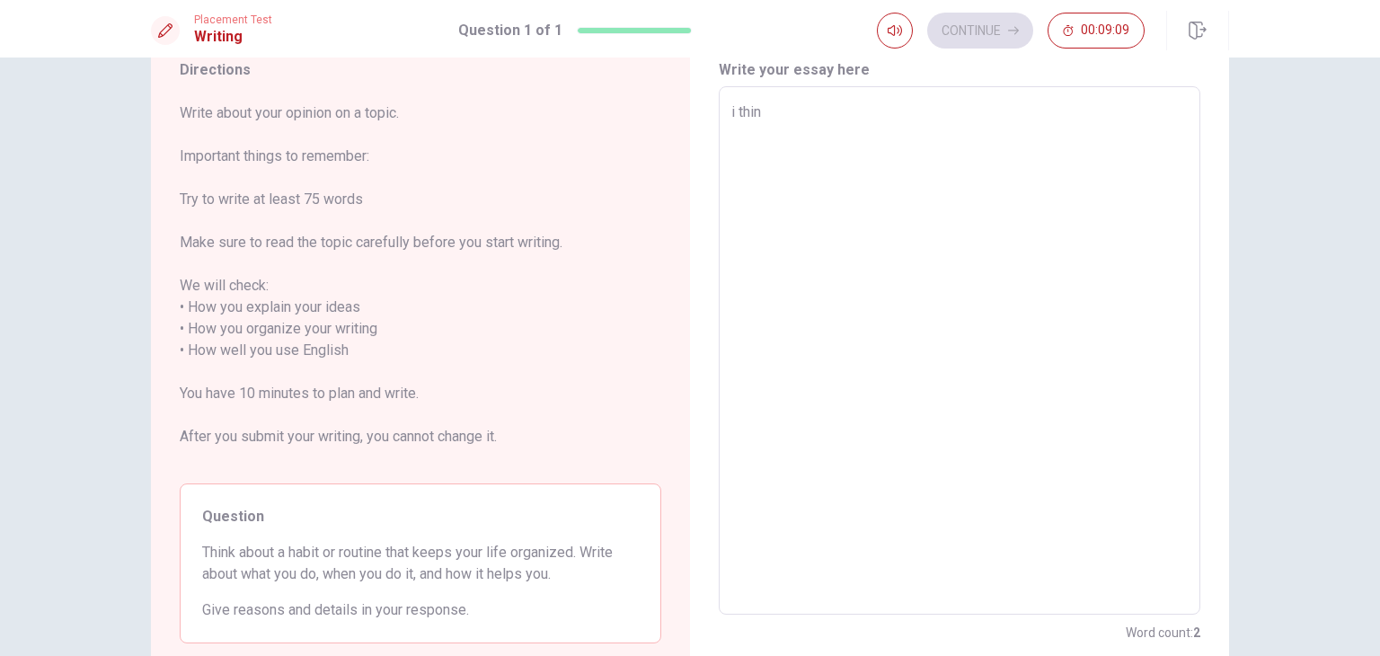
type textarea "i think"
type textarea "x"
type textarea "i think"
type textarea "x"
type textarea "i think w"
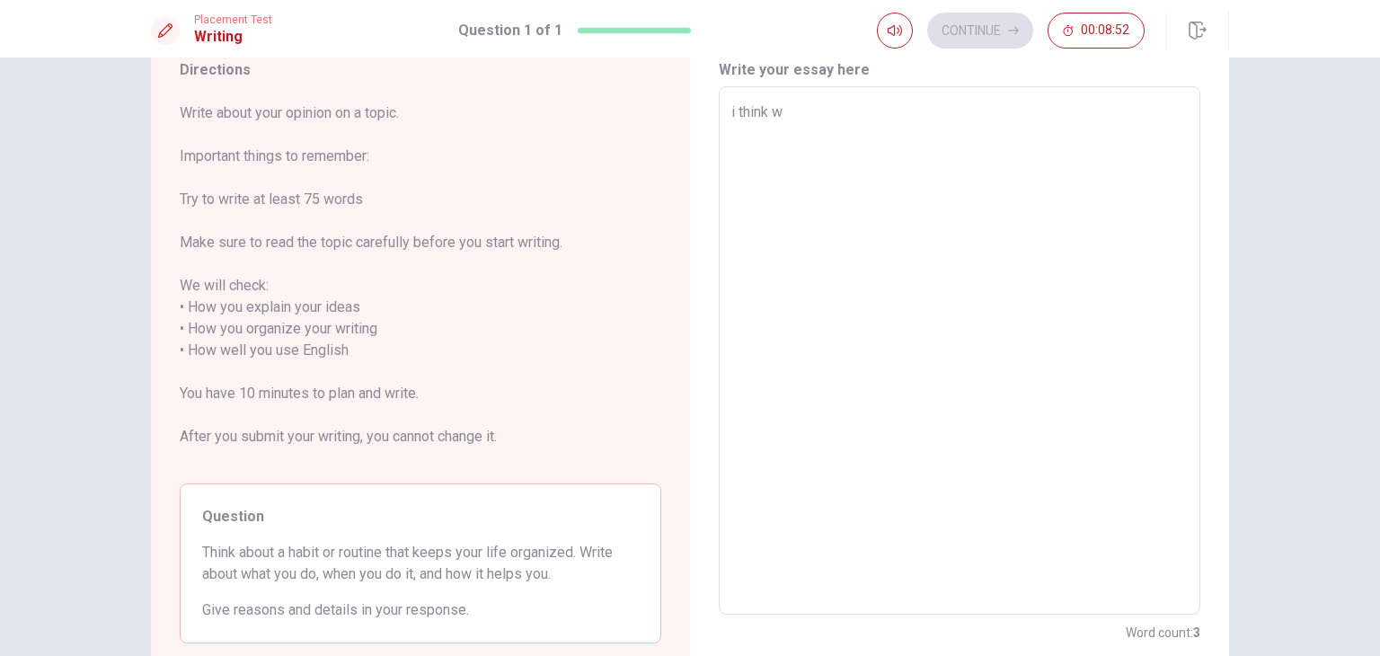
type textarea "x"
type textarea "i think wh"
type textarea "x"
type textarea "i think wha"
type textarea "x"
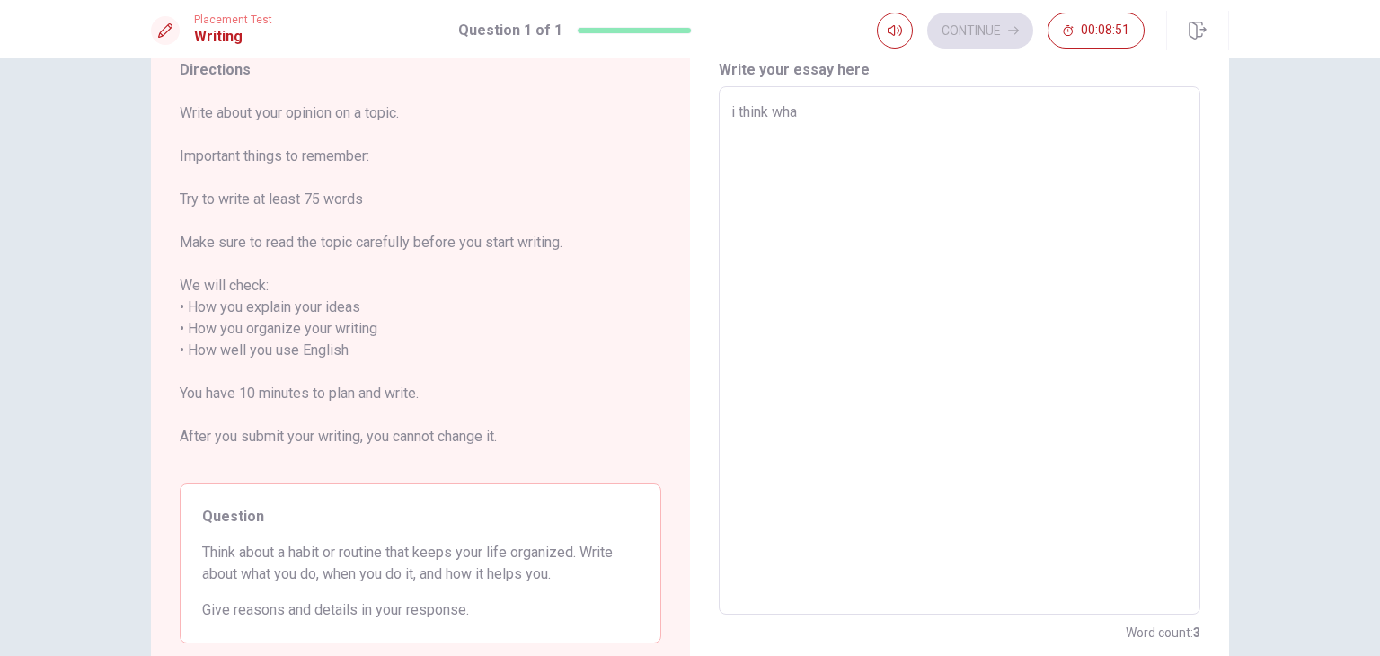
type textarea "i think what"
type textarea "x"
type textarea "i think what"
type textarea "x"
type textarea "i think what f"
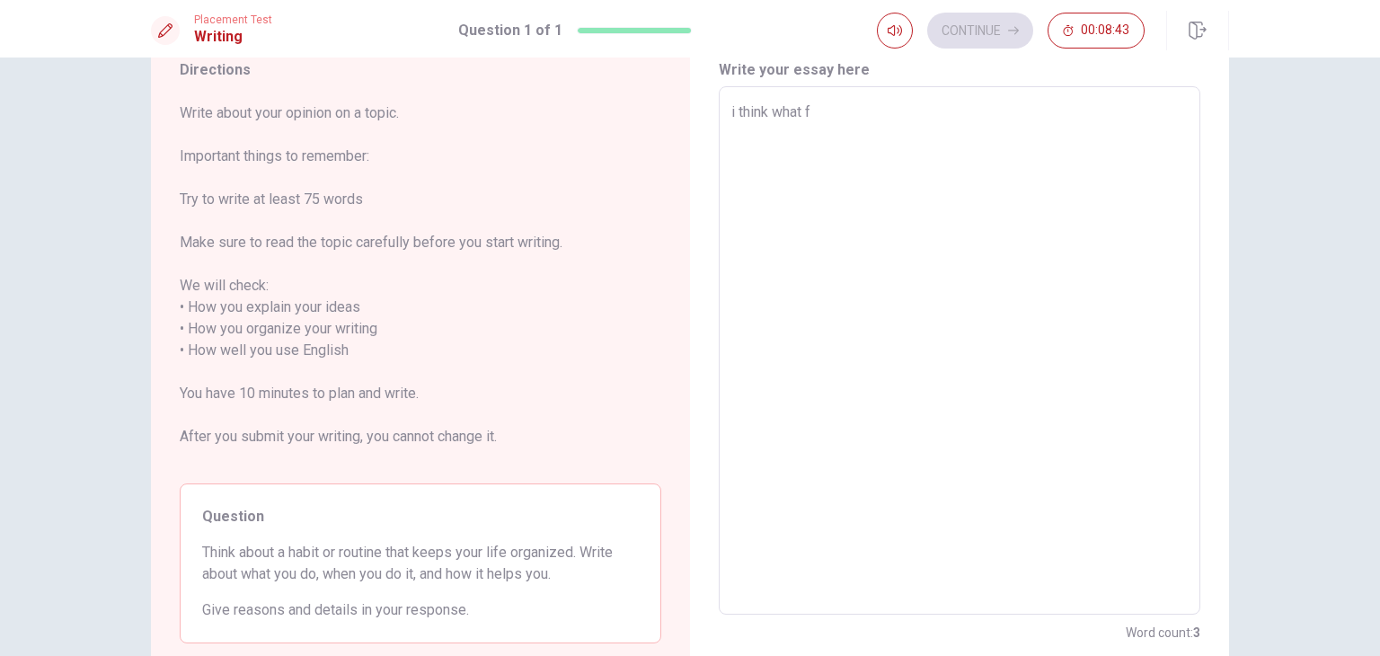
type textarea "x"
type textarea "i think what fo"
type textarea "x"
type textarea "i think what for"
type textarea "x"
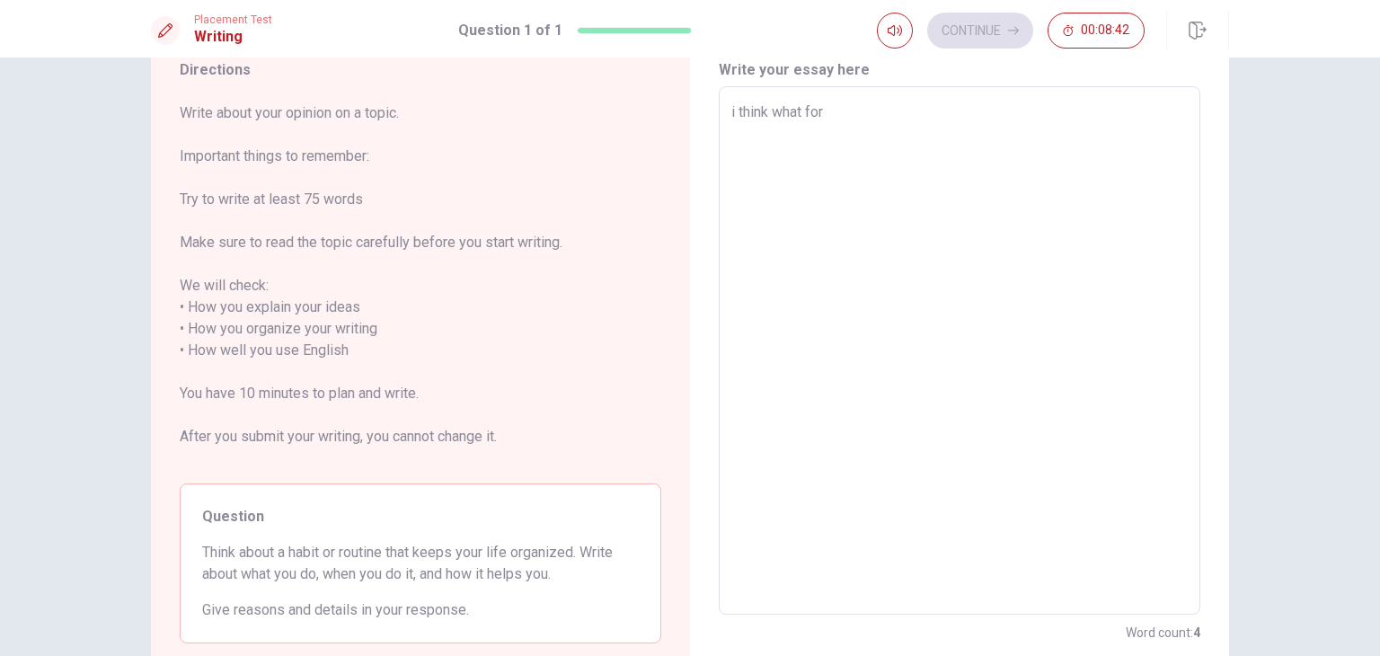
type textarea "i think what for"
type textarea "x"
type textarea "i think what for h"
type textarea "x"
type textarea "i think what for ha"
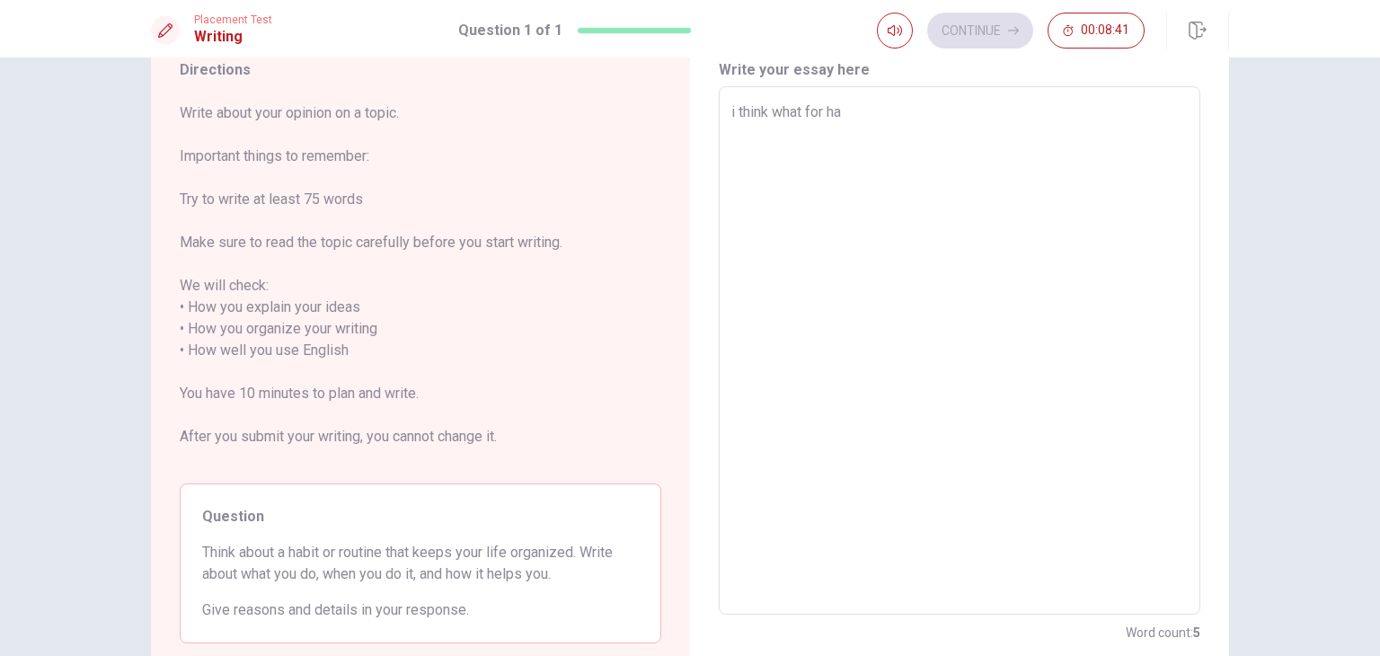
type textarea "x"
type textarea "i think what for hav"
type textarea "x"
type textarea "i think what for have"
type textarea "x"
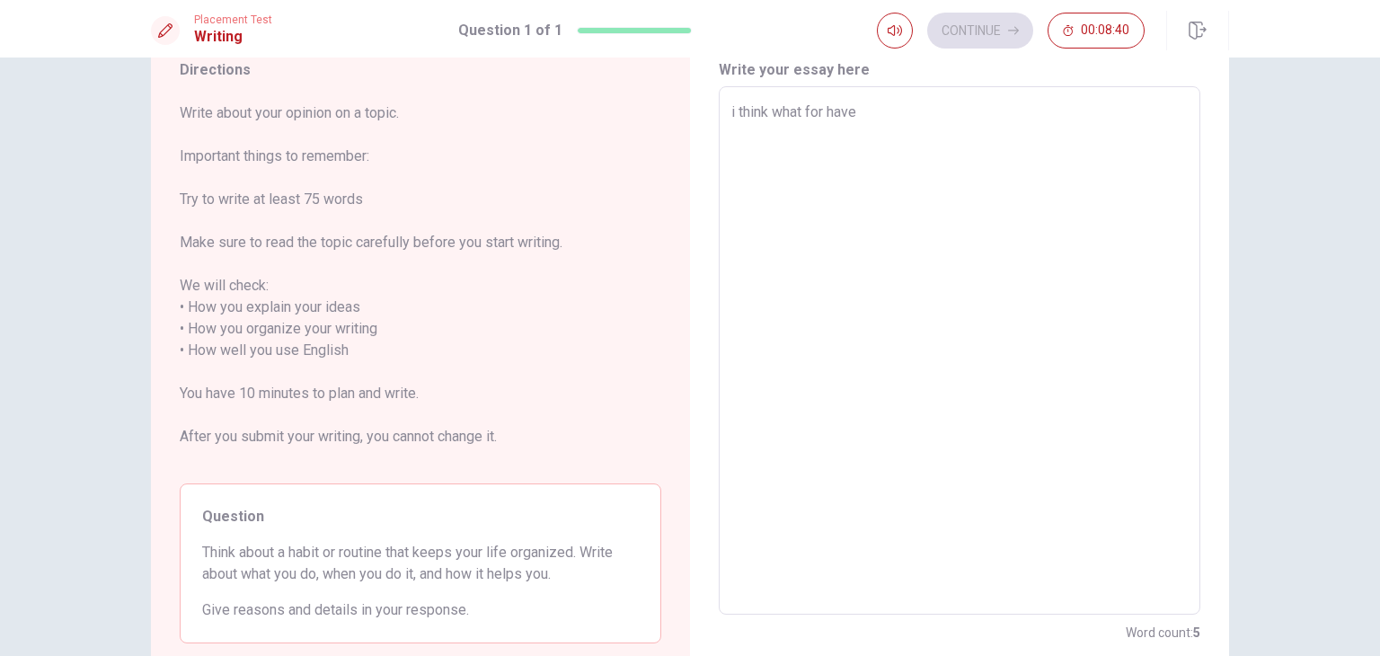
type textarea "i think what for have"
type textarea "x"
type textarea "i think what for have o"
type textarea "x"
type textarea "i think what for have or"
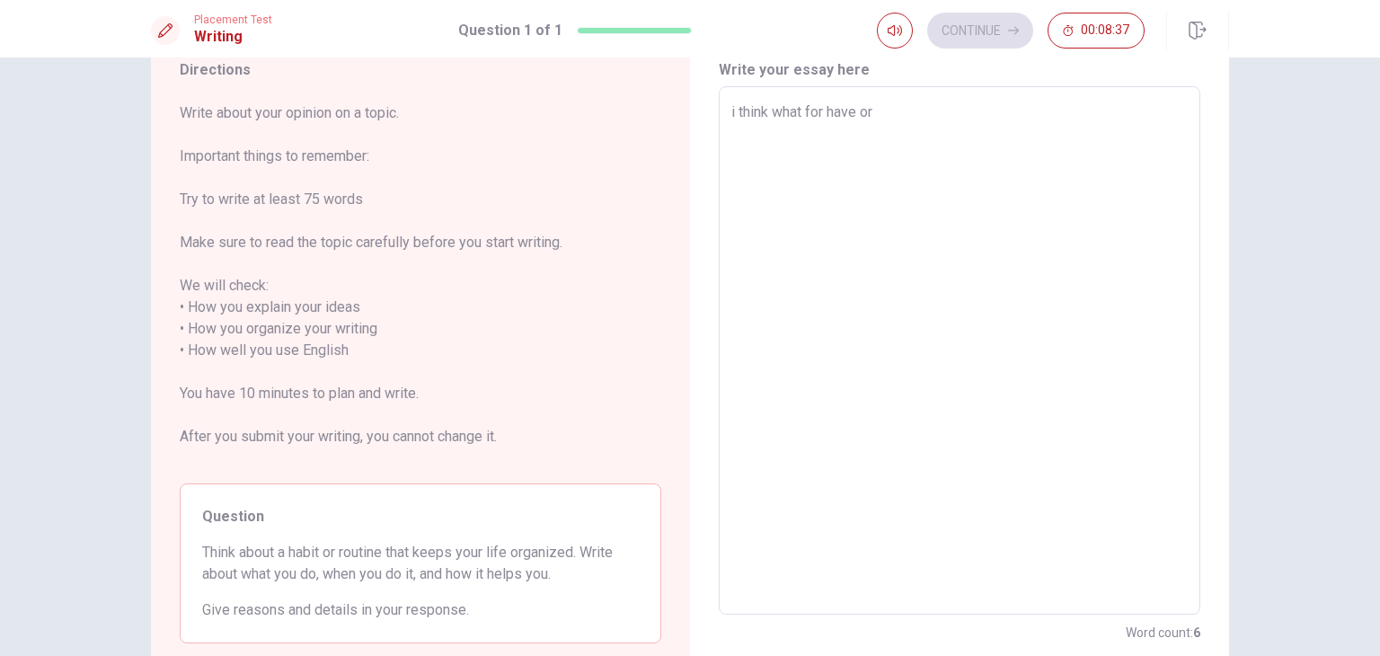
type textarea "x"
type textarea "i think what for have org"
type textarea "x"
type textarea "i think what for have orga"
type textarea "x"
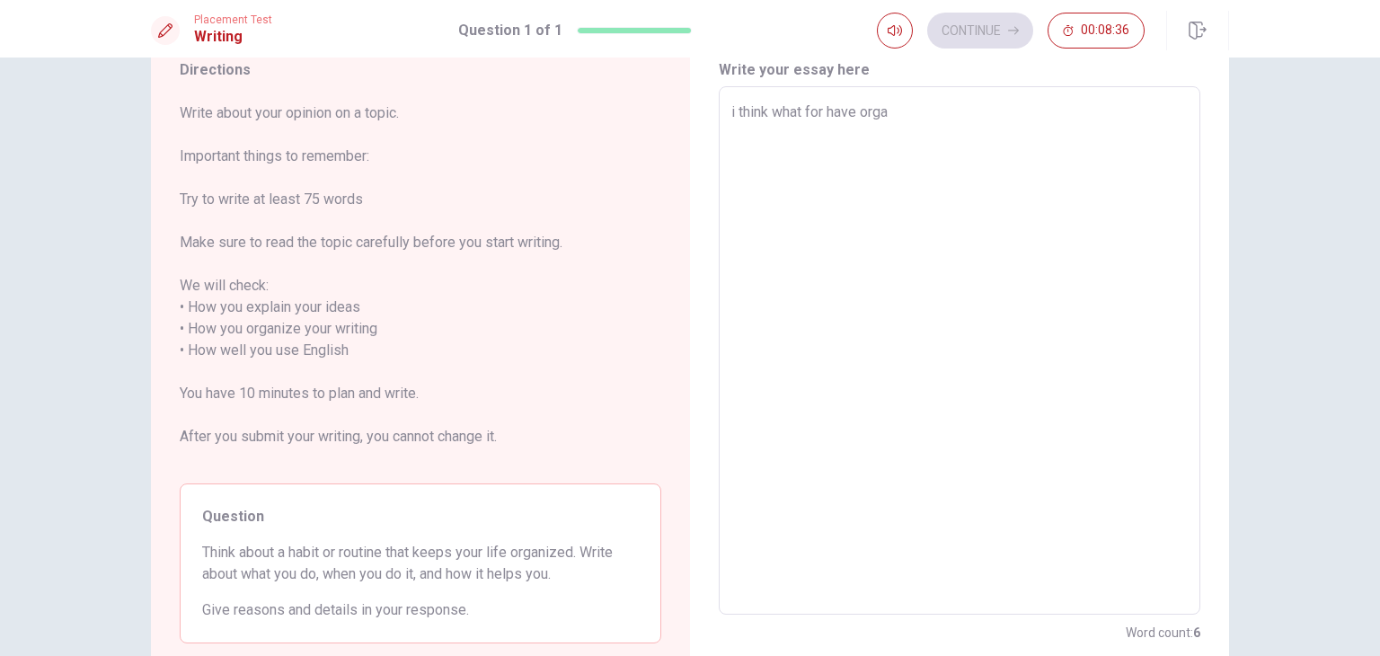
type textarea "i think what for have organ"
type textarea "x"
type textarea "i think what for have organi"
type textarea "x"
type textarea "i think what for have organiz"
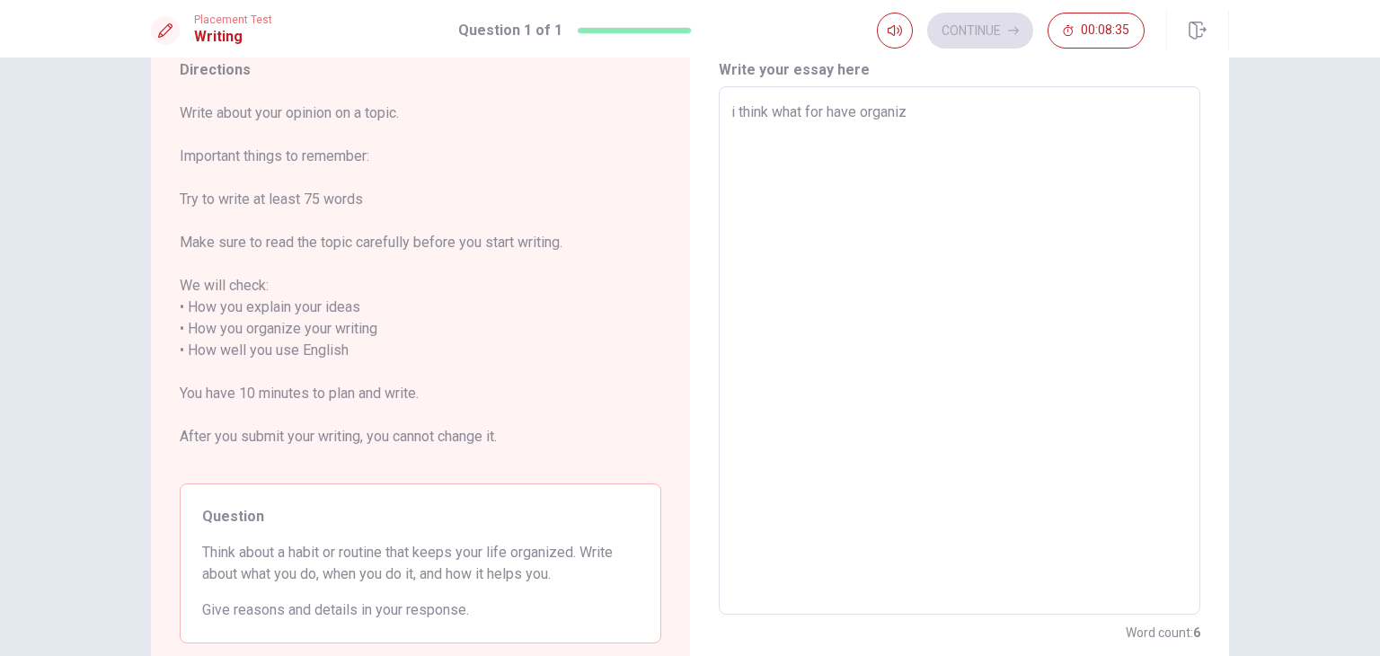
type textarea "x"
type textarea "i think what for have organize"
type textarea "x"
type textarea "i think what for have organized"
type textarea "x"
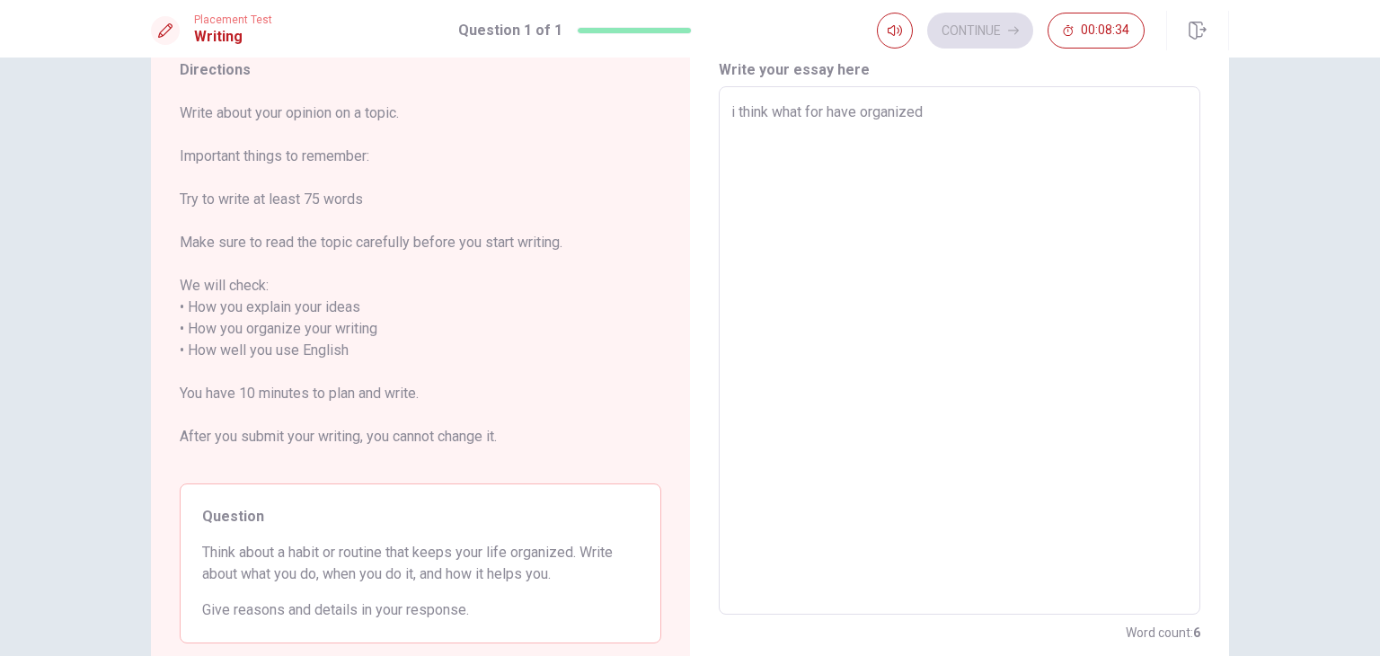
type textarea "i think what for have organized"
type textarea "x"
type textarea "i think what for have organized l"
type textarea "x"
type textarea "i think what for have organized li"
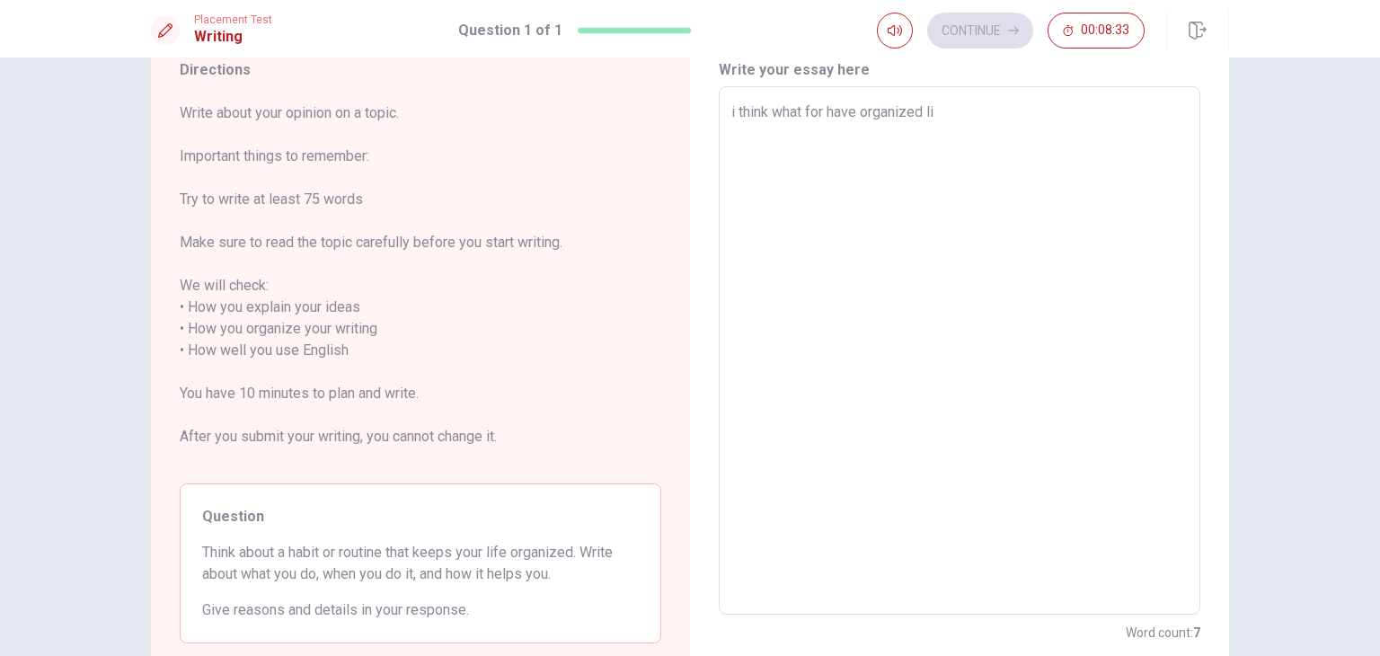
type textarea "x"
type textarea "i think what for have organized lif"
type textarea "x"
type textarea "i think what for have organized life"
type textarea "x"
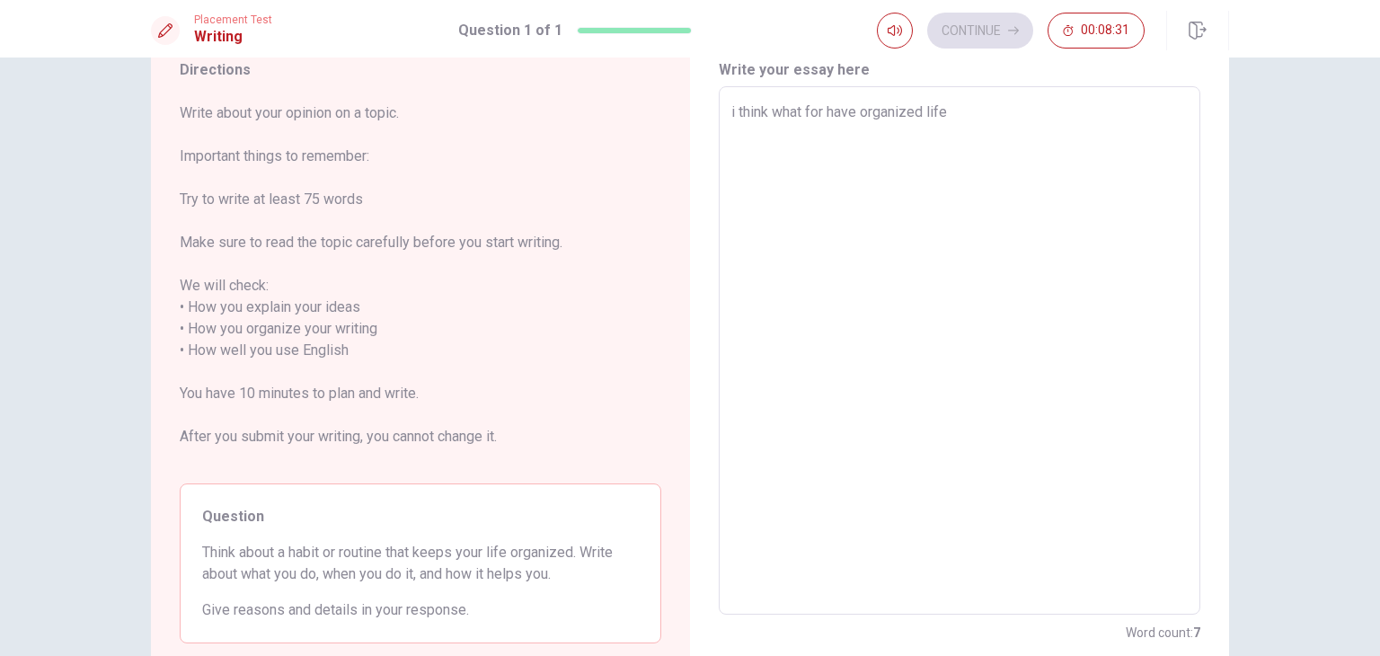
type textarea "i think what for have organized life"
type textarea "x"
type textarea "i think what for have organized life y"
type textarea "x"
type textarea "i think what for have organized life yo"
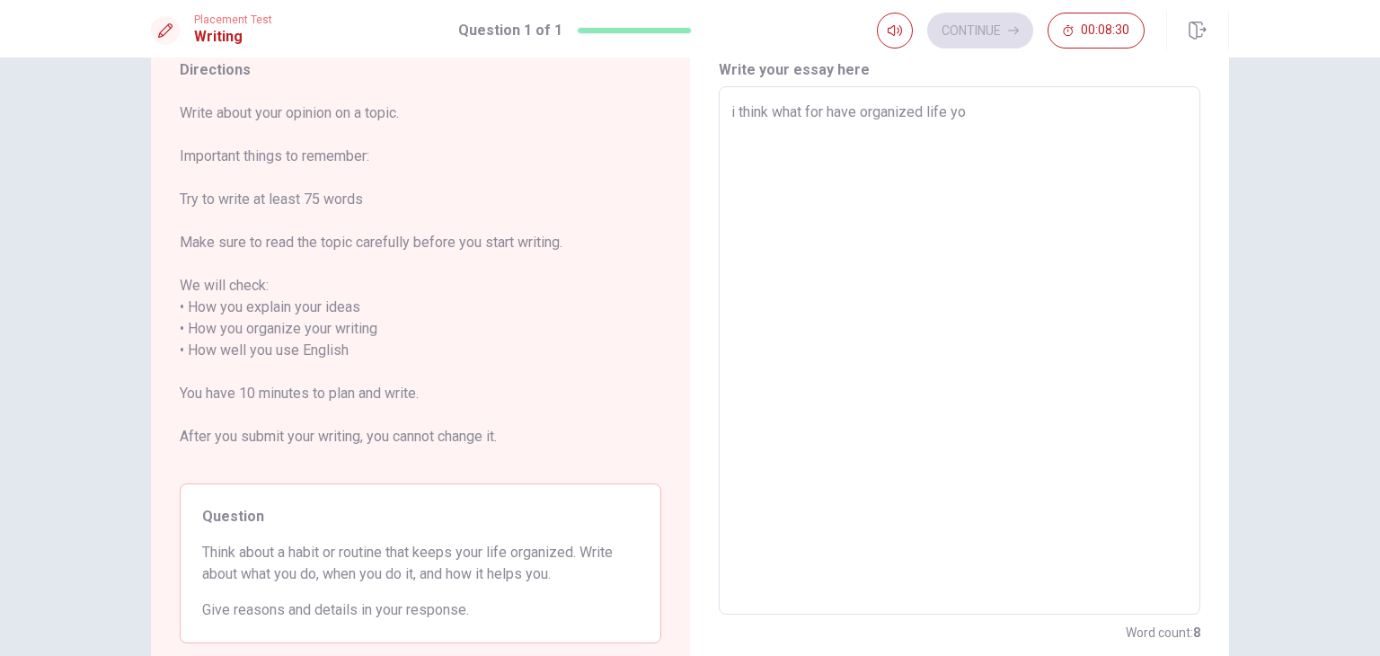
type textarea "x"
type textarea "i think what for have organized life you"
type textarea "x"
type textarea "i think what for have organized life you"
type textarea "x"
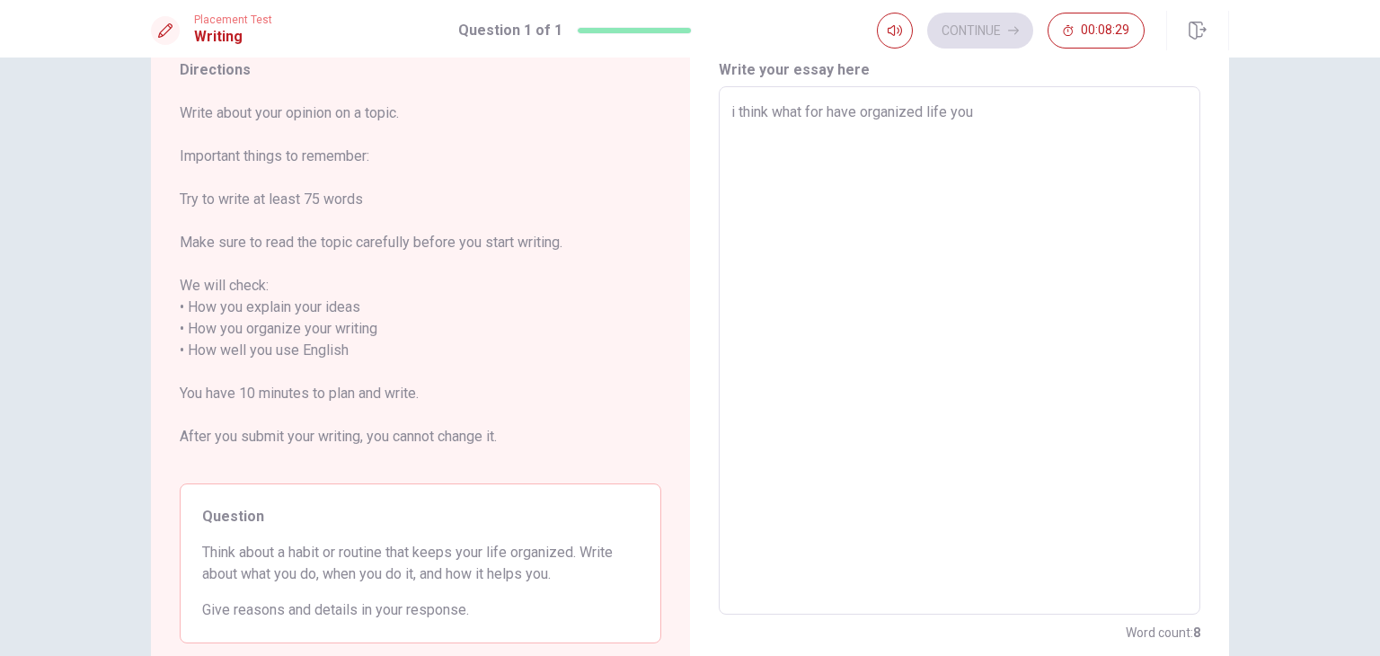
type textarea "i think what for have organized life you h"
type textarea "x"
type textarea "i think what for have organized life you"
type textarea "x"
type textarea "i think what for have organized life you c"
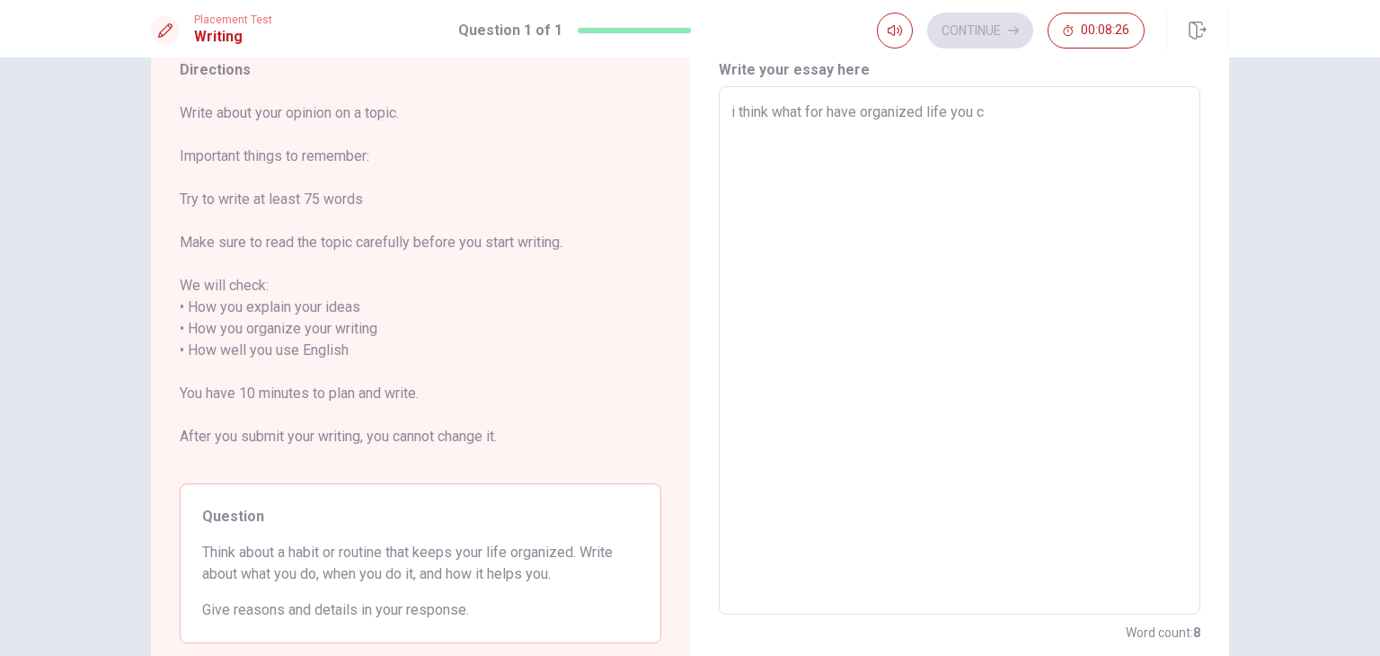
type textarea "x"
type textarea "i think what for have organized life you ca"
type textarea "x"
type textarea "i think what for have organized life you can"
type textarea "x"
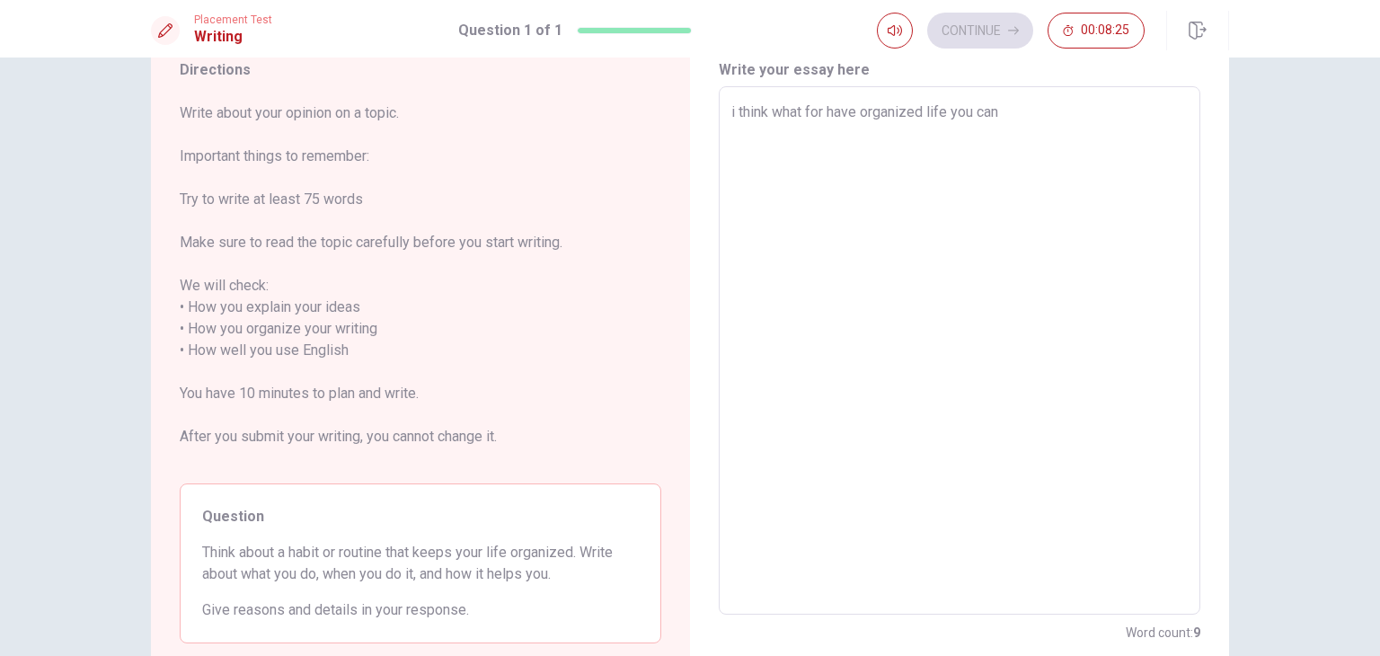
type textarea "i think what for have organized life you can"
type textarea "x"
type textarea "i think what for have organized life you can d"
type textarea "x"
type textarea "i think what for have organized life you can do"
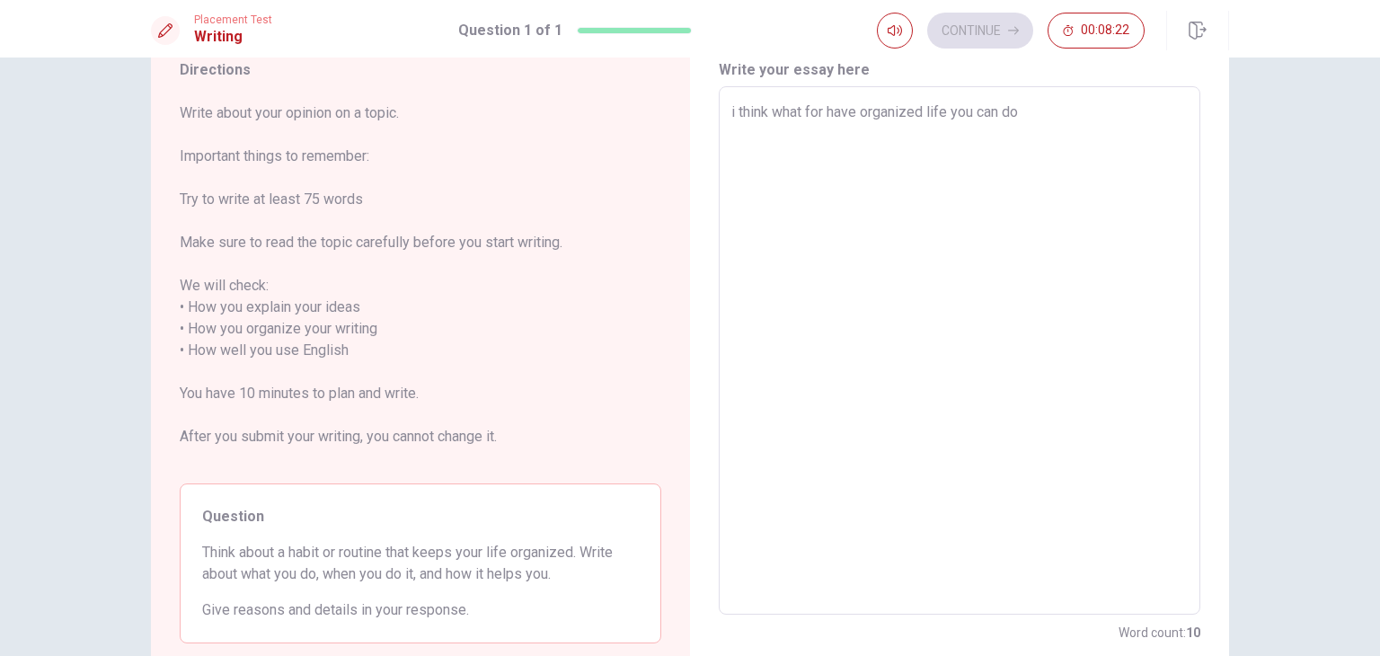
type textarea "x"
type textarea "i think what for have organized life you can do"
type textarea "x"
type textarea "i think what for have organized life you can do l"
type textarea "x"
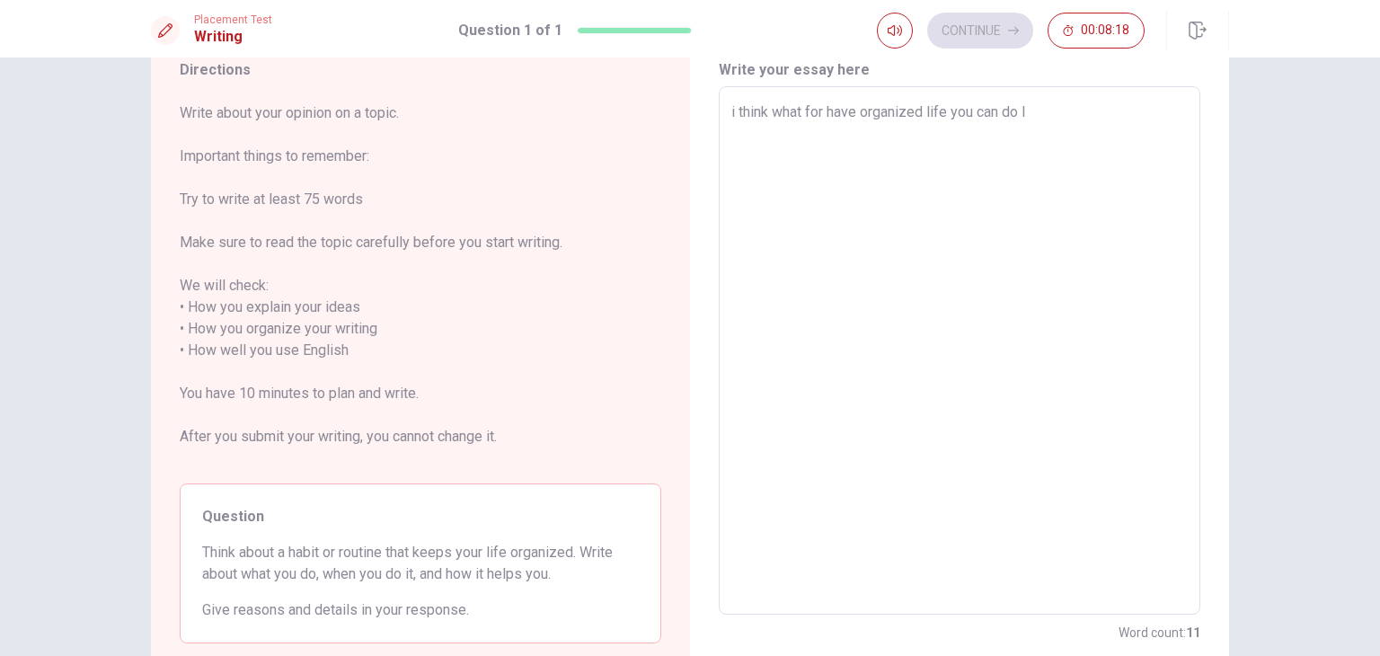
type textarea "i think what for have organized life you can do li"
type textarea "x"
type textarea "i think what for have organized life you can do lit"
type textarea "x"
type textarea "i think what for have organized life you can do litt"
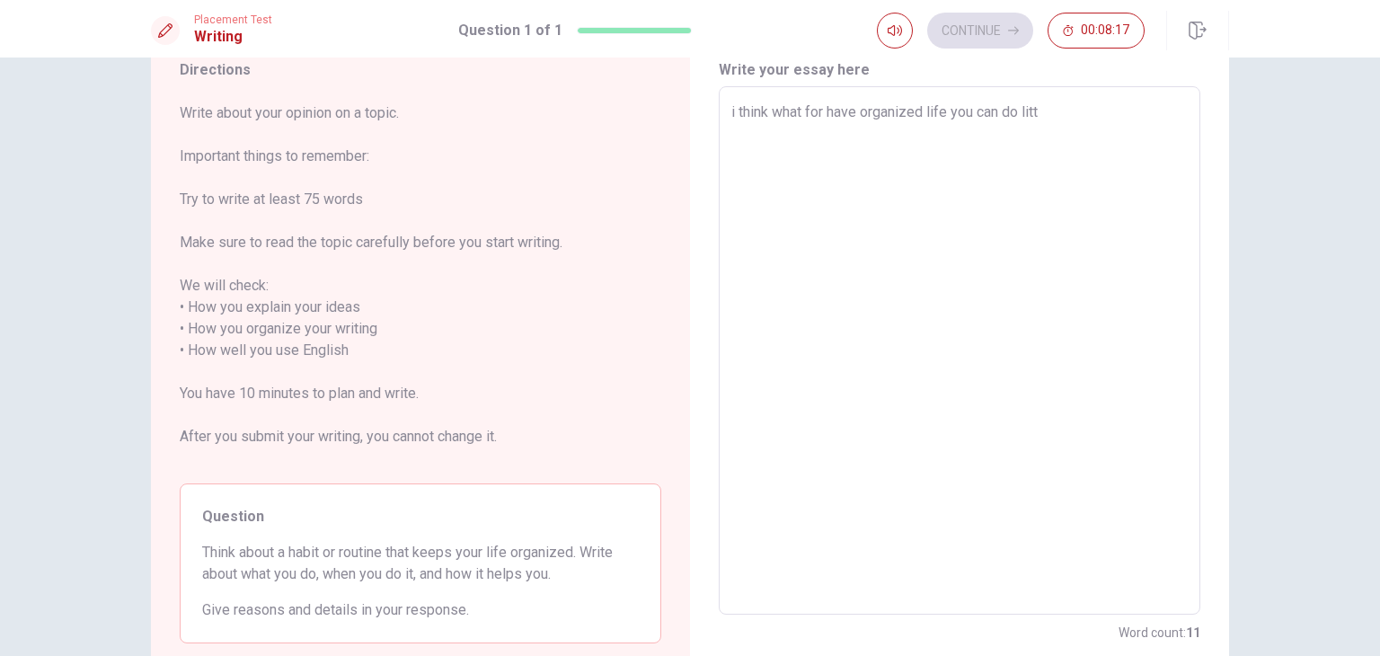
type textarea "x"
type textarea "i think what for have organized life you can do littl"
type textarea "x"
type textarea "i think what for have organized life you can do little"
type textarea "x"
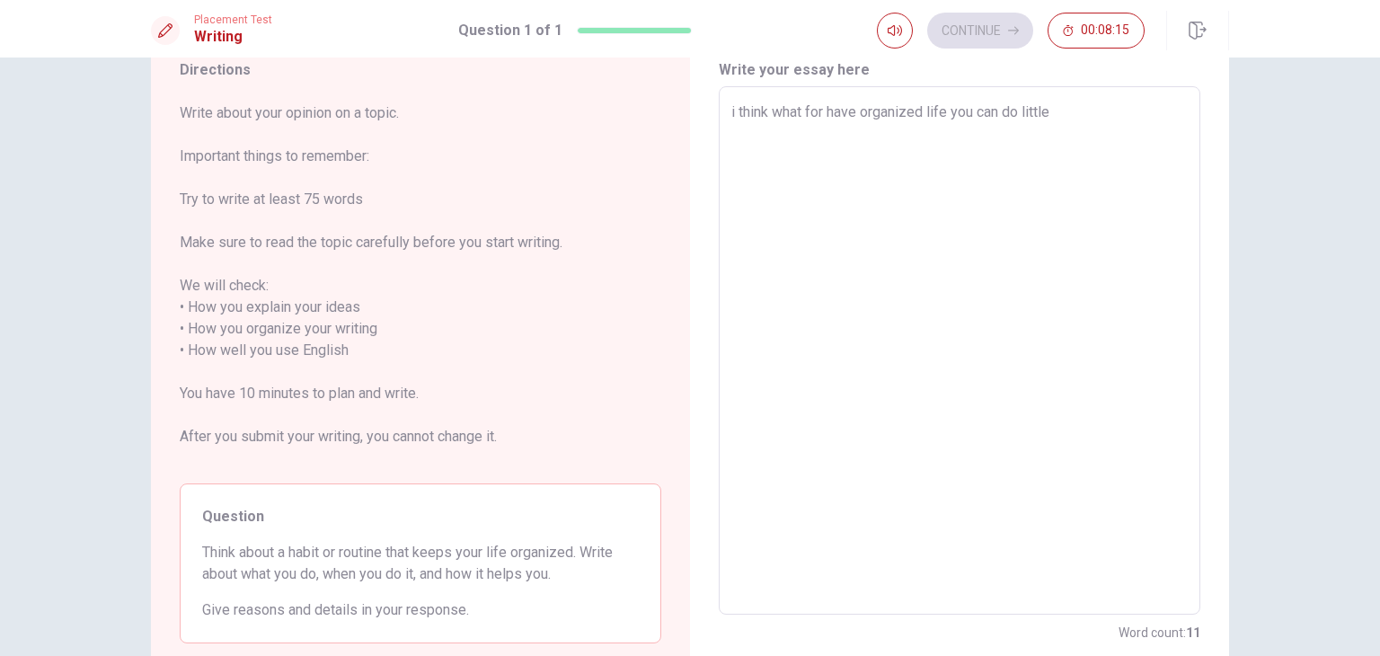
type textarea "i think what for have organized life you can do [PERSON_NAME]"
type textarea "x"
type textarea "i think what for have organized life you can do [PERSON_NAME]"
type textarea "x"
type textarea "i think what for have organized life you can do [PERSON_NAME] n"
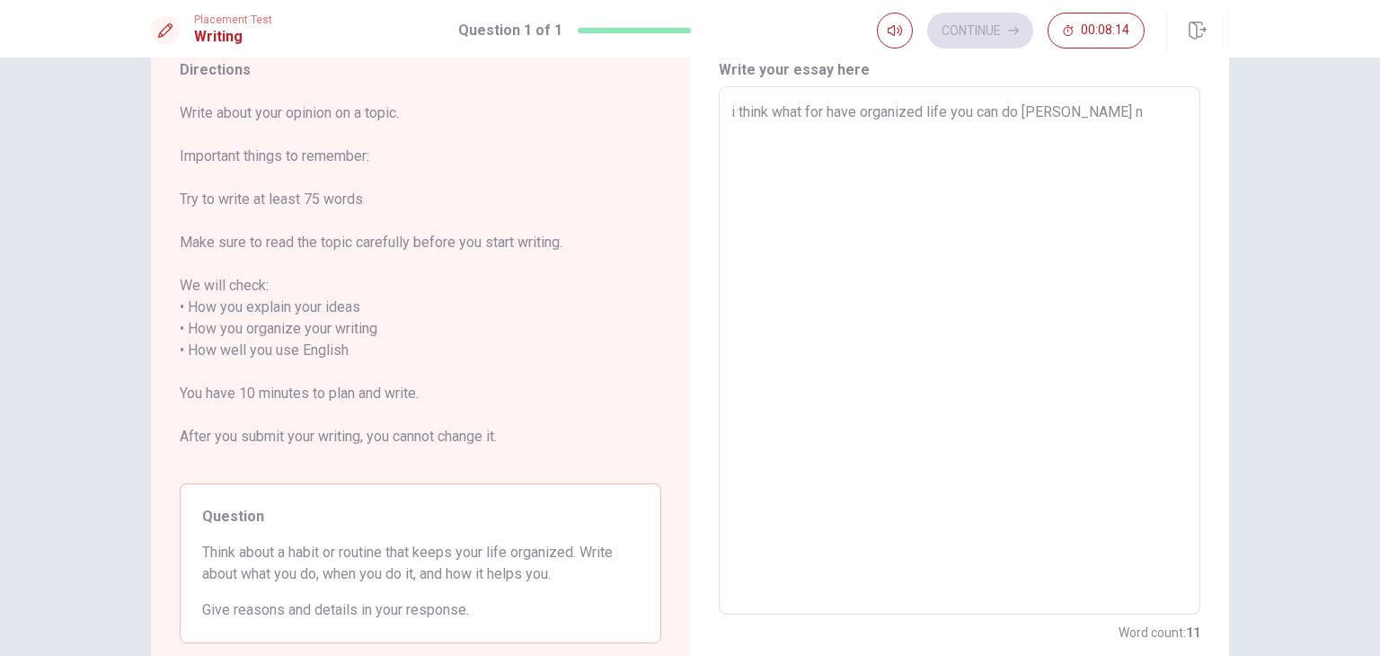
type textarea "x"
type textarea "i think what for have organized life you can do [PERSON_NAME] no"
type textarea "x"
type textarea "i think what for have organized life you can do [PERSON_NAME] not"
type textarea "x"
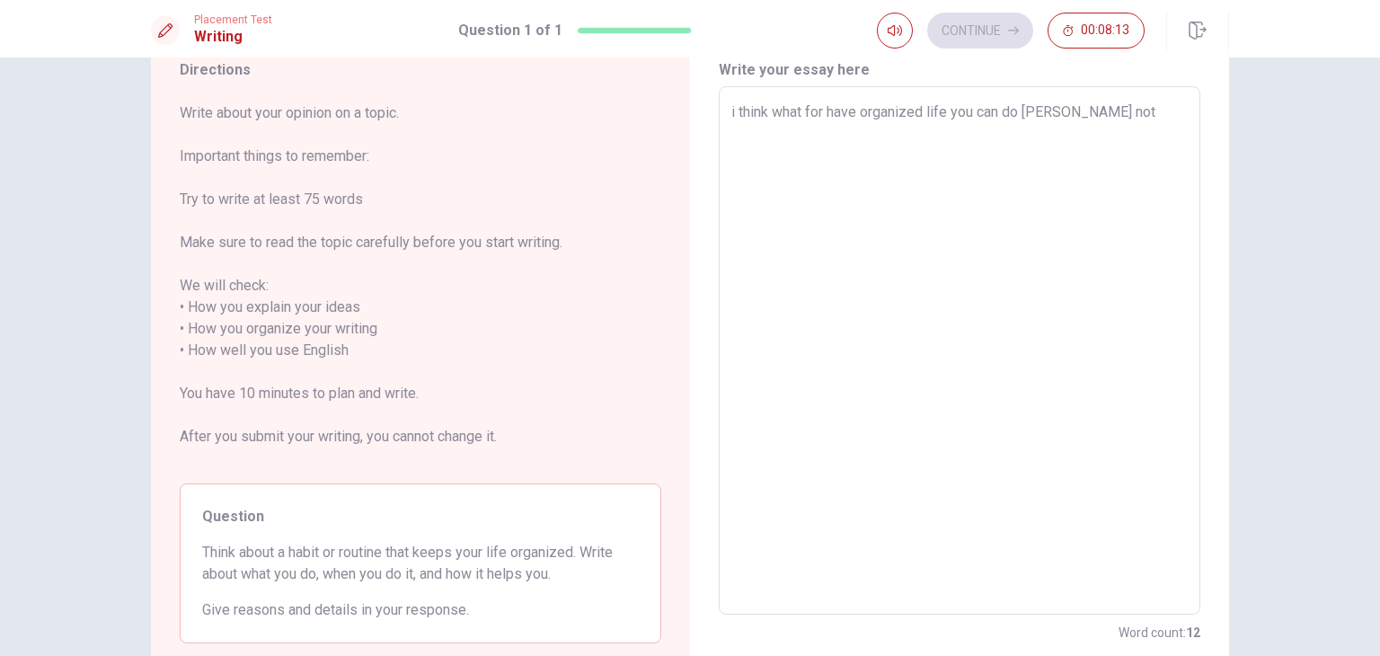
type textarea "i think what for have organized life you can do [PERSON_NAME] note"
type textarea "x"
type textarea "i think what for have organized life you can do [PERSON_NAME] notes"
type textarea "x"
type textarea "i think what for have organized life you can do [PERSON_NAME] notes"
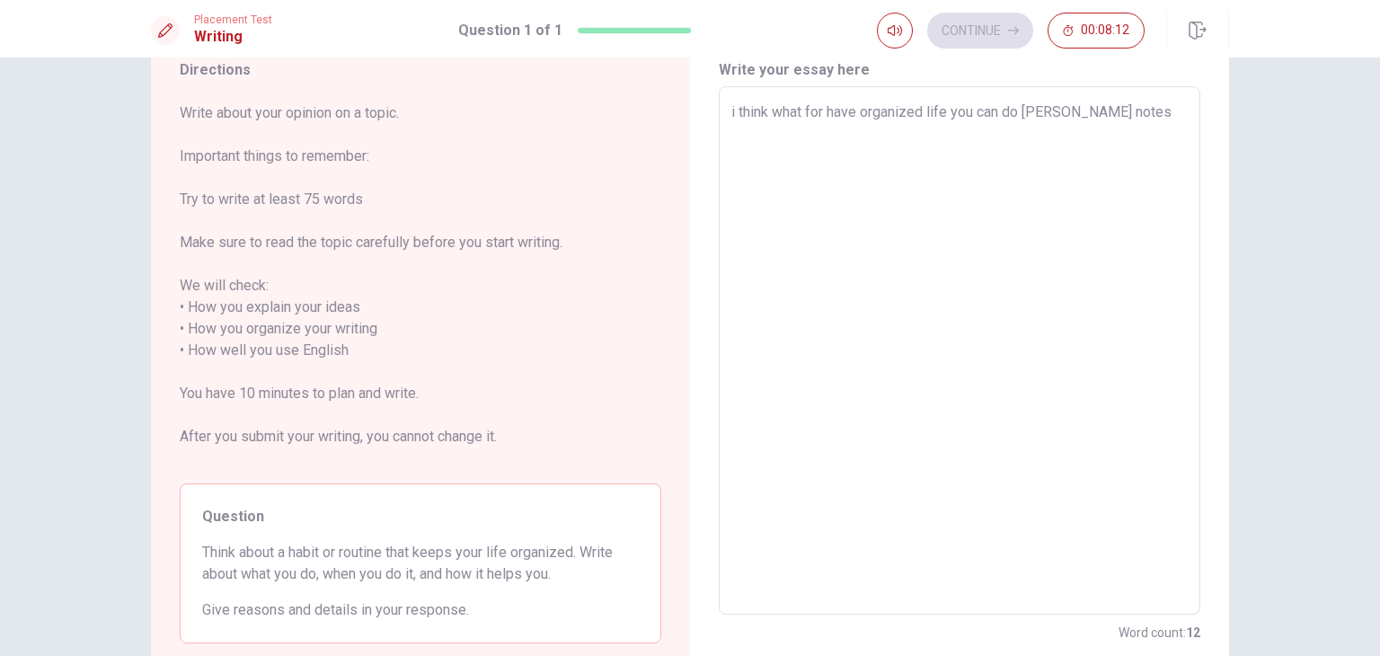
type textarea "x"
type textarea "i think what for have organized life you can do [PERSON_NAME] notes o"
type textarea "x"
type textarea "i think what for have organized life you can do [PERSON_NAME] notes of"
type textarea "x"
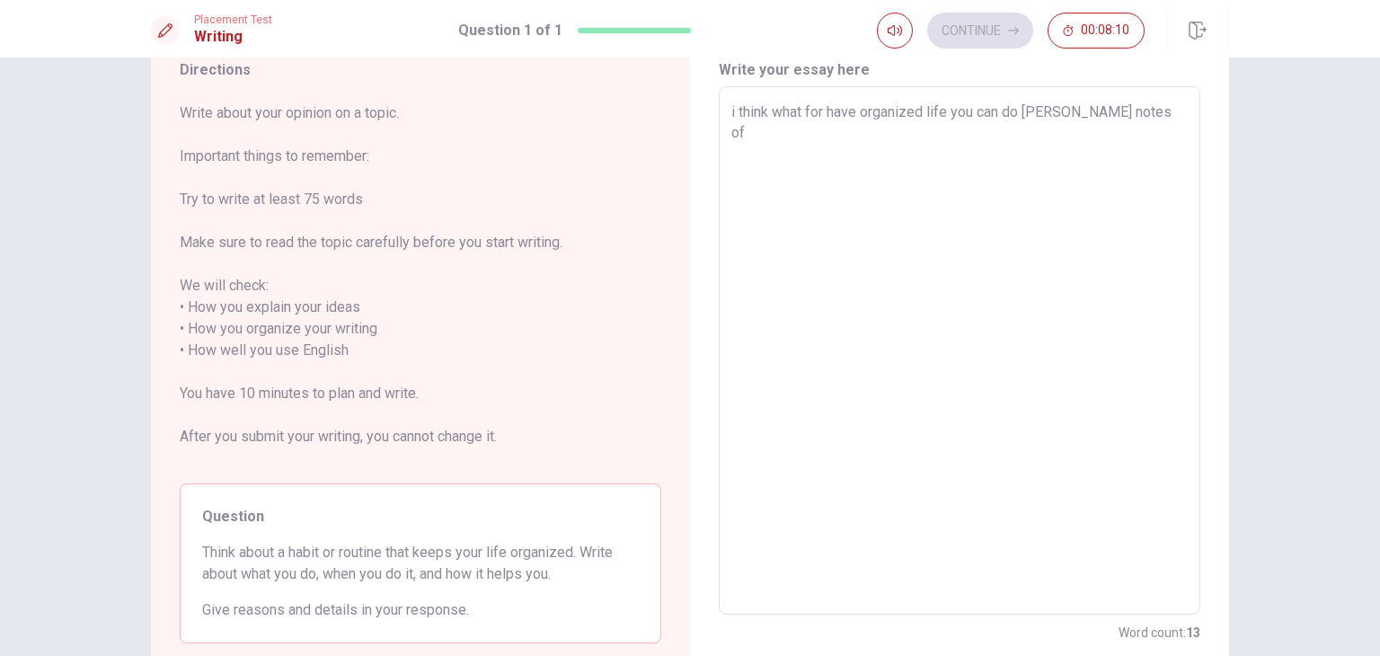
type textarea "i think what for have organized life you can do [PERSON_NAME] notes of"
type textarea "x"
type textarea "i think what for have organized life you can do [PERSON_NAME] notes of y"
type textarea "x"
type textarea "i think what for have organized life you can do [PERSON_NAME] notes of yo"
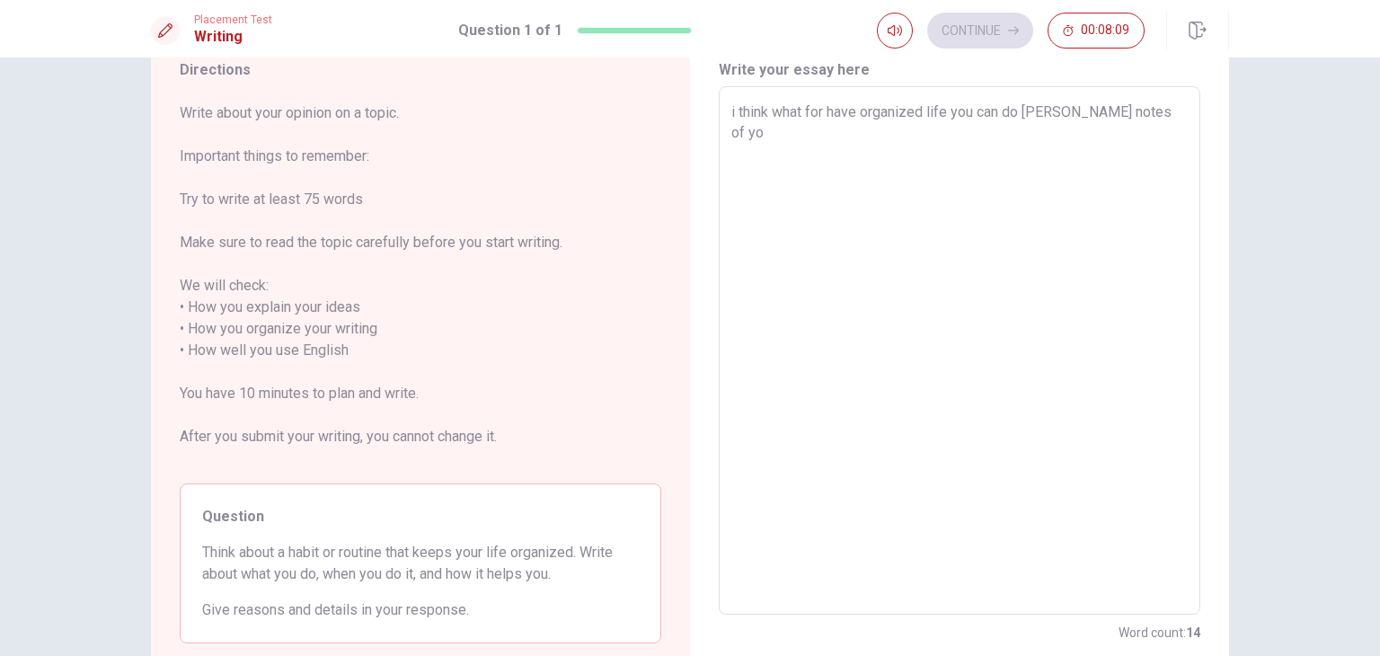
type textarea "x"
type textarea "i think what for have organized life you can do [PERSON_NAME] notes of you"
type textarea "x"
type textarea "i think what for have organized life you can do [PERSON_NAME] notes of your"
type textarea "x"
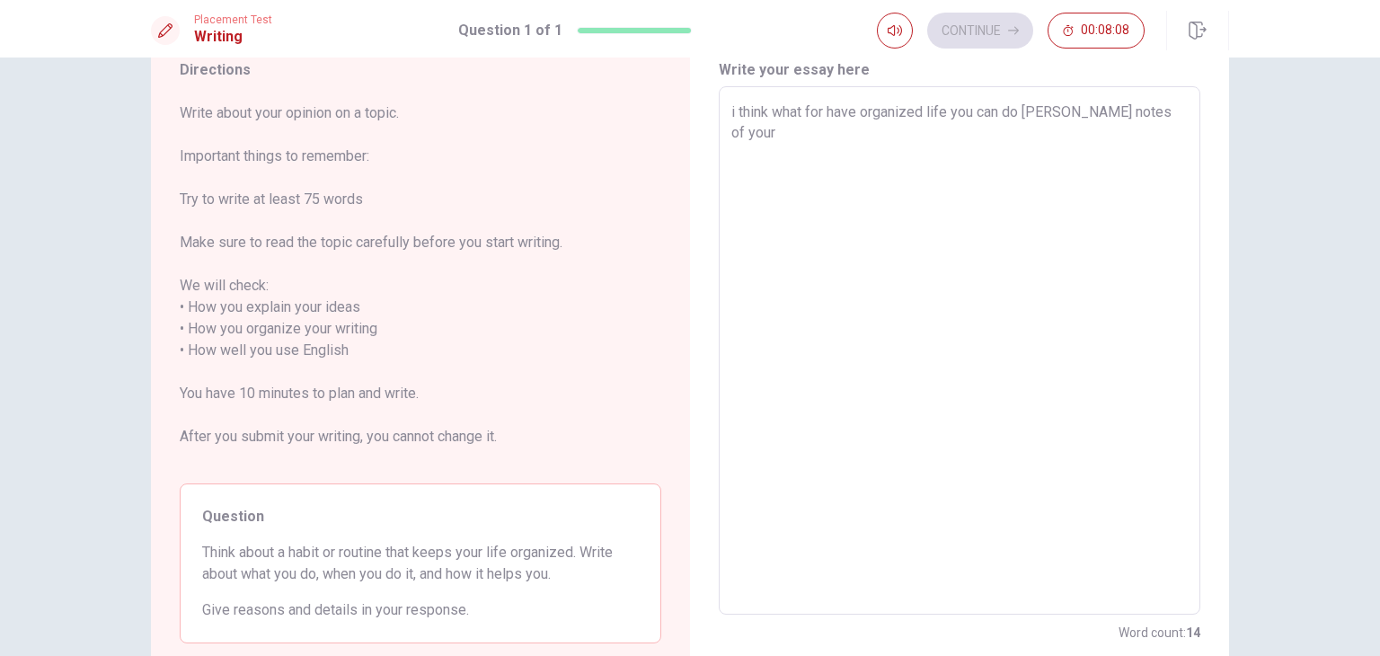
type textarea "i think what for have organized life you can do [PERSON_NAME] notes of your"
type textarea "x"
type textarea "i think what for have organized life you can do [PERSON_NAME] notes of your"
type textarea "x"
type textarea "i think what for have organized life you can do [PERSON_NAME] notes of you"
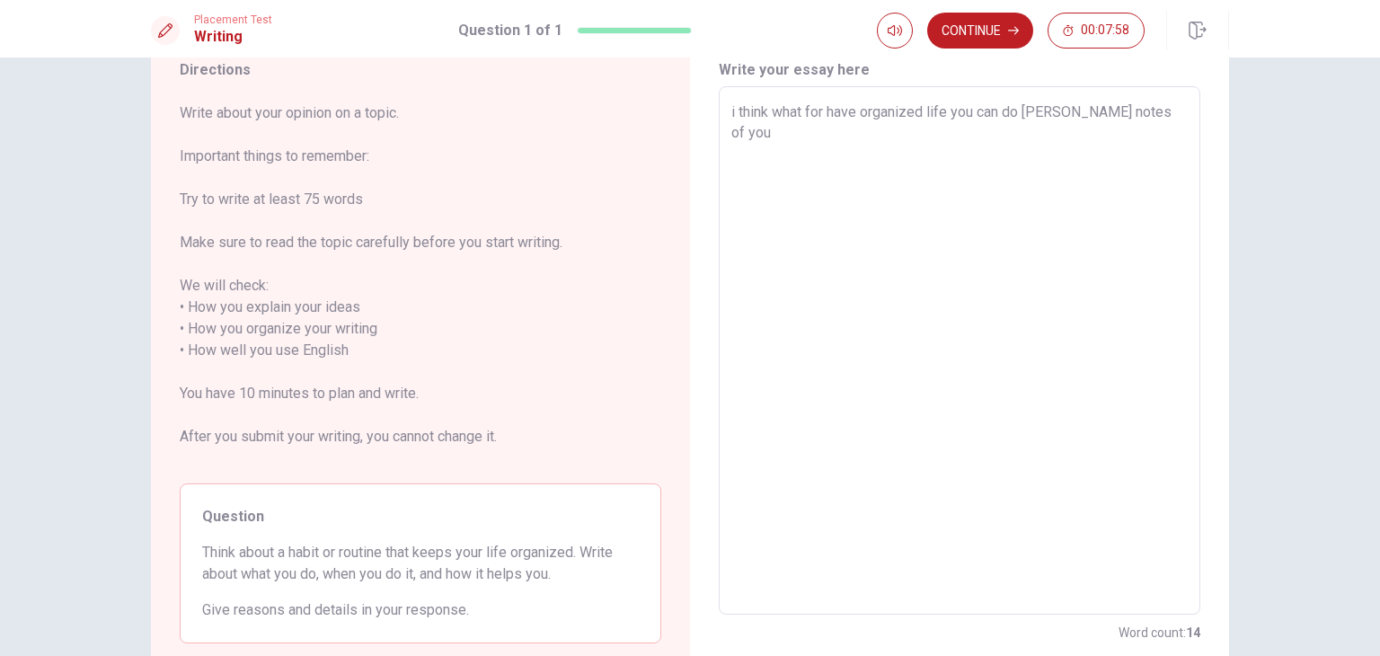
type textarea "x"
type textarea "i think what for have organized life you can do [PERSON_NAME] notes of your"
type textarea "x"
type textarea "i think what for have organized life you can do [PERSON_NAME] notes of your"
type textarea "x"
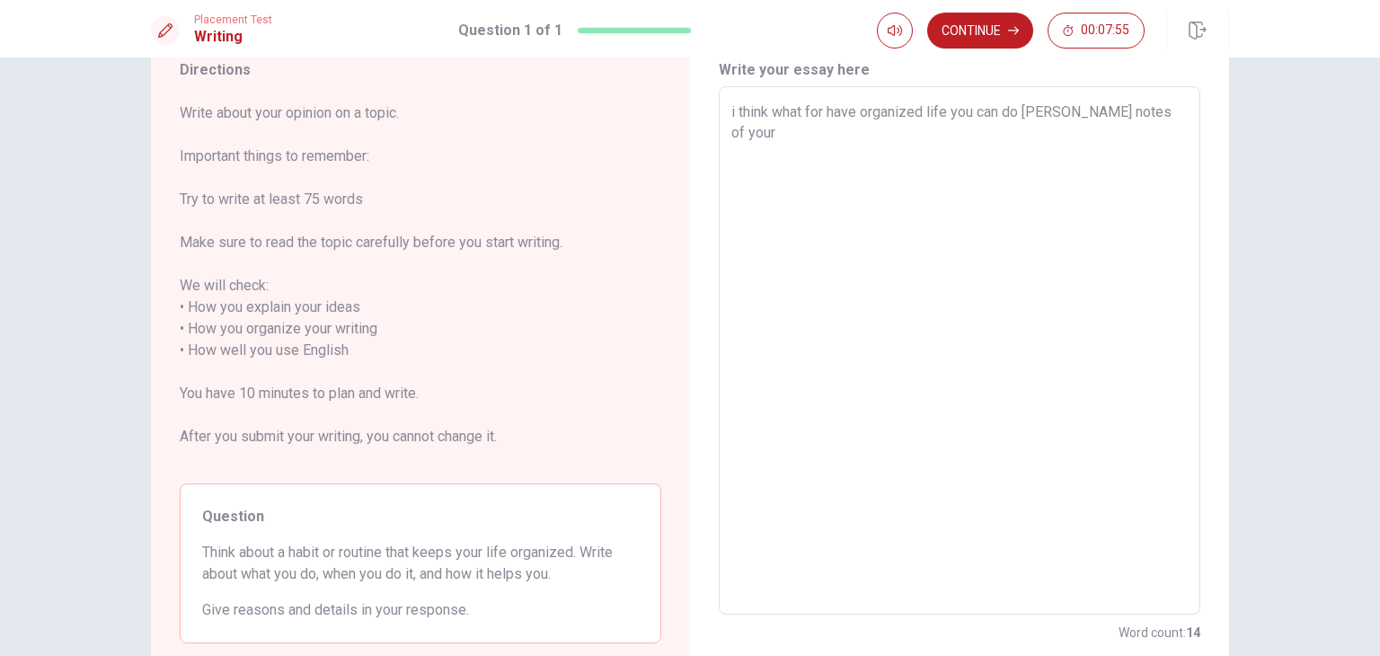
type textarea "i think what for have organized life you can do [PERSON_NAME] notes of your p"
type textarea "x"
type textarea "i think what for have organized life you can do [PERSON_NAME] notes of your pl"
type textarea "x"
type textarea "i think what for have organized life you can do [PERSON_NAME] notes of your pla"
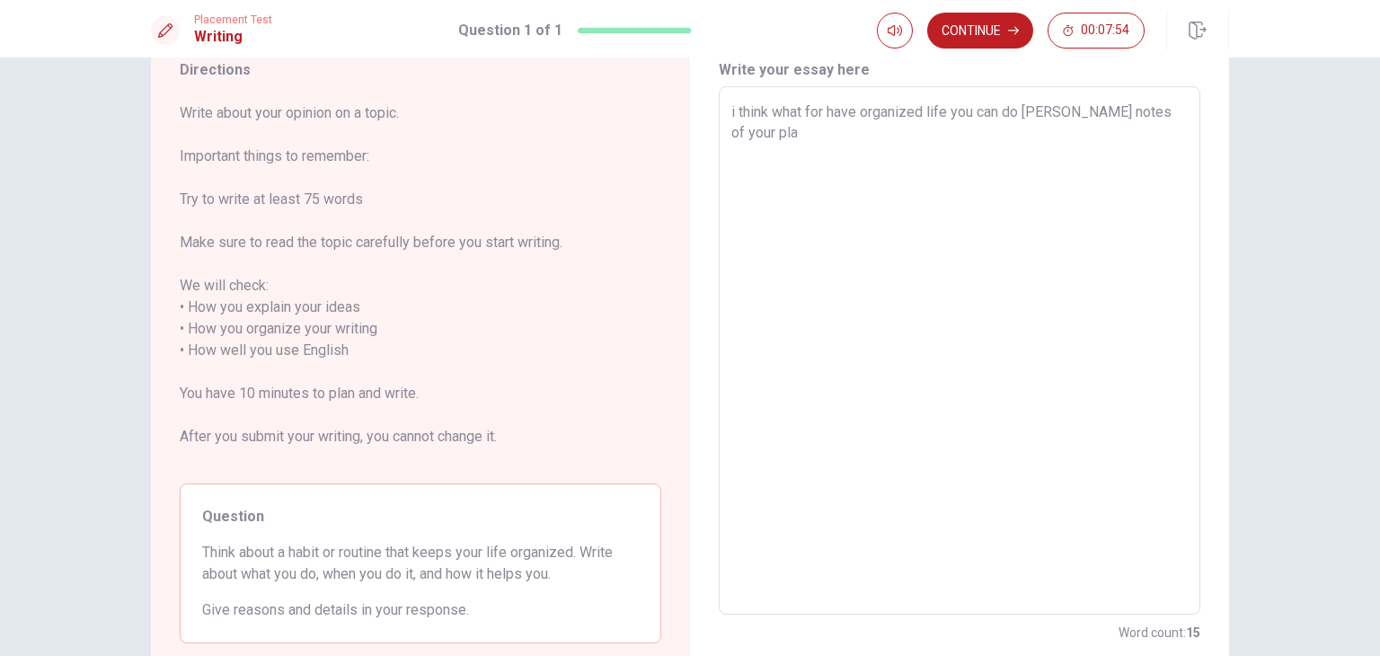
type textarea "x"
type textarea "i think what for have organized life you can do [PERSON_NAME] notes of your plan"
type textarea "x"
type textarea "i think what for have organized life you can do [PERSON_NAME] notes of your pla…"
type textarea "x"
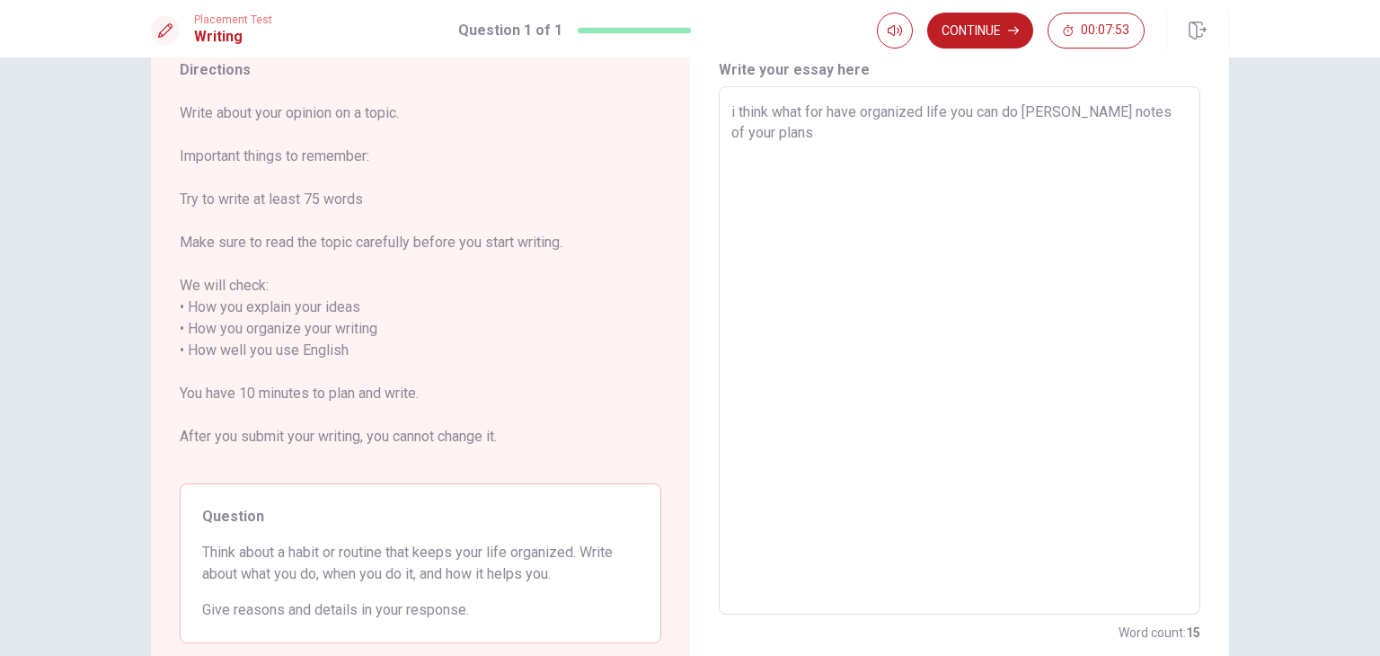
type textarea "i think what for have organized life you can do [PERSON_NAME] notes of your pla…"
type textarea "x"
type textarea "i think what for have organized life you can do [PERSON_NAME] notes of your pla…"
type textarea "x"
type textarea "i think what for have organized life you can do [PERSON_NAME] notes of your pla…"
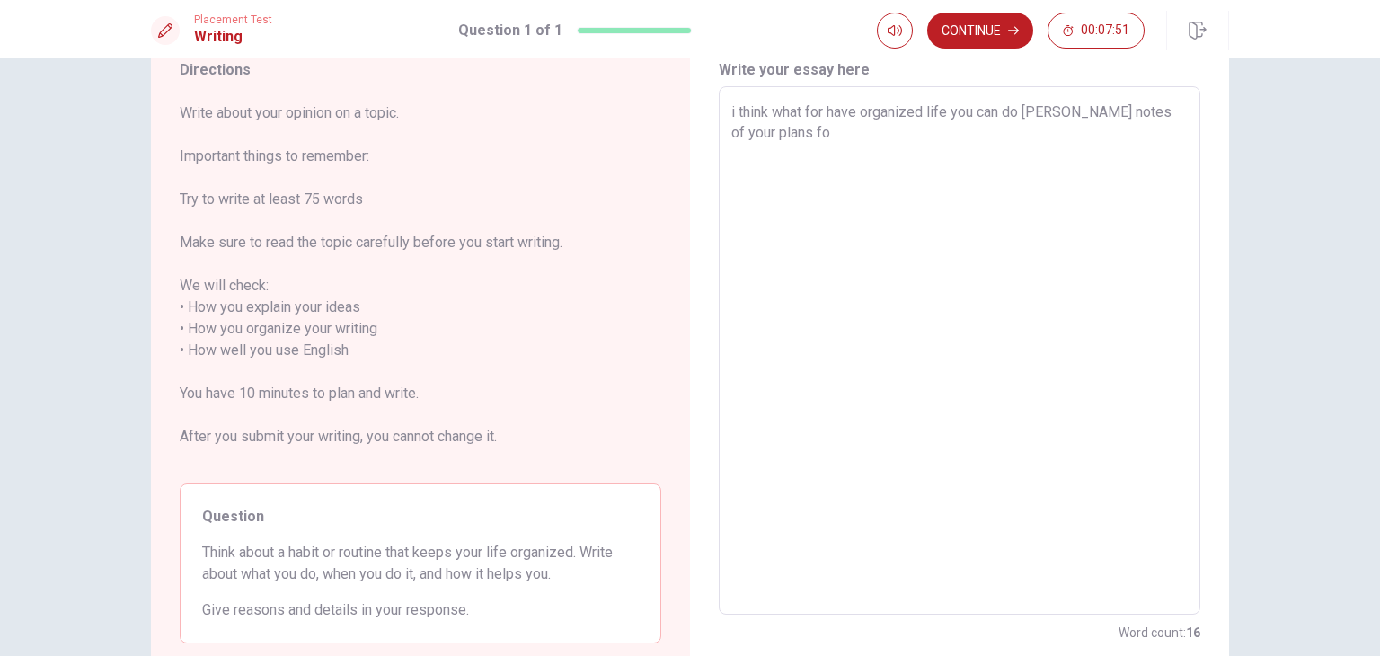
type textarea "x"
type textarea "i think what for have organized life you can do [PERSON_NAME] notes of your pla…"
type textarea "x"
type textarea "i think what for have organized life you can do [PERSON_NAME] notes of your pla…"
type textarea "x"
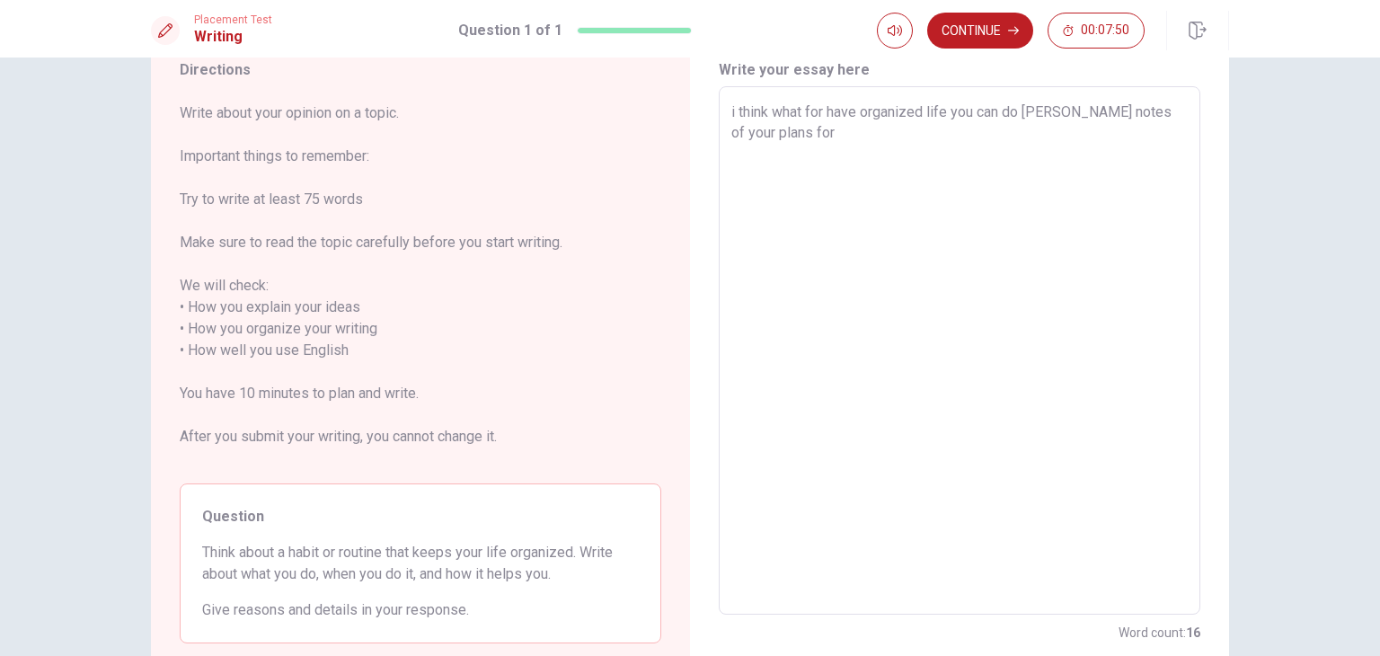
type textarea "i think what for have organized life you can do [PERSON_NAME] notes of your pla…"
type textarea "x"
type textarea "i think what for have organized life you can do [PERSON_NAME] notes of your pla…"
type textarea "x"
type textarea "i think what for have organized life you can do [PERSON_NAME] notes of your pla…"
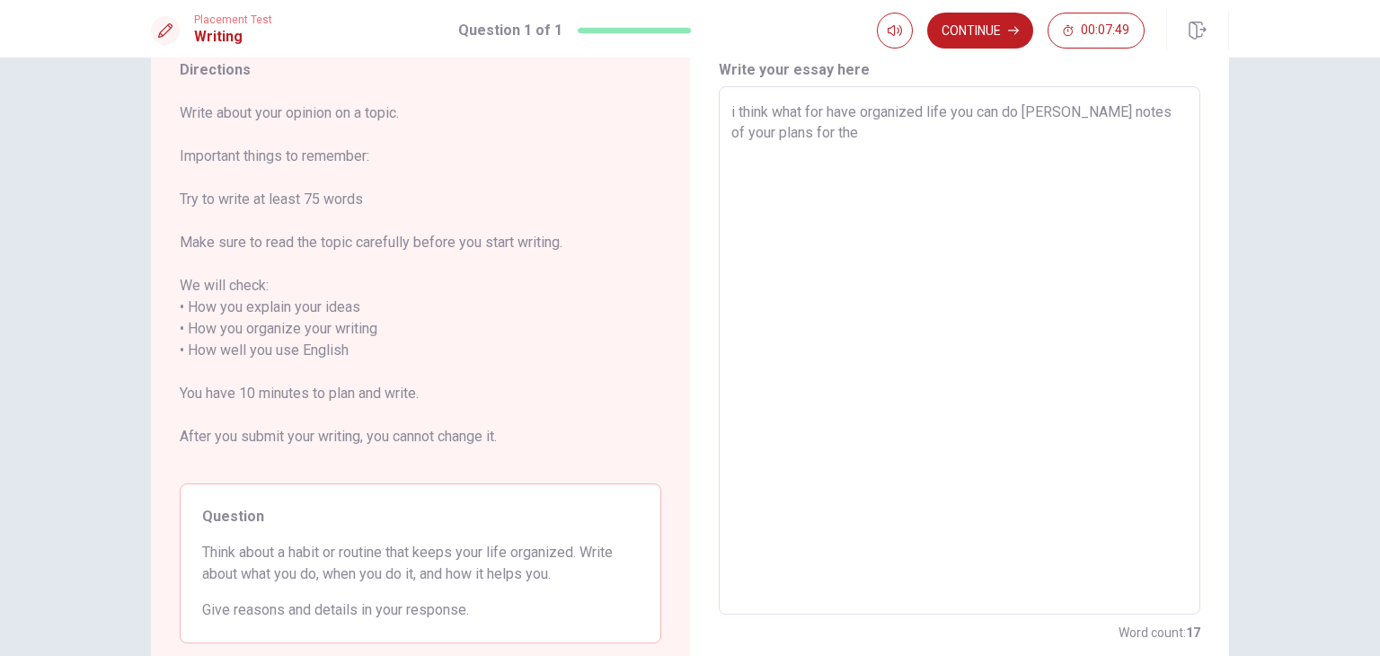
type textarea "x"
type textarea "i think what for have organized life you can do [PERSON_NAME] notes of your pla…"
type textarea "x"
type textarea "i think what for have organized life you can do [PERSON_NAME] notes of your pla…"
type textarea "x"
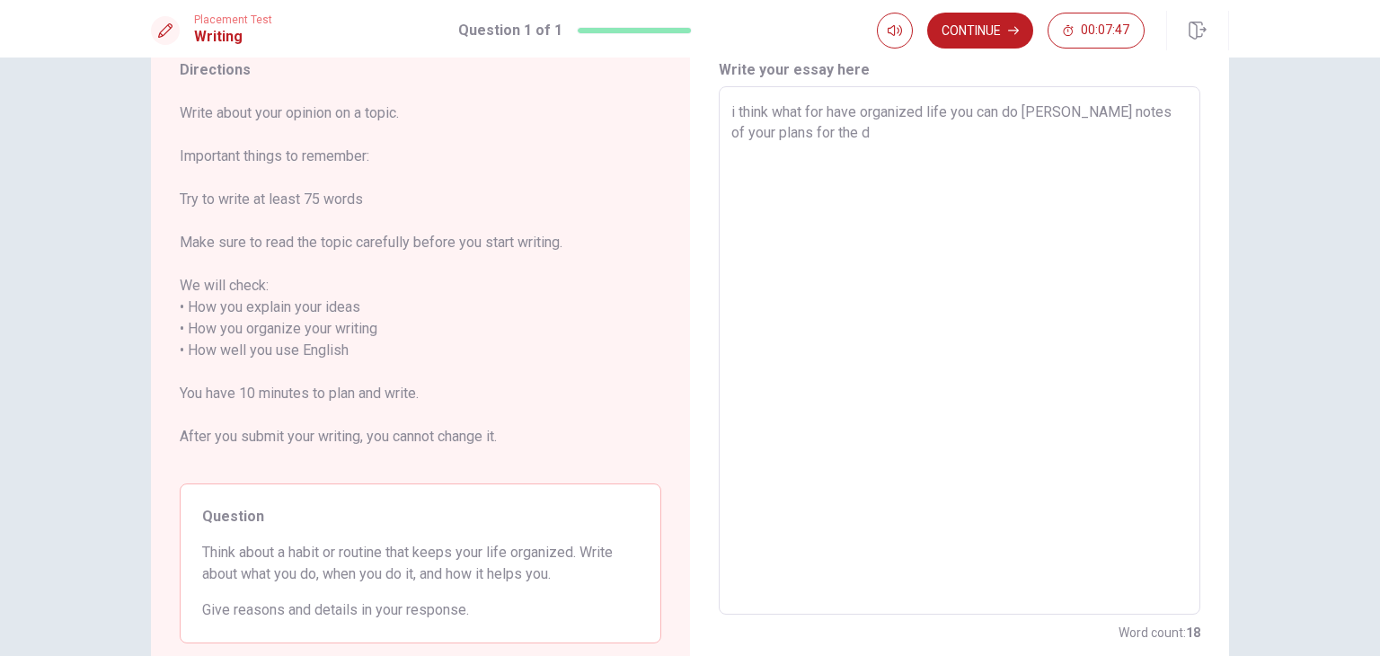
type textarea "i think what for have organized life you can do [PERSON_NAME] notes of your pla…"
type textarea "x"
type textarea "i think what for have organized life you can do [PERSON_NAME] notes of your pla…"
type textarea "x"
type textarea "i think what for have organized life you can do [PERSON_NAME] notes of your pla…"
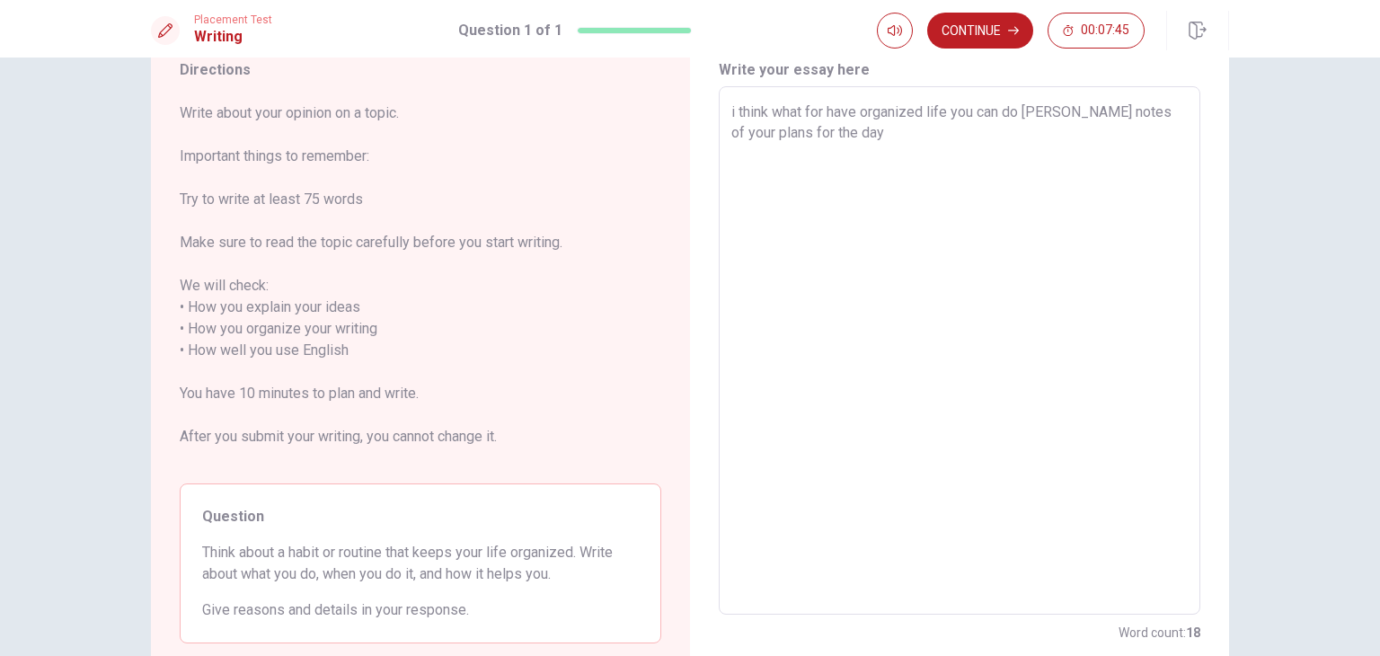
type textarea "x"
type textarea "i think what for have organized life you can do [PERSON_NAME] notes of your pla…"
type textarea "x"
type textarea "i think what for have organized life you can do [PERSON_NAME] notes of your pla…"
type textarea "x"
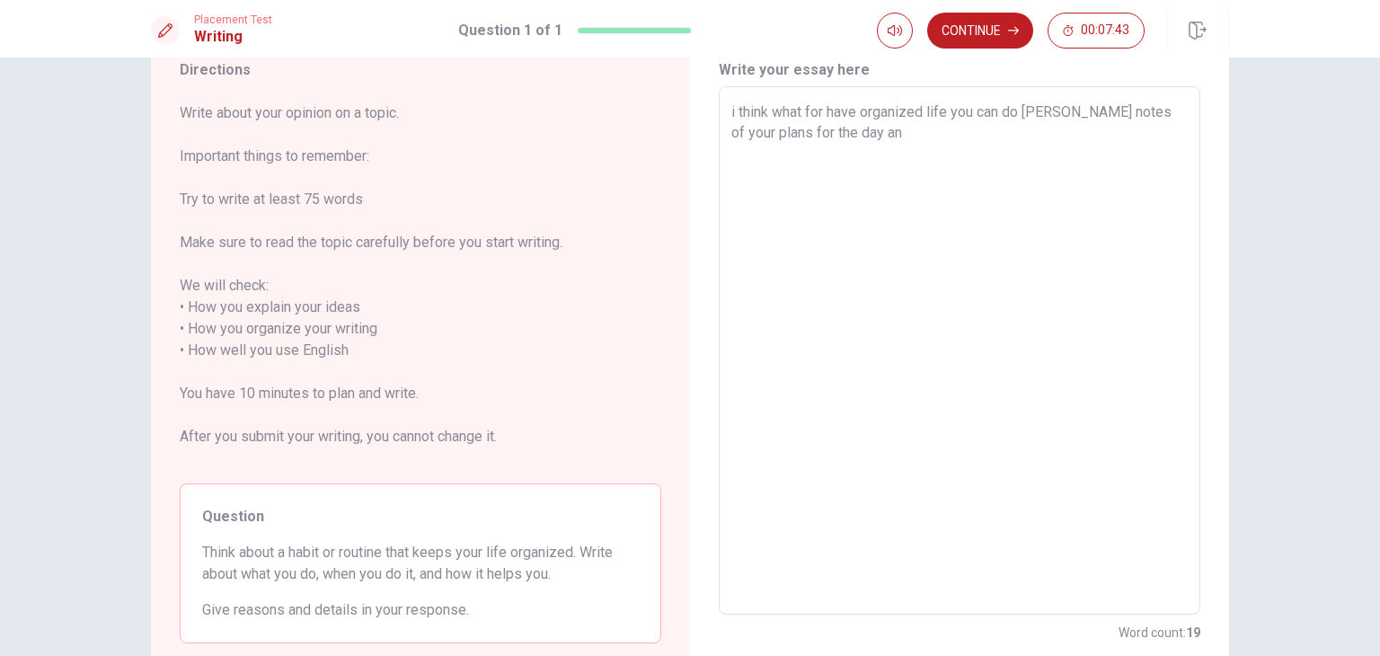
type textarea "i think what for have organized life you can do [PERSON_NAME] notes of your pla…"
type textarea "x"
type textarea "i think what for have organized life you can do [PERSON_NAME] notes of your pla…"
type textarea "x"
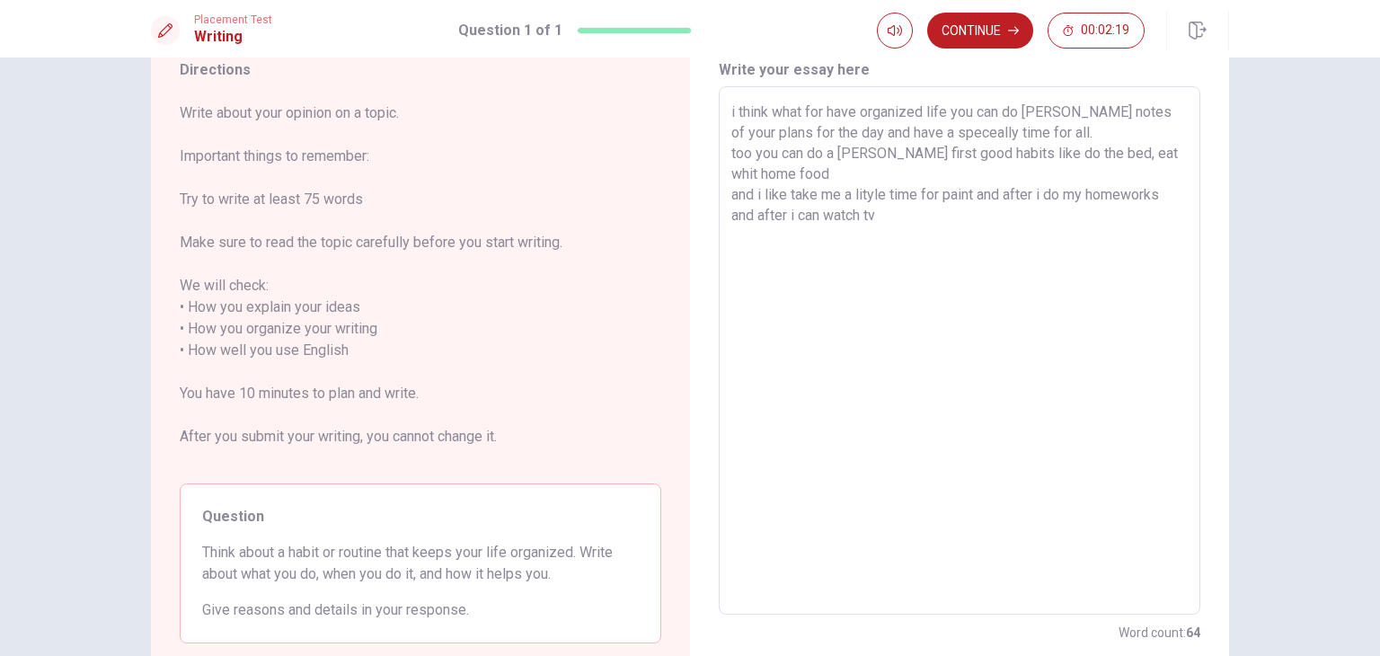
click at [726, 193] on div "i think what for have organized life you can do [PERSON_NAME] notes of your pla…" at bounding box center [960, 350] width 482 height 528
click at [741, 190] on textarea "i think what for have organized life you can do [PERSON_NAME] notes of your pla…" at bounding box center [959, 351] width 456 height 499
click at [726, 195] on div "i think what for have organized life you can do [PERSON_NAME] notes of your pla…" at bounding box center [960, 350] width 482 height 528
click at [731, 190] on textarea "i think what for have organized life you can do [PERSON_NAME] notes of your pla…" at bounding box center [959, 351] width 456 height 499
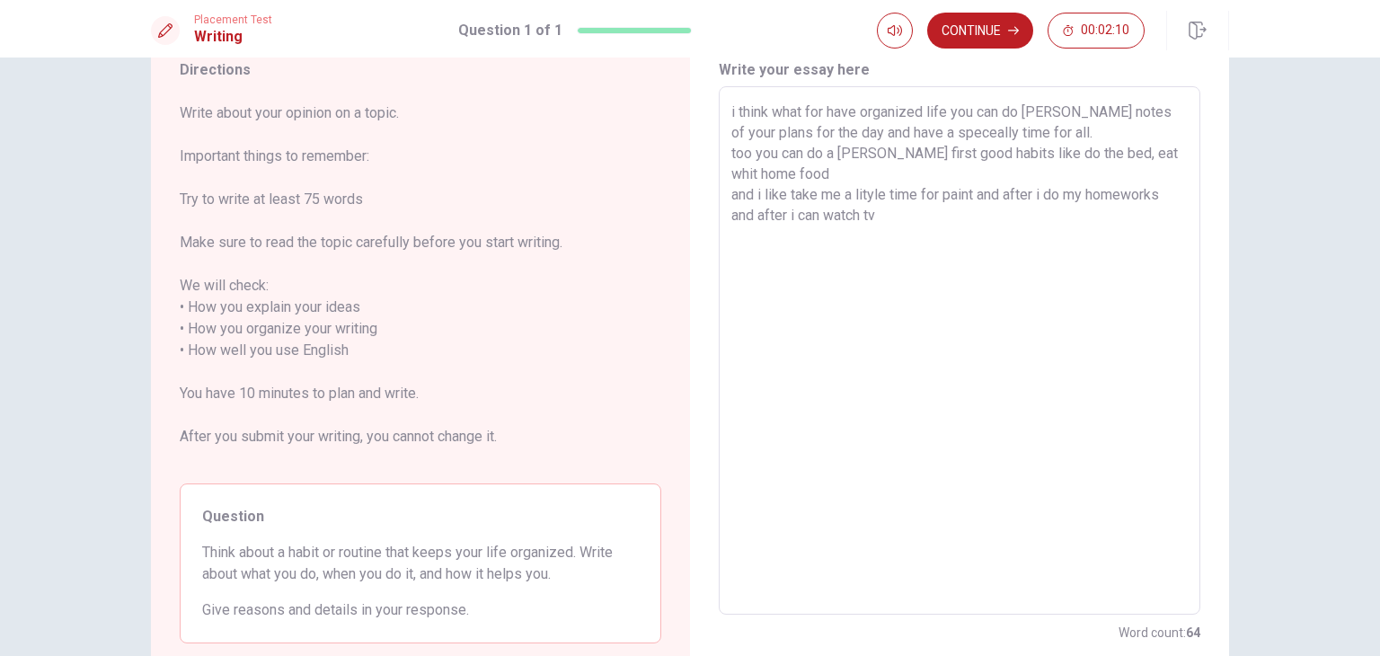
click at [723, 194] on div "i think what for have organized life you can do [PERSON_NAME] notes of your pla…" at bounding box center [960, 350] width 482 height 528
click at [731, 195] on textarea "i think what for have organized life you can do [PERSON_NAME] notes of your pla…" at bounding box center [959, 351] width 456 height 499
click at [733, 193] on textarea "i think what for have organized life you can do [PERSON_NAME] notes of your pla…" at bounding box center [959, 351] width 456 height 499
click at [880, 238] on textarea "i think what for have organized life you can do [PERSON_NAME] notes of your pla…" at bounding box center [959, 351] width 456 height 499
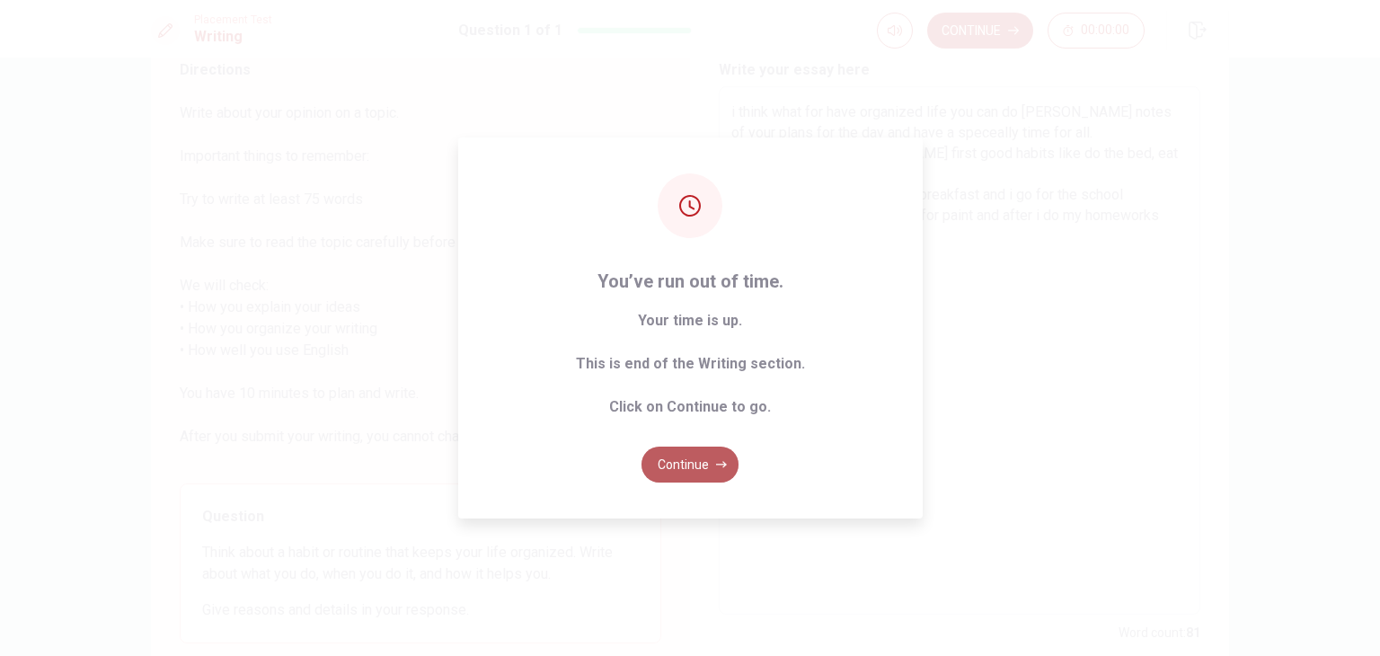
click at [665, 463] on button "Continue" at bounding box center [690, 465] width 97 height 36
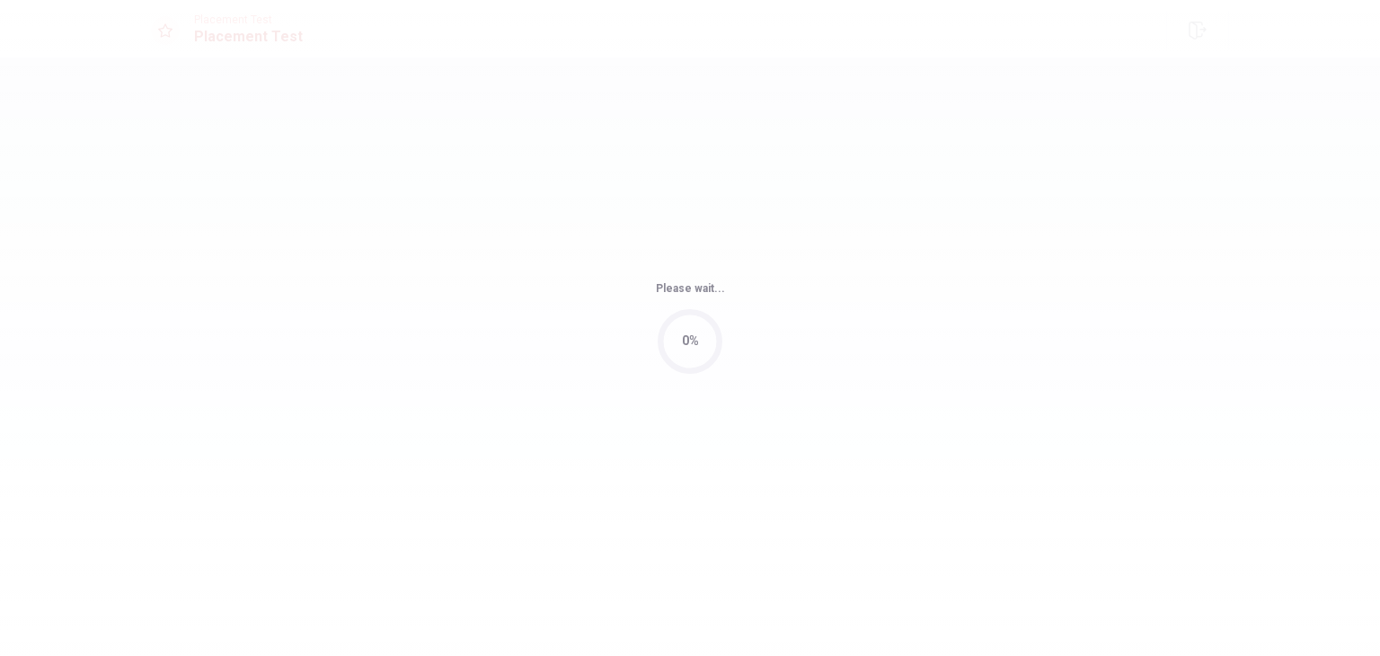
scroll to position [0, 0]
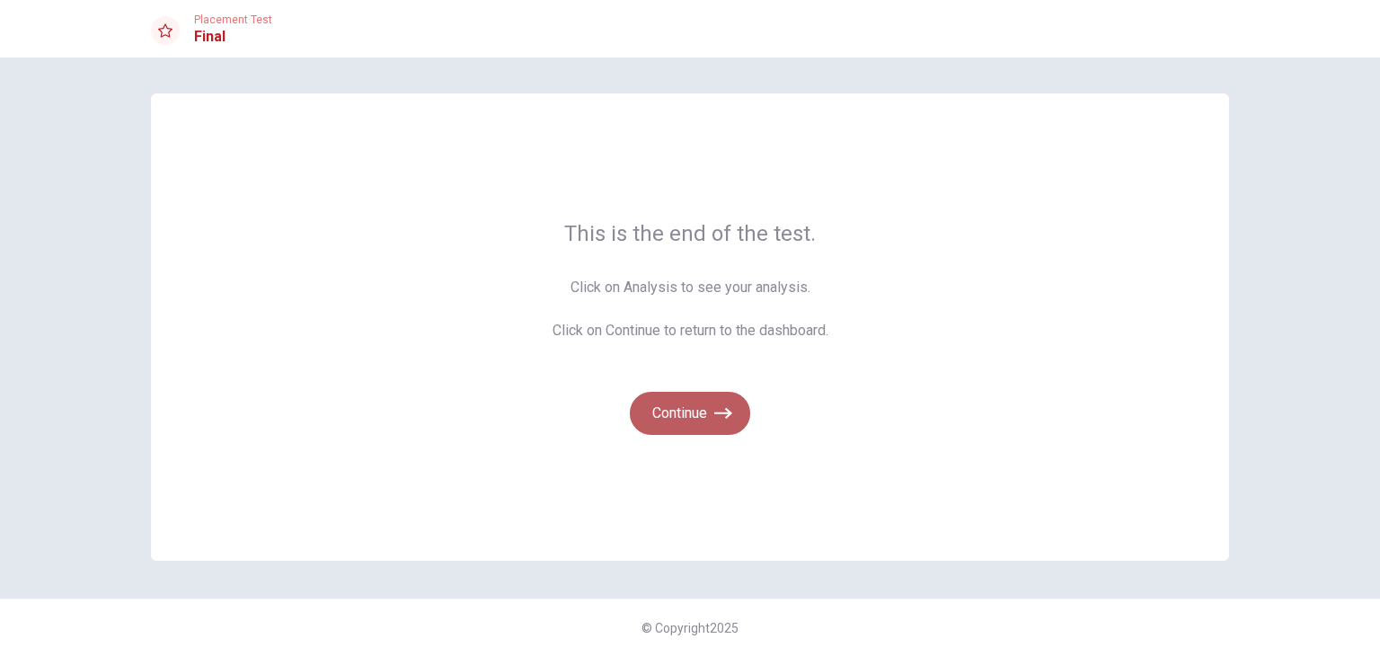
click at [683, 417] on button "Continue" at bounding box center [690, 413] width 120 height 43
